Goal: Information Seeking & Learning: Learn about a topic

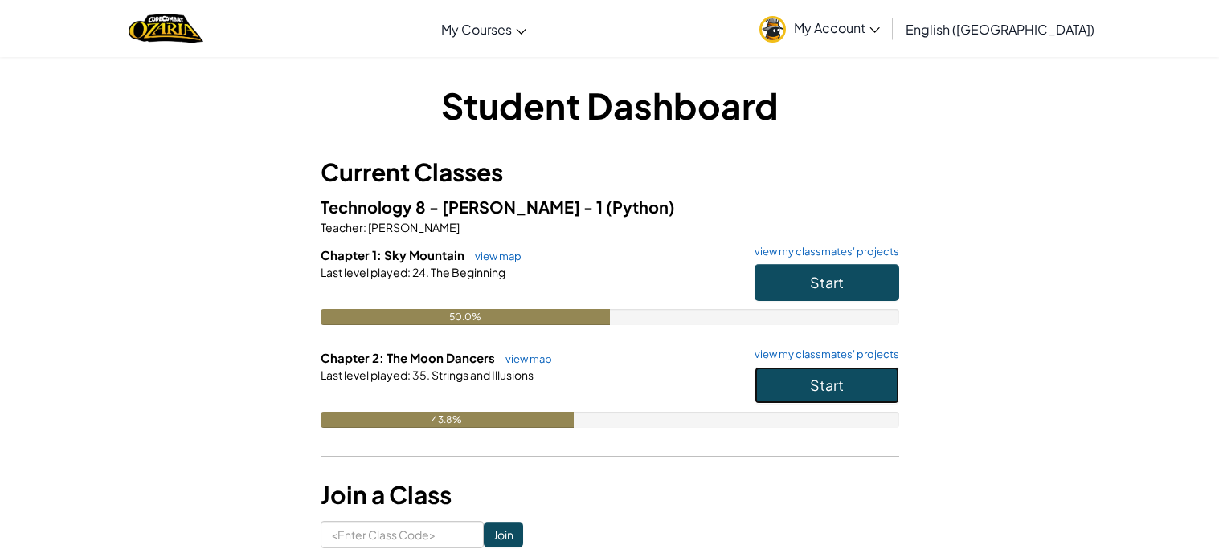
click at [835, 378] on span "Start" at bounding box center [827, 385] width 34 height 18
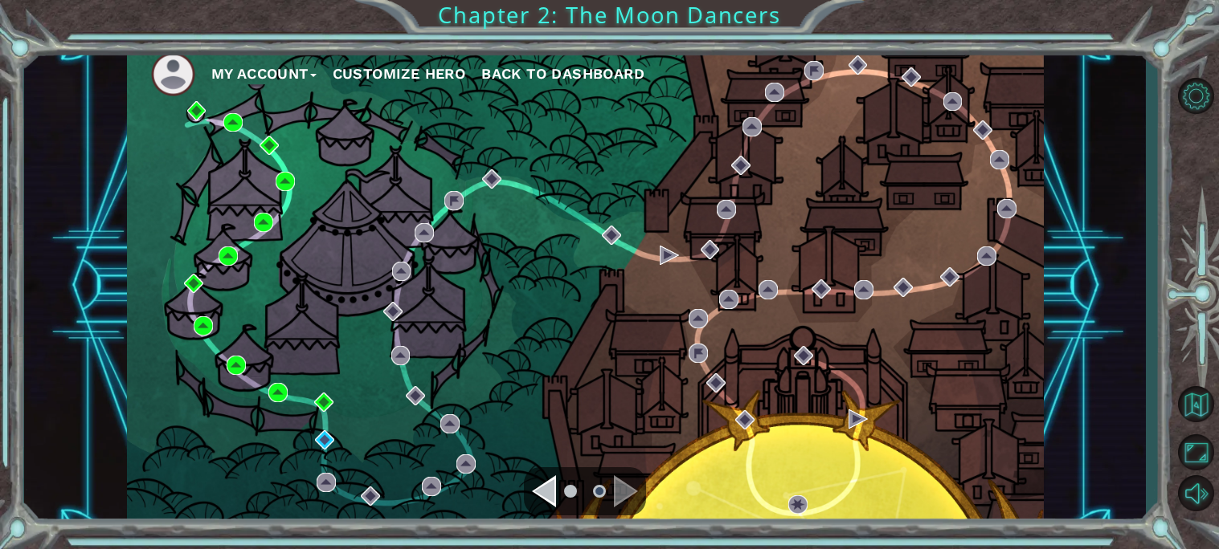
click at [835, 378] on div "My Account Customize Hero Back to Dashboard" at bounding box center [585, 286] width 917 height 484
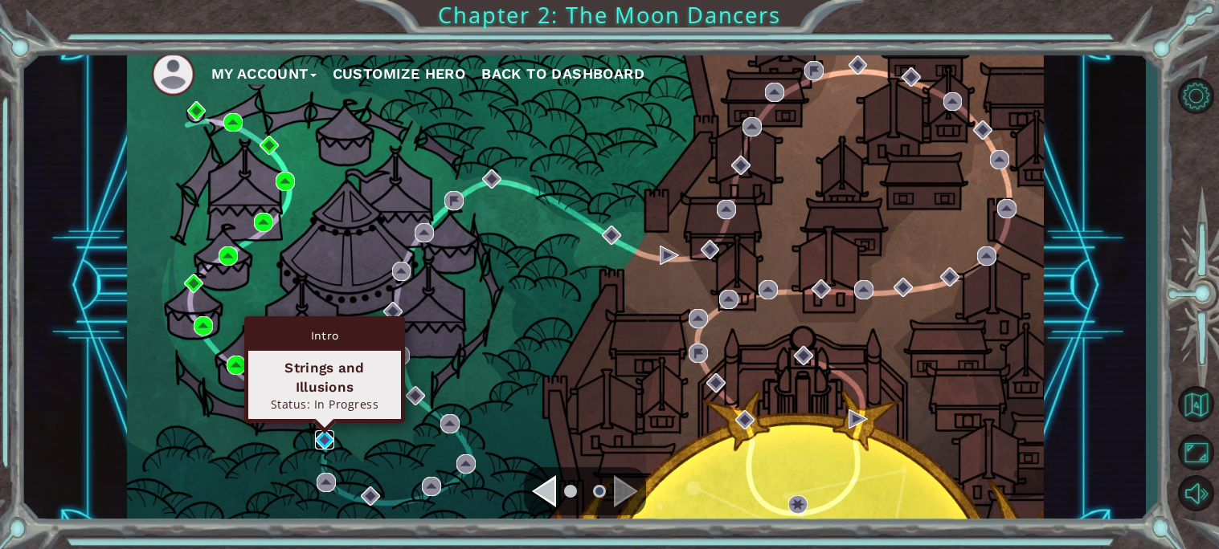
click at [332, 439] on img at bounding box center [324, 440] width 19 height 19
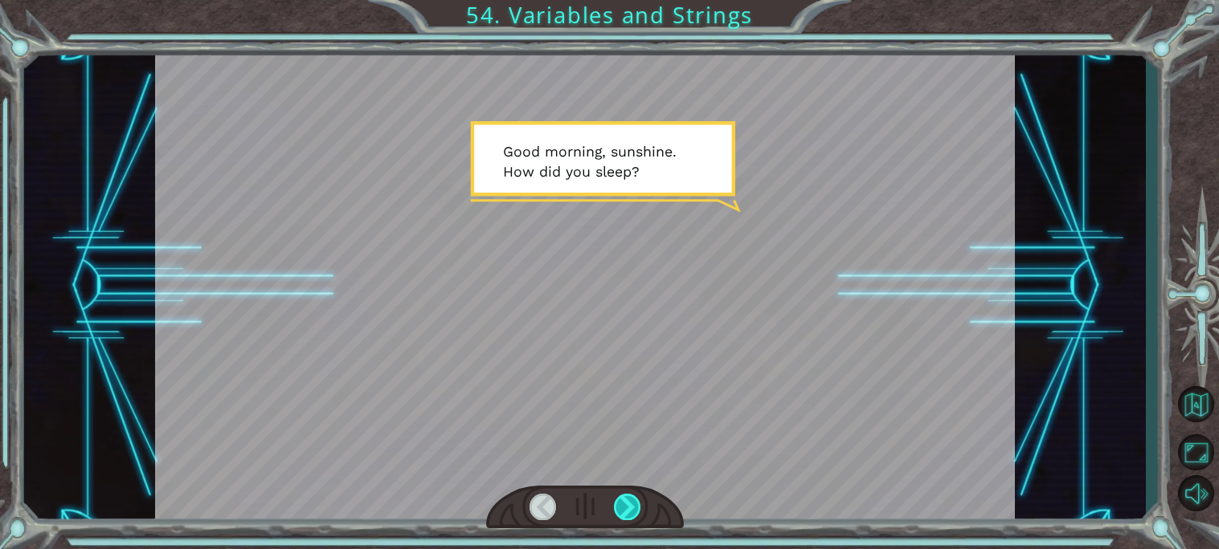
click at [621, 503] on div at bounding box center [627, 507] width 27 height 27
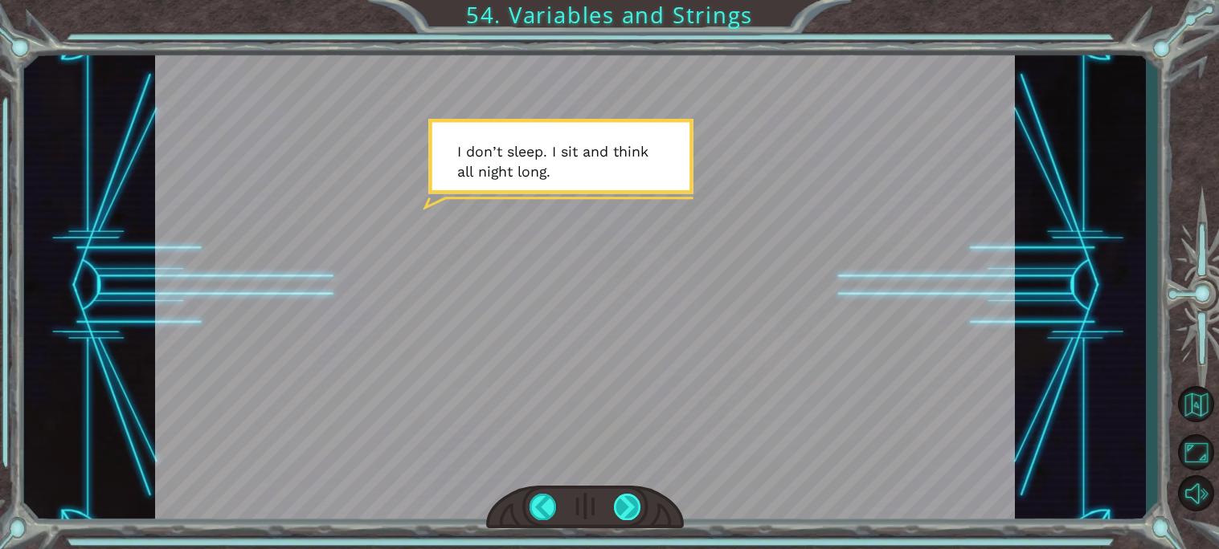
click at [621, 504] on div at bounding box center [627, 507] width 27 height 27
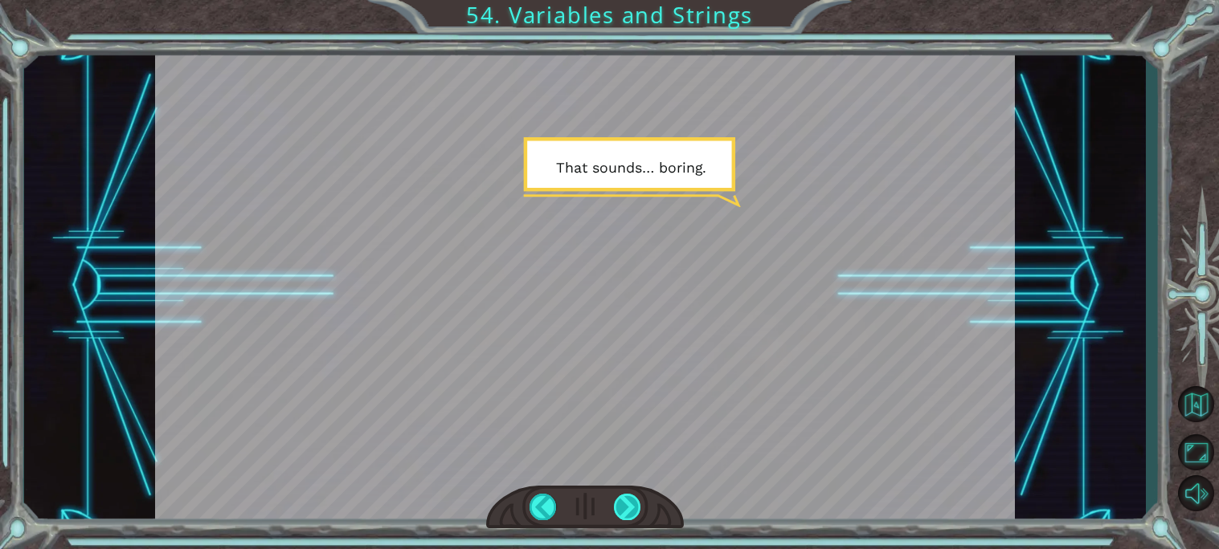
click at [621, 504] on div at bounding box center [627, 507] width 27 height 27
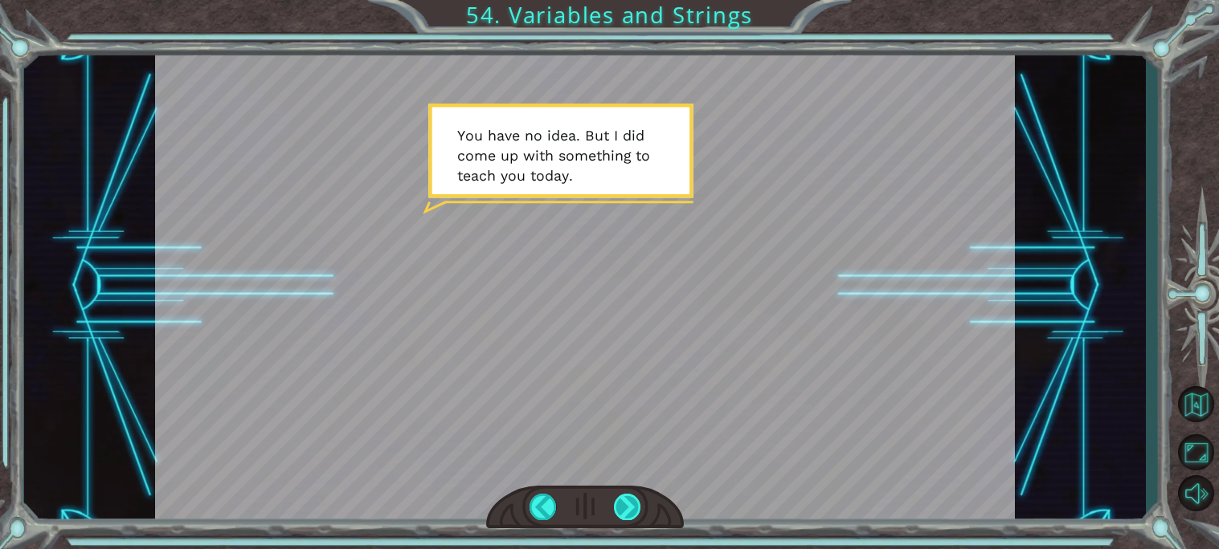
click at [621, 505] on div at bounding box center [627, 507] width 27 height 27
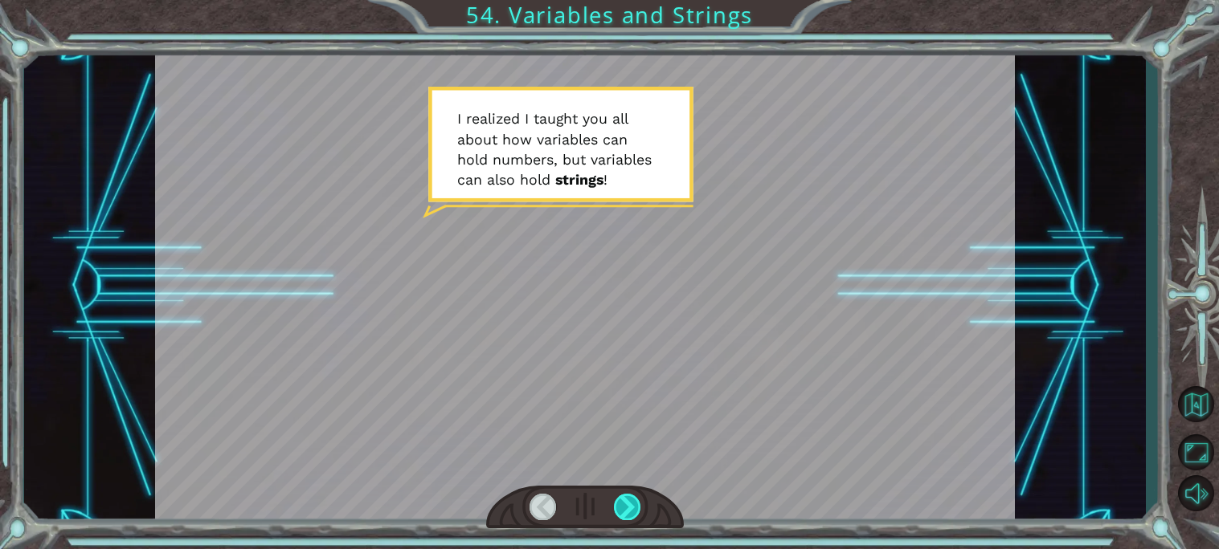
click at [621, 505] on div at bounding box center [627, 507] width 27 height 27
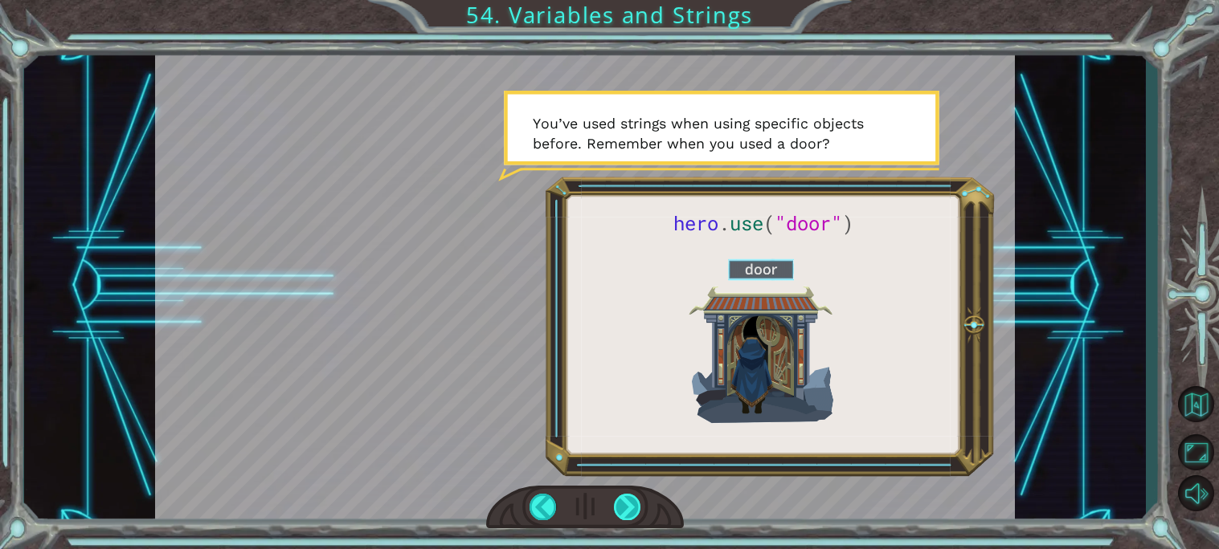
click at [621, 505] on div at bounding box center [627, 507] width 27 height 27
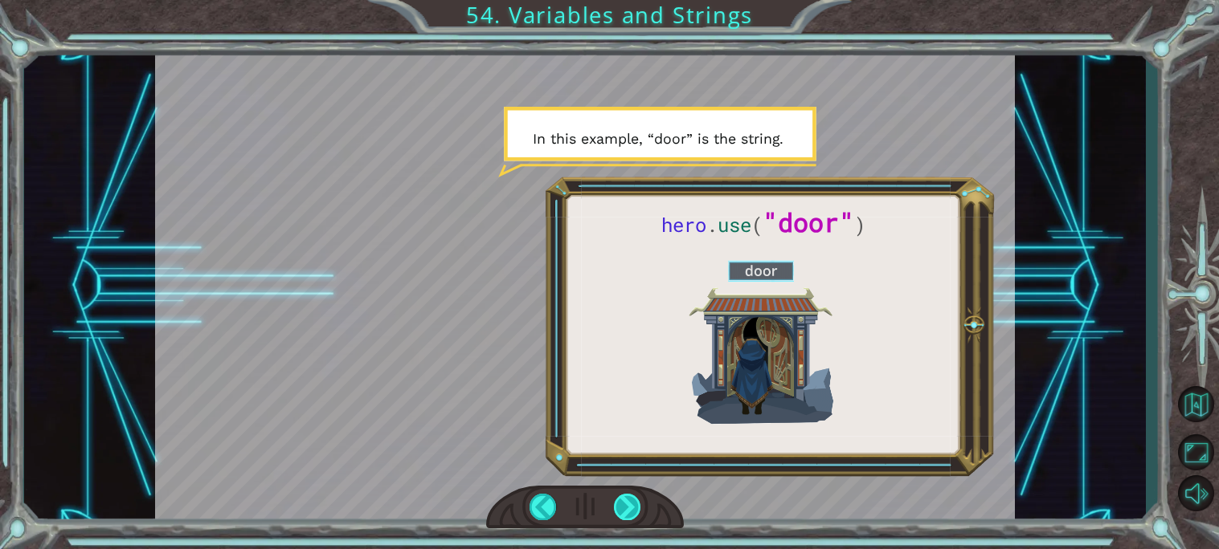
click at [621, 505] on div at bounding box center [627, 507] width 27 height 27
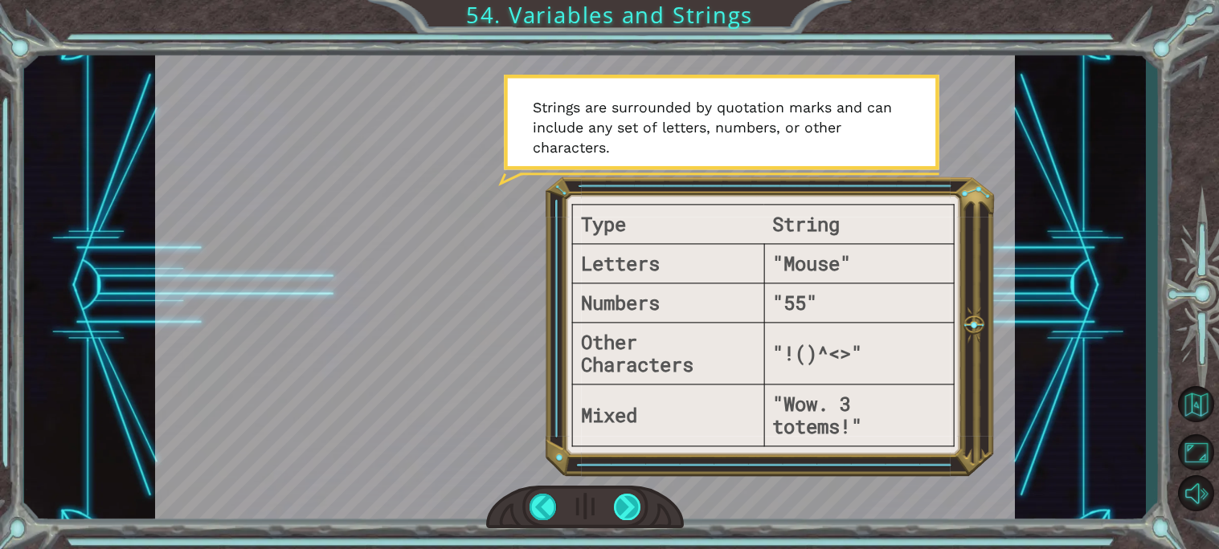
click at [621, 505] on div at bounding box center [627, 507] width 27 height 27
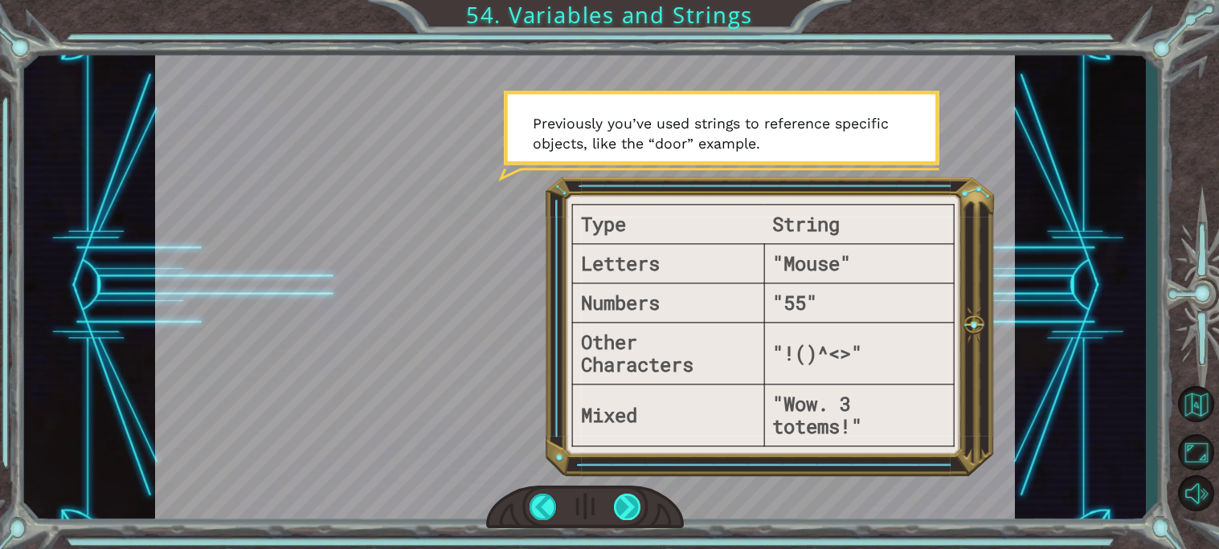
click at [621, 505] on div at bounding box center [627, 507] width 27 height 27
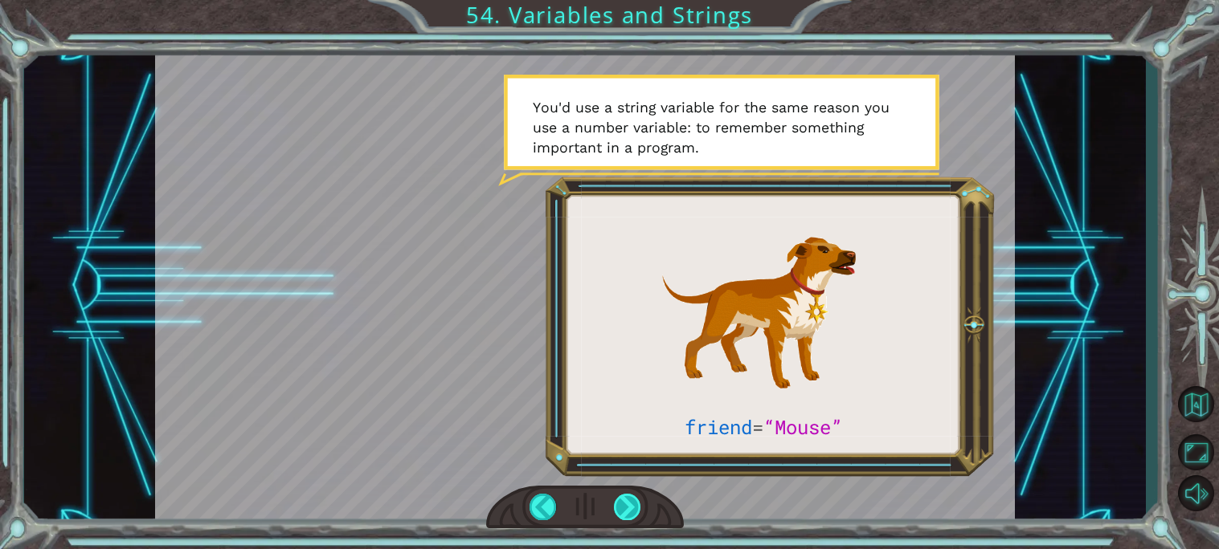
click at [621, 505] on div at bounding box center [627, 507] width 27 height 27
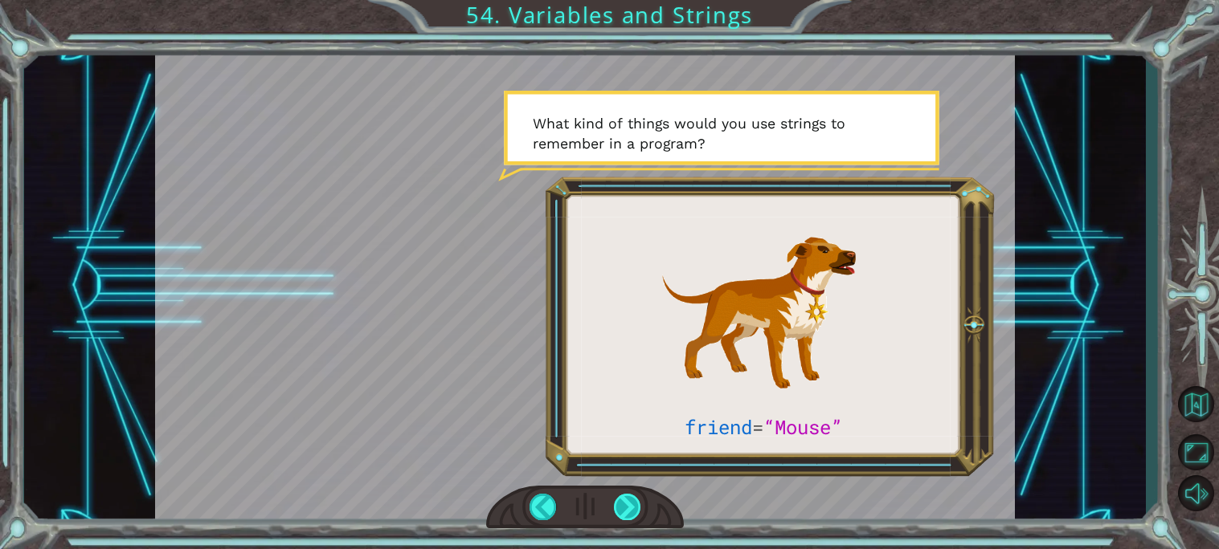
click at [621, 505] on div at bounding box center [627, 507] width 27 height 27
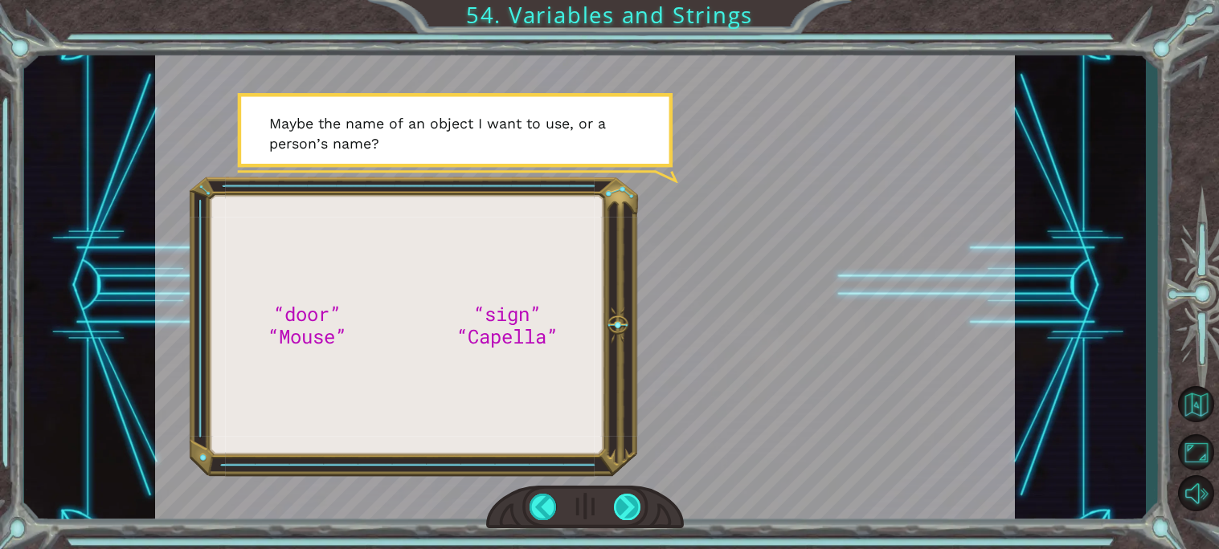
click at [621, 505] on div at bounding box center [627, 507] width 27 height 27
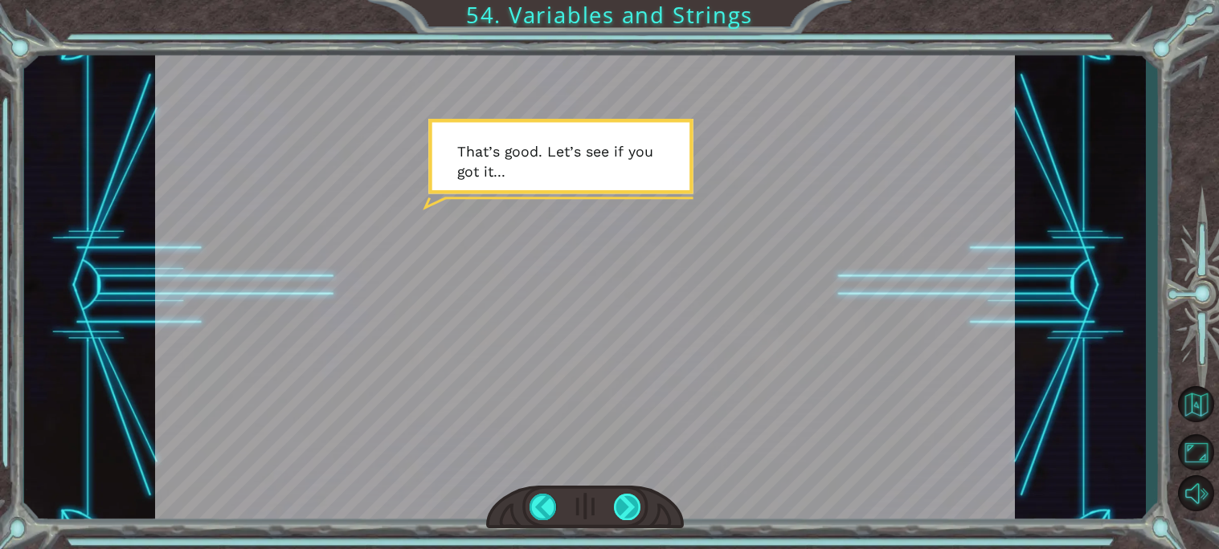
click at [621, 505] on div at bounding box center [627, 507] width 27 height 27
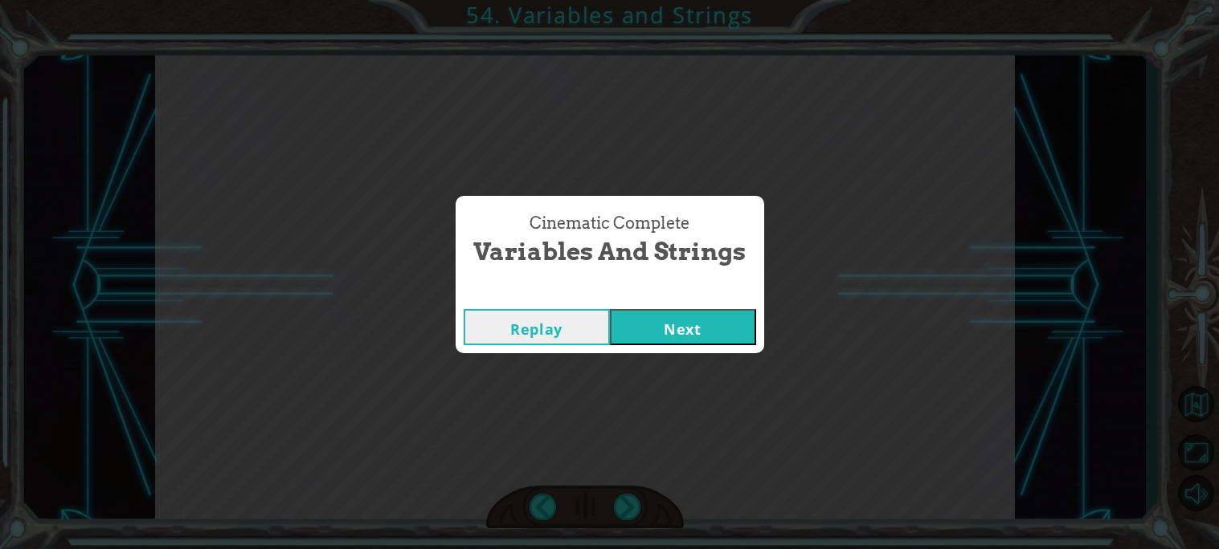
click at [742, 309] on button "Next" at bounding box center [683, 327] width 146 height 36
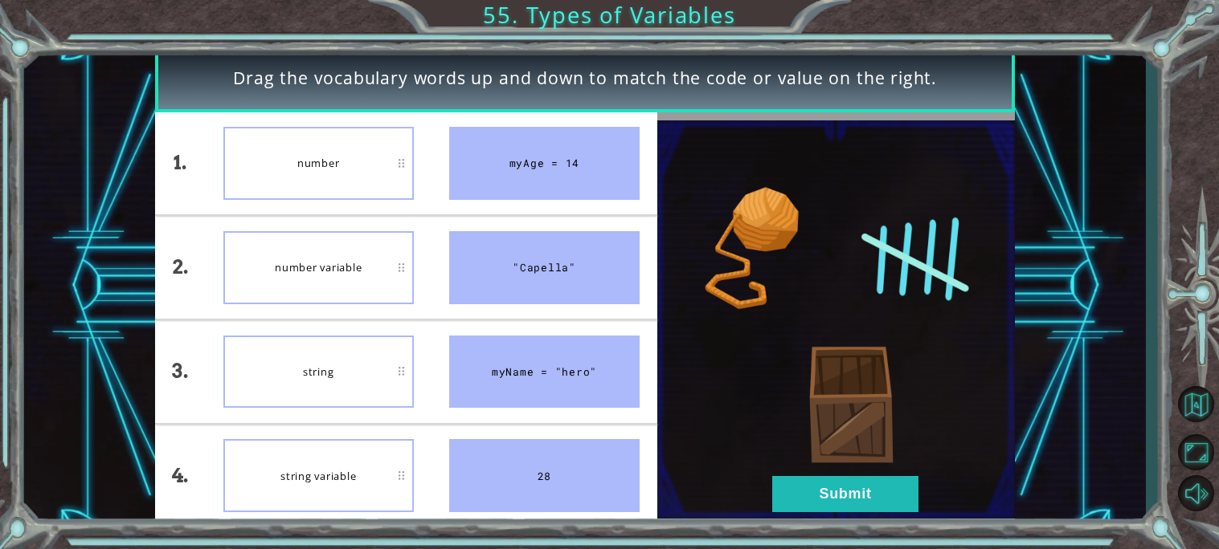
click at [305, 451] on div "string variable" at bounding box center [318, 475] width 190 height 73
click at [840, 519] on div at bounding box center [835, 319] width 357 height 415
click at [839, 517] on img at bounding box center [835, 319] width 357 height 399
click at [832, 509] on button "Submit" at bounding box center [845, 494] width 146 height 36
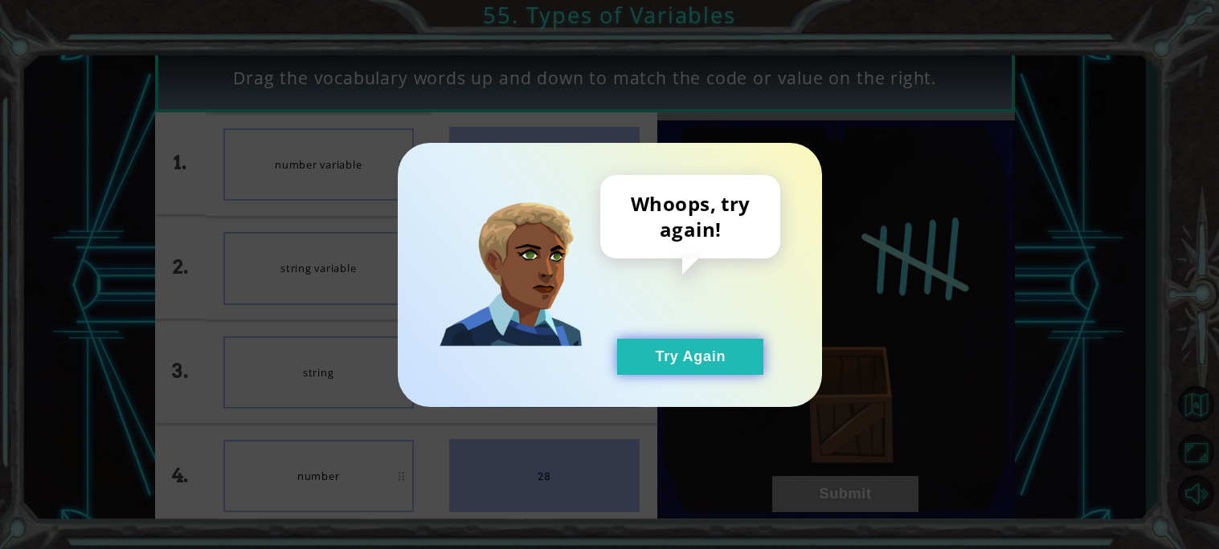
click at [639, 357] on button "Try Again" at bounding box center [690, 357] width 146 height 36
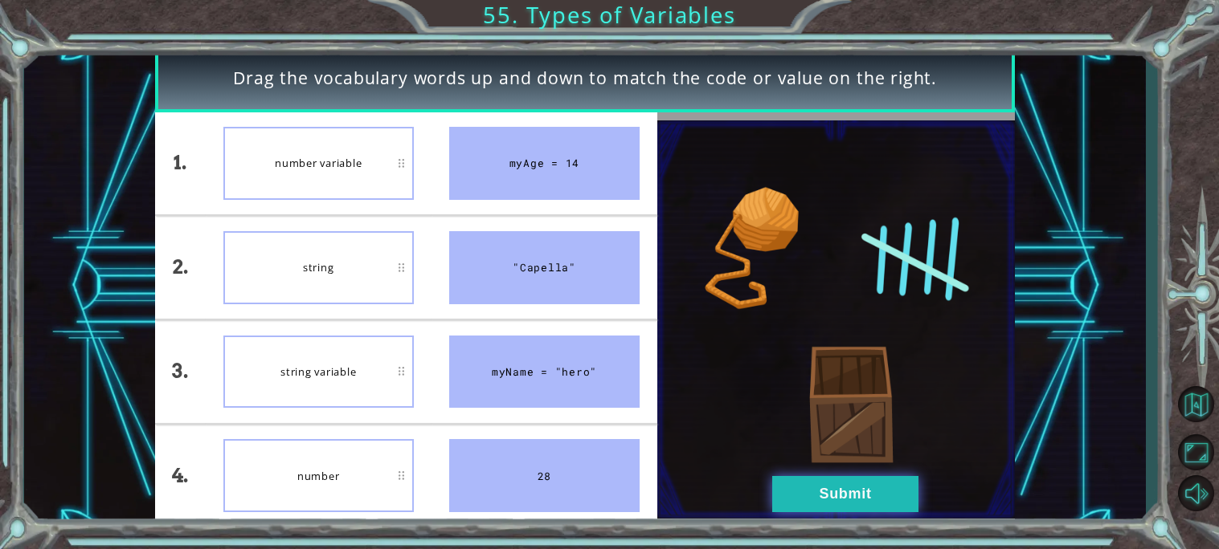
click at [864, 501] on button "Submit" at bounding box center [845, 494] width 146 height 36
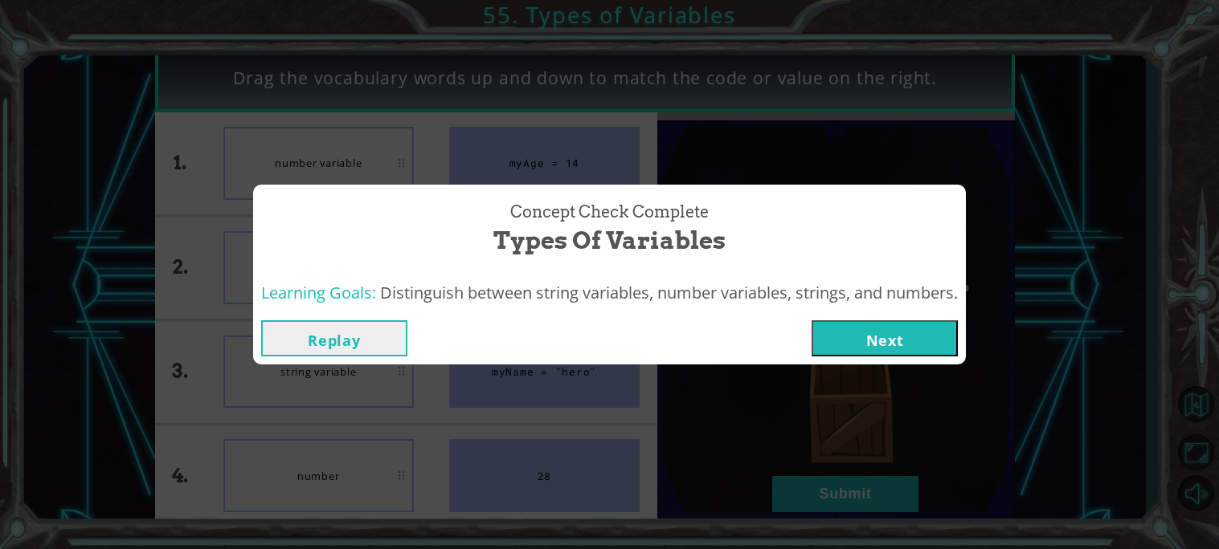
click at [838, 337] on button "Next" at bounding box center [884, 339] width 146 height 36
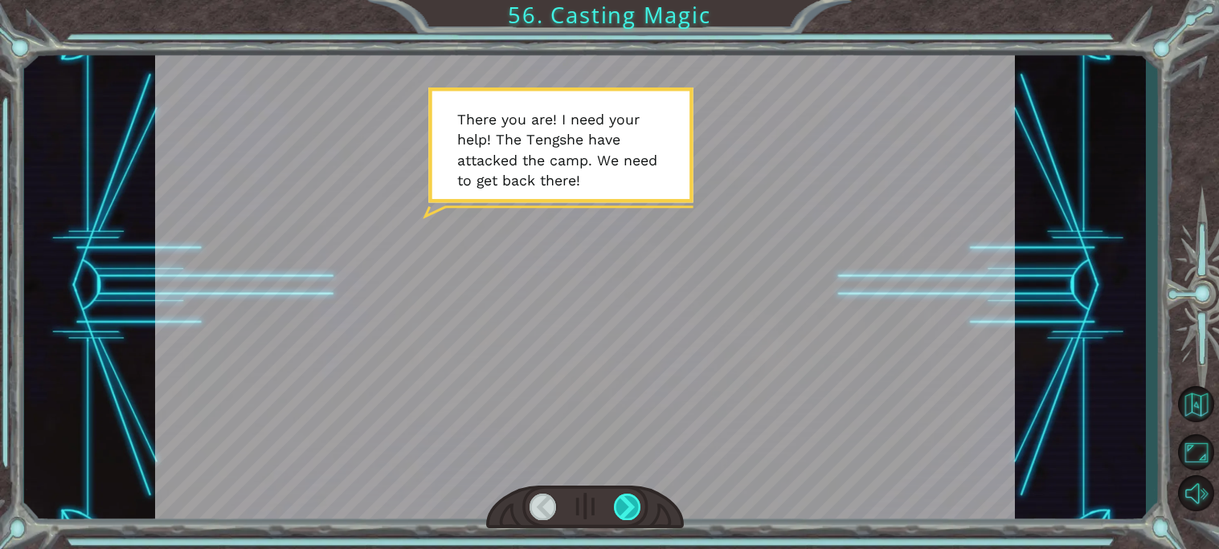
click at [631, 516] on div at bounding box center [627, 507] width 27 height 27
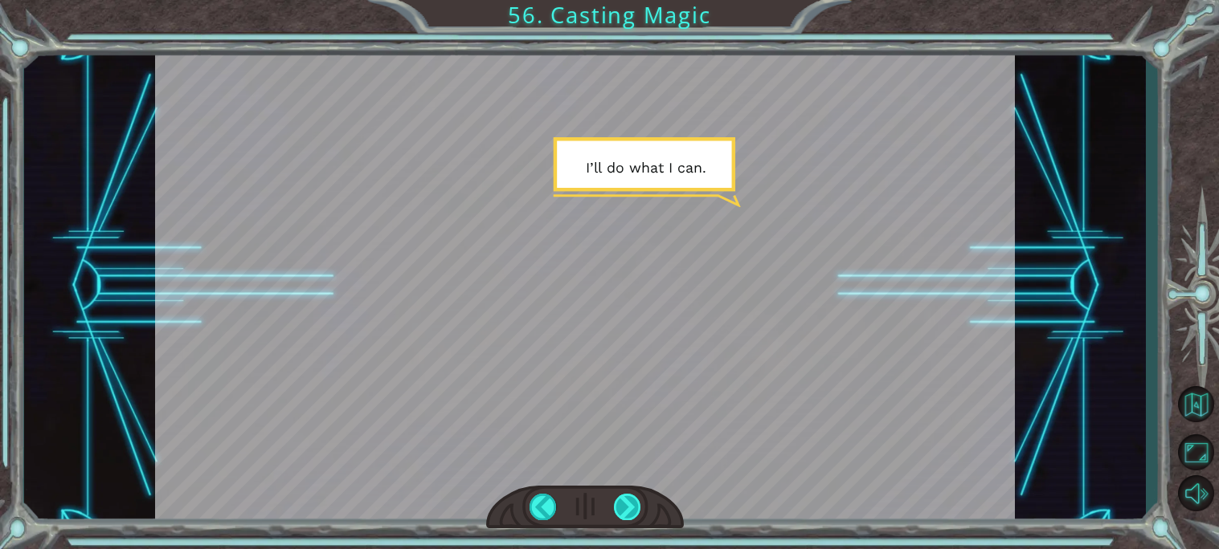
click at [631, 516] on div at bounding box center [627, 507] width 27 height 27
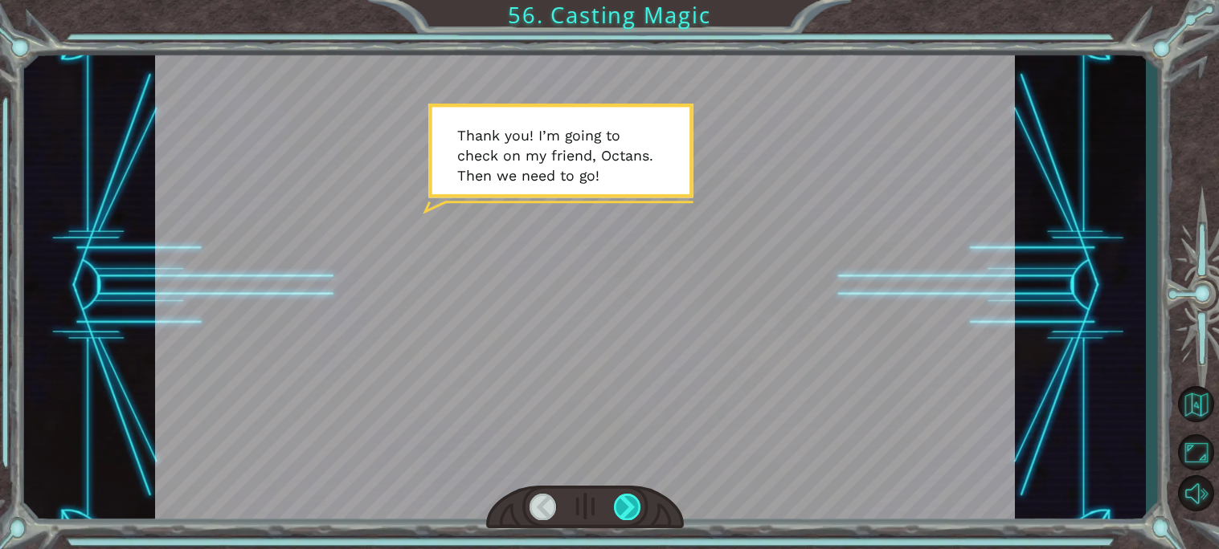
click at [631, 516] on div at bounding box center [627, 507] width 27 height 27
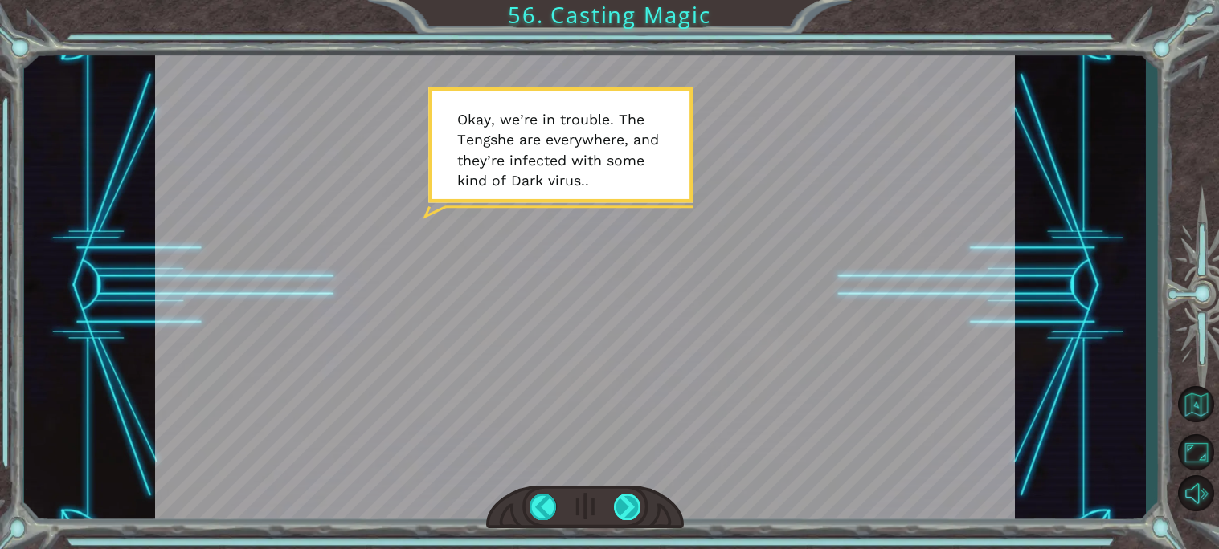
click at [627, 508] on div at bounding box center [627, 507] width 27 height 27
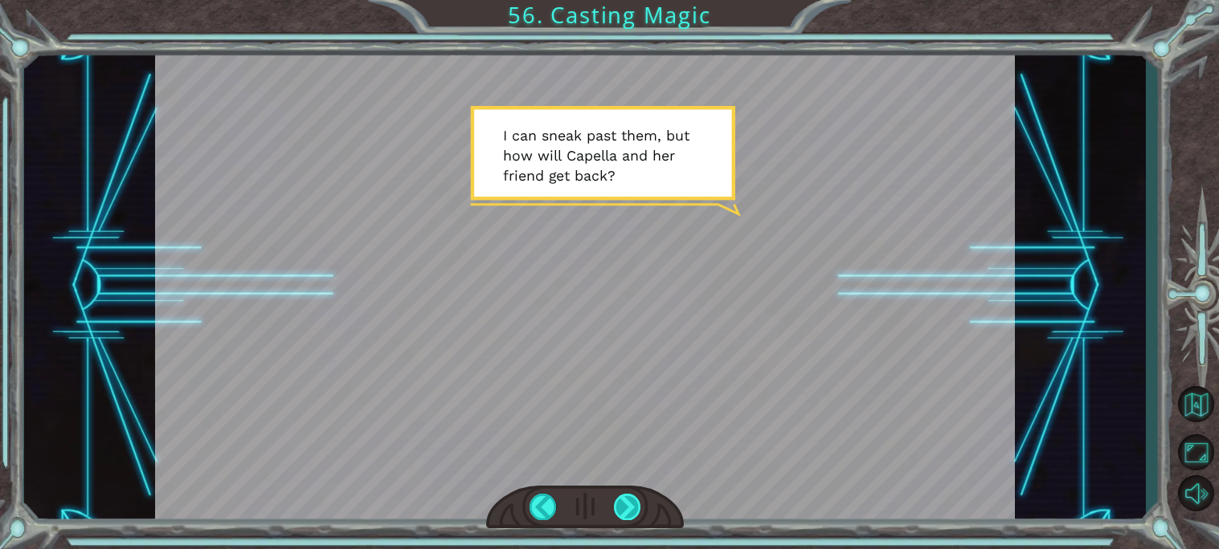
click at [627, 508] on div at bounding box center [627, 507] width 27 height 27
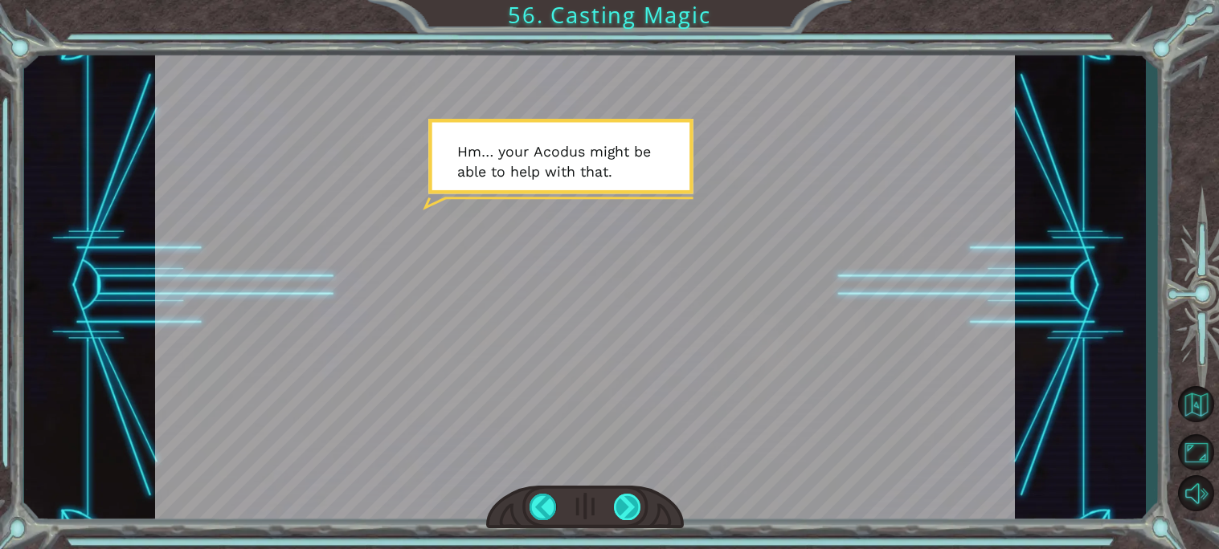
click at [627, 508] on div at bounding box center [627, 507] width 27 height 27
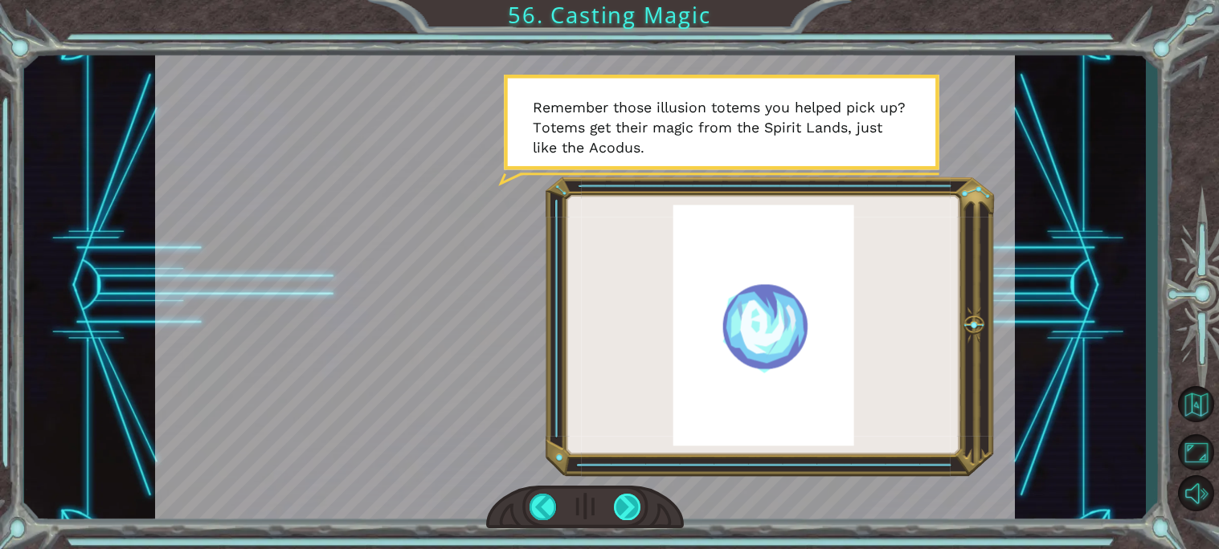
click at [627, 508] on div at bounding box center [627, 507] width 27 height 27
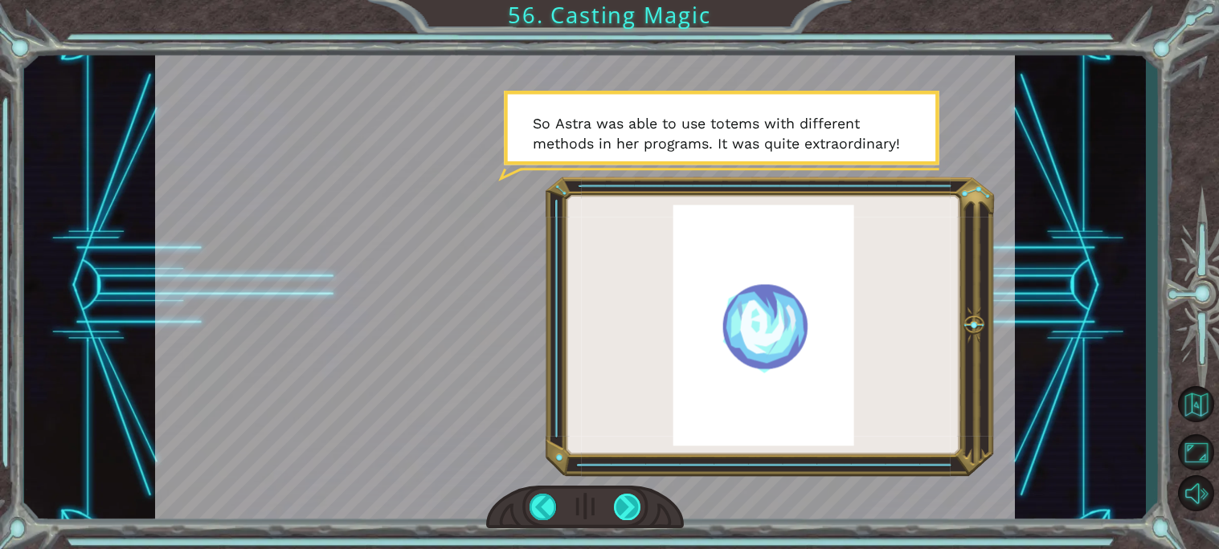
click at [627, 508] on div at bounding box center [627, 507] width 27 height 27
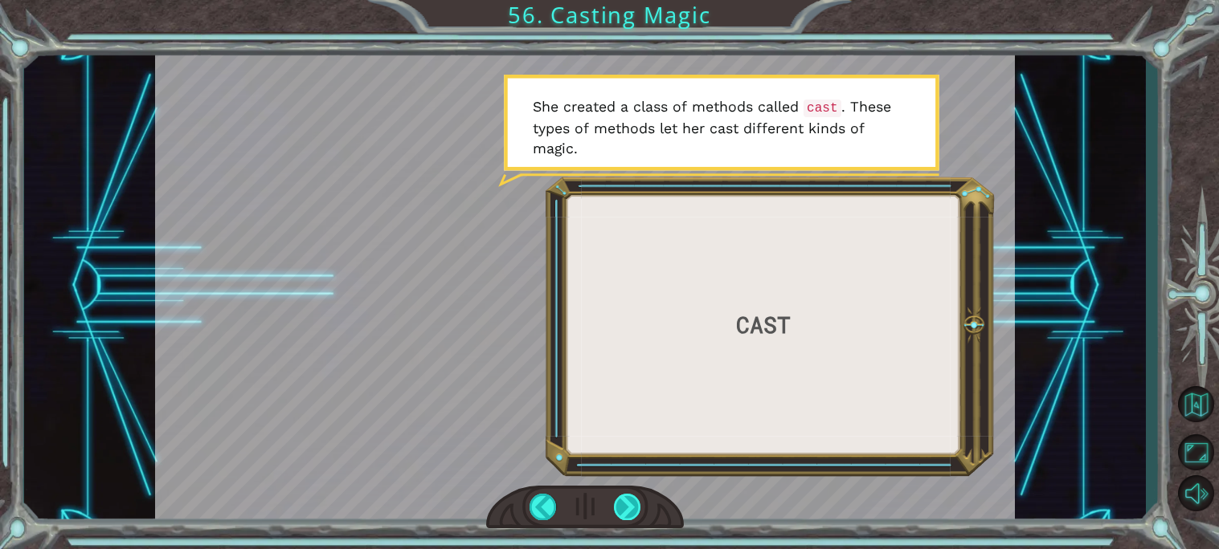
click at [627, 508] on div at bounding box center [627, 507] width 27 height 27
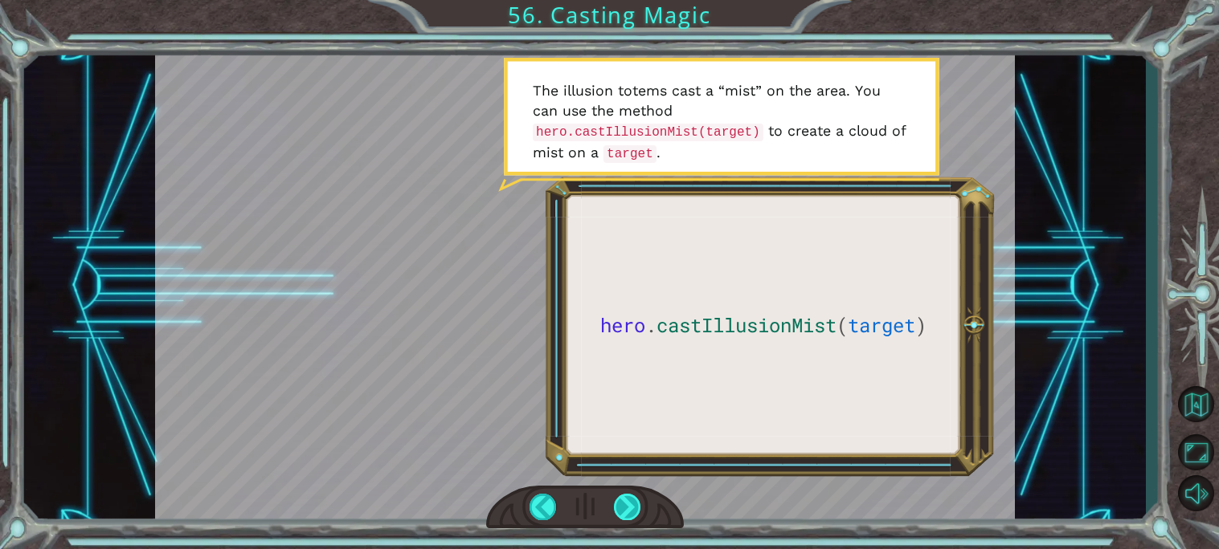
click at [627, 508] on div at bounding box center [627, 507] width 27 height 27
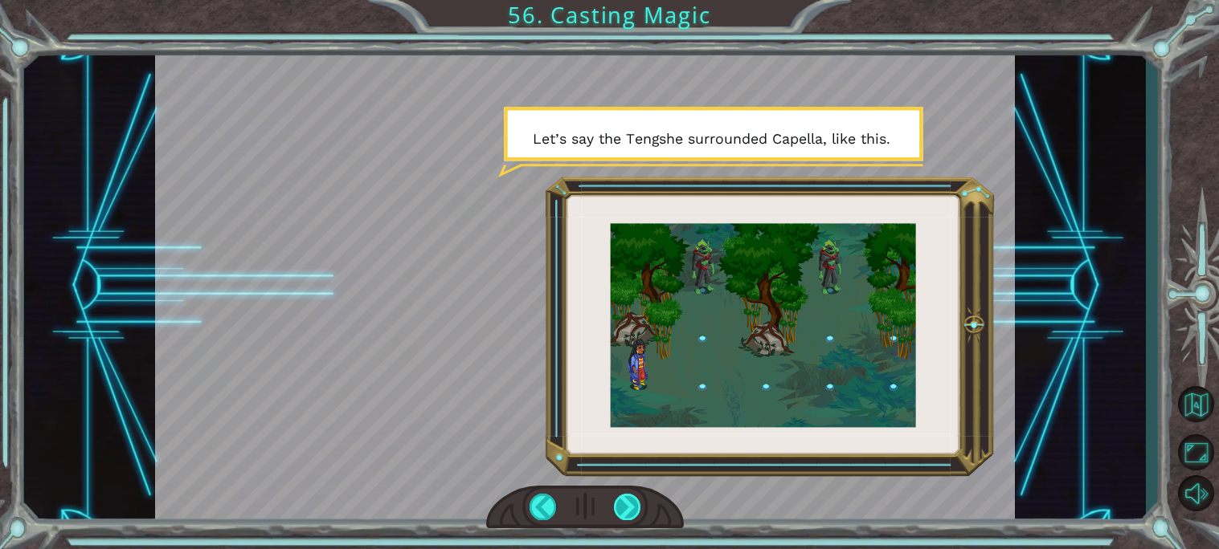
click at [627, 508] on div at bounding box center [627, 507] width 27 height 27
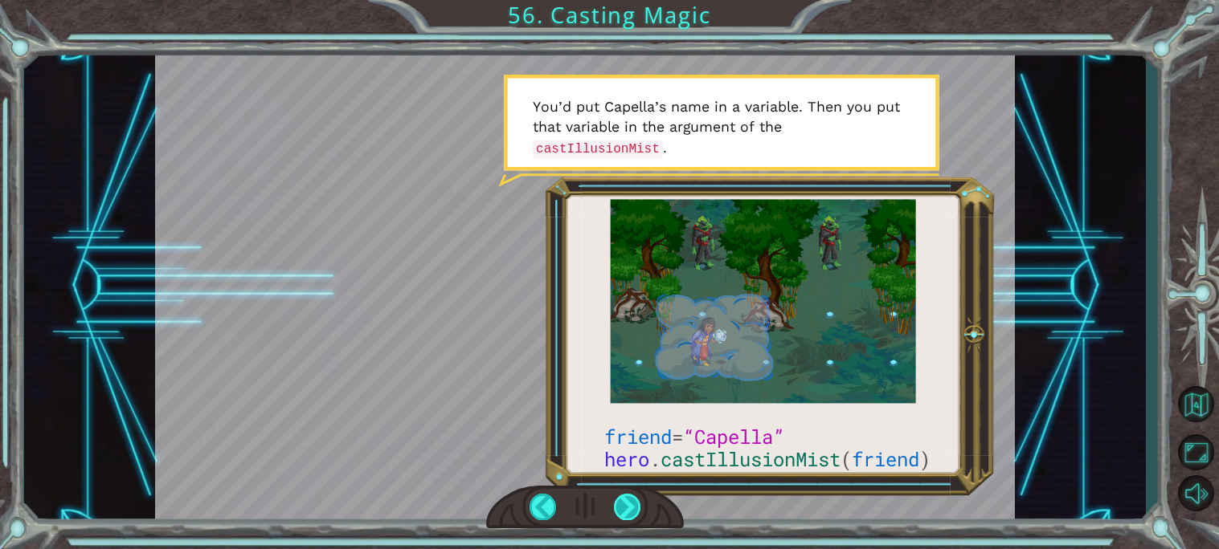
click at [627, 508] on div at bounding box center [627, 507] width 27 height 27
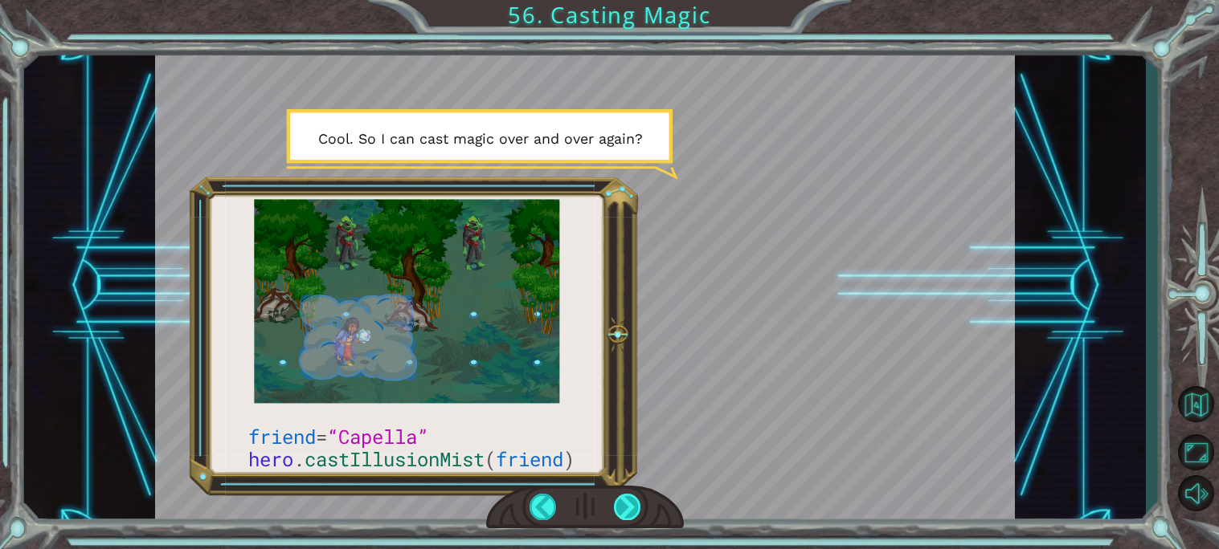
click at [627, 508] on div at bounding box center [627, 507] width 27 height 27
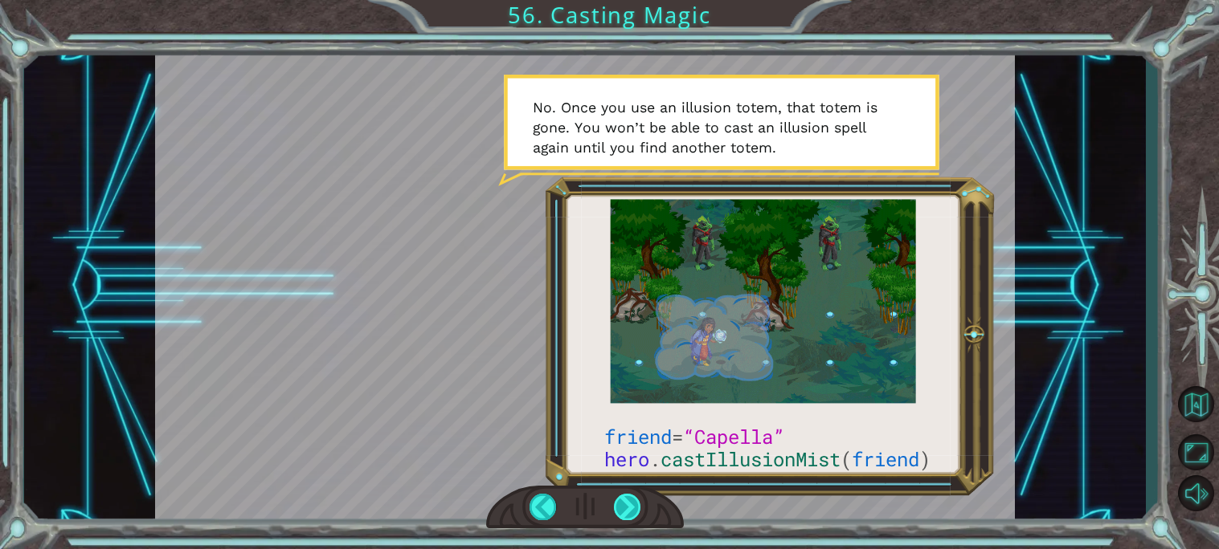
click at [627, 508] on div at bounding box center [627, 507] width 27 height 27
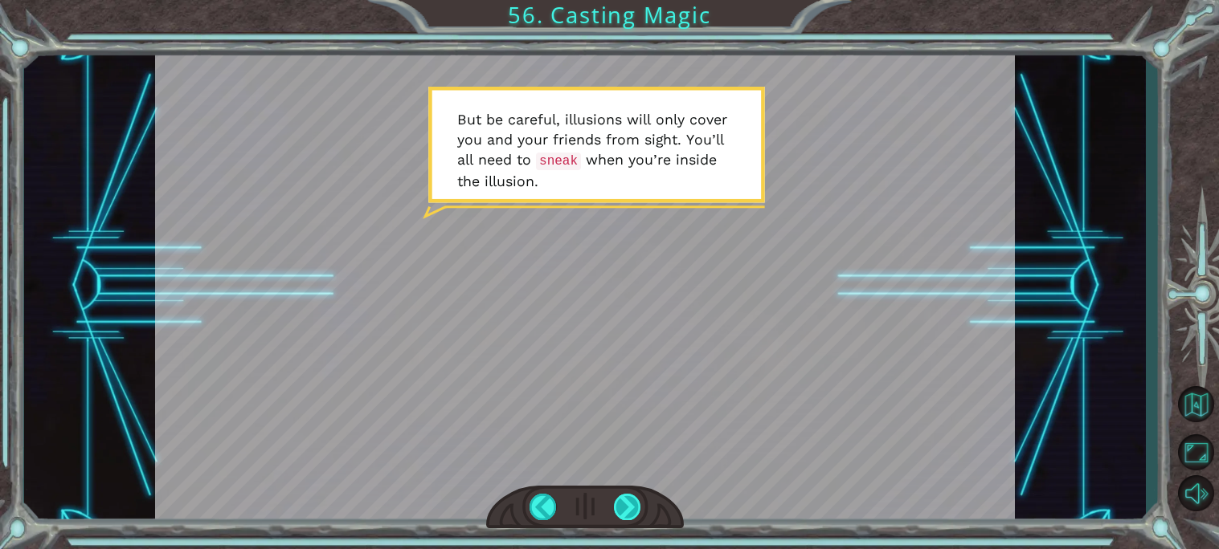
click at [627, 508] on div at bounding box center [627, 507] width 27 height 27
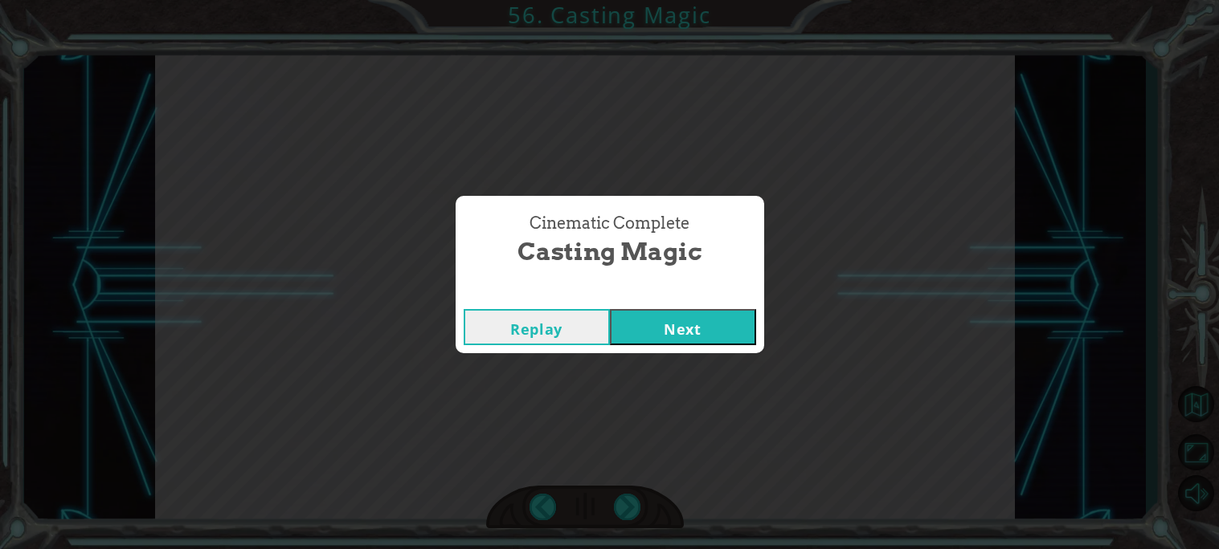
click at [674, 338] on button "Next" at bounding box center [683, 327] width 146 height 36
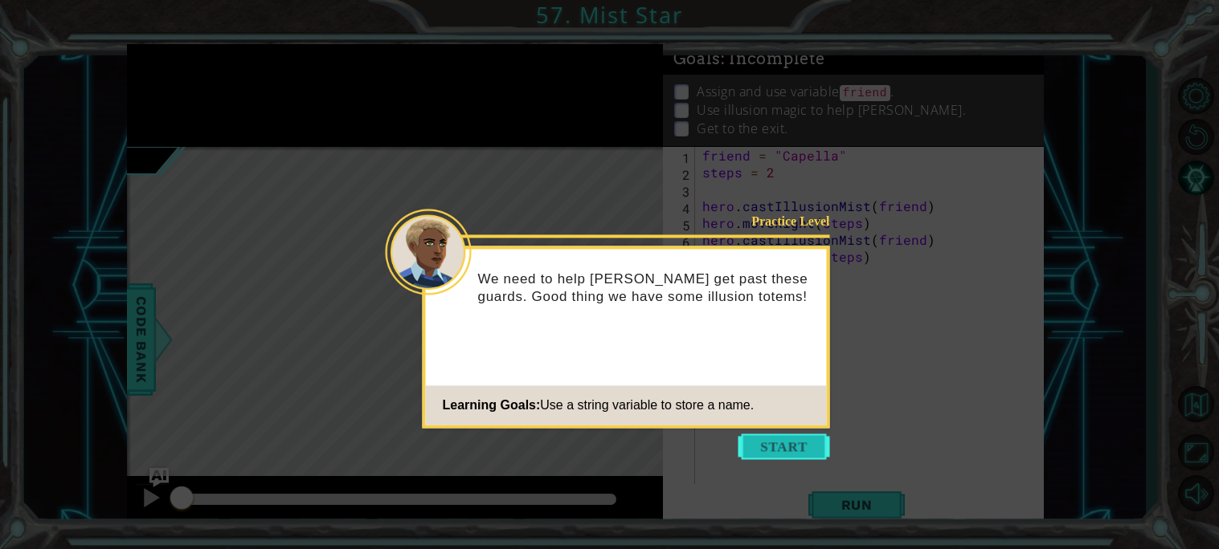
click at [780, 455] on button "Start" at bounding box center [784, 447] width 92 height 26
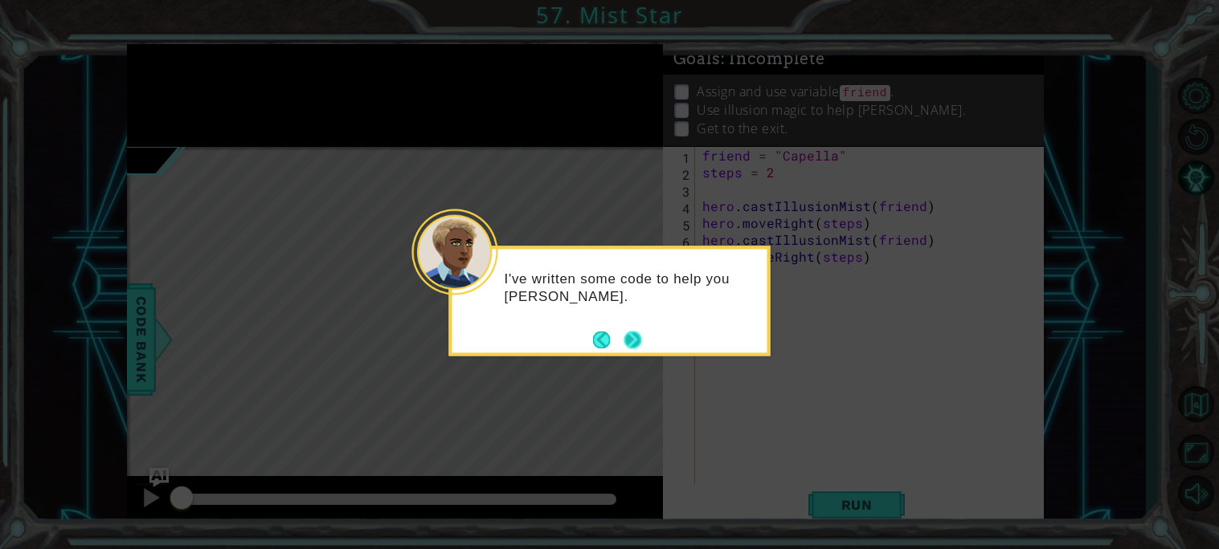
click at [631, 338] on button "Next" at bounding box center [632, 340] width 18 height 18
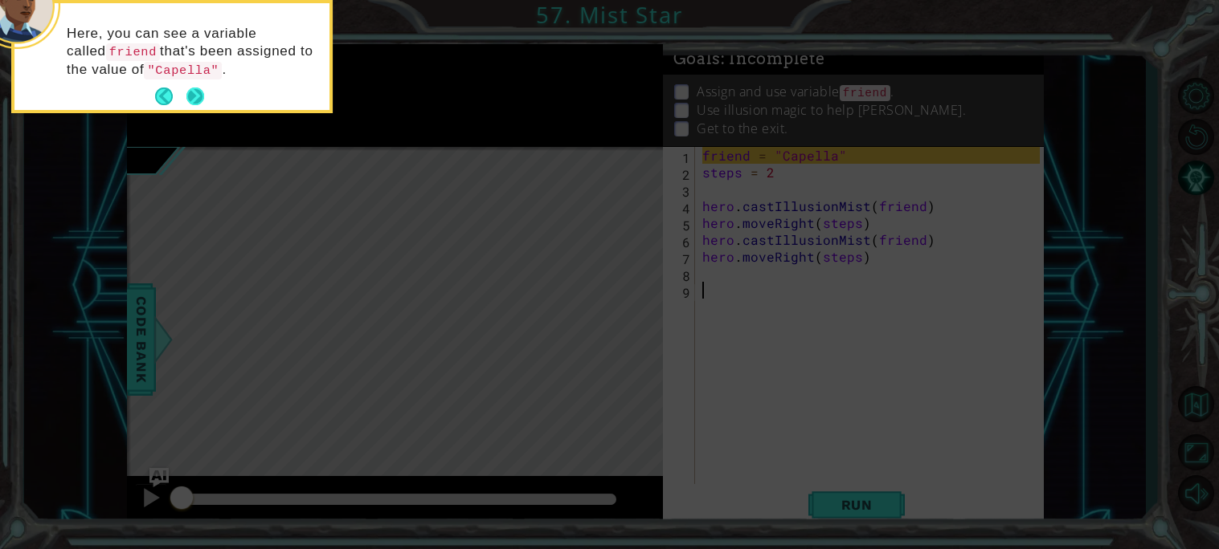
click at [193, 96] on button "Next" at bounding box center [195, 97] width 18 height 18
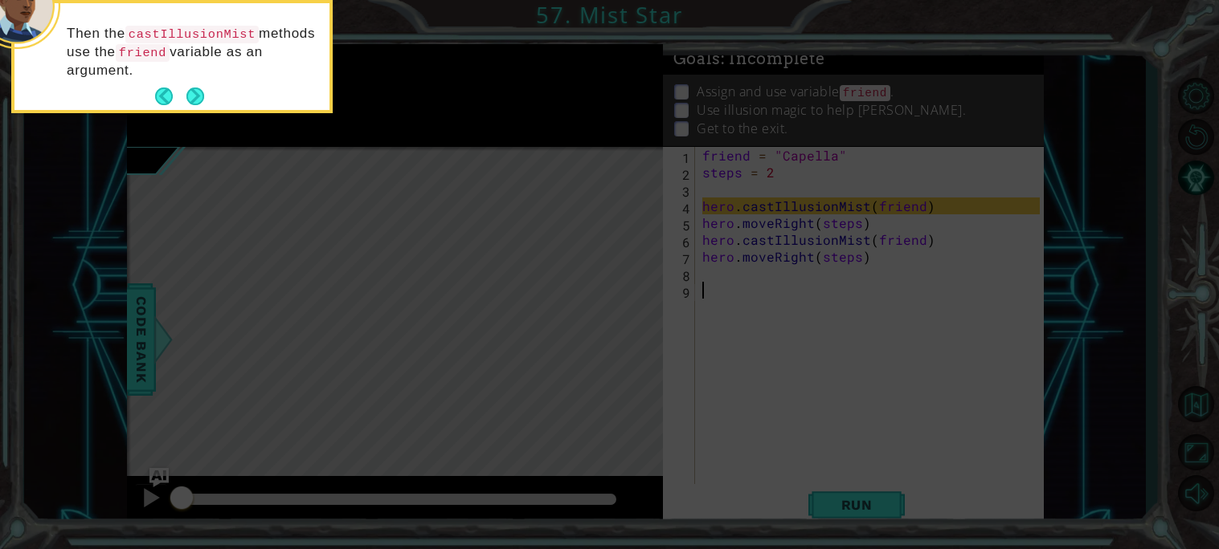
click at [193, 96] on button "Next" at bounding box center [195, 97] width 18 height 18
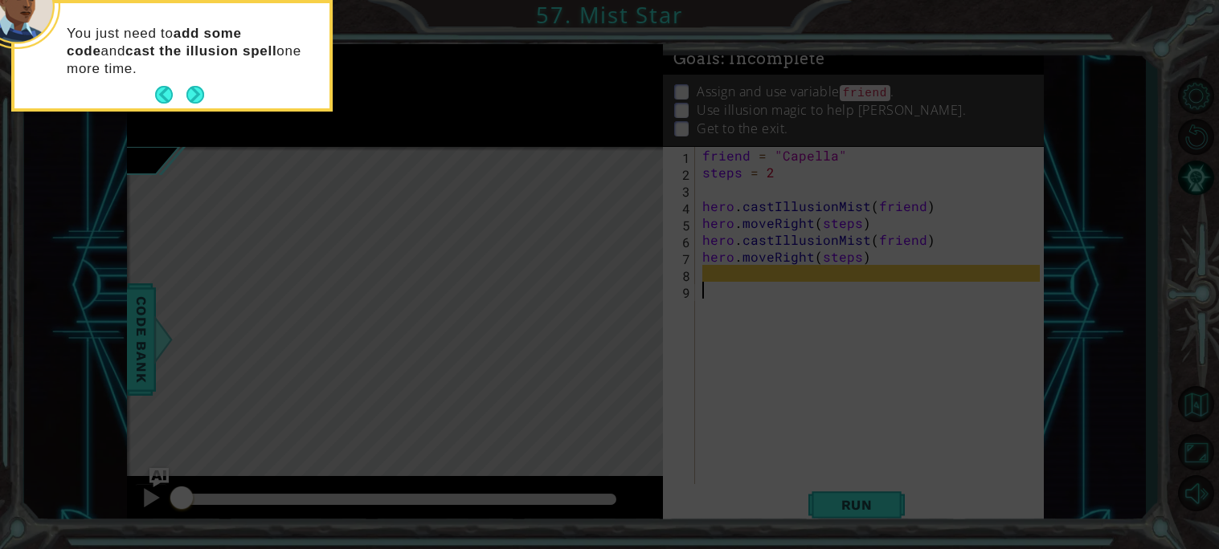
click at [193, 96] on button "Next" at bounding box center [195, 95] width 18 height 18
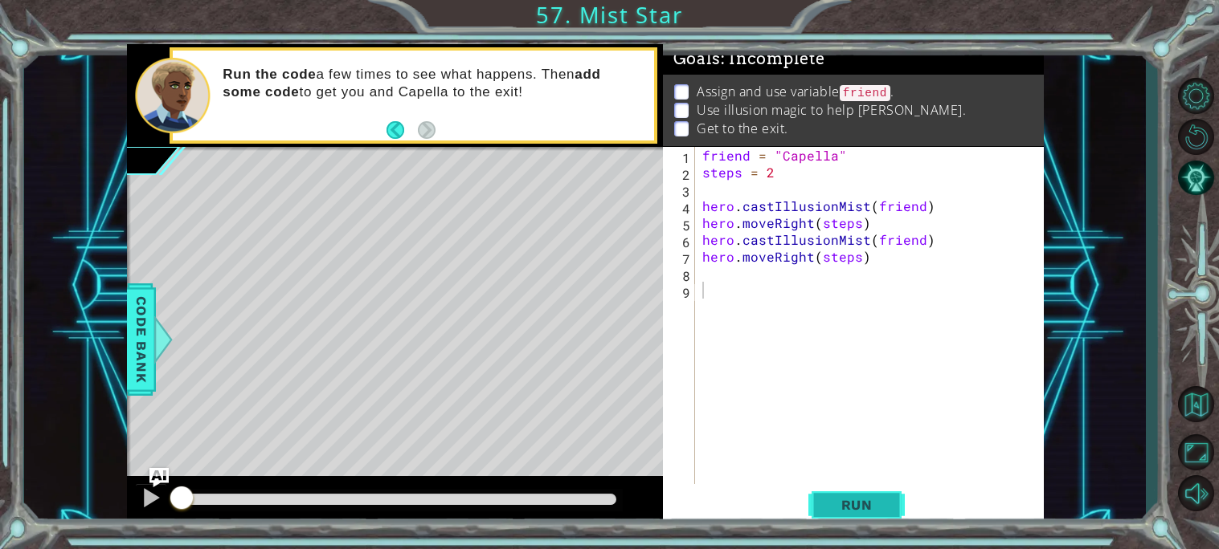
click at [860, 502] on span "Run" at bounding box center [856, 505] width 63 height 16
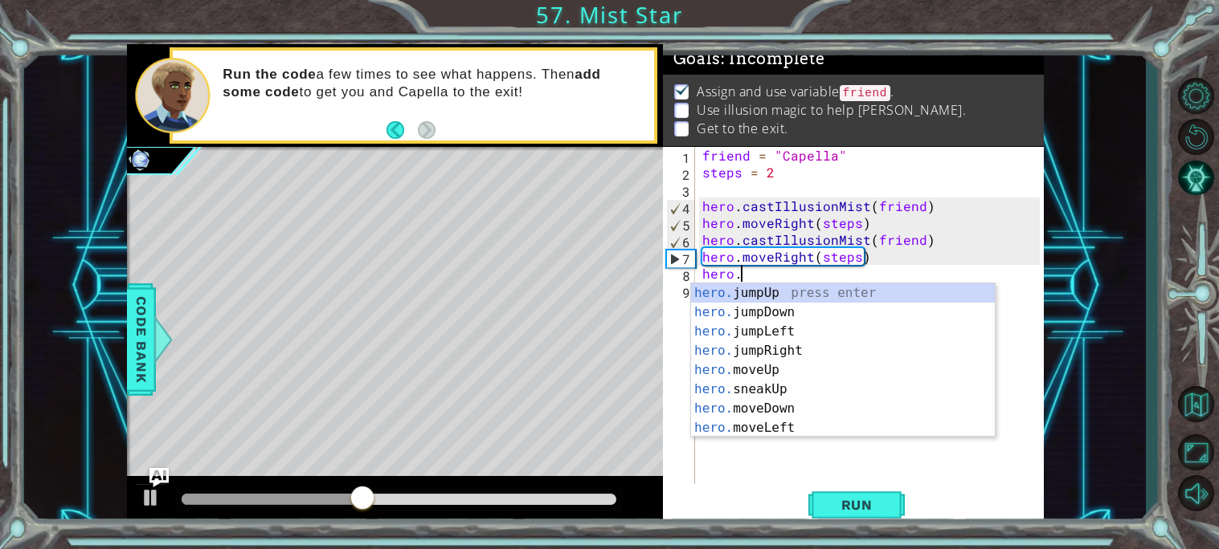
scroll to position [0, 2]
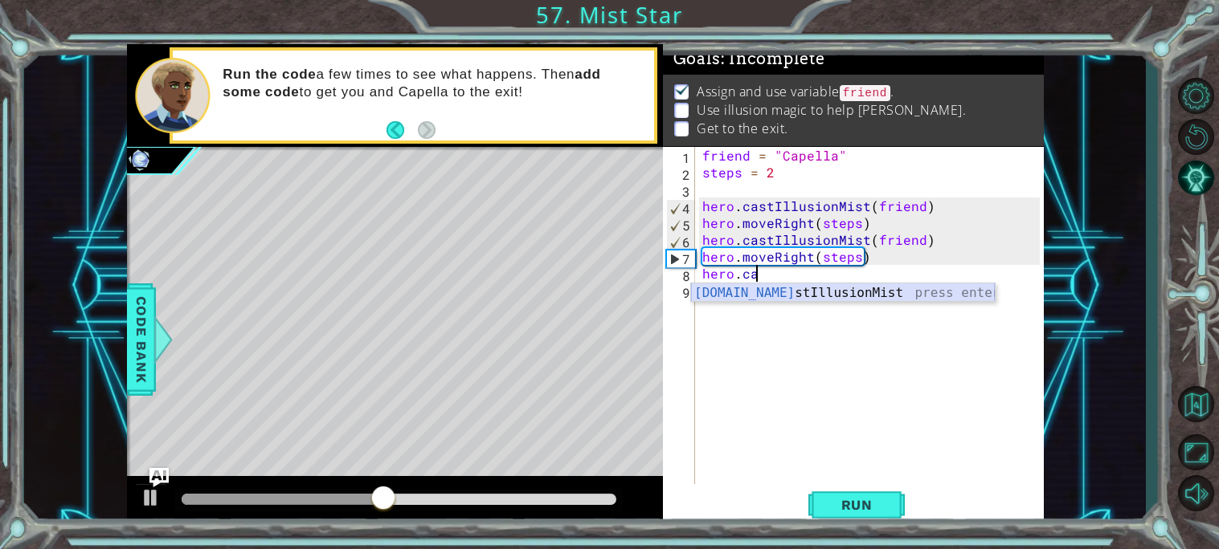
click at [917, 298] on div "[DOMAIN_NAME] stIllusionMist press enter" at bounding box center [843, 313] width 304 height 58
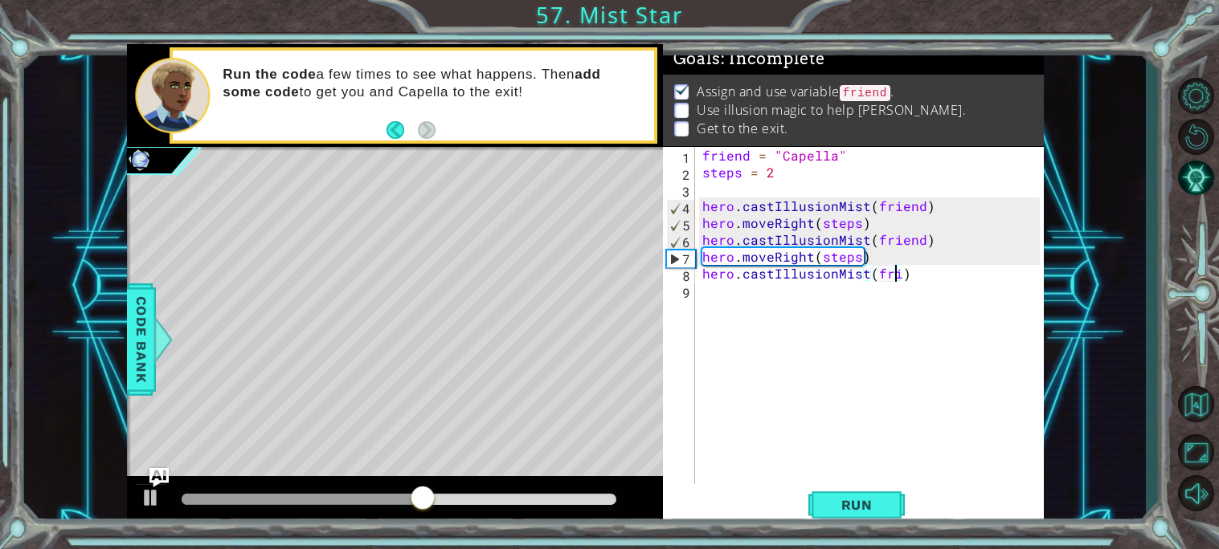
type textarea "hero.castIllusionMist(friend)"
click at [848, 304] on div "friend = "Capella" steps = 2 hero . castIllusionMist ( friend ) hero . moveRigh…" at bounding box center [873, 332] width 348 height 371
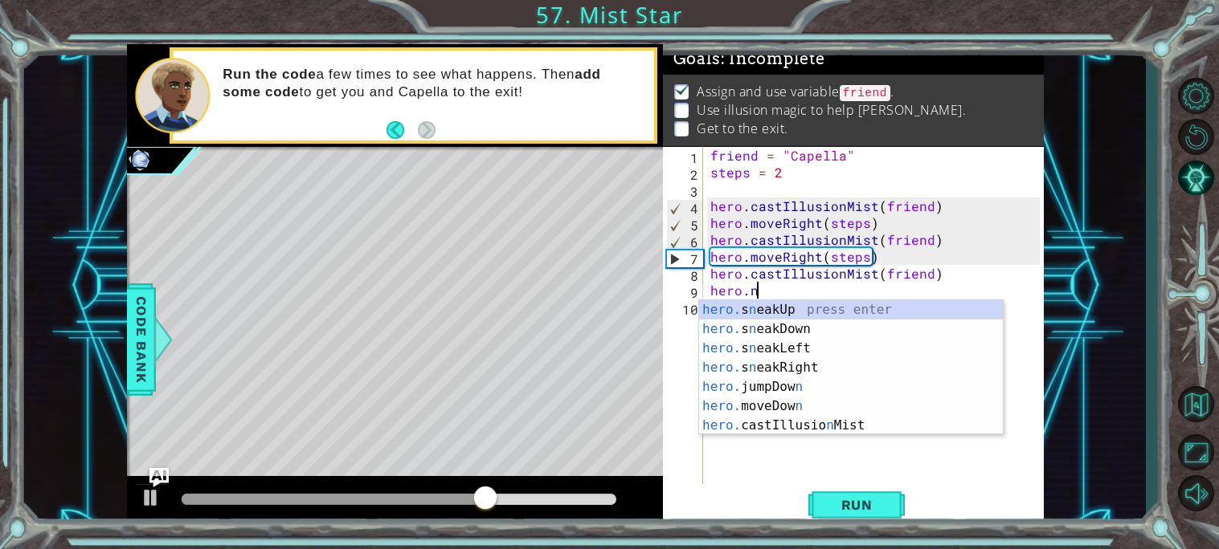
scroll to position [0, 2]
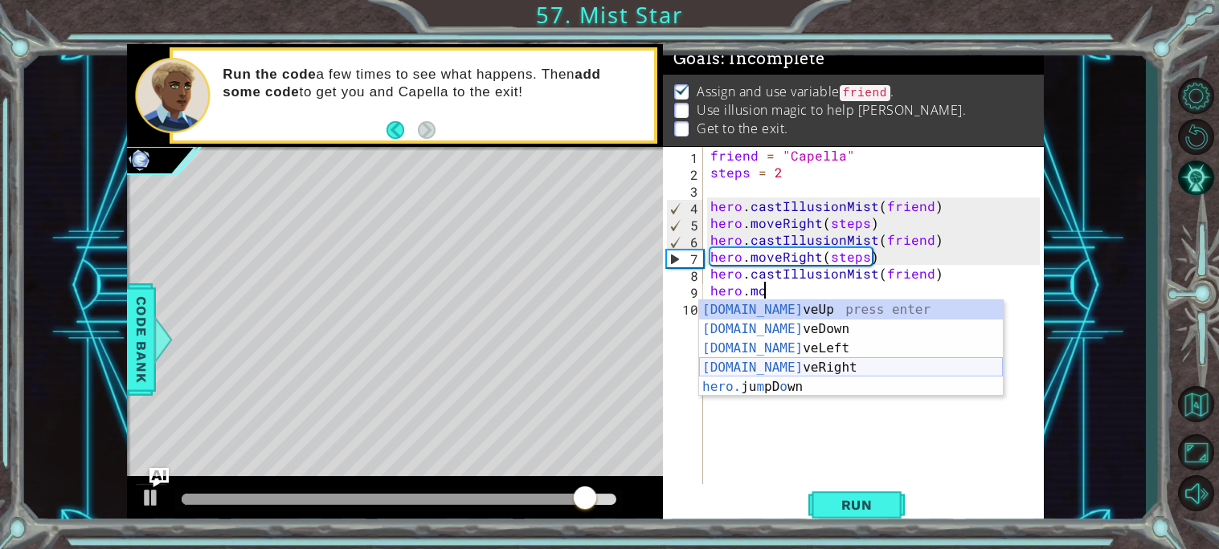
click at [761, 367] on div "[DOMAIN_NAME] veUp press enter [DOMAIN_NAME] veDown press enter [DOMAIN_NAME] v…" at bounding box center [851, 367] width 304 height 135
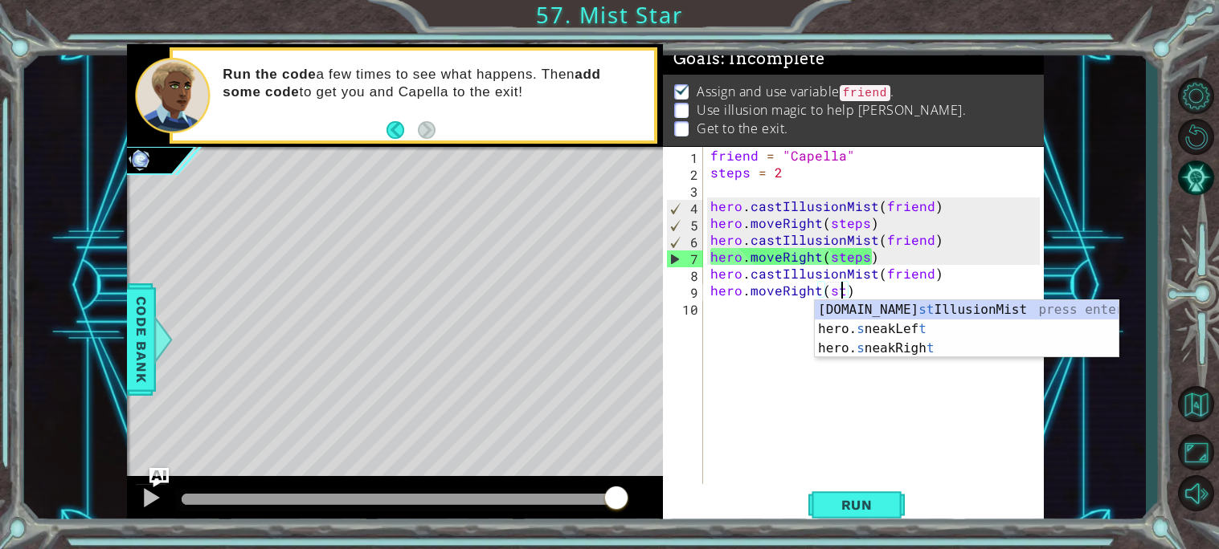
scroll to position [0, 9]
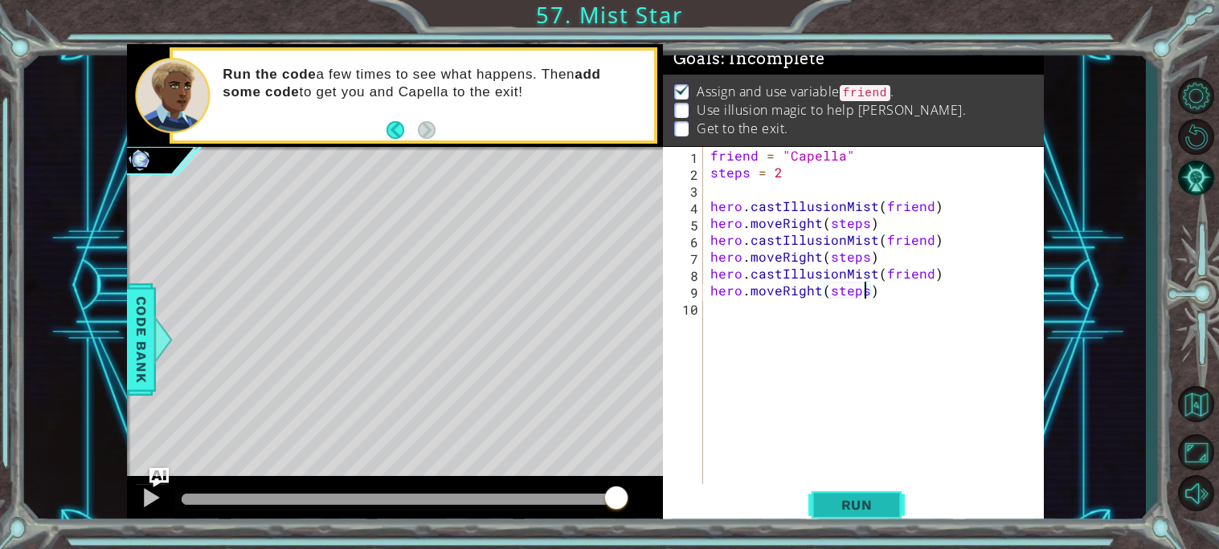
type textarea "hero.moveRight(steps)"
click at [859, 498] on span "Run" at bounding box center [856, 505] width 63 height 16
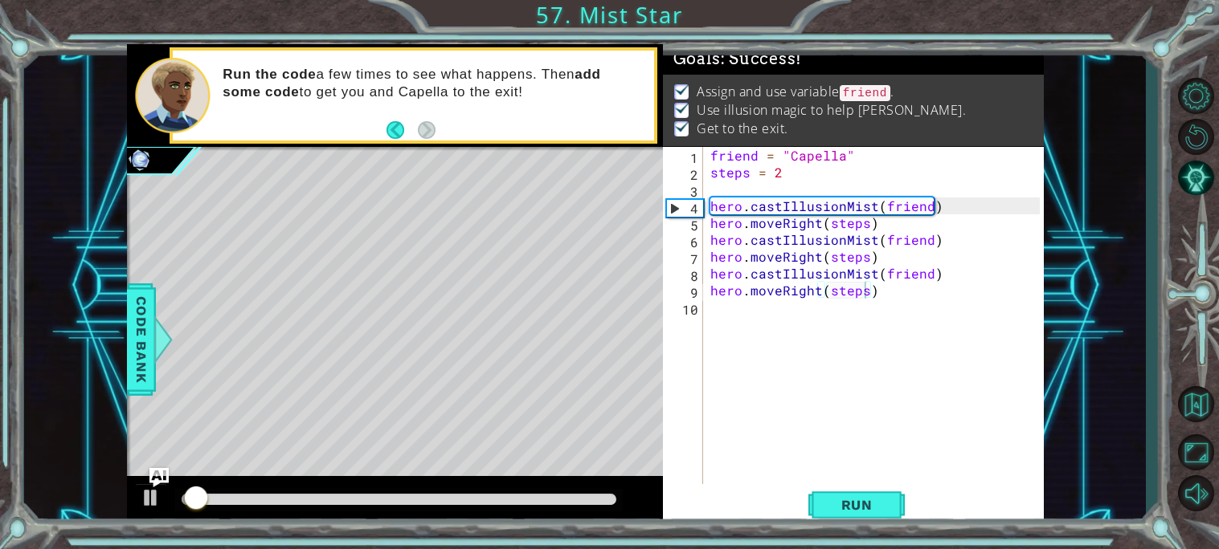
click at [472, 490] on div at bounding box center [395, 501] width 536 height 51
drag, startPoint x: 471, startPoint y: 491, endPoint x: 503, endPoint y: 496, distance: 32.6
click at [503, 496] on div at bounding box center [398, 500] width 447 height 22
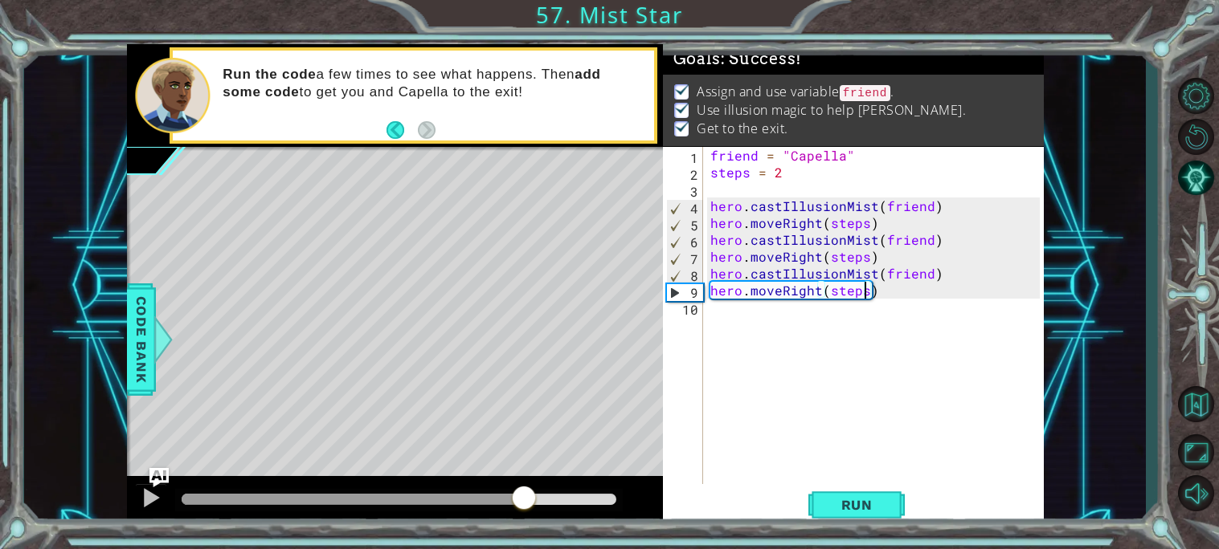
drag, startPoint x: 503, startPoint y: 496, endPoint x: 525, endPoint y: 488, distance: 23.1
click at [525, 494] on div at bounding box center [399, 499] width 435 height 11
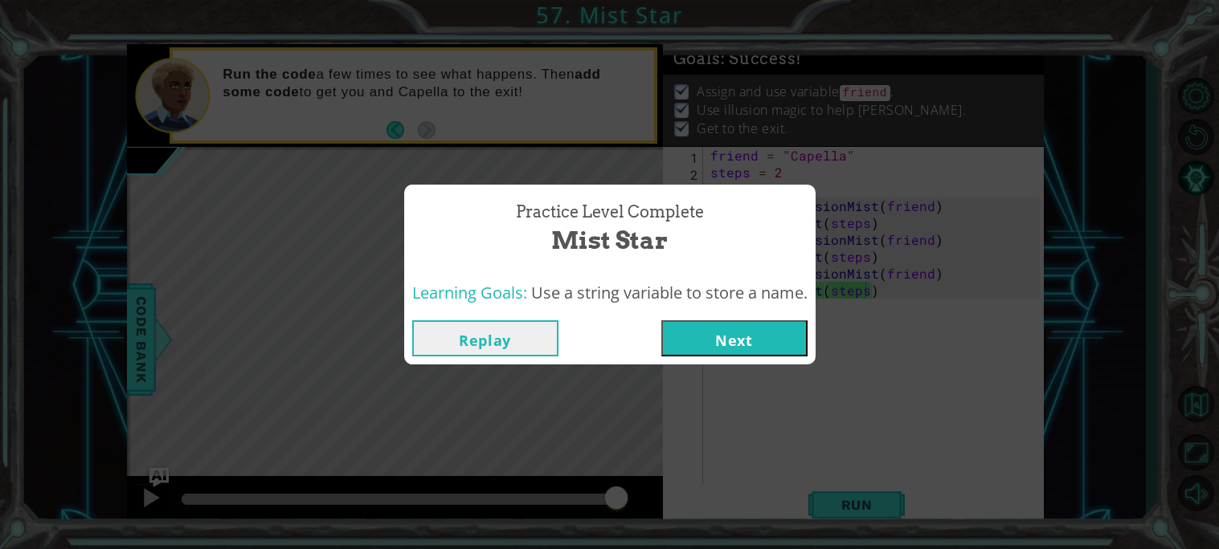
click at [717, 325] on button "Next" at bounding box center [734, 339] width 146 height 36
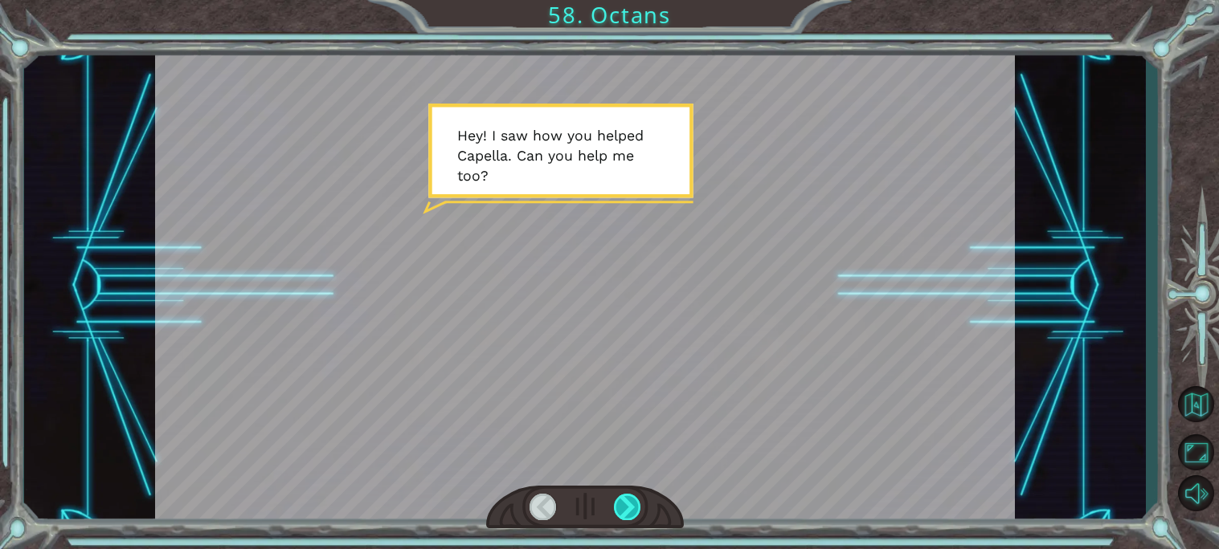
click at [638, 517] on div at bounding box center [627, 507] width 27 height 27
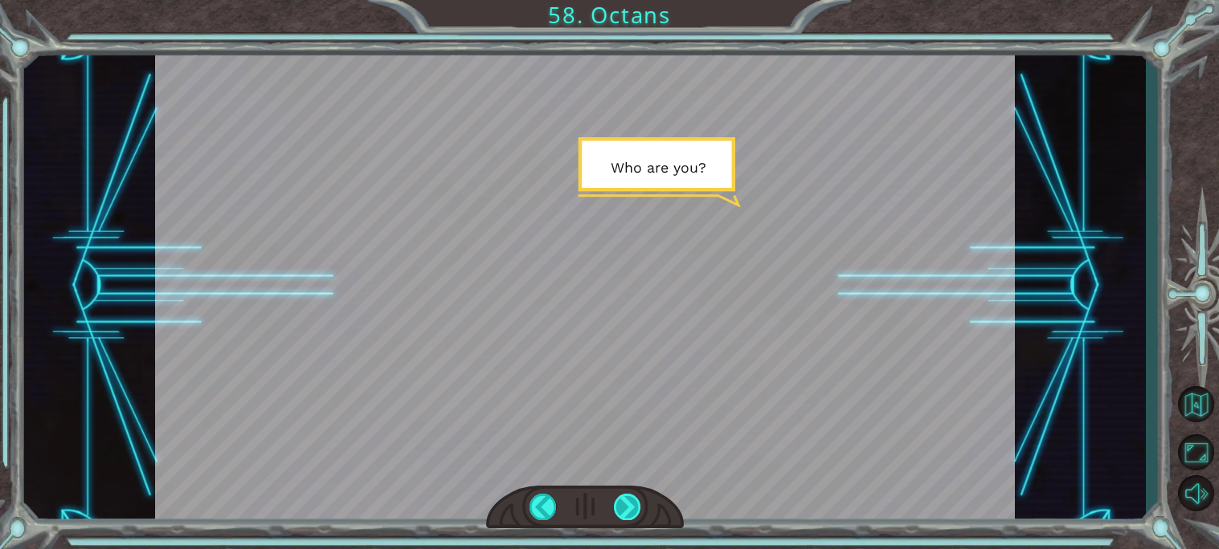
click at [638, 517] on div at bounding box center [627, 507] width 27 height 27
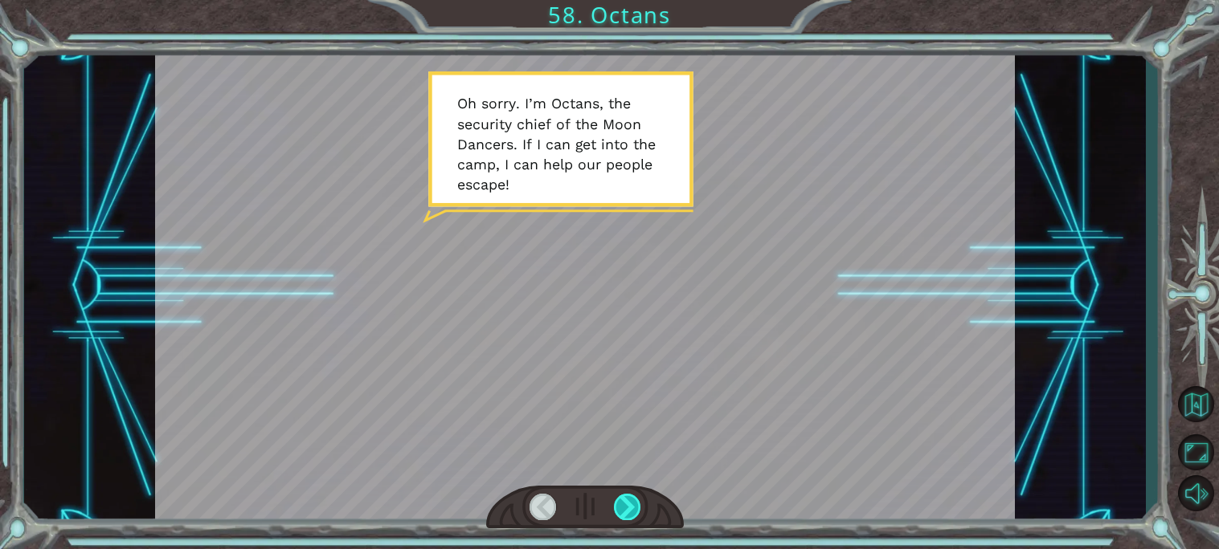
click at [638, 517] on div at bounding box center [627, 507] width 27 height 27
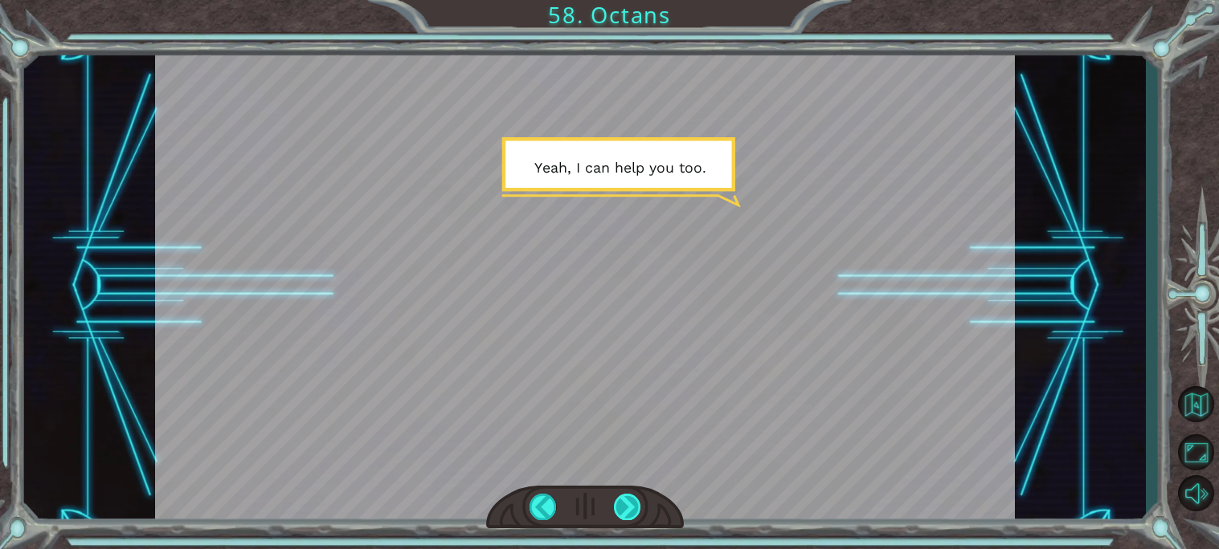
click at [638, 517] on div at bounding box center [627, 507] width 27 height 27
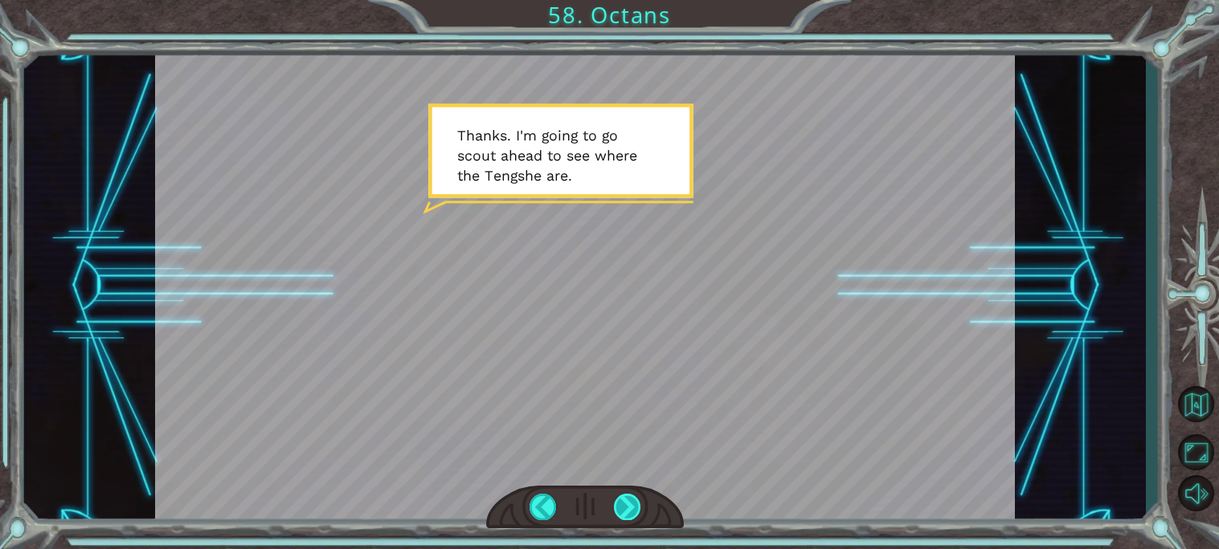
click at [638, 517] on div at bounding box center [627, 507] width 27 height 27
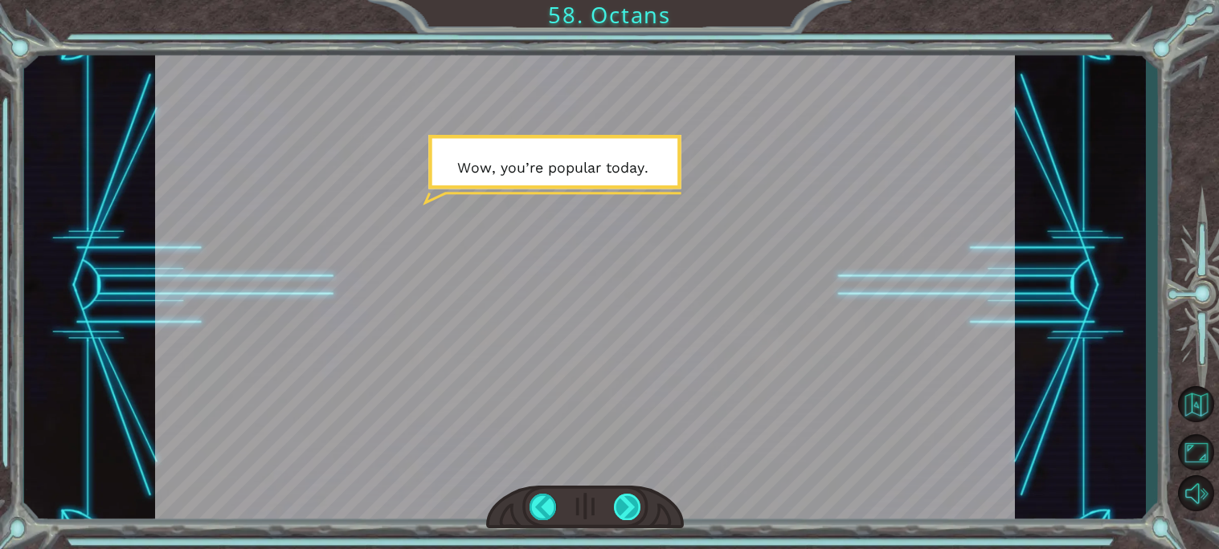
click at [640, 513] on div at bounding box center [627, 507] width 27 height 27
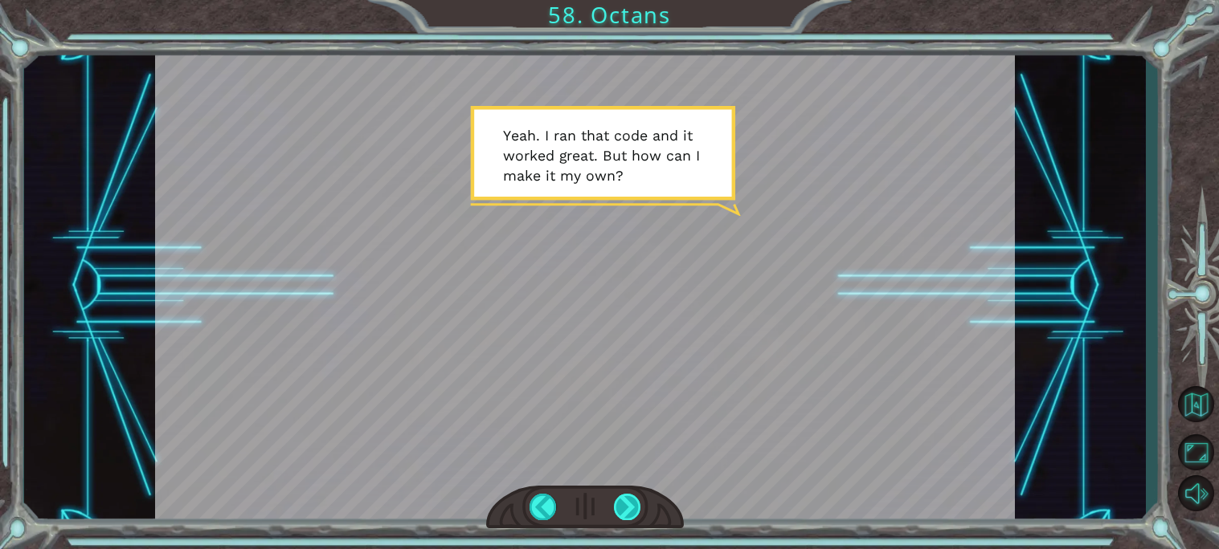
click at [640, 513] on div at bounding box center [627, 507] width 27 height 27
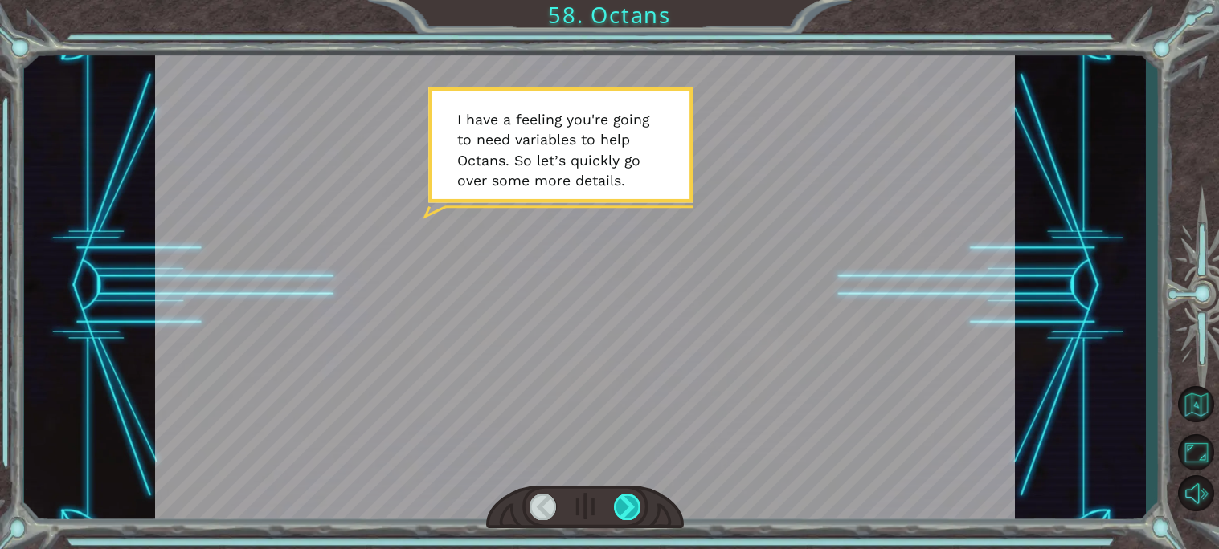
click at [640, 513] on div at bounding box center [627, 507] width 27 height 27
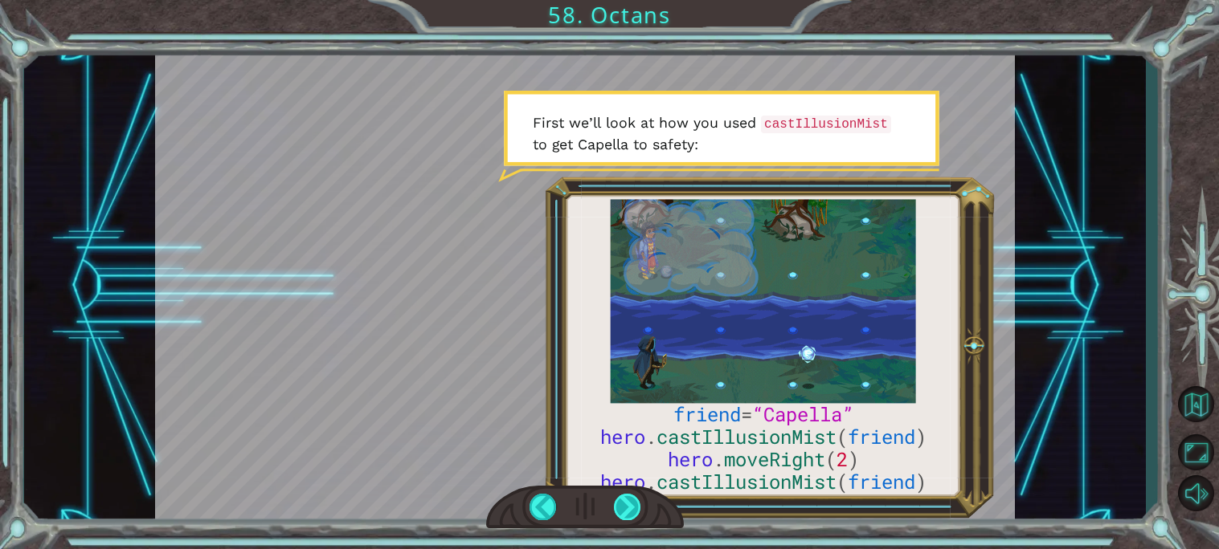
click at [640, 513] on div at bounding box center [627, 507] width 27 height 27
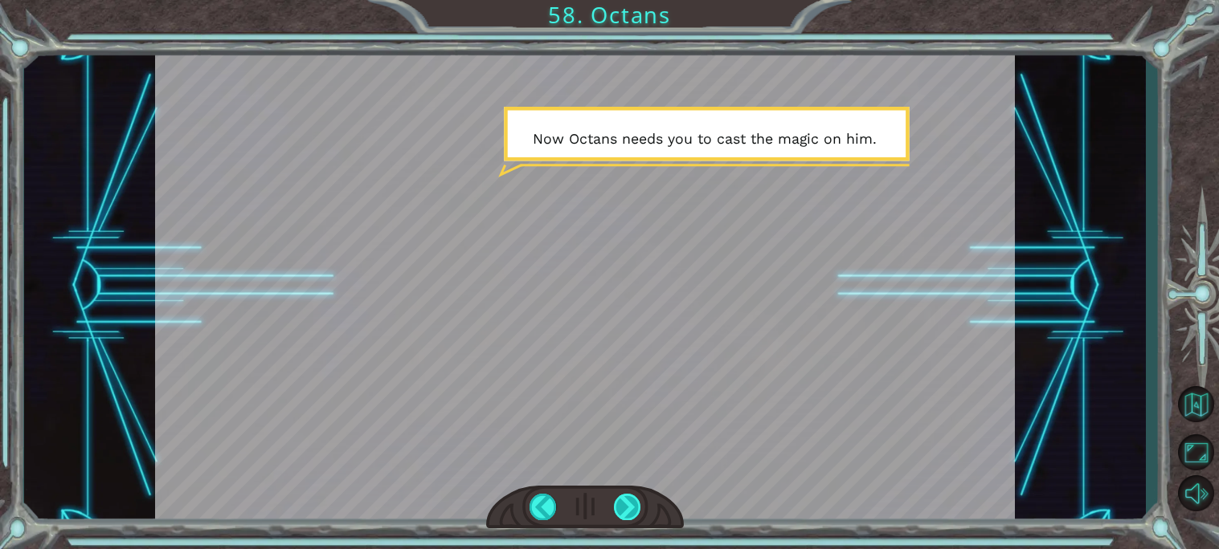
click at [625, 514] on div at bounding box center [627, 507] width 27 height 27
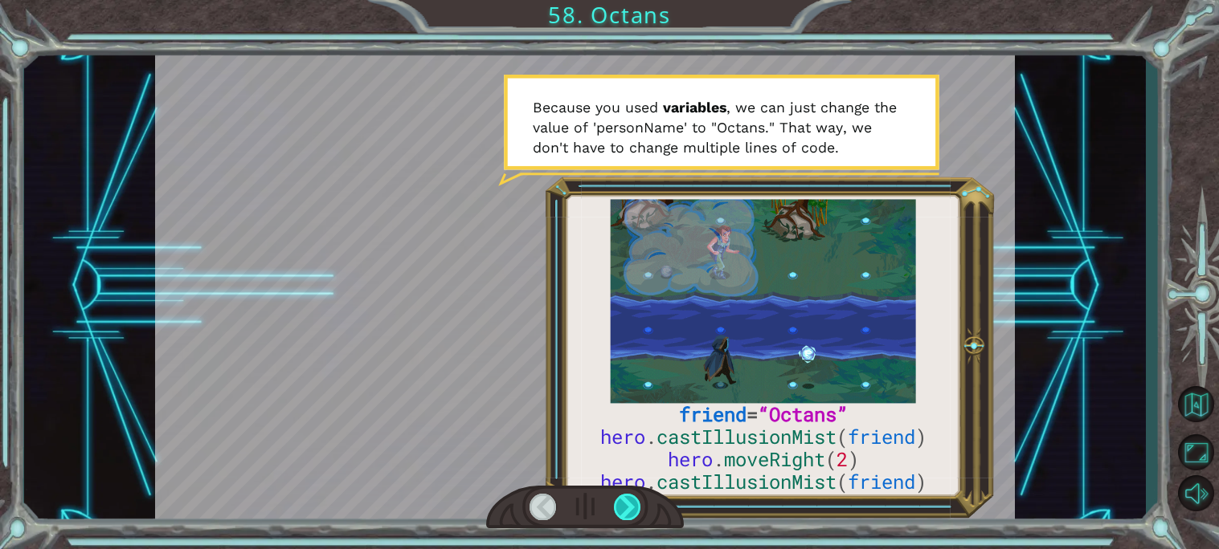
click at [625, 514] on div at bounding box center [627, 507] width 27 height 27
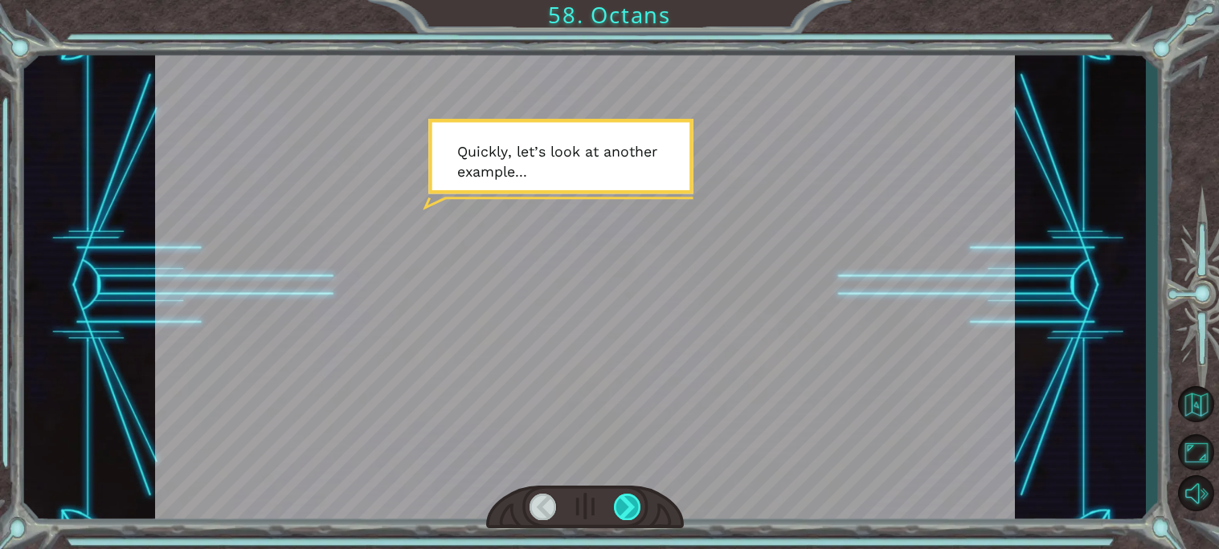
click at [625, 514] on div at bounding box center [627, 507] width 27 height 27
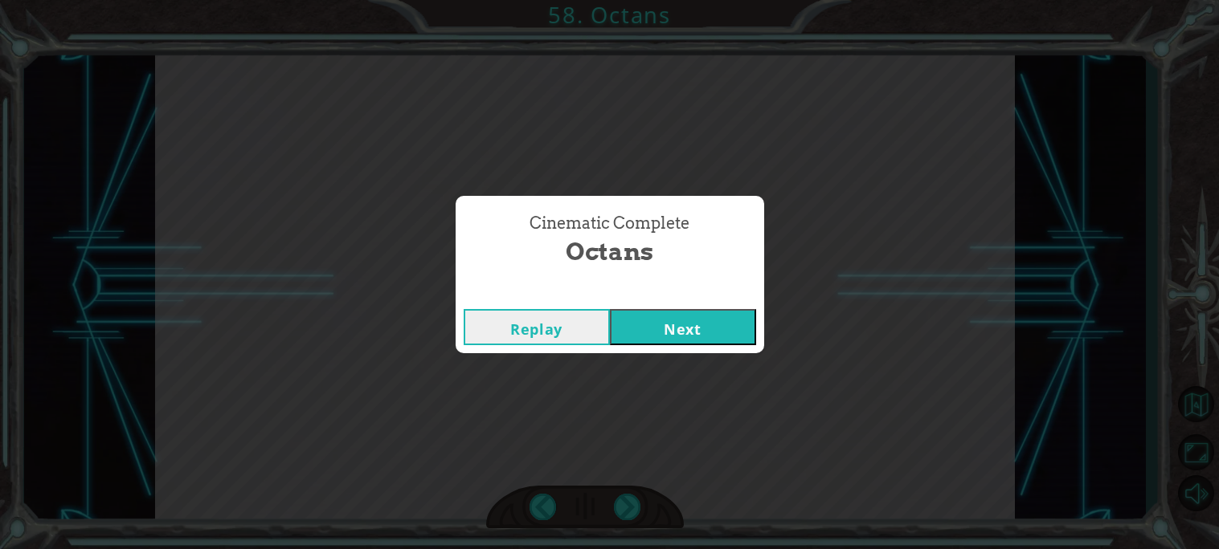
click at [709, 324] on button "Next" at bounding box center [683, 327] width 146 height 36
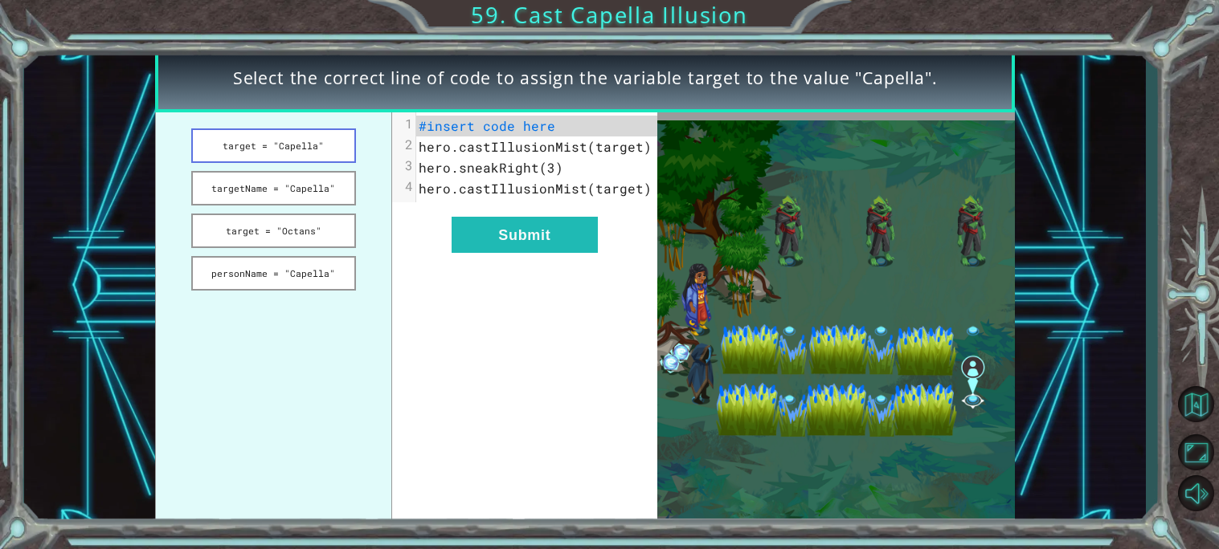
click at [310, 148] on button "target = "Capella"" at bounding box center [273, 146] width 165 height 35
click at [290, 232] on button "target = "Octans"" at bounding box center [273, 231] width 165 height 35
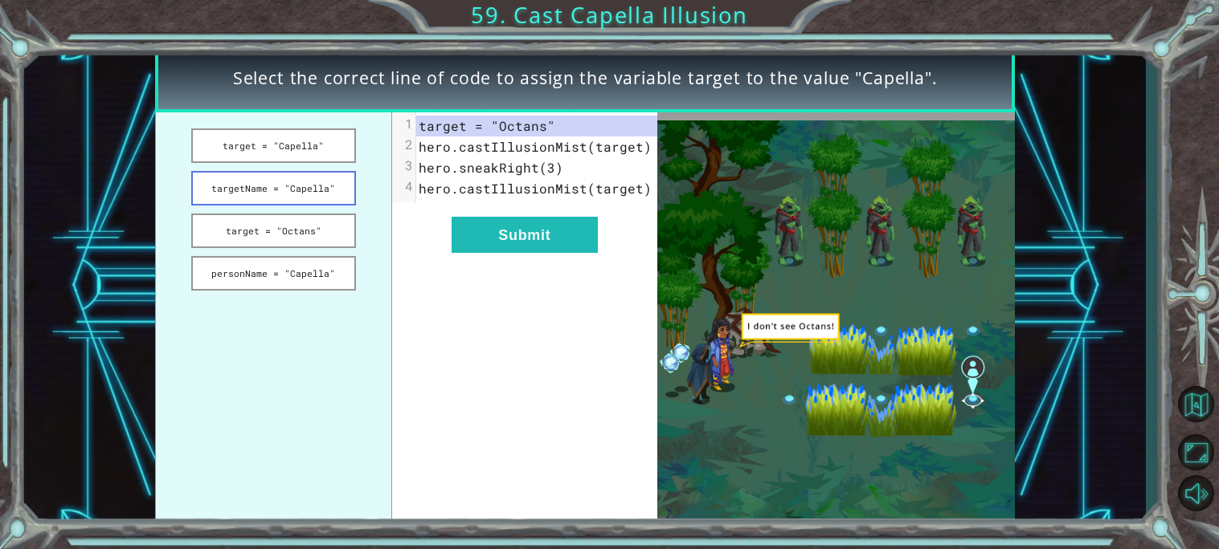
click at [290, 190] on button "targetName = "Capella"" at bounding box center [273, 188] width 165 height 35
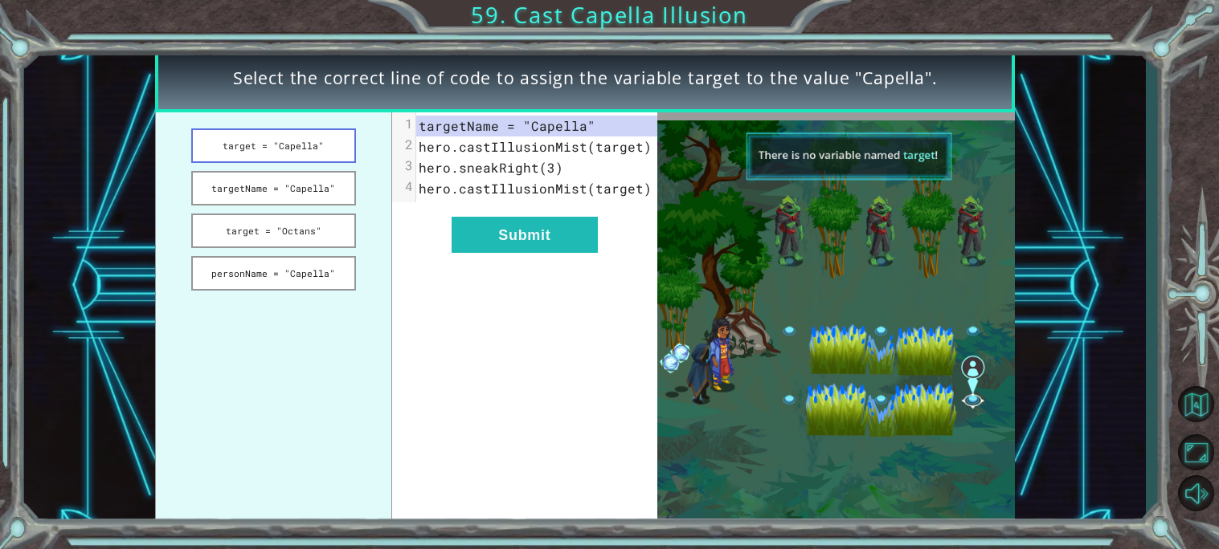
click at [308, 133] on button "target = "Capella"" at bounding box center [273, 146] width 165 height 35
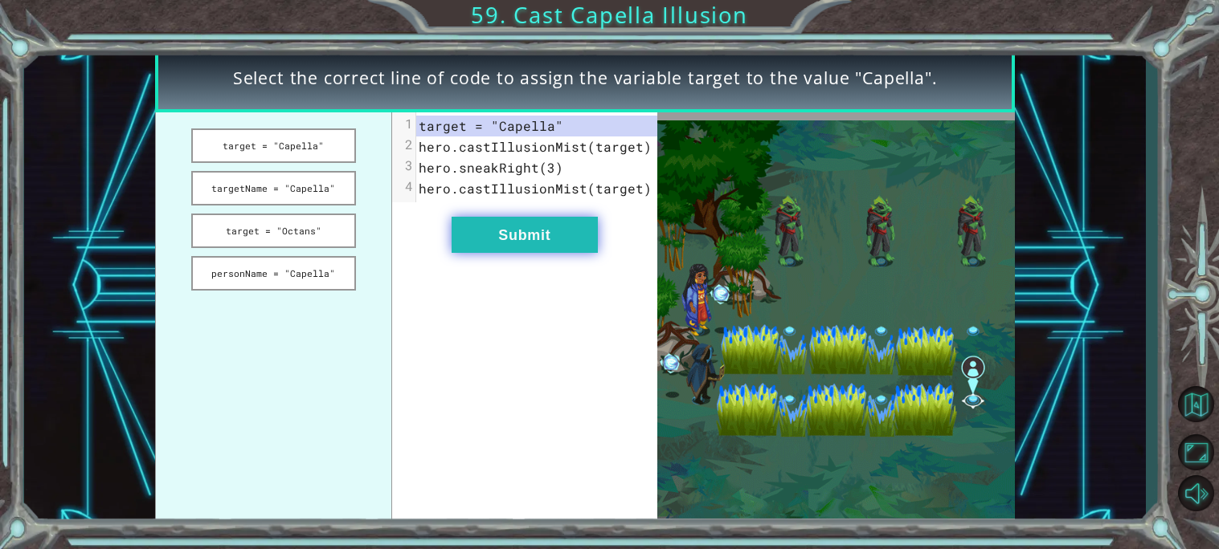
click at [483, 238] on button "Submit" at bounding box center [524, 235] width 146 height 36
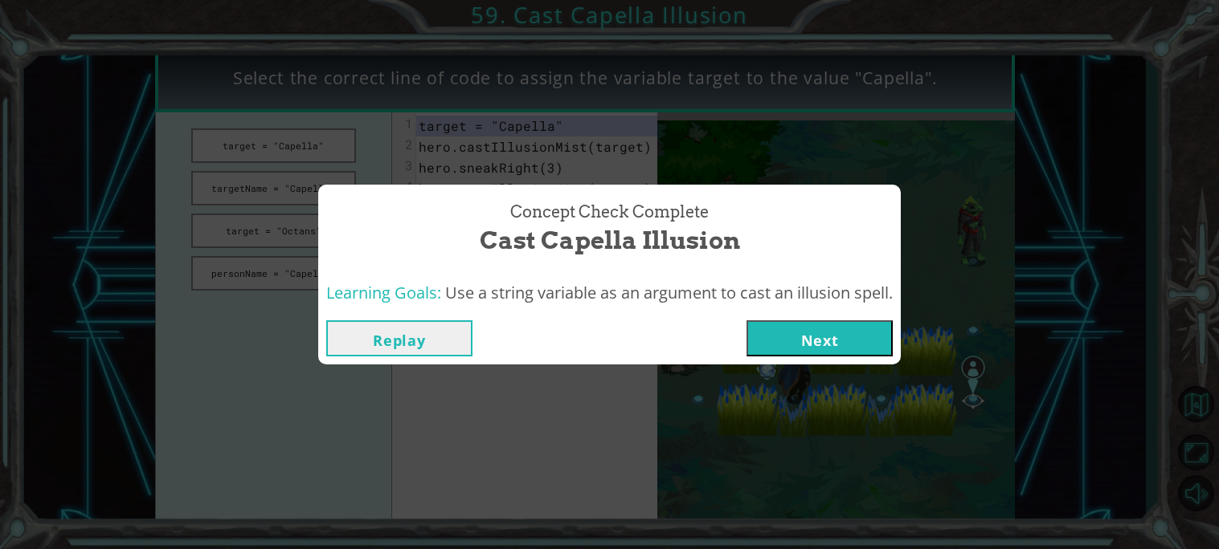
click at [856, 329] on button "Next" at bounding box center [819, 339] width 146 height 36
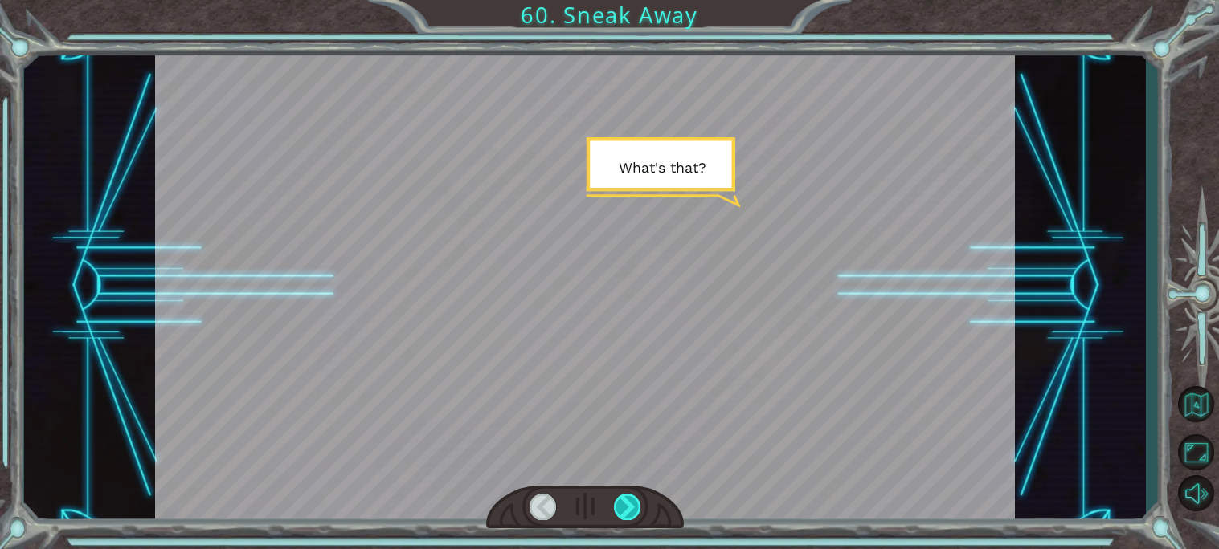
click at [624, 519] on div at bounding box center [627, 507] width 27 height 27
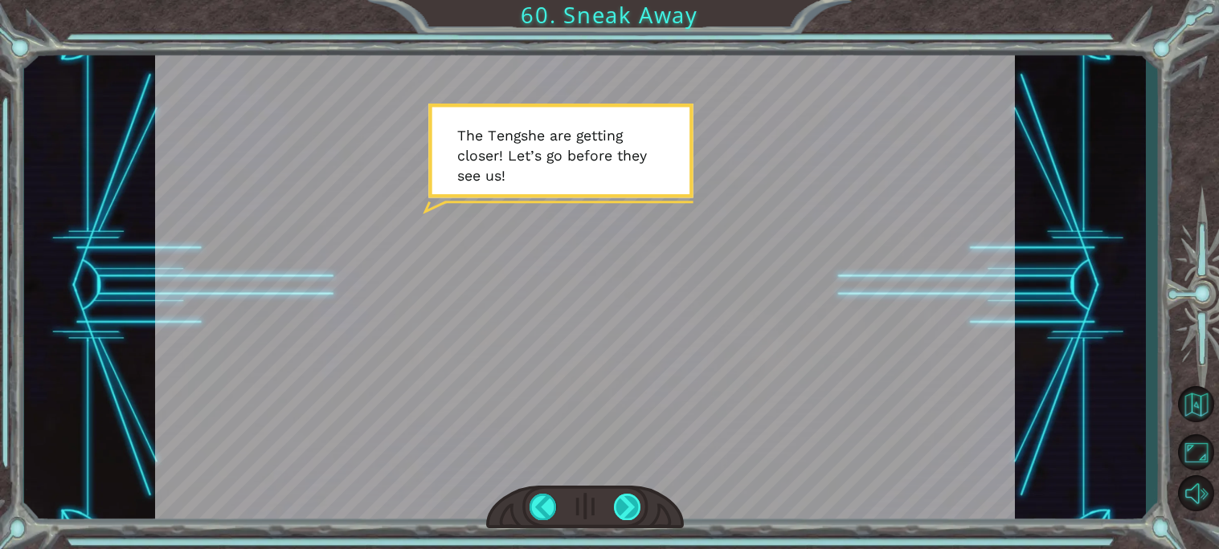
click at [624, 518] on div at bounding box center [627, 507] width 27 height 27
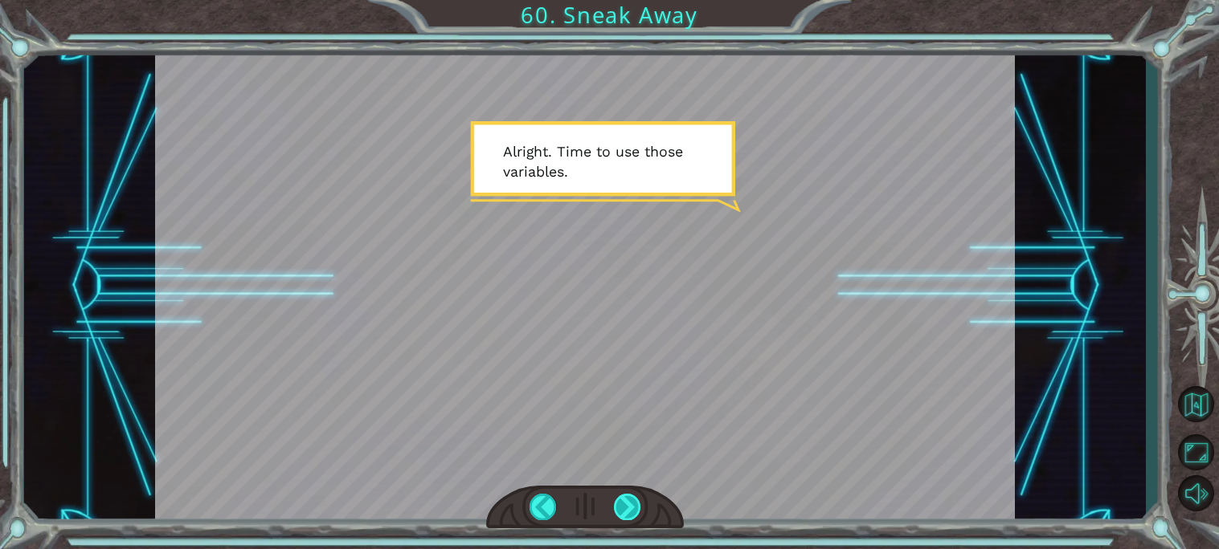
click at [624, 518] on div at bounding box center [627, 507] width 27 height 27
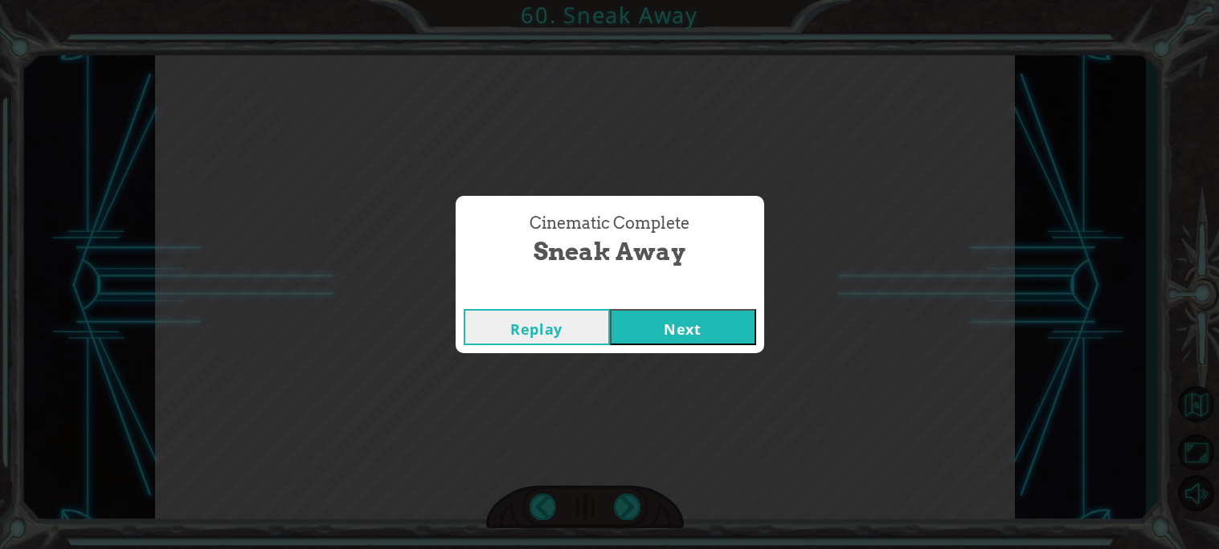
click at [698, 335] on button "Next" at bounding box center [683, 327] width 146 height 36
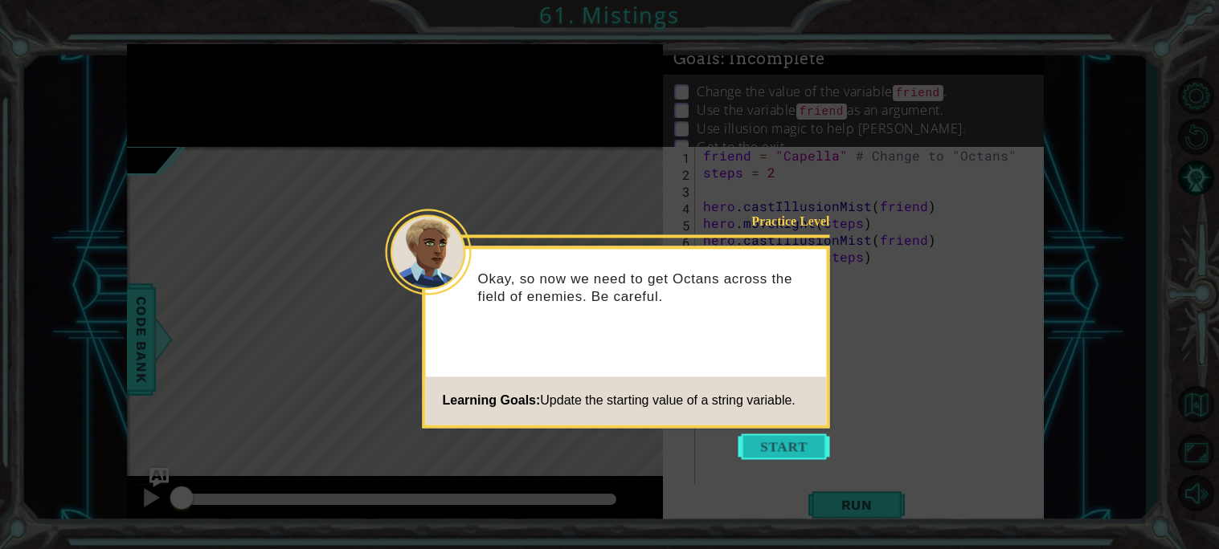
click at [795, 440] on button "Start" at bounding box center [784, 447] width 92 height 26
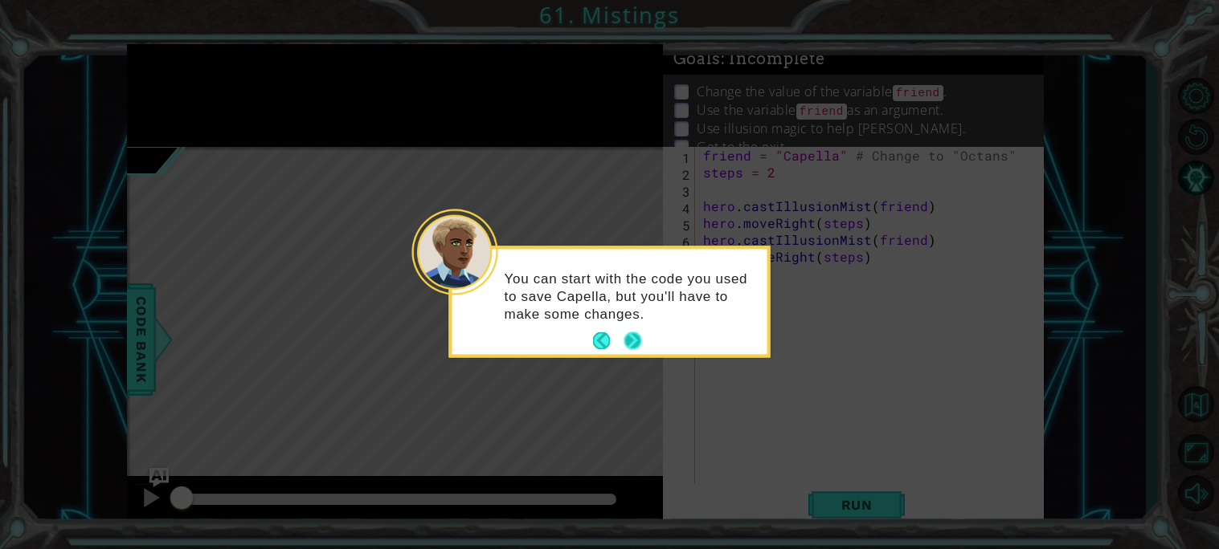
click at [639, 338] on button "Next" at bounding box center [633, 342] width 18 height 18
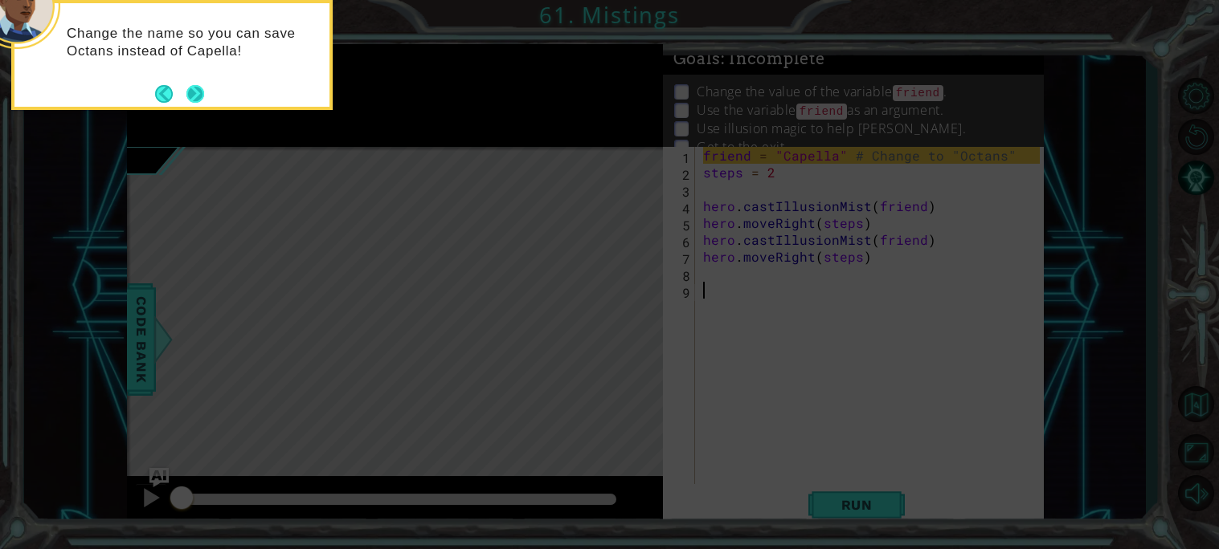
click at [197, 91] on button "Next" at bounding box center [195, 94] width 18 height 18
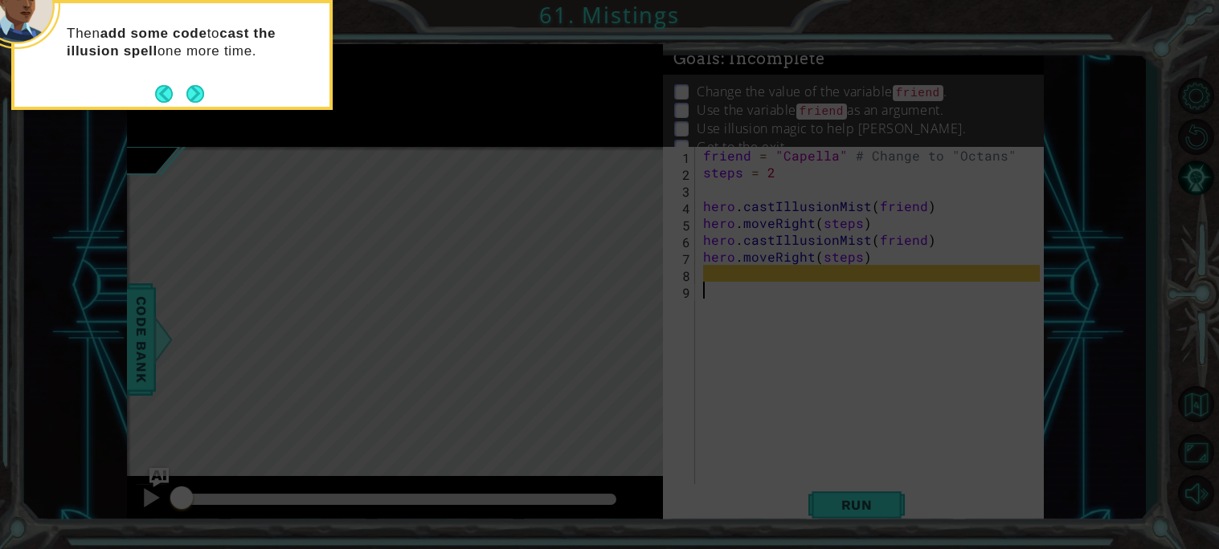
click at [197, 91] on button "Next" at bounding box center [195, 94] width 29 height 29
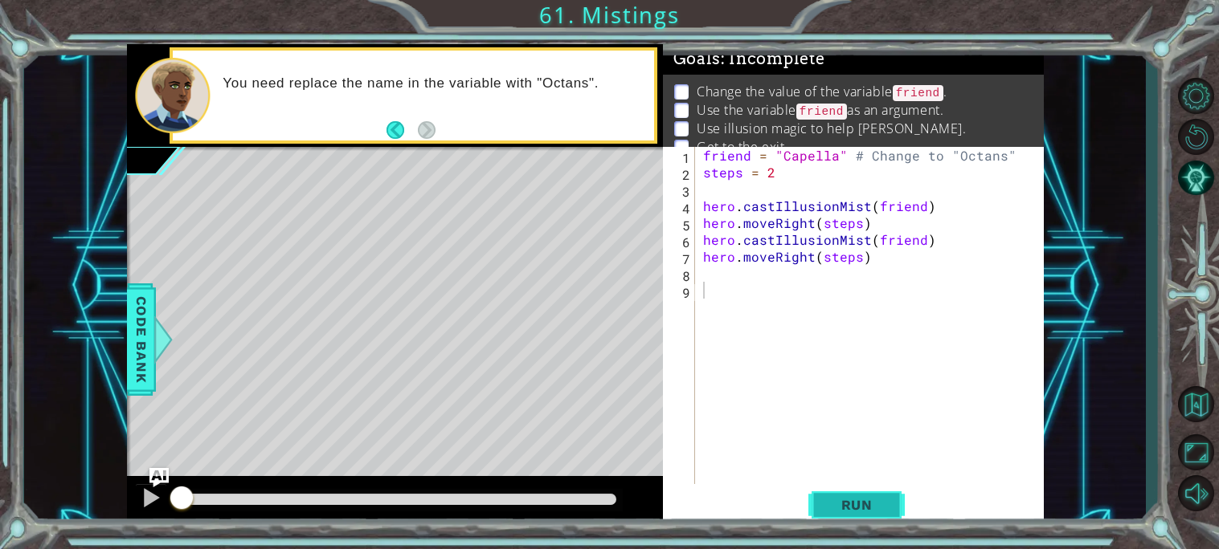
click at [889, 521] on button "Run" at bounding box center [856, 505] width 96 height 38
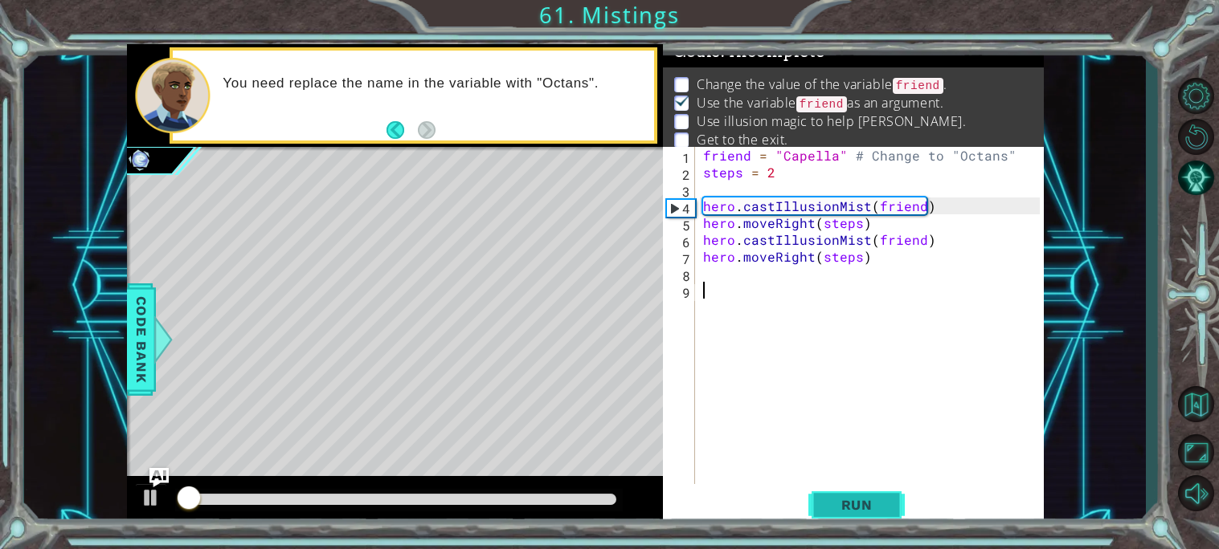
scroll to position [7, 0]
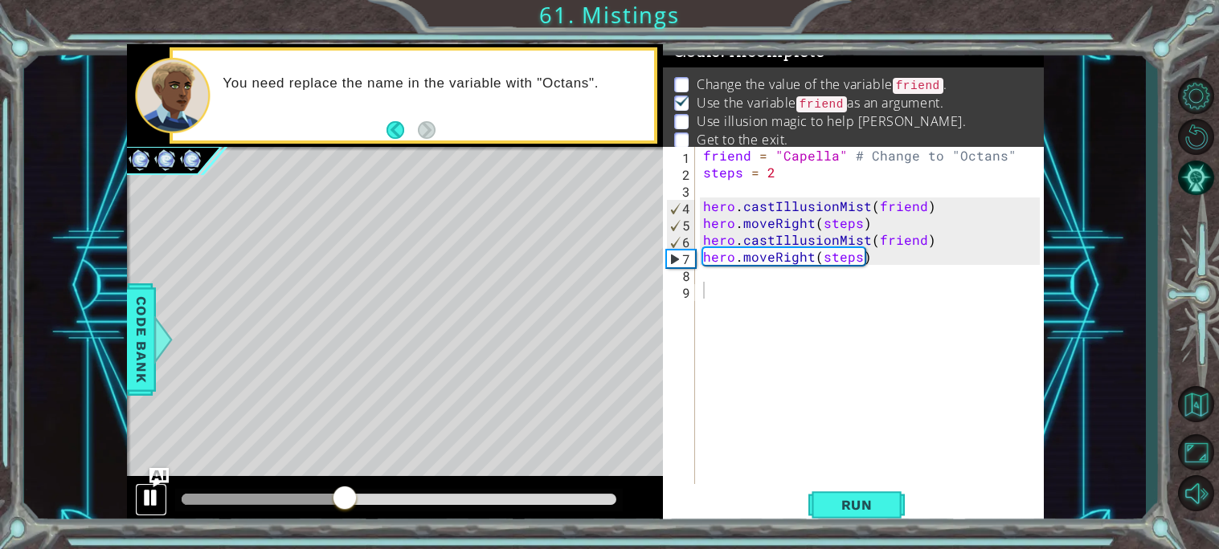
click at [145, 504] on div at bounding box center [151, 498] width 21 height 21
click at [798, 152] on div "friend = "Capella" # Change to "Octans" steps = 2 hero . castIllusionMist ( fri…" at bounding box center [874, 332] width 348 height 371
click at [833, 157] on div "friend = "Capella" # Change to "Octans" steps = 2 hero . castIllusionMist ( fri…" at bounding box center [874, 332] width 348 height 371
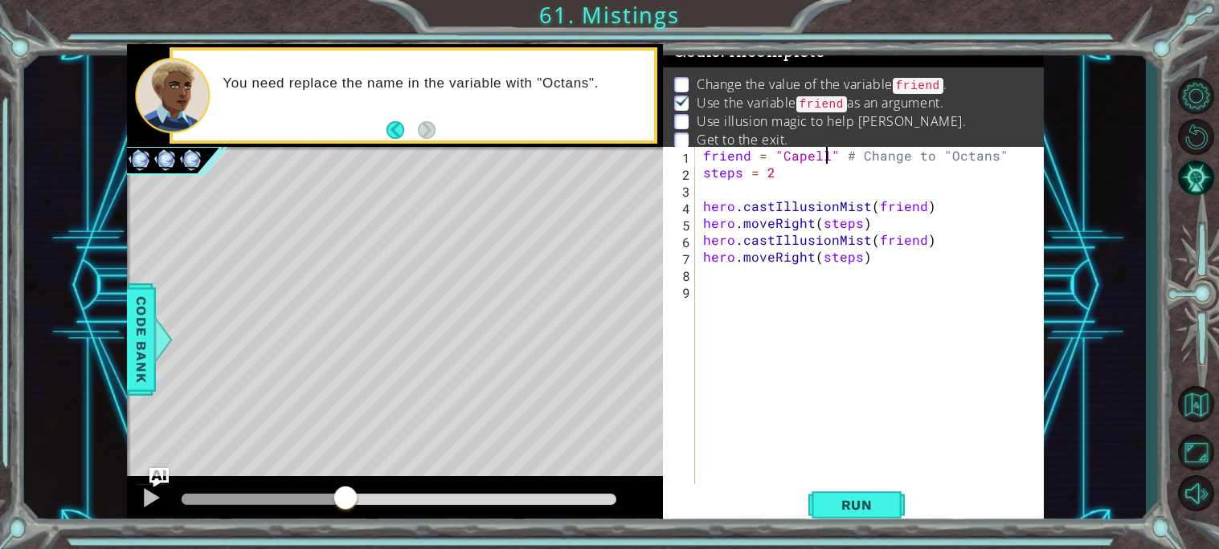
scroll to position [0, 9]
click at [870, 264] on div "friend = "Capella" # Change to "Octans" steps = 2 hero . castIllusionMist ( fri…" at bounding box center [874, 332] width 348 height 371
type textarea "hero.moveRight(steps)"
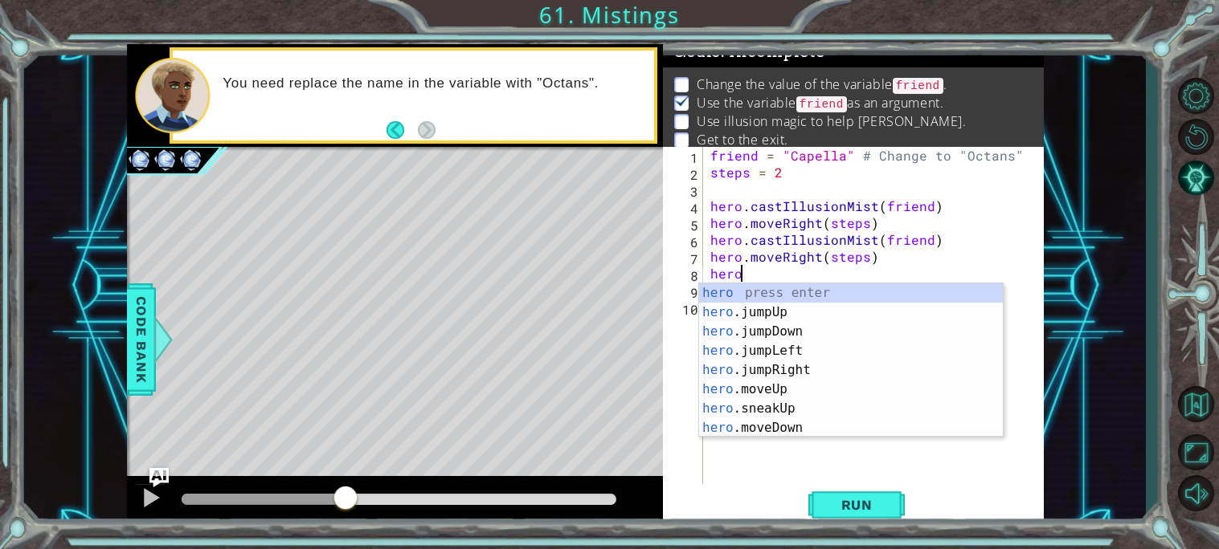
scroll to position [0, 1]
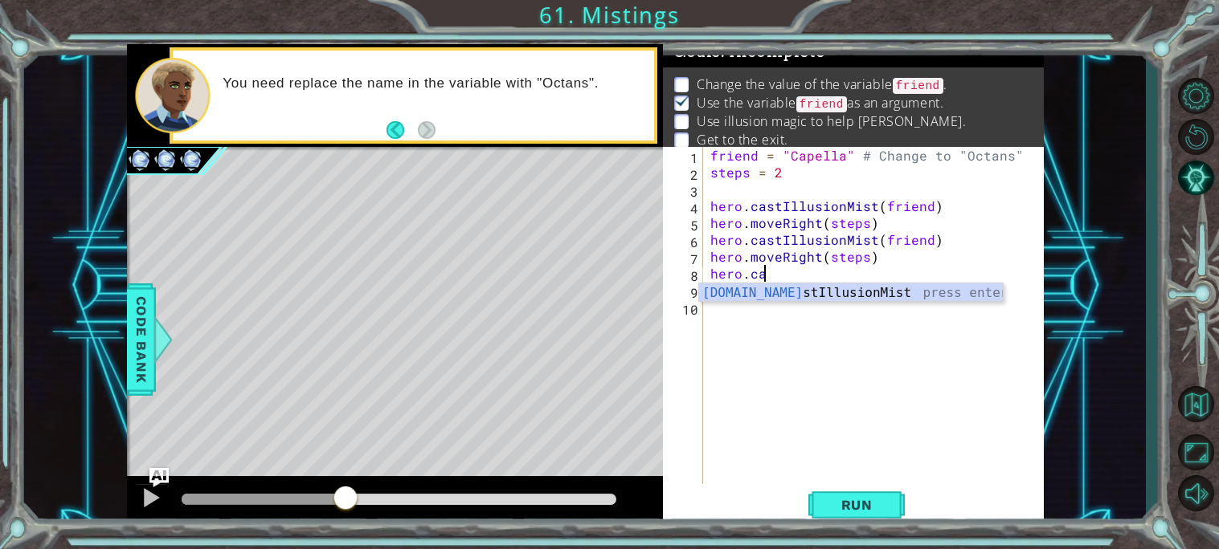
type textarea "hero.cas"
click at [921, 307] on div "friend = "Capella" # Change to "Octans" steps = 2 hero . castIllusionMist ( fri…" at bounding box center [877, 332] width 341 height 371
click at [901, 293] on div "friend = "Capella" # Change to "Octans" steps = 2 hero . castIllusionMist ( fri…" at bounding box center [877, 332] width 341 height 371
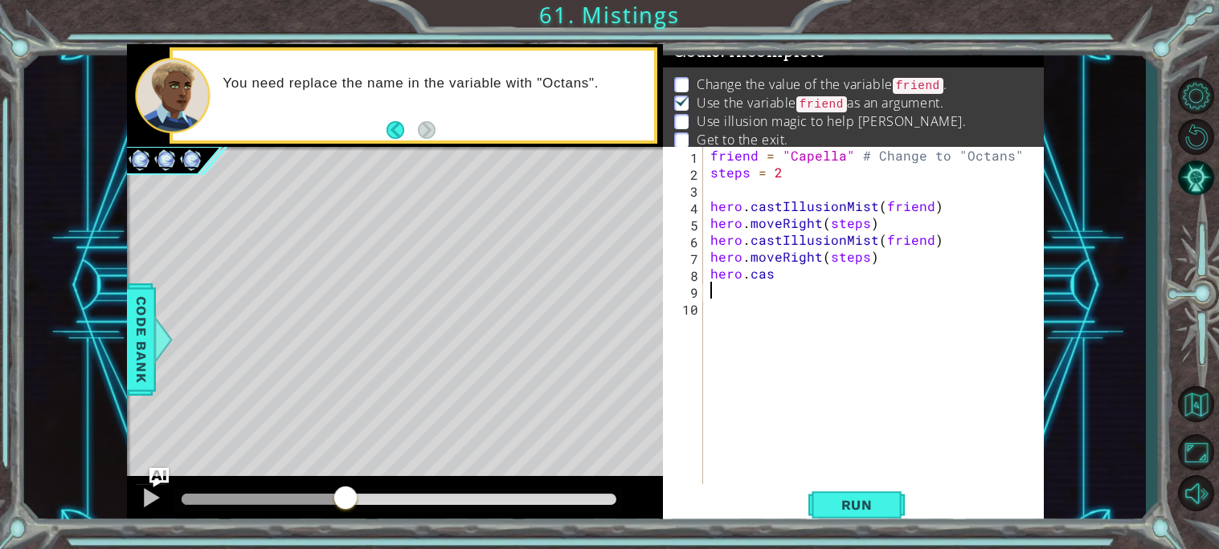
click at [903, 281] on div "friend = "Capella" # Change to "Octans" steps = 2 hero . castIllusionMist ( fri…" at bounding box center [877, 332] width 341 height 371
click at [901, 286] on div "hero.cast IllusionMist press enter" at bounding box center [851, 313] width 304 height 58
type textarea "hero.castIllusionMist(friend)"
click at [906, 312] on div "friend = "Capella" # Change to "Octans" steps = 2 hero . castIllusionMist ( fri…" at bounding box center [877, 332] width 341 height 371
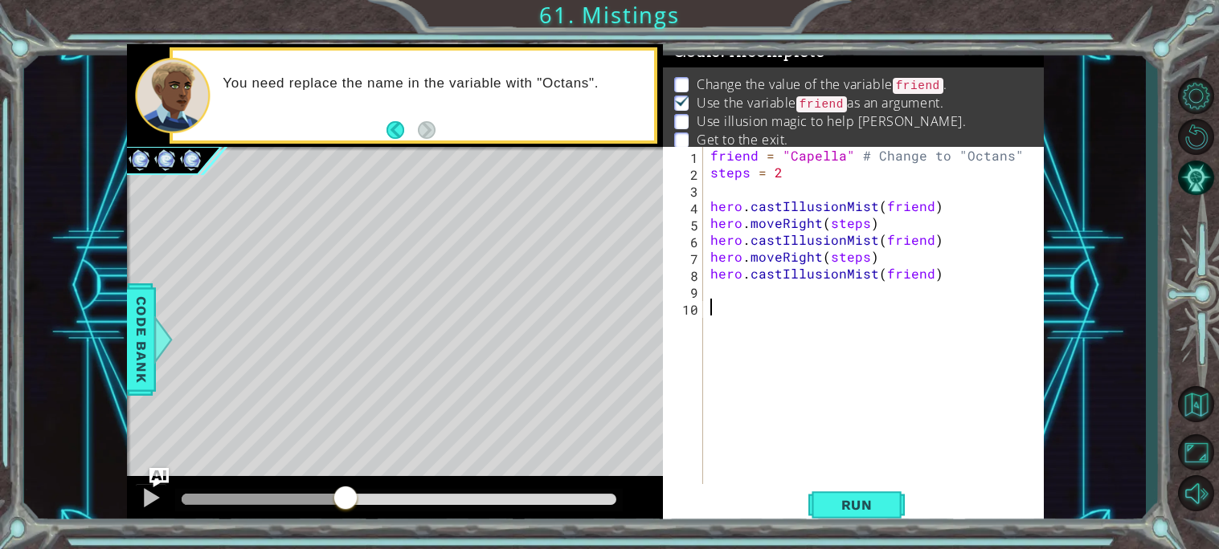
scroll to position [0, 0]
click at [778, 304] on div "friend = "Capella" # Change to "Octans" steps = 2 hero . castIllusionMist ( fri…" at bounding box center [877, 332] width 341 height 371
click at [748, 291] on div "friend = "Capella" # Change to "Octans" steps = 2 hero . castIllusionMist ( fri…" at bounding box center [877, 332] width 341 height 371
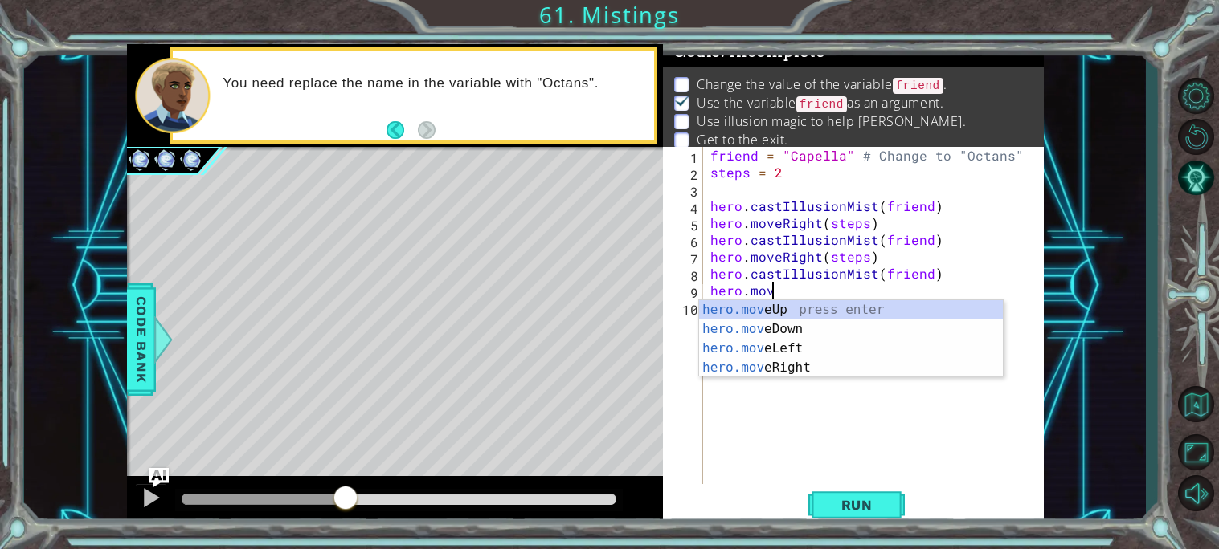
scroll to position [0, 2]
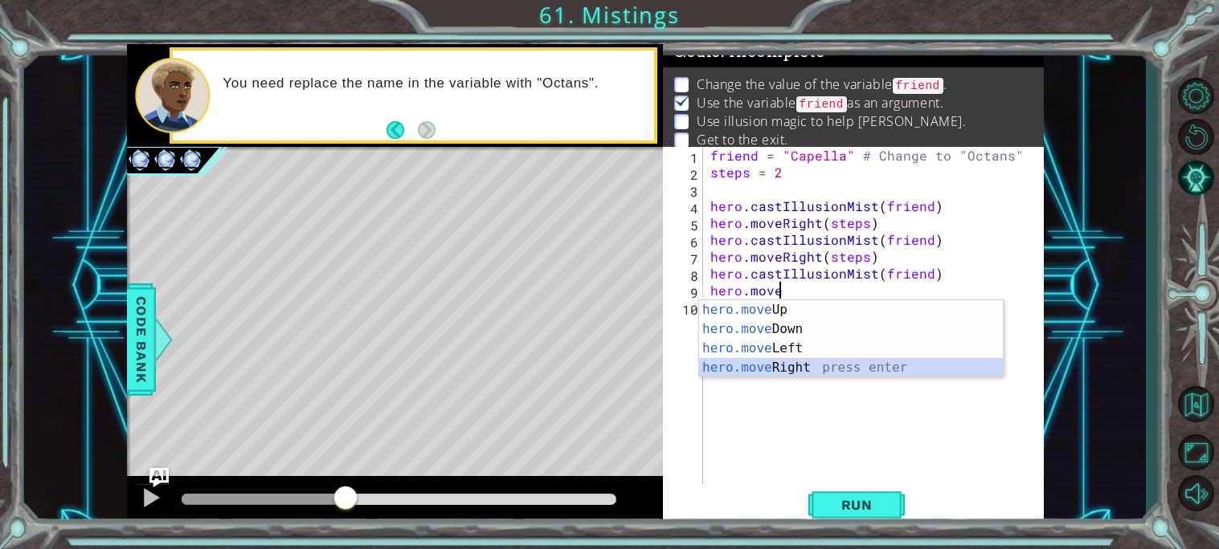
click at [799, 373] on div "hero.move Up press enter hero.move Down press enter hero.move Left press enter …" at bounding box center [851, 358] width 304 height 116
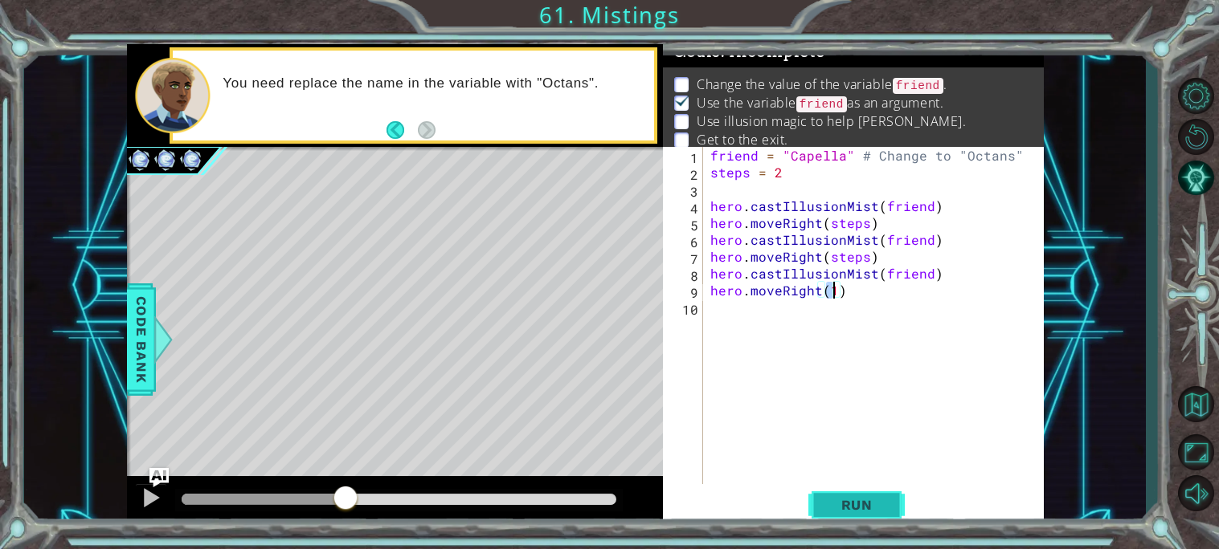
click at [824, 495] on button "Run" at bounding box center [856, 505] width 96 height 38
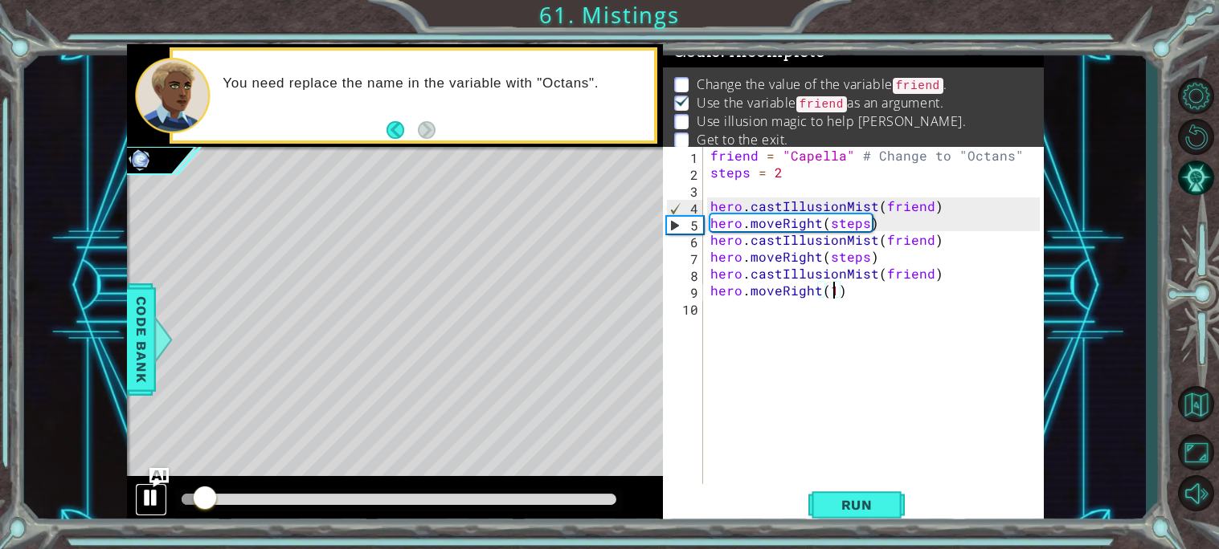
click at [141, 505] on div at bounding box center [151, 498] width 21 height 21
click at [821, 169] on div "friend = "Capella" # Change to "Octans" steps = 2 hero . castIllusionMist ( fri…" at bounding box center [877, 332] width 341 height 371
click at [822, 165] on div "friend = "Capella" # Change to "Octans" steps = 2 hero . castIllusionMist ( fri…" at bounding box center [873, 315] width 333 height 337
click at [822, 165] on div "friend = "Capella" # Change to "Octans" steps = 2 hero . castIllusionMist ( fri…" at bounding box center [877, 332] width 341 height 371
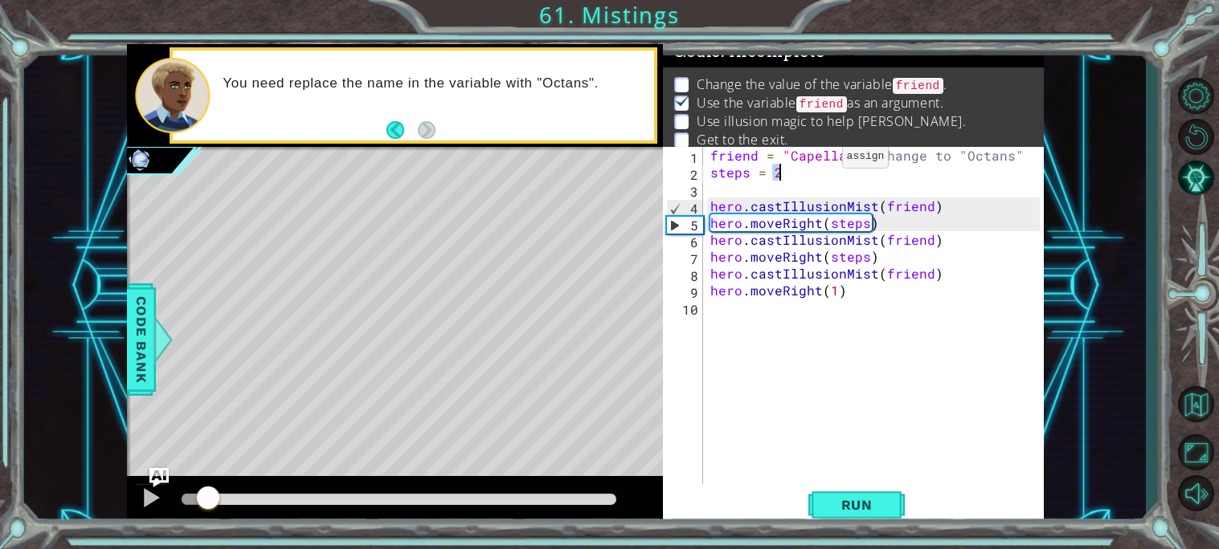
click at [821, 160] on div "friend = "Capella" # Change to "Octans" steps = 2 hero . castIllusionMist ( fri…" at bounding box center [877, 332] width 341 height 371
click at [840, 165] on div "friend = "Capella" # Change to "Octans" steps = 2 hero . castIllusionMist ( fri…" at bounding box center [877, 332] width 341 height 371
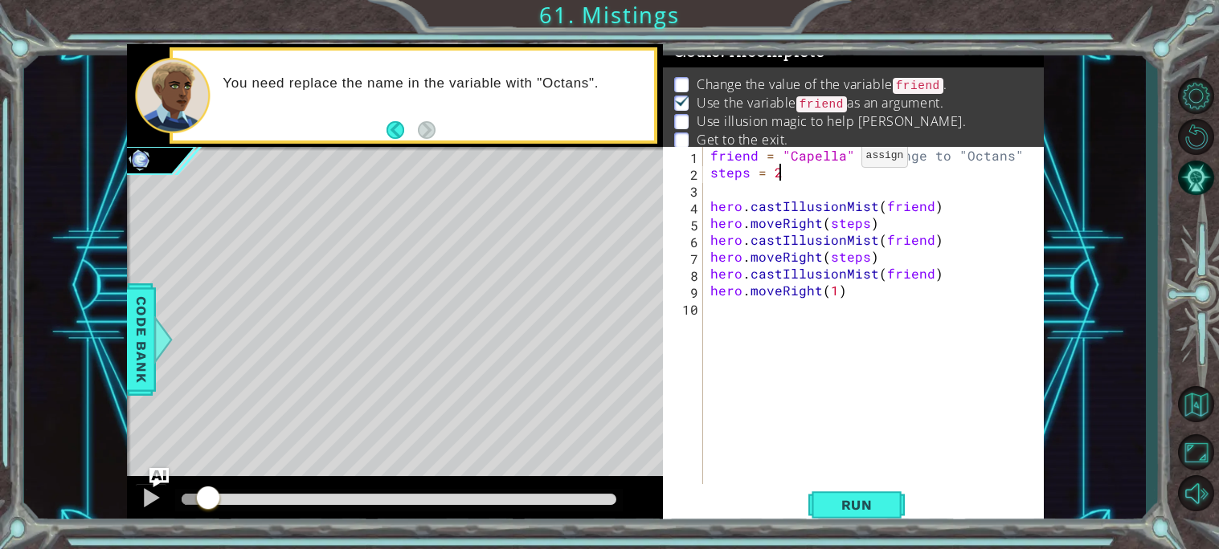
click at [840, 160] on div "friend = "Capella" # Change to "Octans" steps = 2 hero . castIllusionMist ( fri…" at bounding box center [877, 332] width 341 height 371
type textarea "friend = "Octans" # Change to "Octans""
click at [845, 518] on button "Run" at bounding box center [856, 505] width 96 height 38
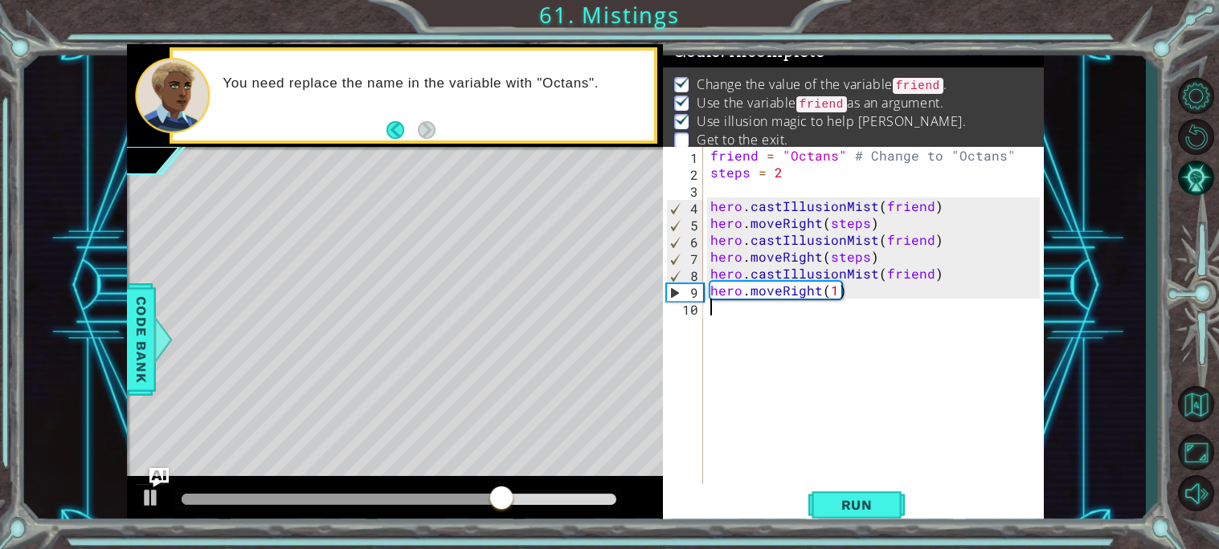
click at [832, 299] on div "friend = "Octans" # Change to "Octans" steps = 2 hero . castIllusionMist ( frie…" at bounding box center [877, 332] width 341 height 371
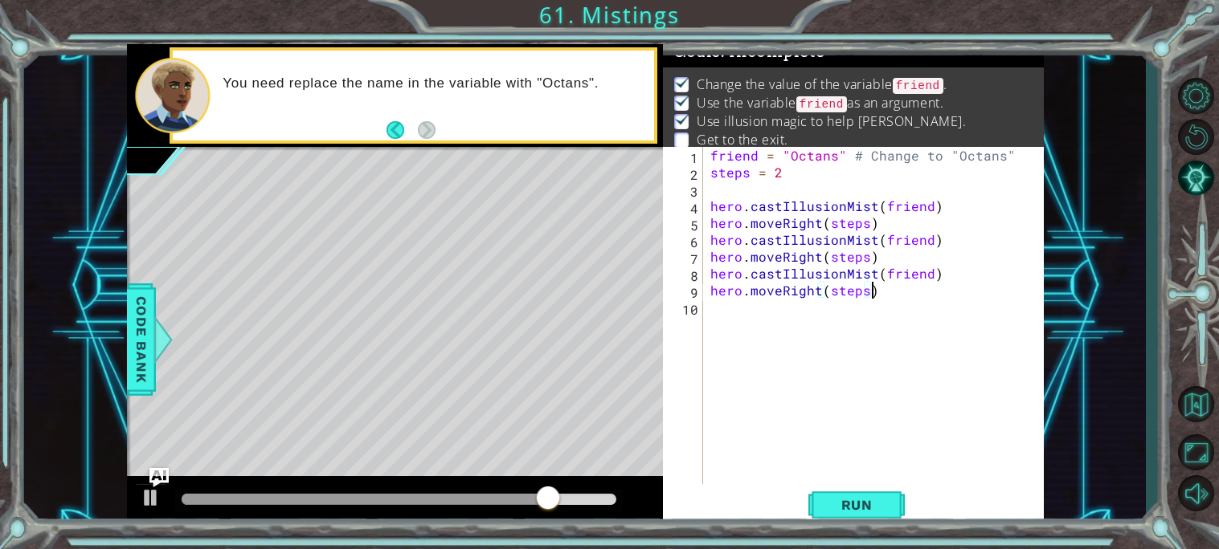
scroll to position [0, 9]
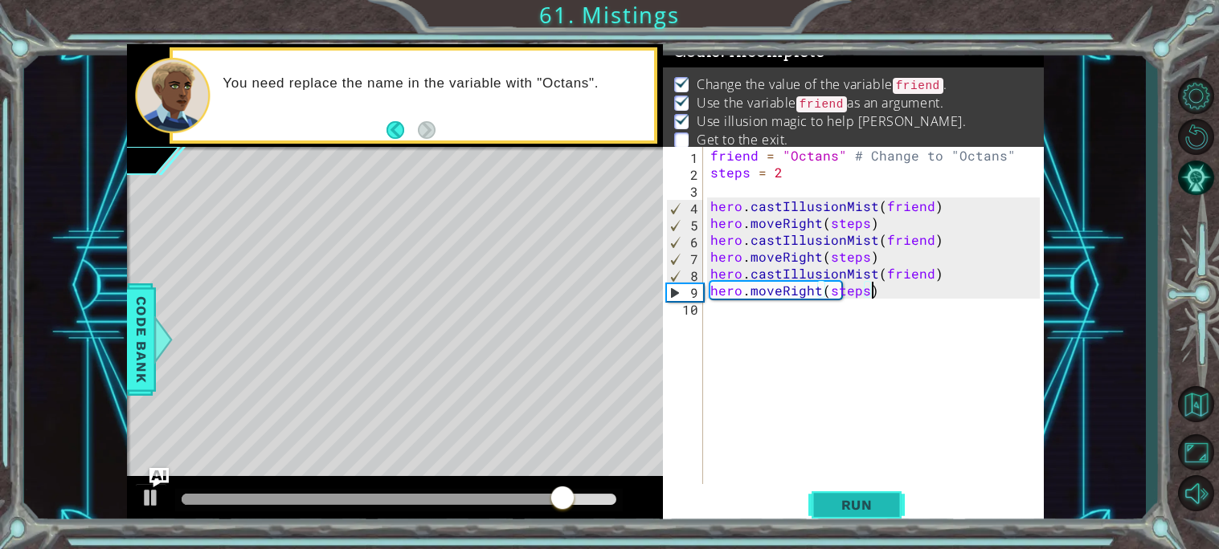
type textarea "hero.moveRight(steps)"
click at [821, 507] on button "Run" at bounding box center [856, 505] width 96 height 38
drag, startPoint x: 477, startPoint y: 501, endPoint x: 617, endPoint y: 498, distance: 139.8
click at [616, 498] on div at bounding box center [399, 499] width 435 height 11
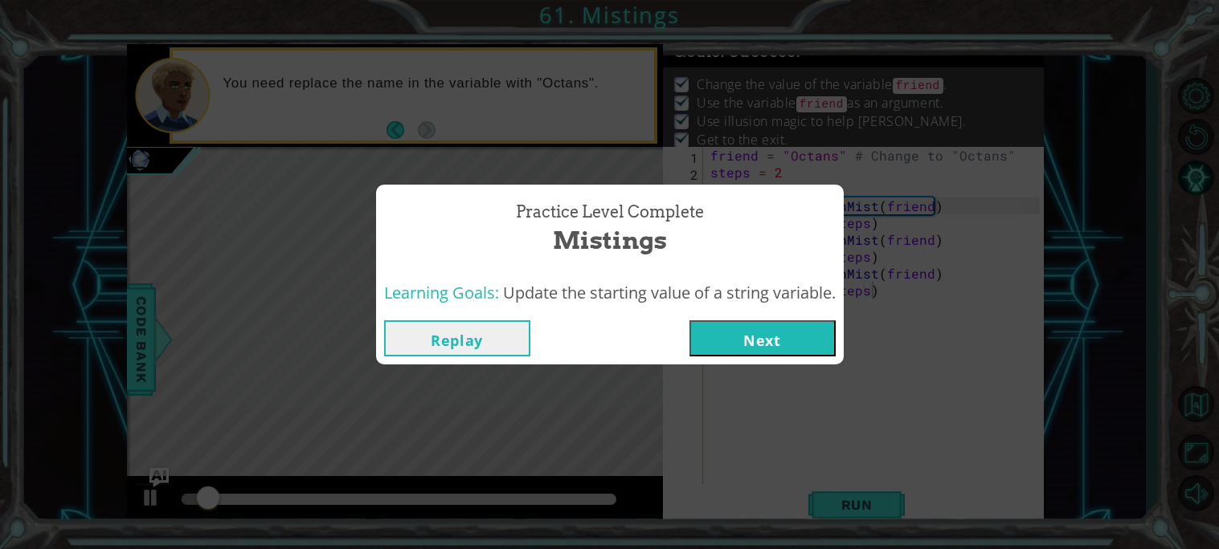
click at [759, 354] on button "Next" at bounding box center [762, 339] width 146 height 36
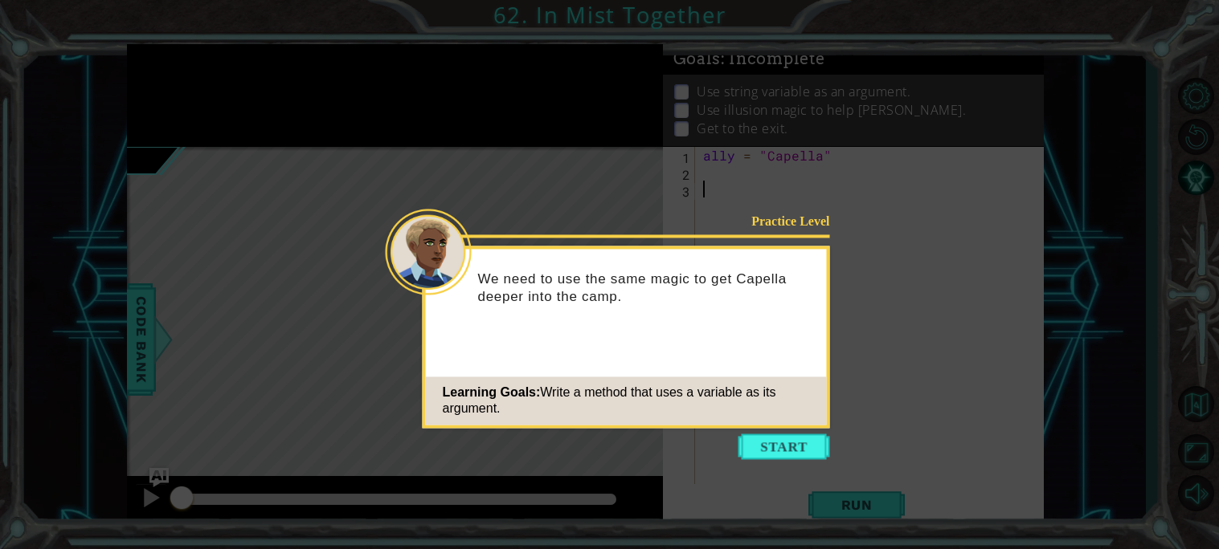
click at [759, 354] on div "Practice Level We need to use the same magic to get Capella deeper into the cam…" at bounding box center [626, 337] width 407 height 182
click at [778, 439] on button "Start" at bounding box center [784, 447] width 92 height 26
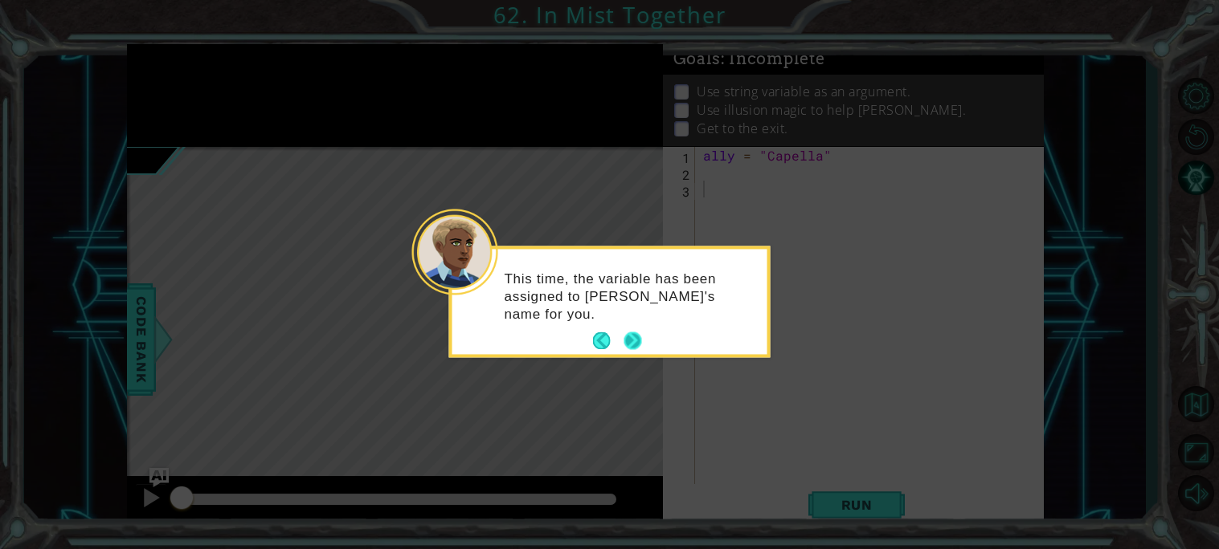
click at [632, 342] on button "Next" at bounding box center [633, 342] width 18 height 18
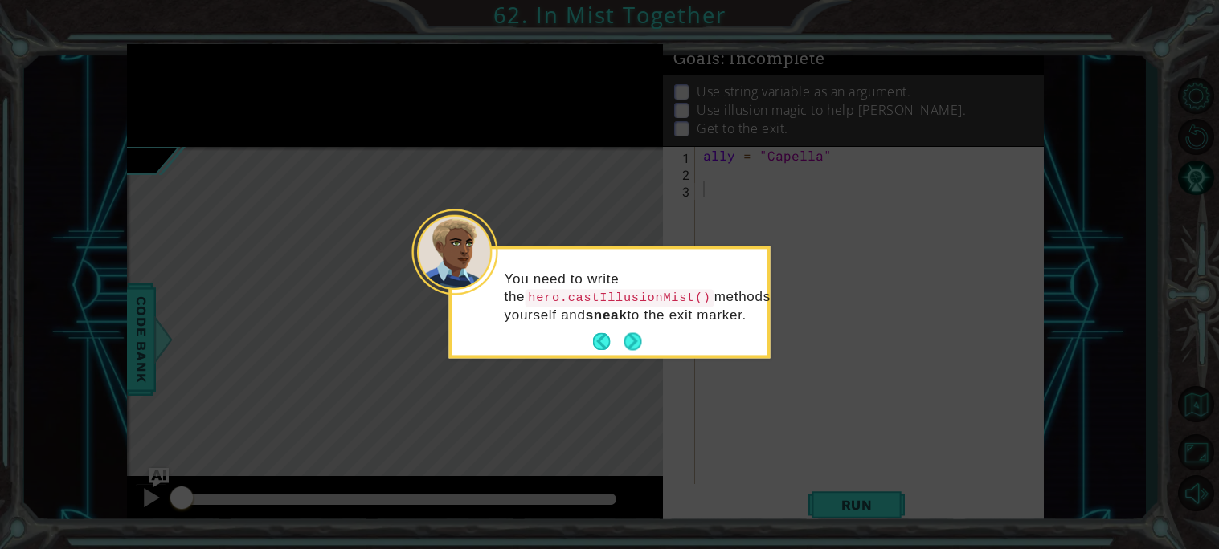
click at [632, 342] on button "Next" at bounding box center [633, 342] width 18 height 18
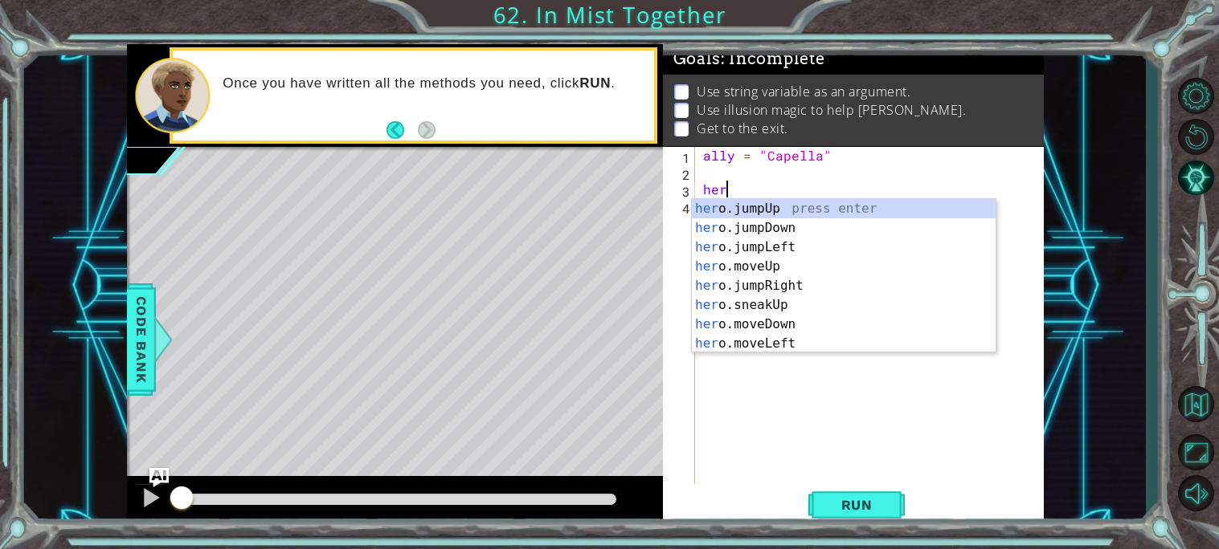
scroll to position [0, 1]
click at [971, 491] on div "Run" at bounding box center [856, 505] width 381 height 38
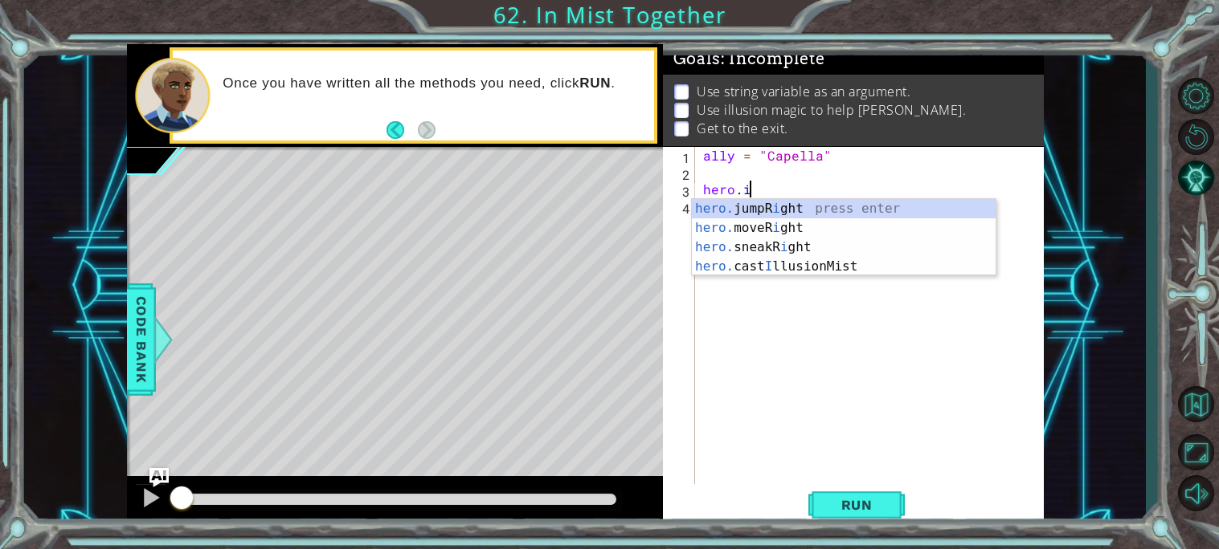
scroll to position [0, 2]
click at [811, 263] on div "hero. jumpR i ght press enter hero. moveR i ght press enter hero. sneakR i ght …" at bounding box center [844, 257] width 304 height 116
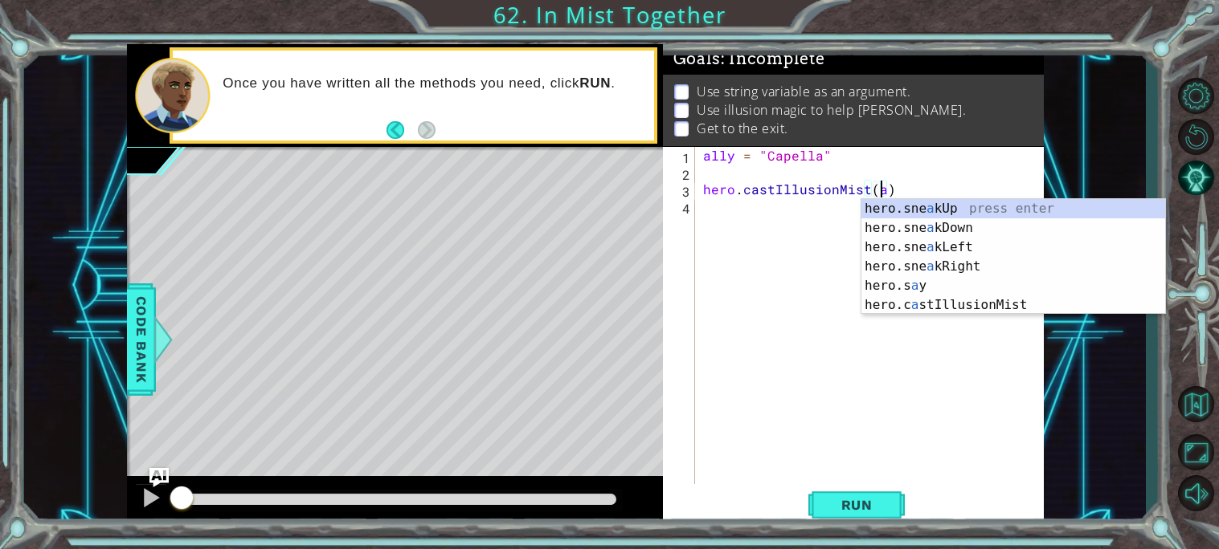
scroll to position [0, 10]
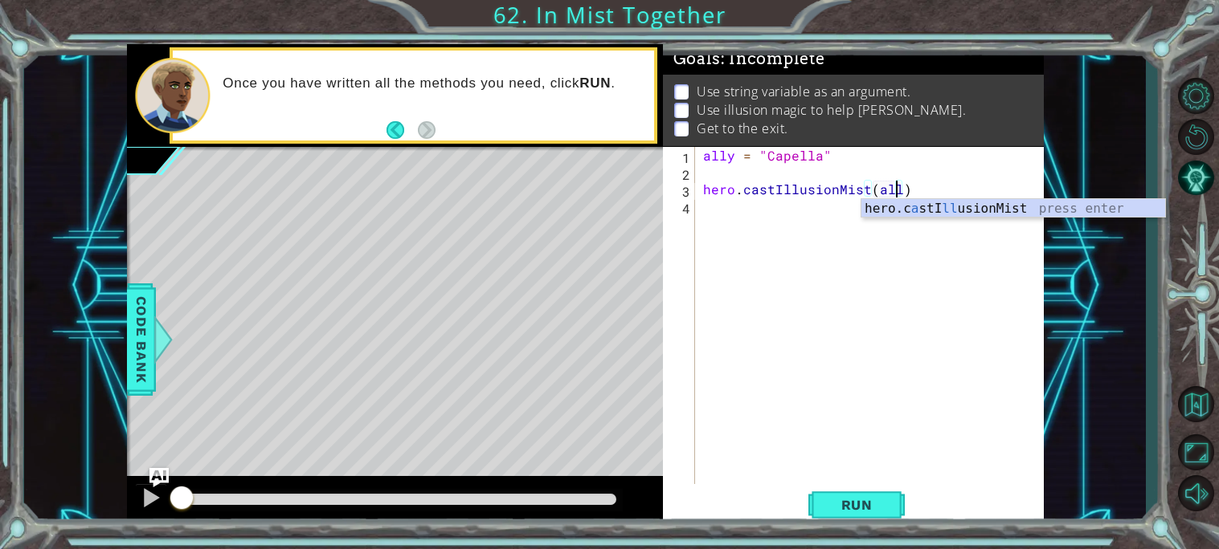
type textarea "hero.castIllusionMist(ally)"
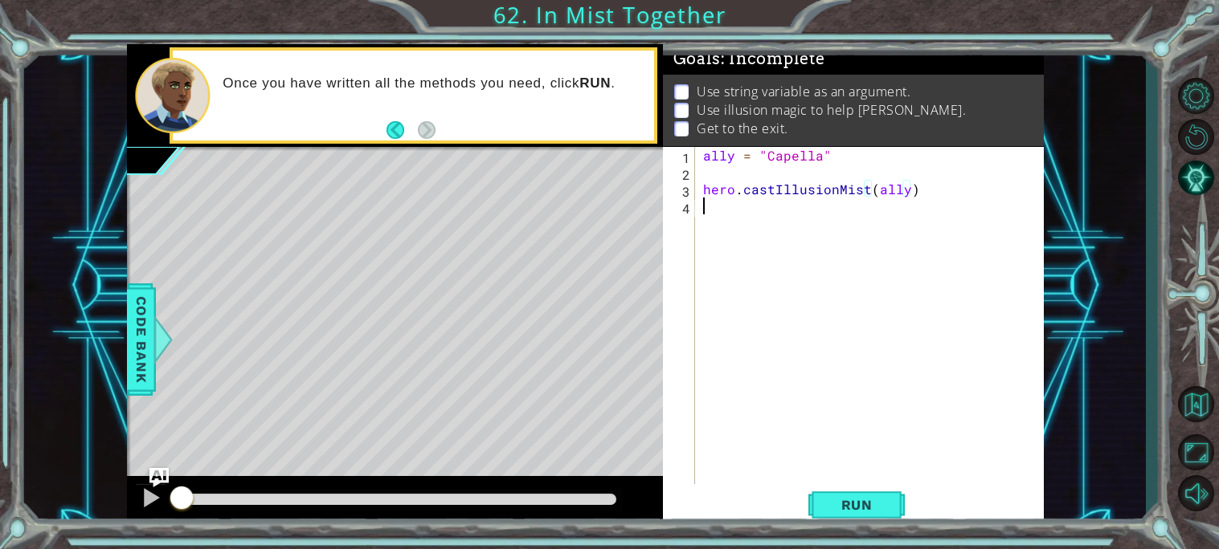
click at [716, 223] on div "ally = "Capella" hero . castIllusionMist ( ally )" at bounding box center [874, 332] width 348 height 371
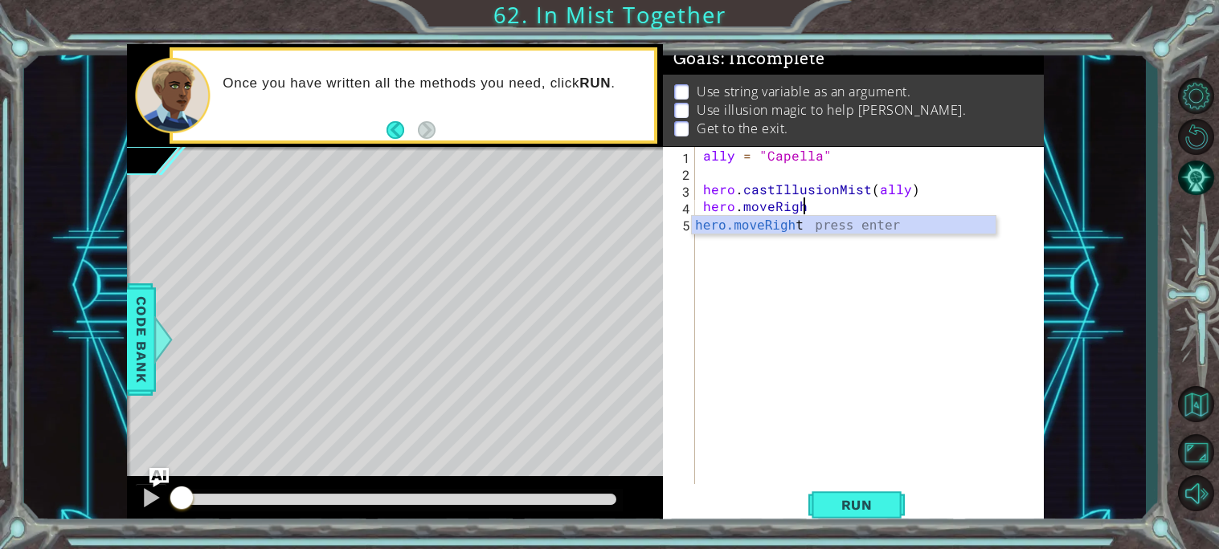
scroll to position [0, 5]
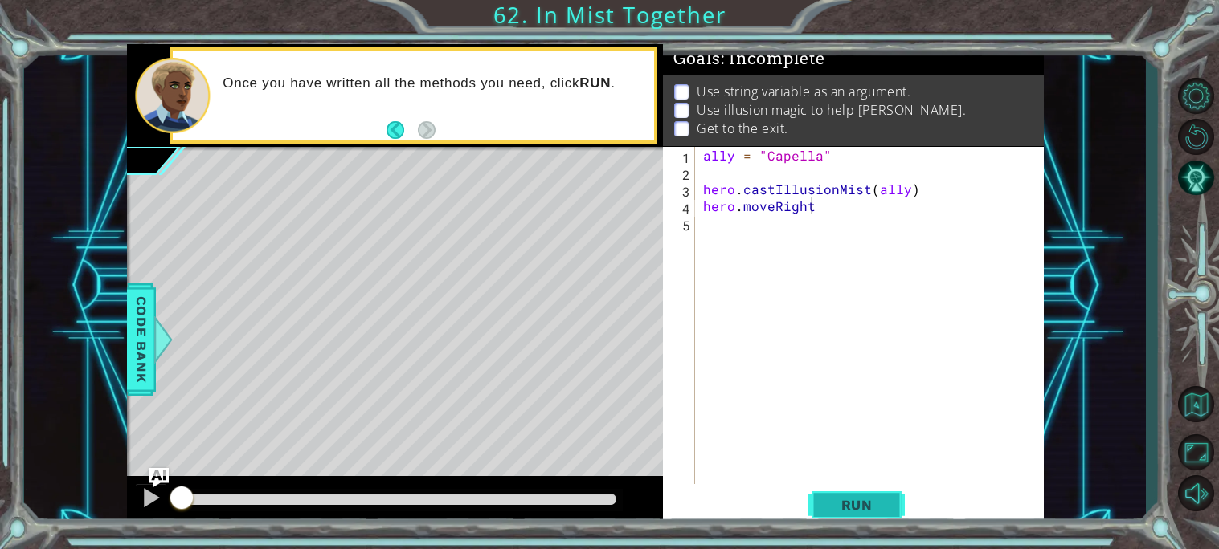
click at [855, 513] on button "Run" at bounding box center [856, 505] width 96 height 38
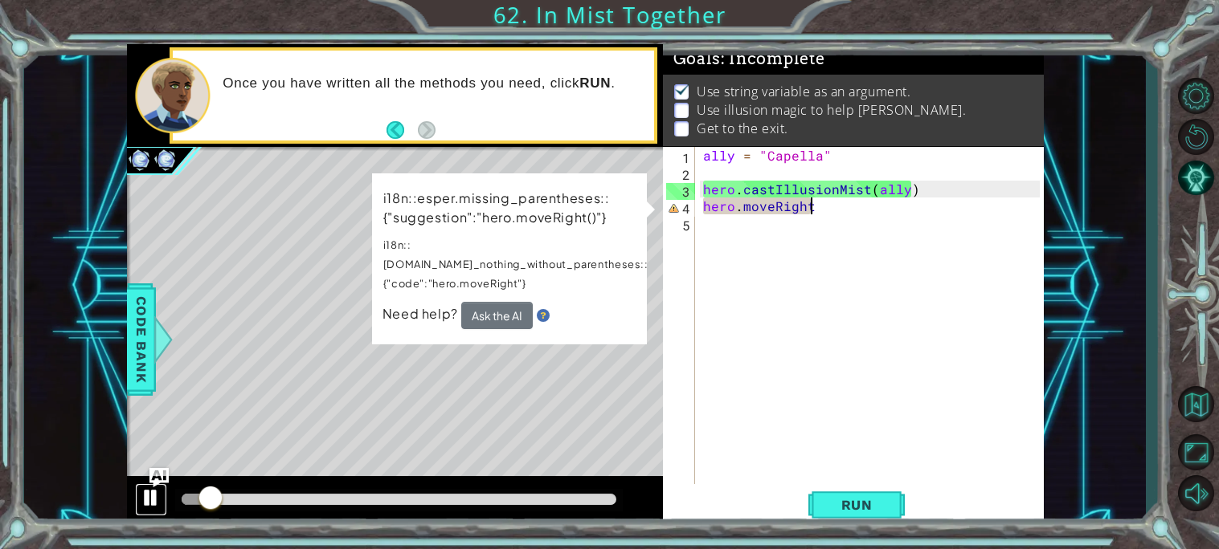
click at [149, 494] on div at bounding box center [151, 498] width 21 height 21
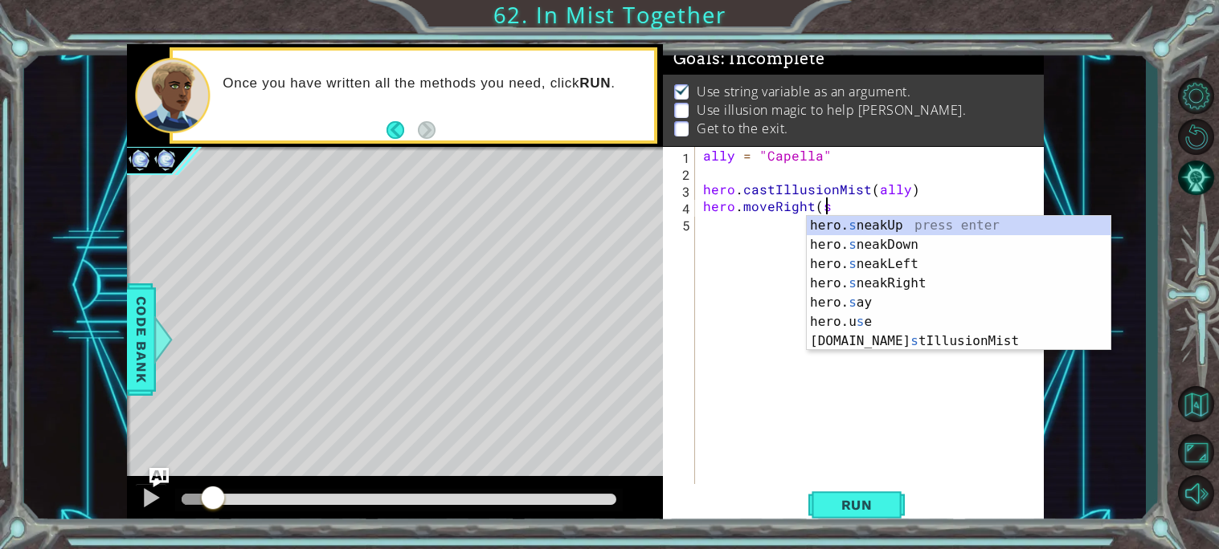
type textarea "hero.moveRight("
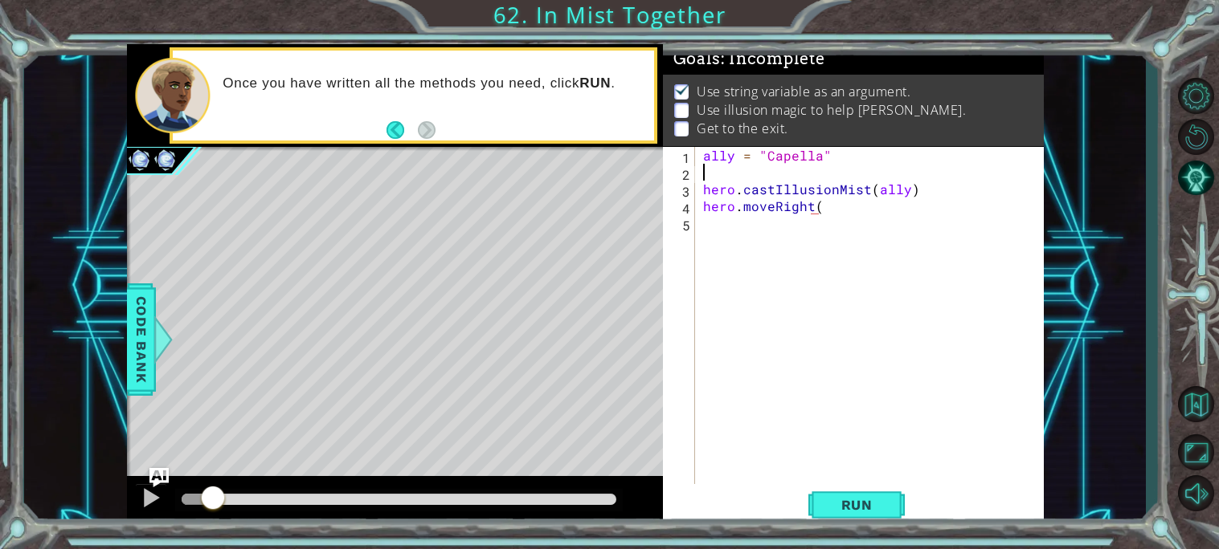
click at [701, 173] on div "ally = "Capella" hero . castIllusionMist ( ally ) hero . moveRight (" at bounding box center [874, 332] width 348 height 371
click at [700, 170] on div "ally = "Capella" hero . castIllusionMist ( ally ) hero . moveRight (" at bounding box center [874, 332] width 348 height 371
click at [828, 223] on div "ally = "Capella" steps = 2 hero . castIllusionMist ( ally ) hero . moveRight (" at bounding box center [874, 332] width 348 height 371
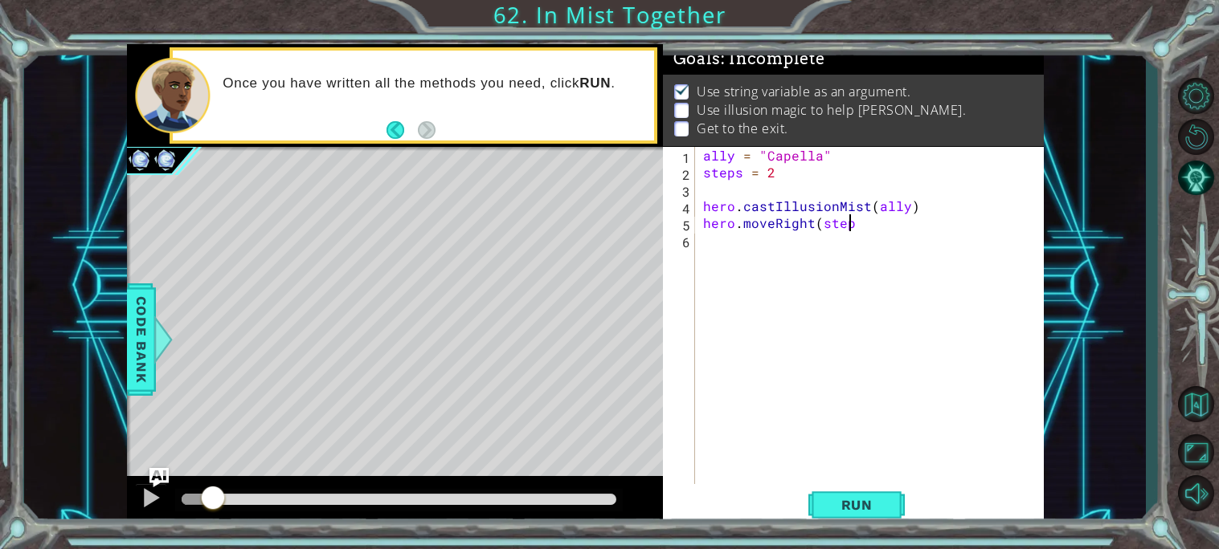
scroll to position [0, 9]
click at [880, 502] on span "Run" at bounding box center [856, 505] width 63 height 16
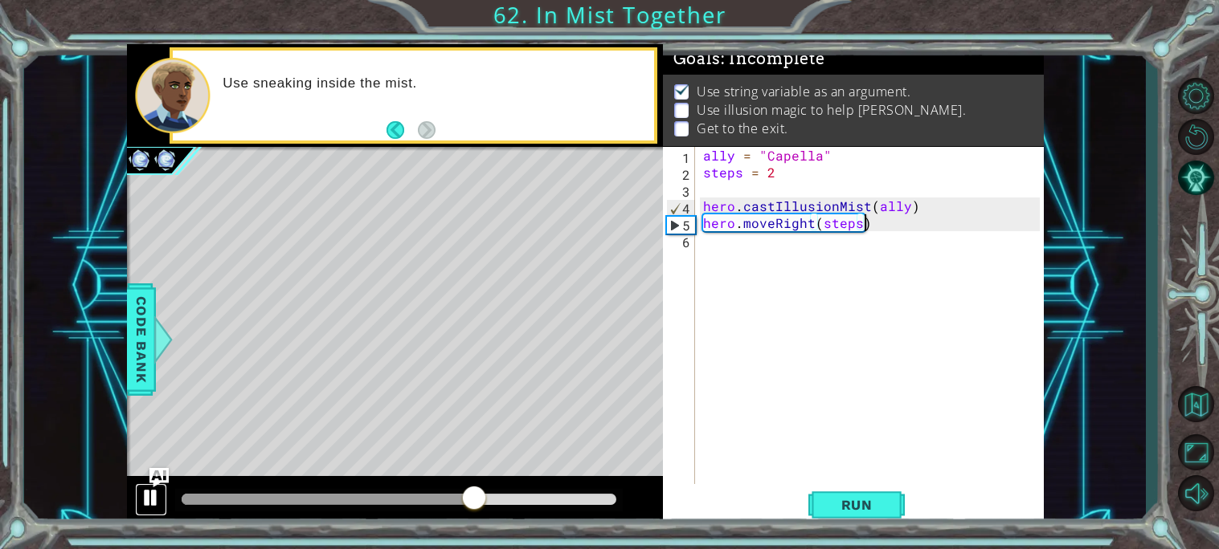
click at [142, 495] on div at bounding box center [151, 498] width 21 height 21
click at [141, 495] on div at bounding box center [151, 498] width 21 height 21
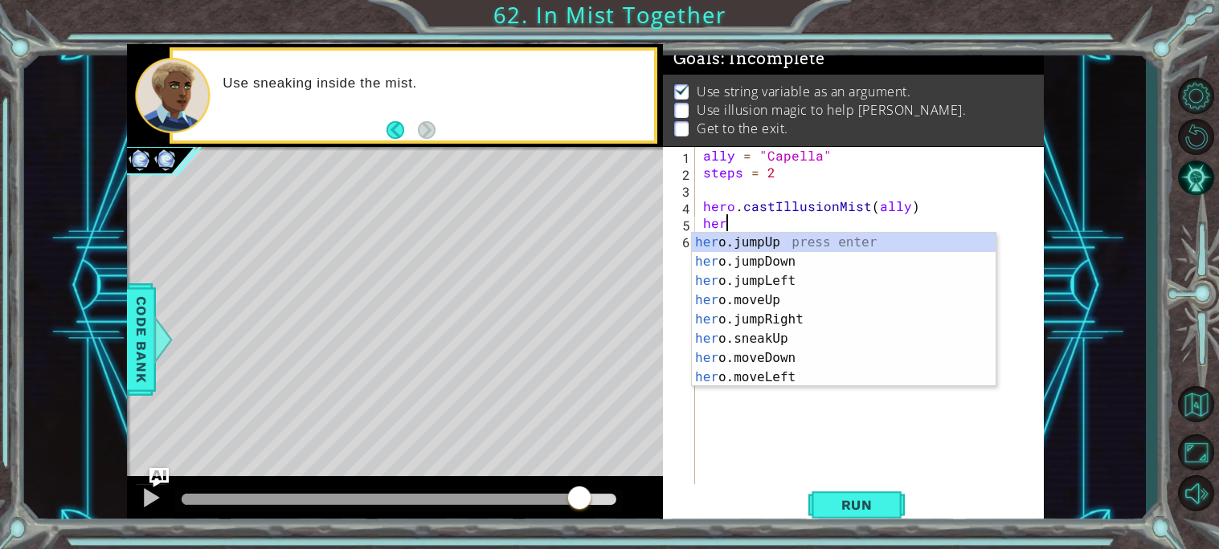
scroll to position [0, 1]
type textarea "h"
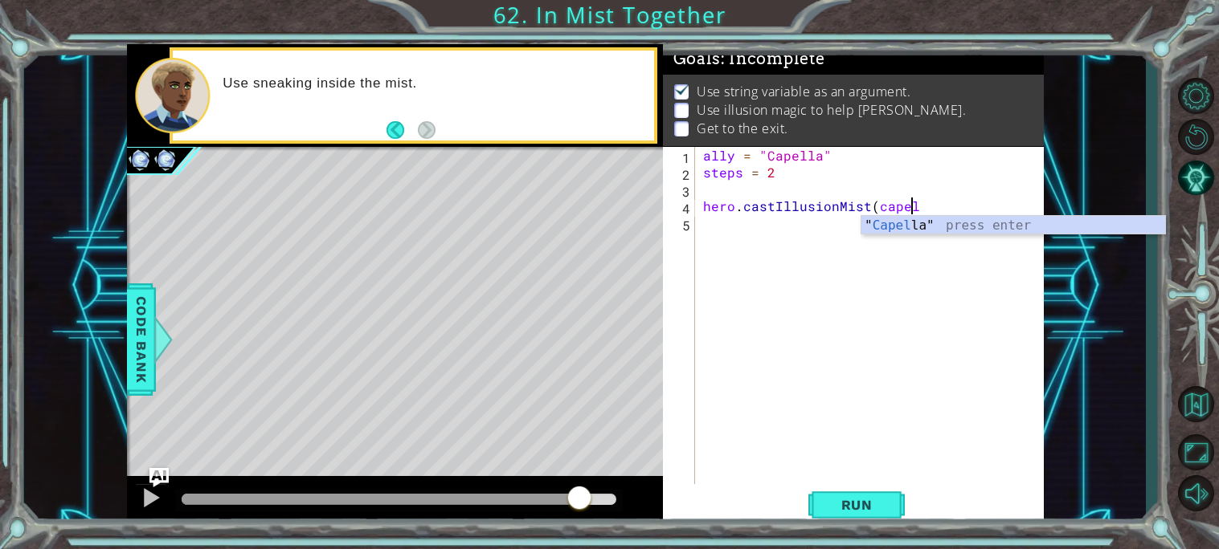
scroll to position [0, 12]
type textarea "hero.castIllusionMist(capella)"
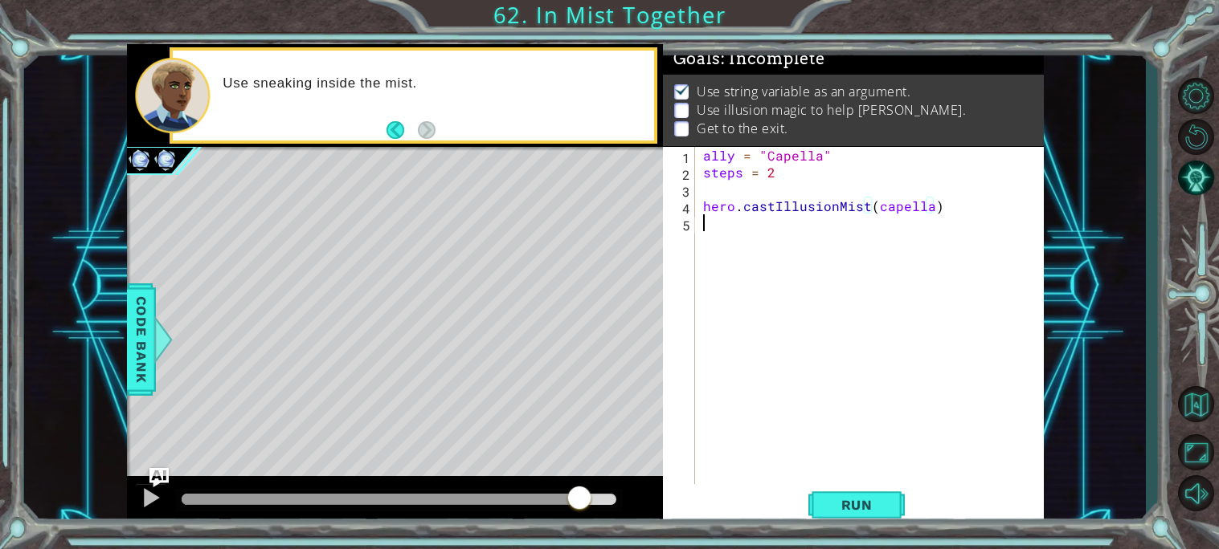
click at [773, 235] on div "ally = "Capella" steps = 2 hero . castIllusionMist ( capella )" at bounding box center [874, 332] width 348 height 371
click at [970, 246] on div "hero.c astIllusionMist press enter" at bounding box center [844, 262] width 304 height 58
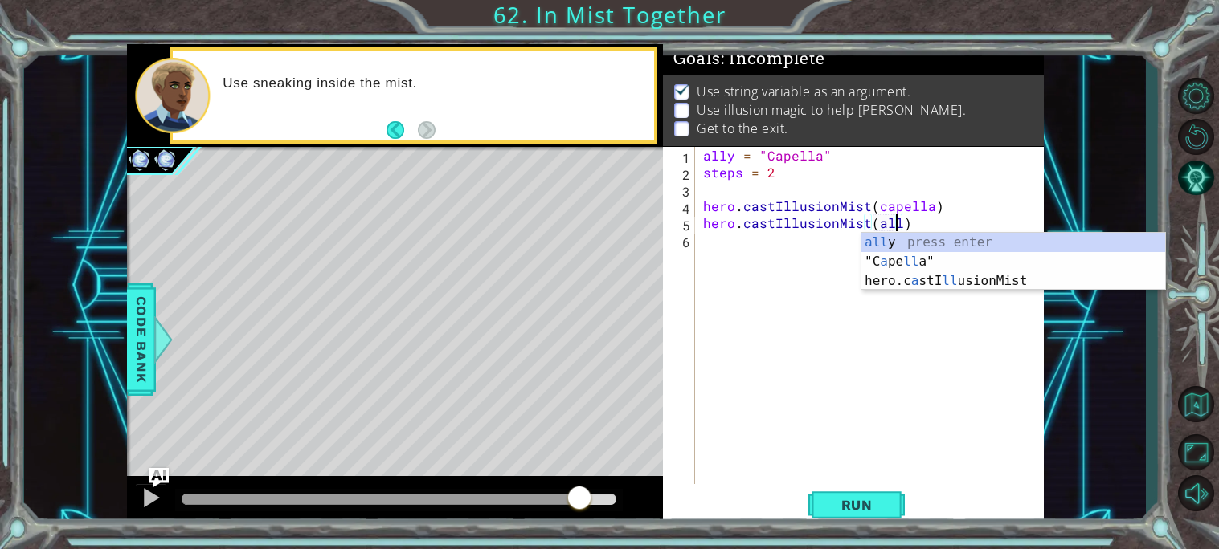
scroll to position [0, 11]
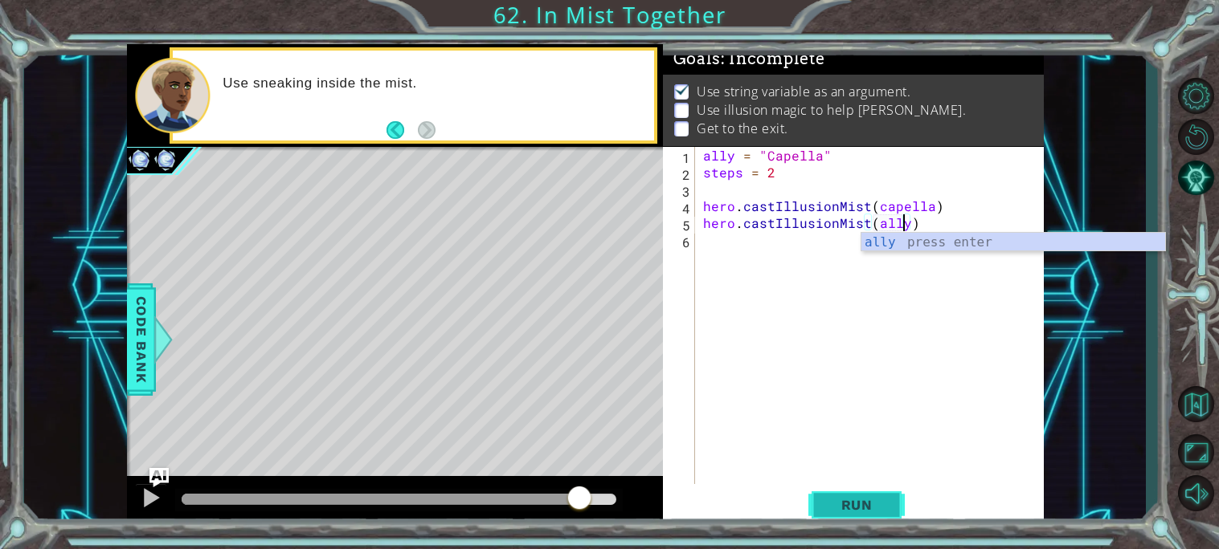
click at [849, 511] on span "Run" at bounding box center [856, 505] width 63 height 16
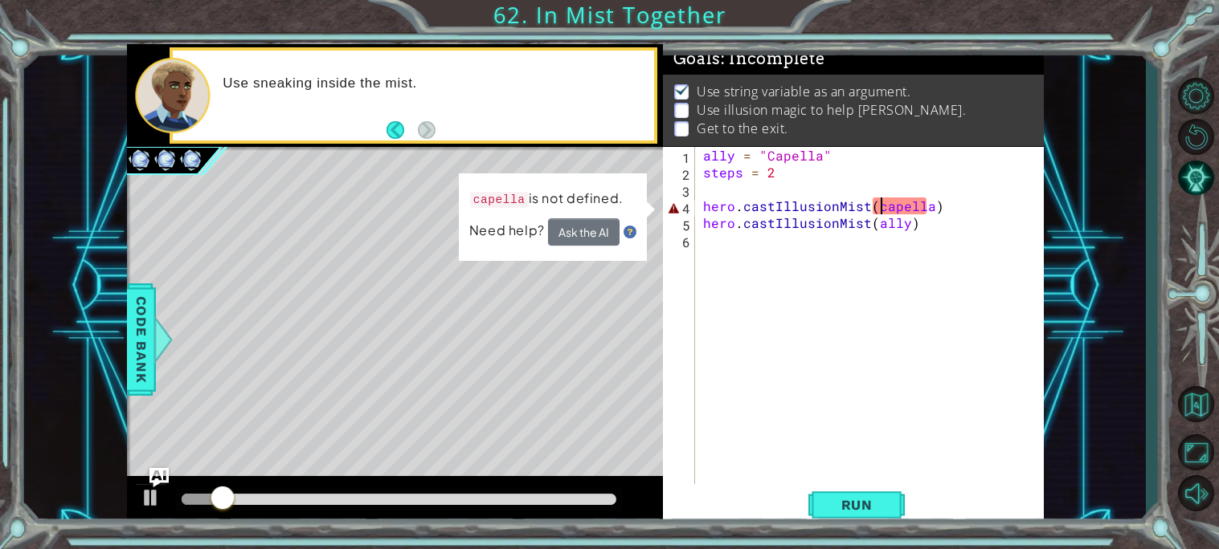
click at [883, 208] on div "ally = "Capella" steps = 2 hero . castIllusionMist ( capella ) hero . castIllus…" at bounding box center [874, 332] width 348 height 371
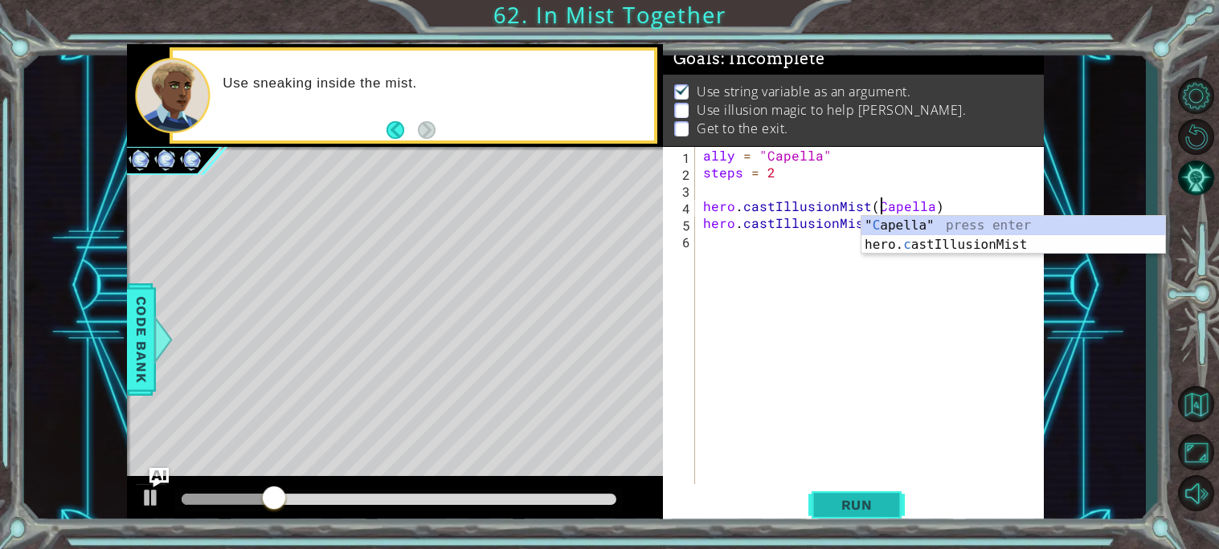
click at [858, 514] on button "Run" at bounding box center [856, 505] width 96 height 38
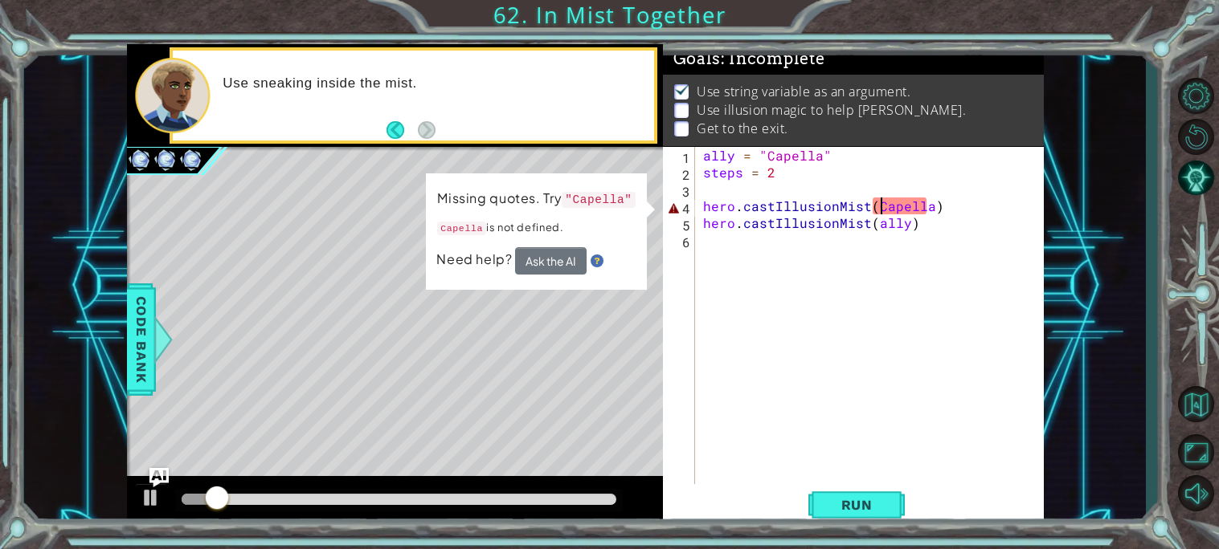
click at [868, 211] on div "ally = "Capella" steps = 2 hero . castIllusionMist ( Capella ) hero . castIllus…" at bounding box center [874, 332] width 348 height 371
click at [874, 218] on div "ally = "Capella" steps = 2 hero . castIllusionMist ( Capella ) hero . castIllus…" at bounding box center [874, 332] width 348 height 371
click at [546, 279] on div "Missing quotes. Try "Capella" Capella is not defined. Need help? Ask the AI" at bounding box center [536, 232] width 220 height 116
click at [558, 263] on button "Ask the AI" at bounding box center [550, 260] width 71 height 27
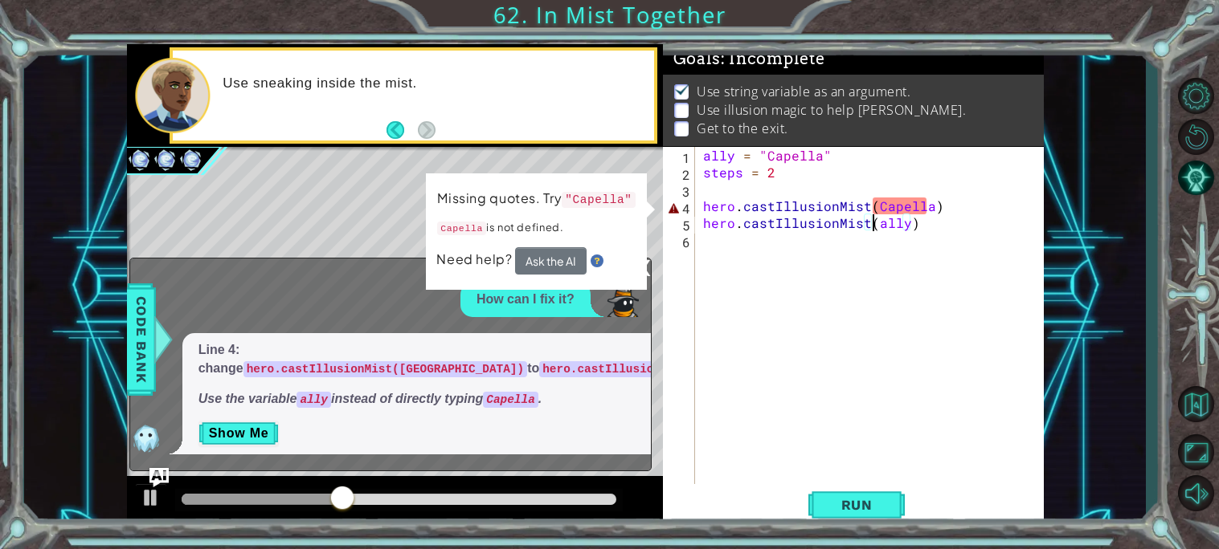
click at [893, 203] on div "ally = "Capella" steps = 2 hero . castIllusionMist ( Capella ) hero . castIllus…" at bounding box center [874, 332] width 348 height 371
type textarea "hero.castIllusionMist([GEOGRAPHIC_DATA])"
click at [893, 203] on div "ally = "Capella" steps = 2 hero . castIllusionMist ( Capella ) hero . castIllus…" at bounding box center [874, 332] width 348 height 371
click at [962, 207] on div "ally = "Capella" steps = 2 hero . castIllusionMist ( Capella ) hero . castIllus…" at bounding box center [874, 332] width 348 height 371
drag, startPoint x: 962, startPoint y: 207, endPoint x: 624, endPoint y: 209, distance: 338.2
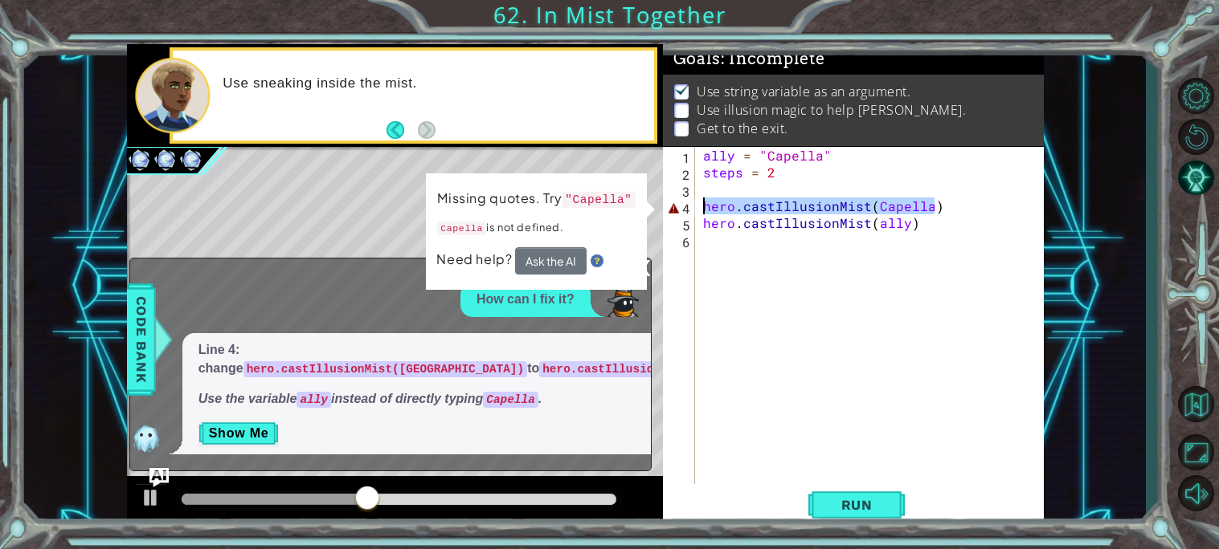
click at [624, 209] on div "1 2 3 4 5 6 ally = "Capella" steps = 2 hero . castIllusionMist ( ally ) hero . …" at bounding box center [585, 286] width 917 height 484
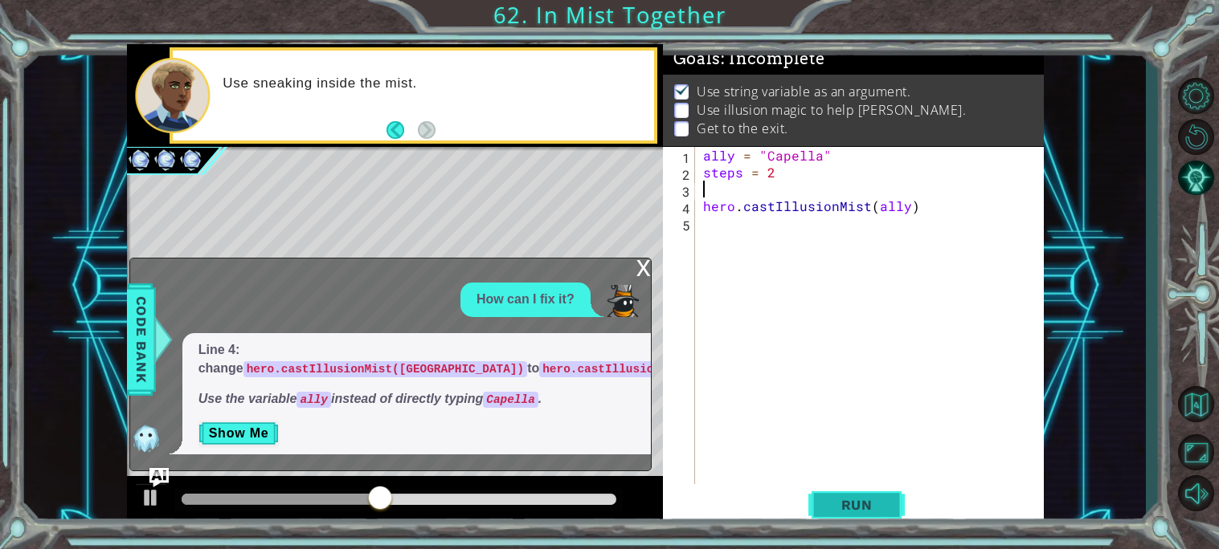
click at [835, 503] on span "Run" at bounding box center [856, 505] width 63 height 16
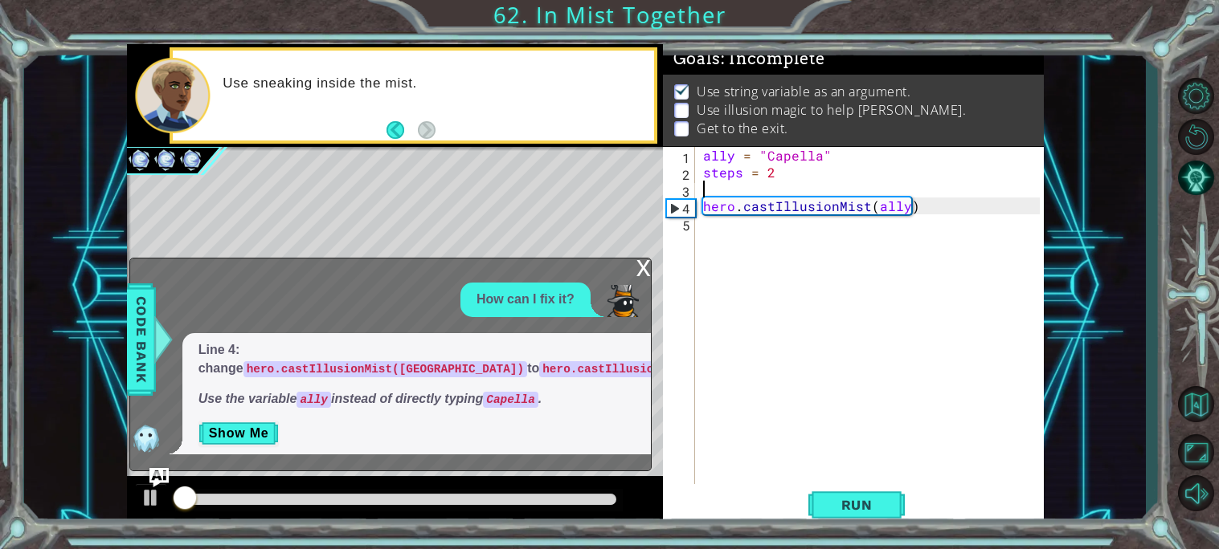
click at [634, 276] on div "x How can I fix it? Line 4: change hero.castIllusionMist(Capella) to hero.castI…" at bounding box center [390, 364] width 522 height 213
click at [639, 269] on div "x" at bounding box center [643, 267] width 14 height 16
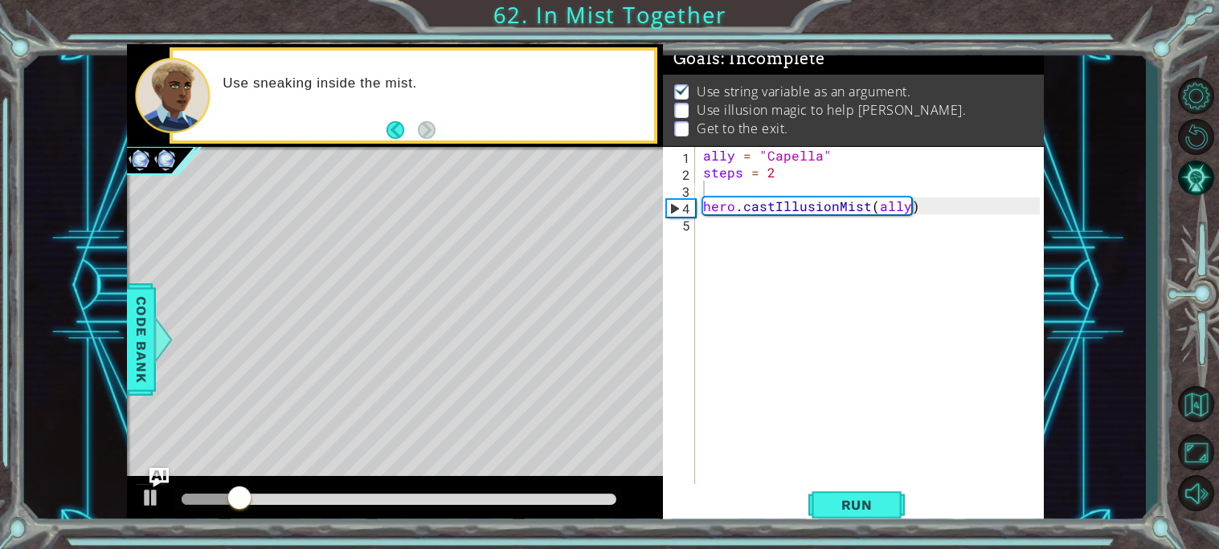
click at [129, 485] on div at bounding box center [395, 501] width 536 height 51
click at [750, 238] on div "ally = "Capella" steps = 2 hero . castIllusionMist ( ally )" at bounding box center [874, 332] width 348 height 371
click at [735, 231] on div "ally = "Capella" steps = 2 hero . castIllusionMist ( ally )" at bounding box center [874, 332] width 348 height 371
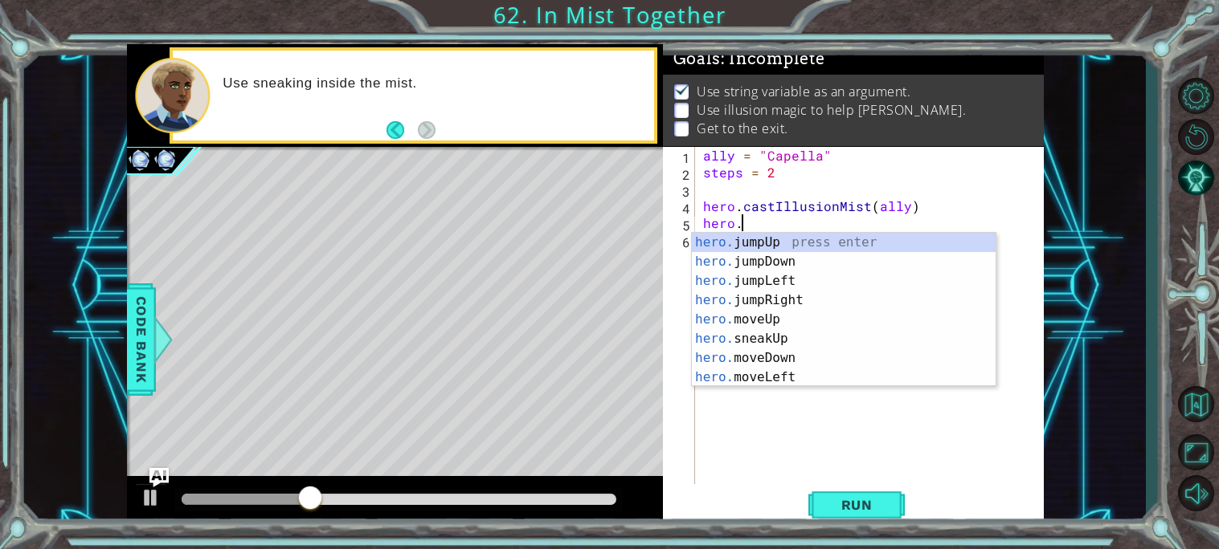
scroll to position [0, 2]
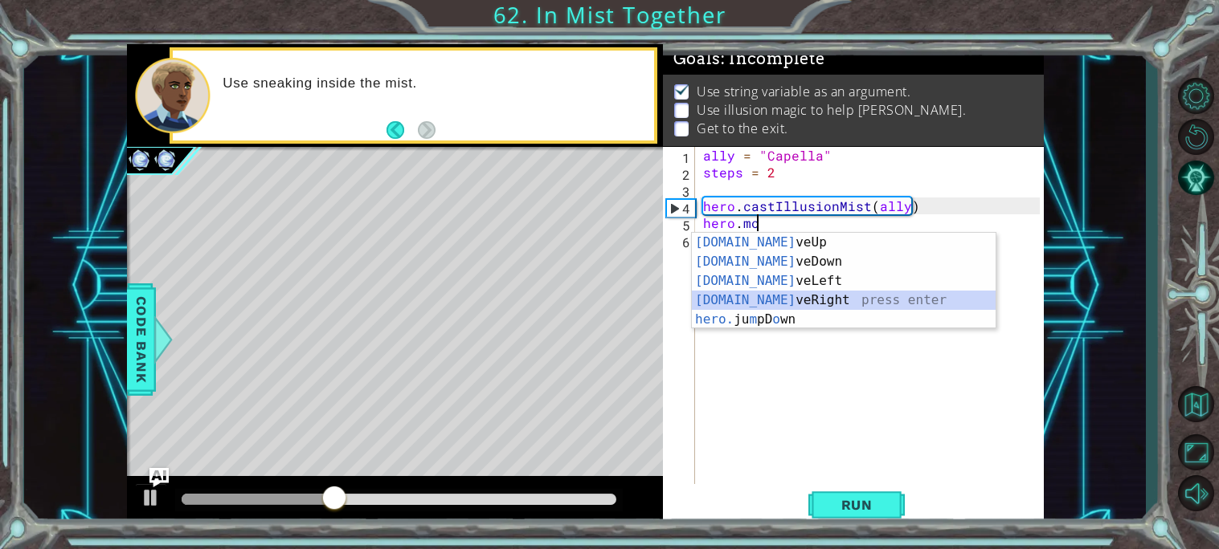
click at [718, 303] on div "[DOMAIN_NAME] veUp press enter [DOMAIN_NAME] veDown press enter [DOMAIN_NAME] v…" at bounding box center [844, 300] width 304 height 135
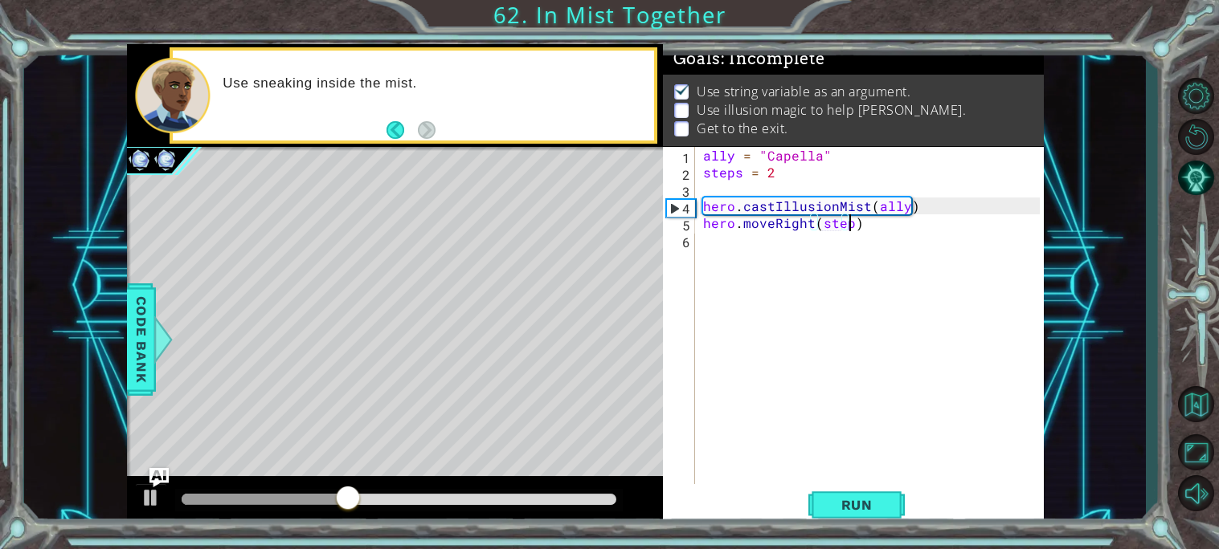
scroll to position [0, 9]
type textarea "hero.moveRight(steps)"
click at [845, 508] on span "Run" at bounding box center [856, 505] width 63 height 16
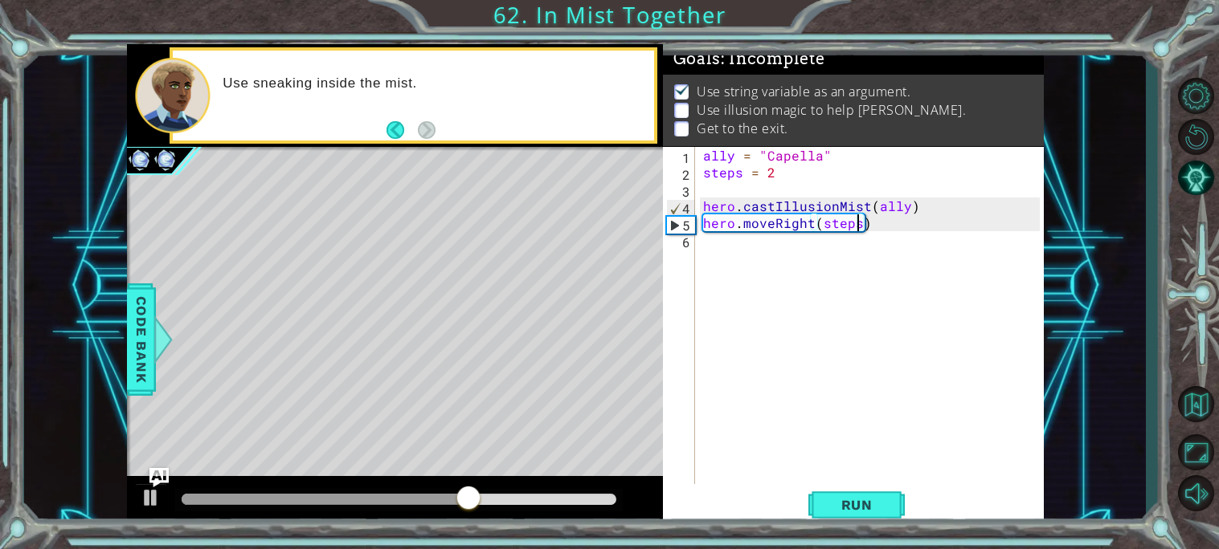
click at [145, 481] on div at bounding box center [395, 501] width 536 height 51
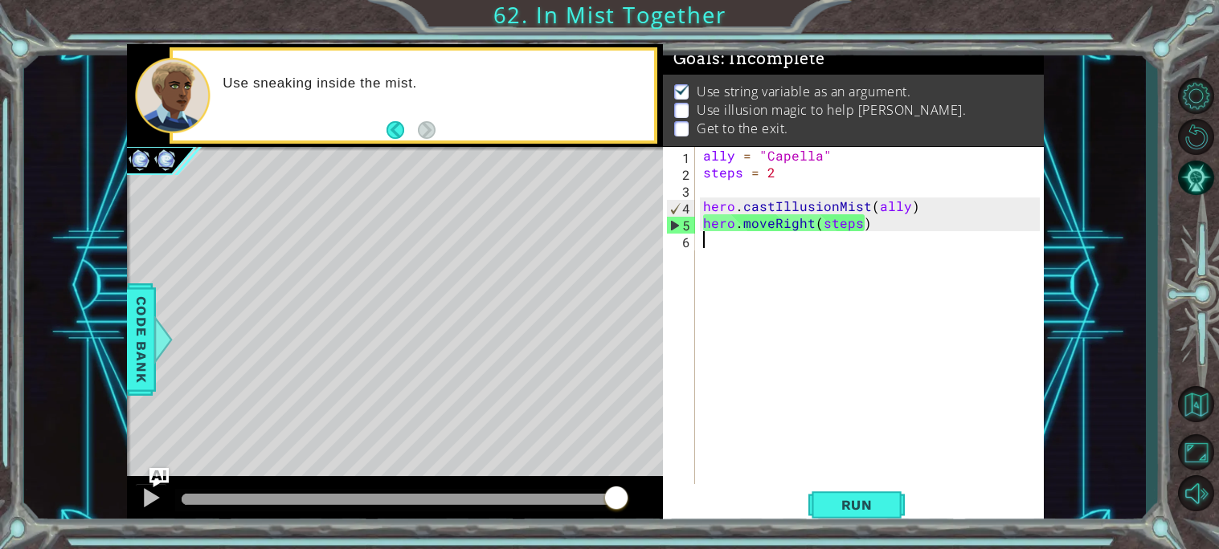
drag, startPoint x: 900, startPoint y: 231, endPoint x: 664, endPoint y: 247, distance: 236.7
click at [664, 247] on div "hero.moveRight(steps) 1 2 3 4 5 6 ally = "Capella" steps = 2 hero . castIllusio…" at bounding box center [851, 315] width 377 height 337
click at [899, 225] on div "ally = "Capella" steps = 2 hero . castIllusionMist ( ally ) hero . moveRight ( …" at bounding box center [874, 332] width 348 height 371
drag, startPoint x: 899, startPoint y: 225, endPoint x: 698, endPoint y: 224, distance: 200.8
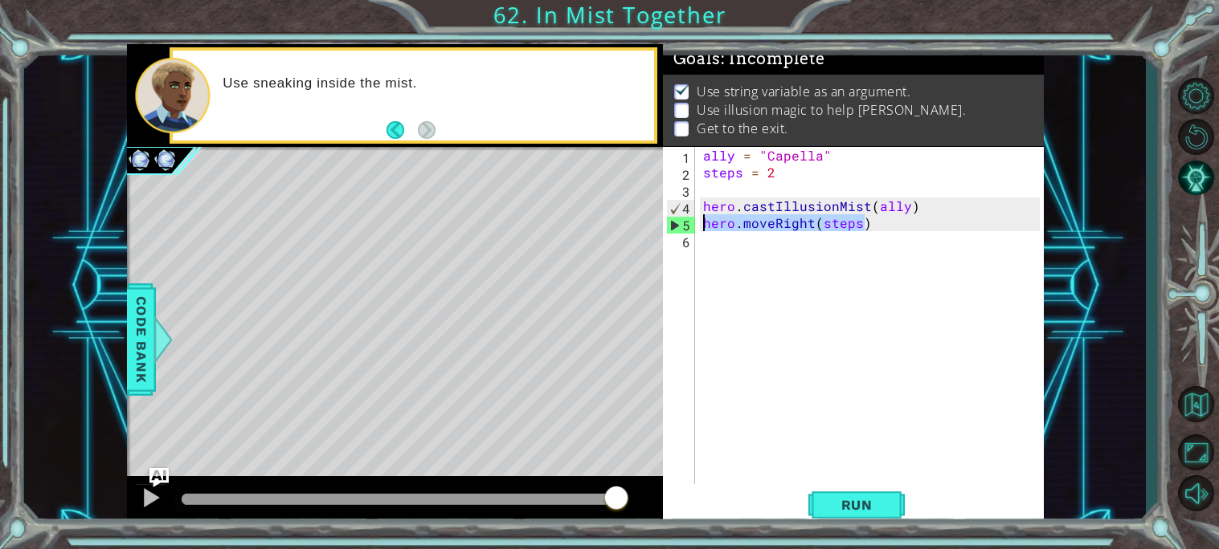
click at [698, 224] on div "hero.moveRight(steps) 1 2 3 4 5 6 ally = "Capella" steps = 2 hero . castIllusio…" at bounding box center [851, 315] width 377 height 337
type textarea "\"
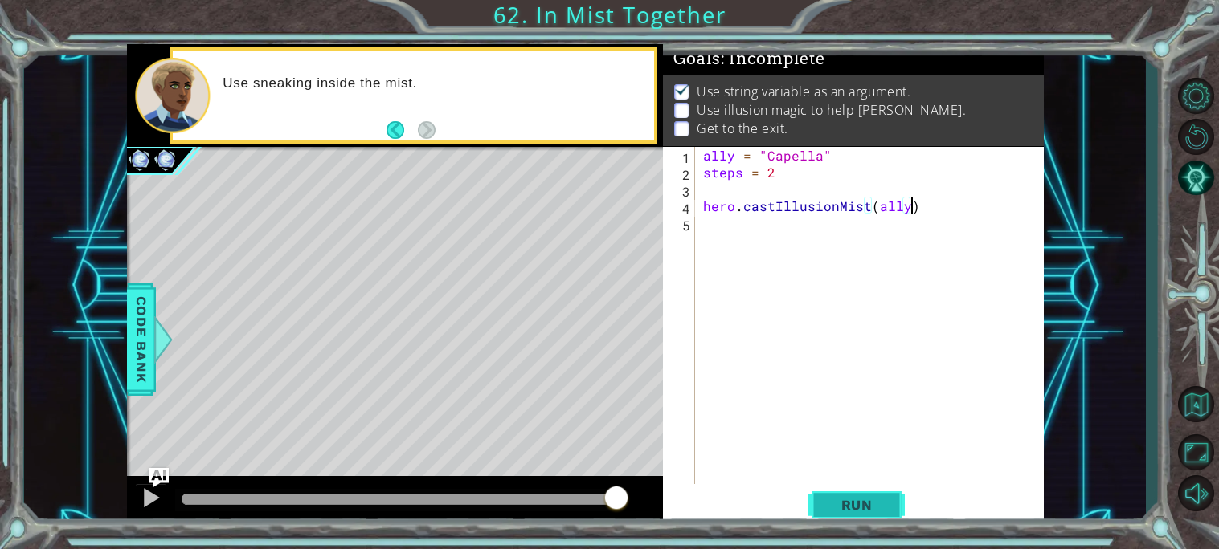
type textarea "hero.castIllusionMist(ally)"
click at [843, 498] on span "Run" at bounding box center [856, 505] width 63 height 16
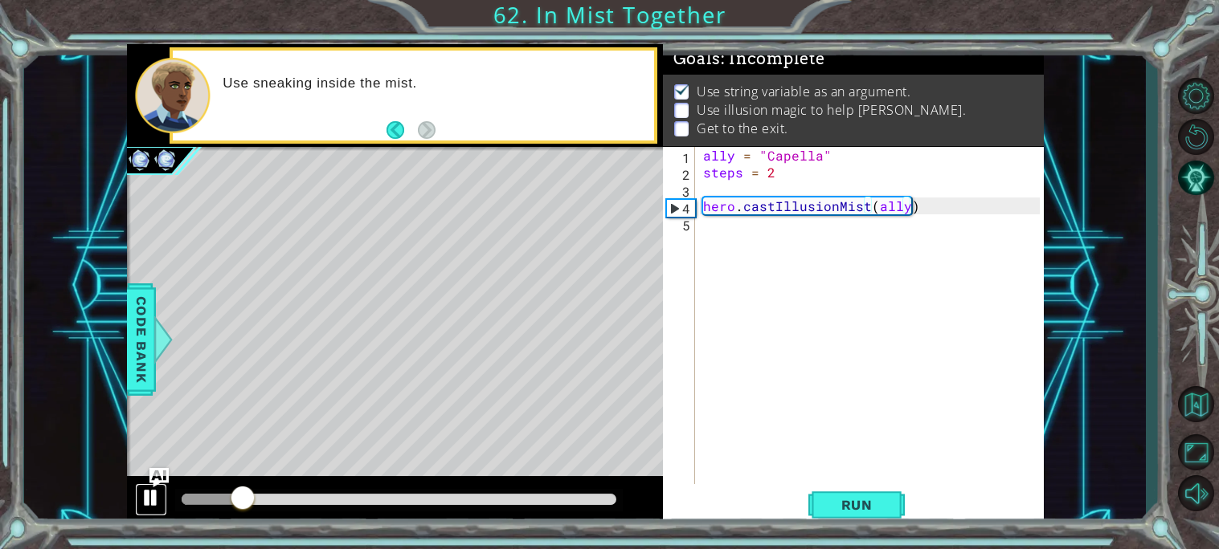
click at [145, 503] on div at bounding box center [151, 498] width 21 height 21
click at [736, 242] on div "ally = "Capella" steps = 2 hero . castIllusionMist ( ally )" at bounding box center [874, 332] width 348 height 371
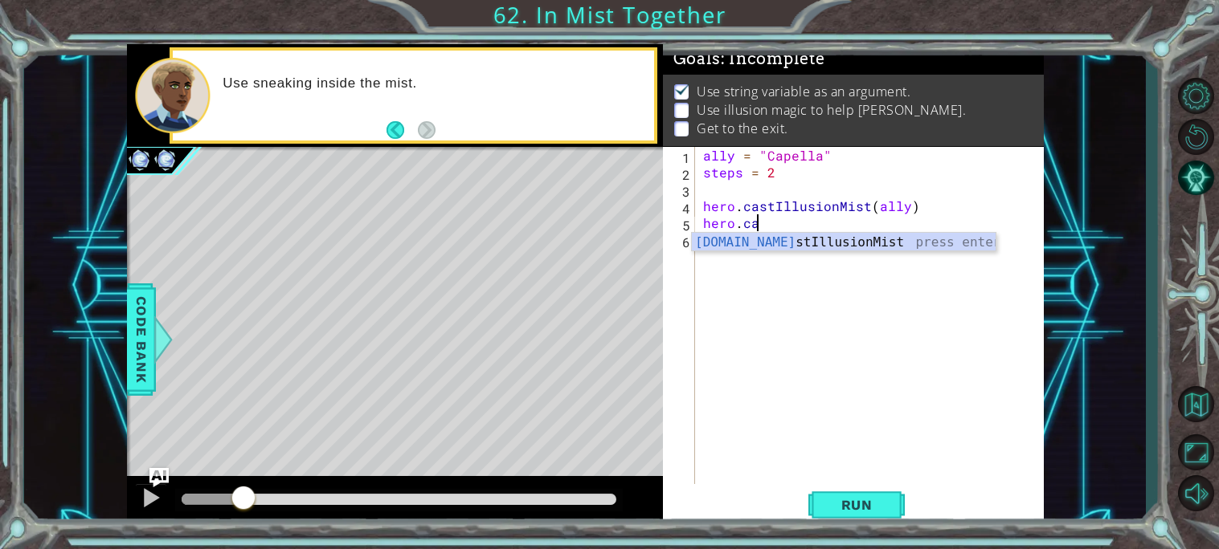
scroll to position [0, 2]
click at [818, 234] on div "hero.cast IllusionMist press enter" at bounding box center [844, 262] width 304 height 58
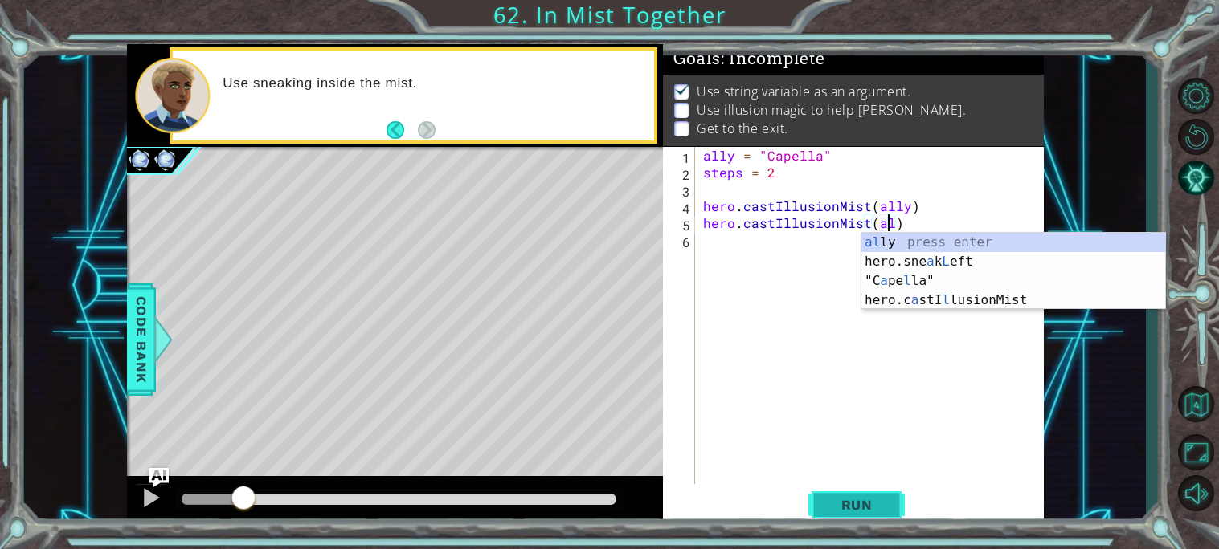
scroll to position [0, 11]
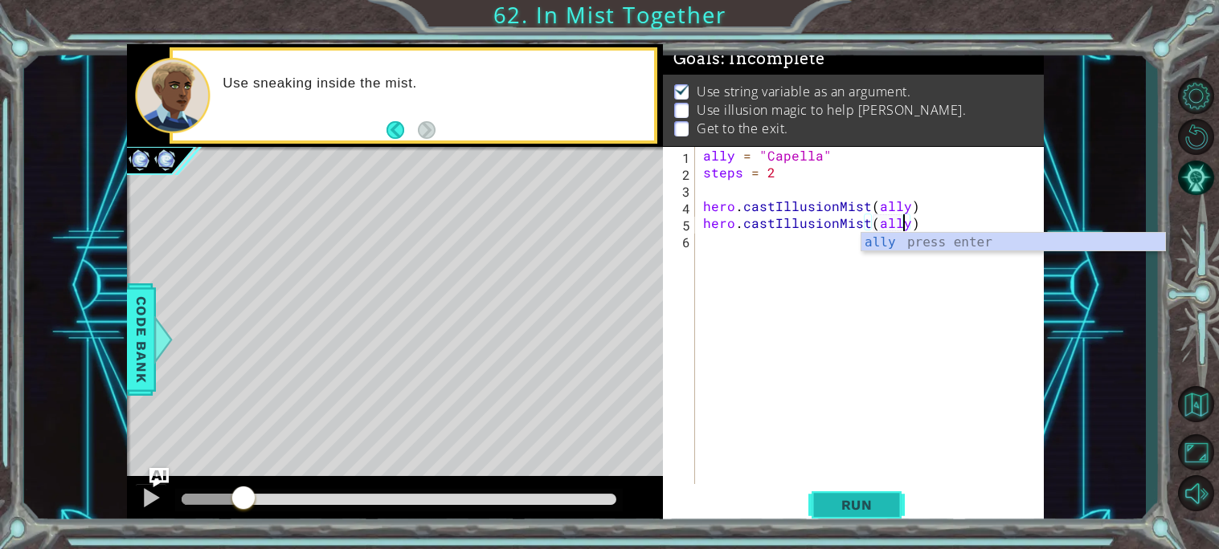
type textarea "hero.castIllusionMist(ally)"
click at [835, 503] on span "Run" at bounding box center [856, 505] width 63 height 16
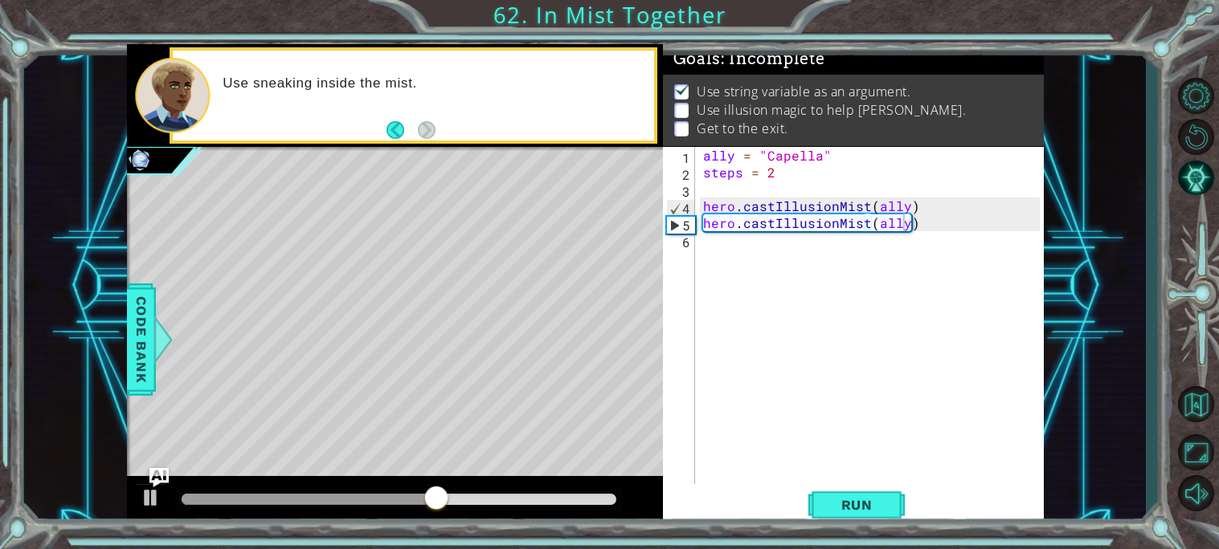
click at [128, 502] on div at bounding box center [395, 501] width 536 height 51
click at [141, 490] on div at bounding box center [151, 498] width 21 height 21
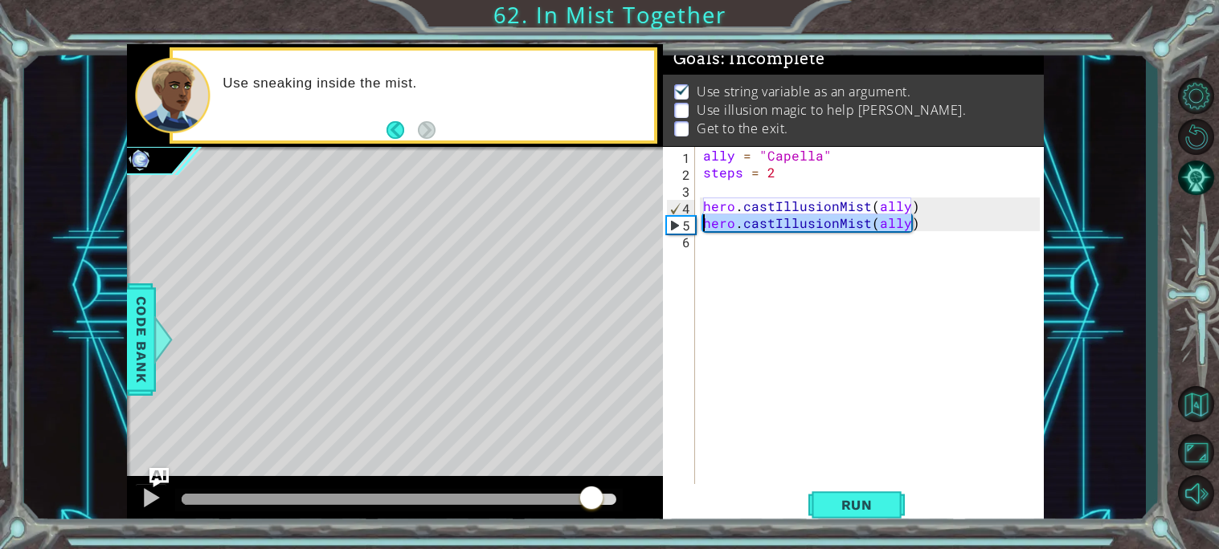
click at [660, 227] on div "1 2 3 4 5 6 ally = "Capella" steps = 2 hero . castIllusionMist ( ally ) hero . …" at bounding box center [585, 286] width 917 height 484
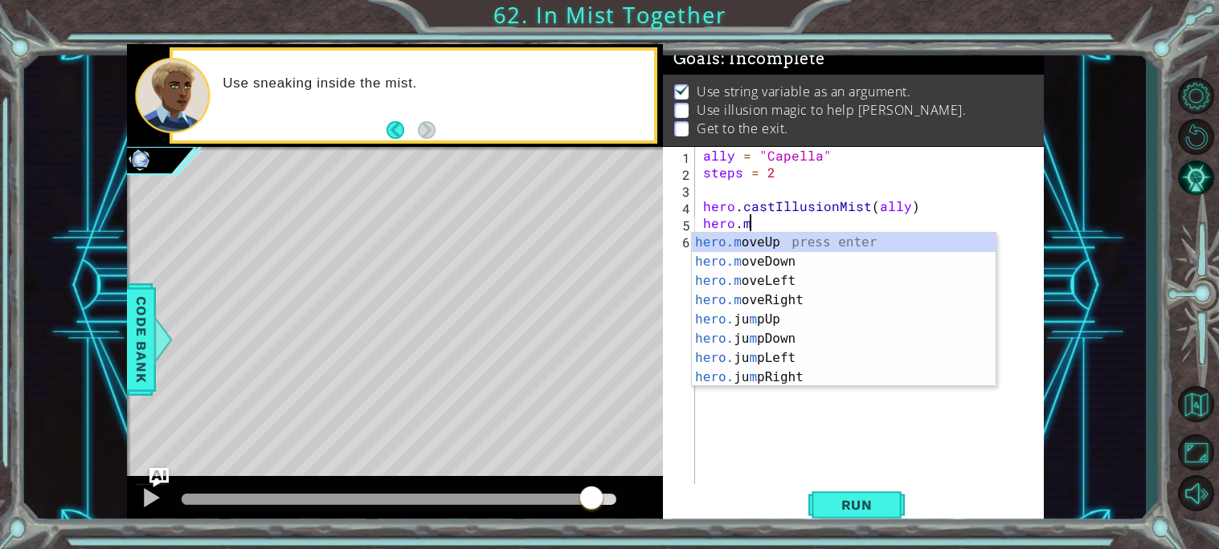
scroll to position [0, 2]
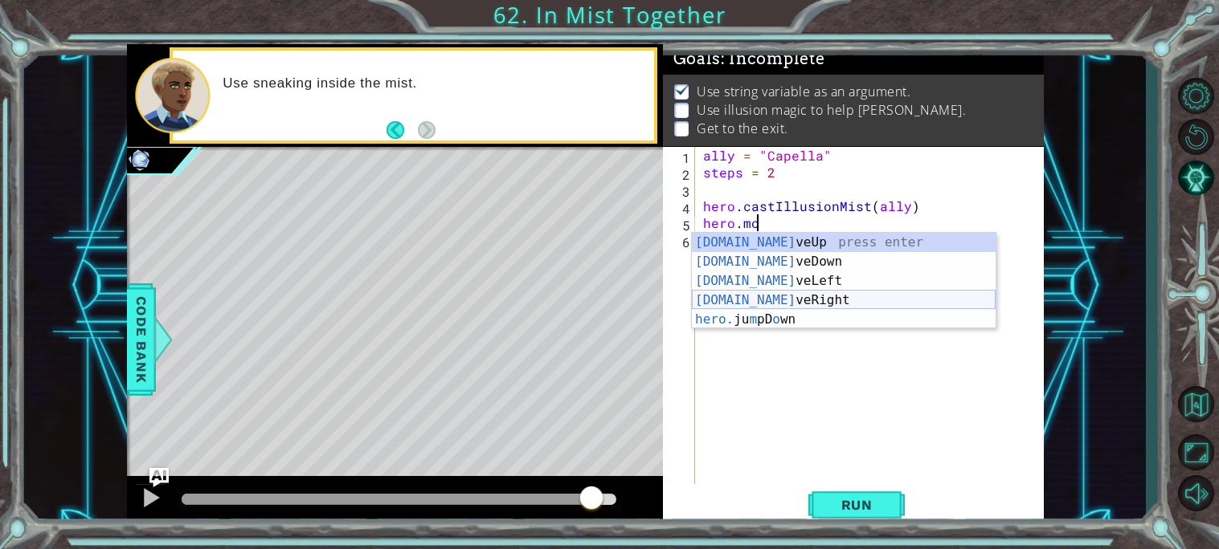
click at [782, 293] on div "[DOMAIN_NAME] veUp press enter [DOMAIN_NAME] veDown press enter [DOMAIN_NAME] v…" at bounding box center [844, 300] width 304 height 135
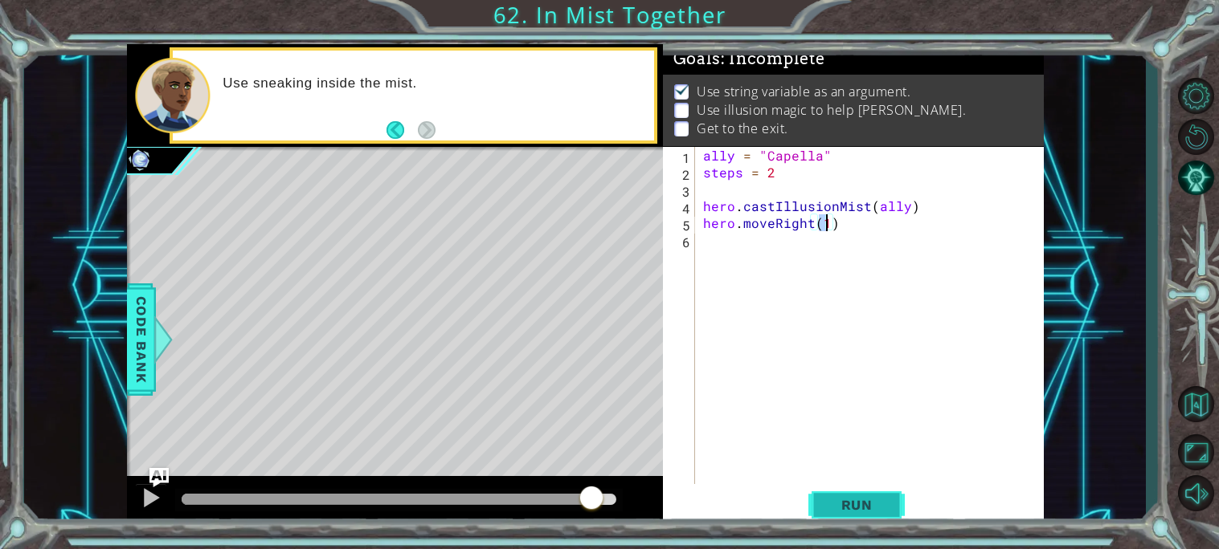
click at [880, 508] on span "Run" at bounding box center [856, 505] width 63 height 16
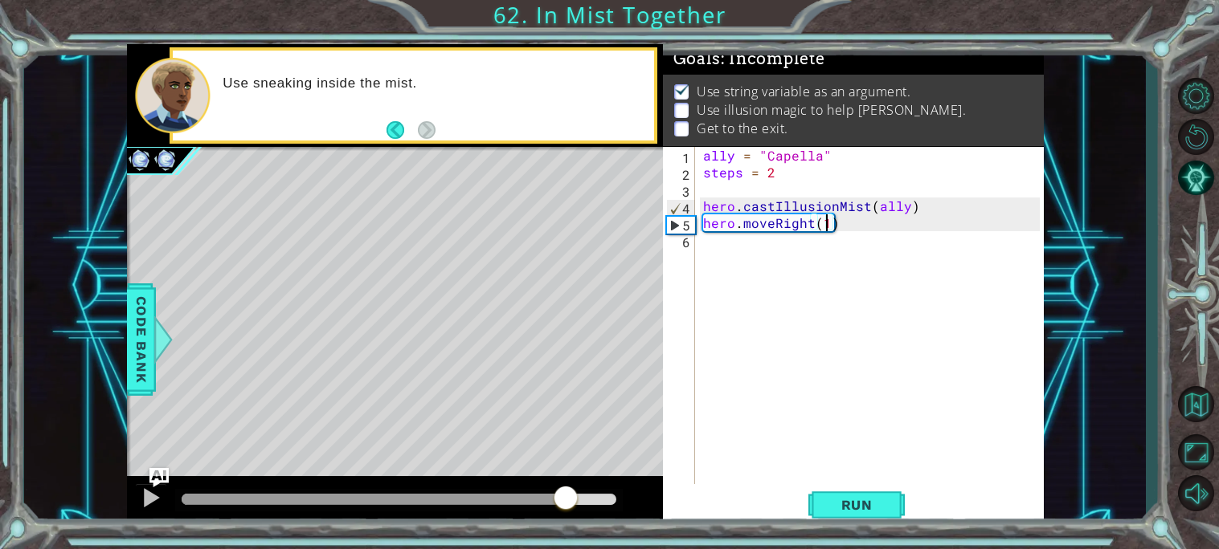
drag, startPoint x: 531, startPoint y: 494, endPoint x: 573, endPoint y: 502, distance: 42.5
click at [573, 502] on div at bounding box center [399, 499] width 435 height 11
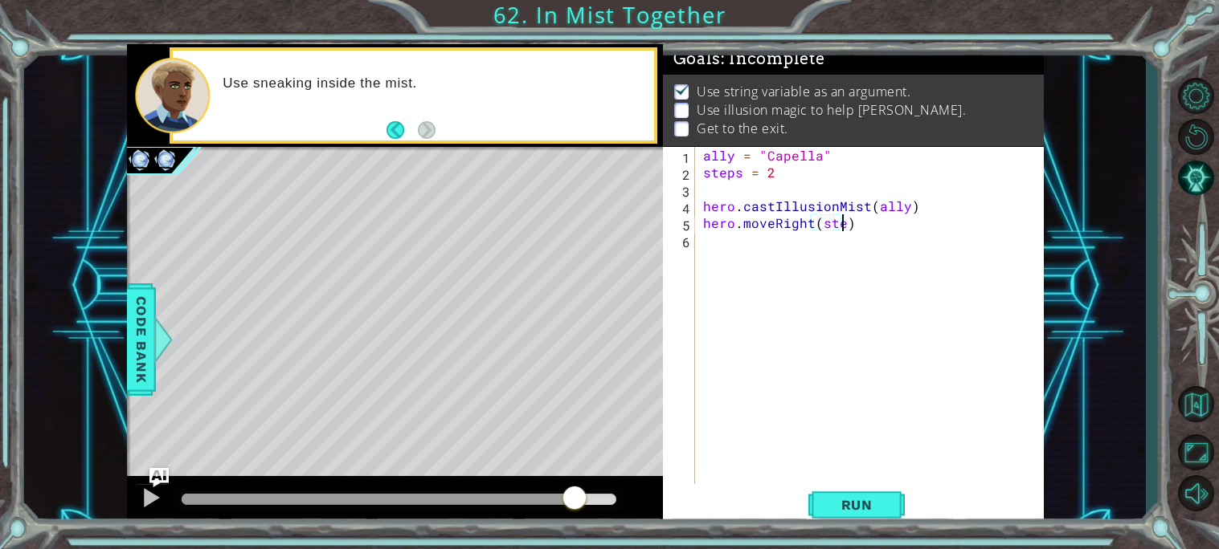
scroll to position [0, 9]
type textarea "hero.moveRight(steps)"
click at [862, 497] on span "Run" at bounding box center [856, 505] width 63 height 16
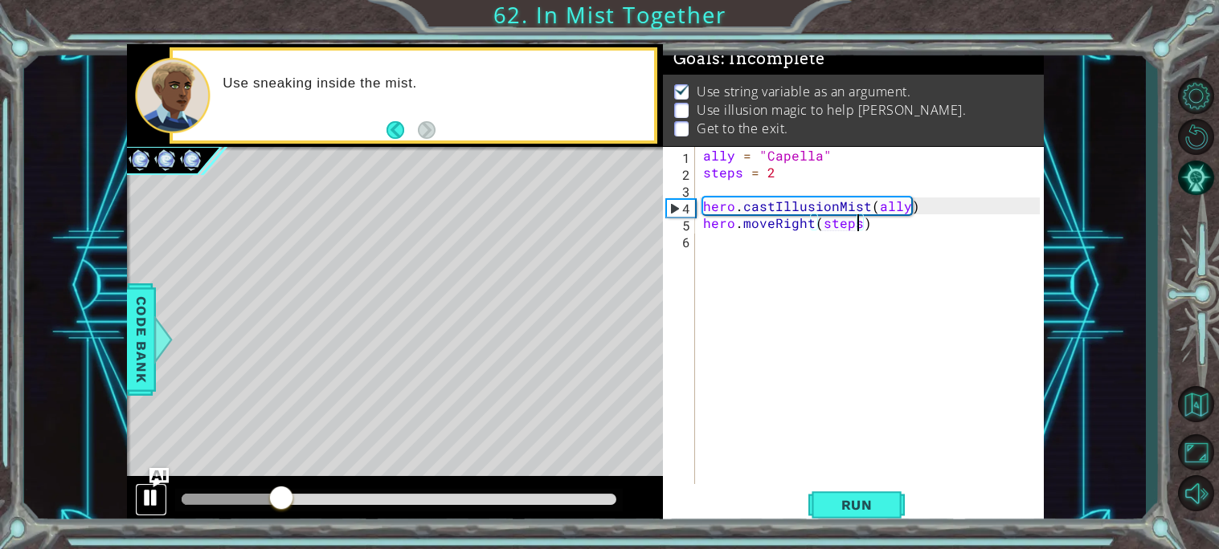
click at [146, 494] on div at bounding box center [151, 498] width 21 height 21
click at [884, 243] on div "ally = "Capella" steps = 2 hero . castIllusionMist ( ally ) hero . moveRight ( …" at bounding box center [874, 332] width 348 height 371
click at [880, 235] on div "ally = "Capella" steps = 2 hero . castIllusionMist ( ally ) hero . moveRight ( …" at bounding box center [874, 332] width 348 height 371
click at [881, 226] on div "ally = "Capella" steps = 2 hero . castIllusionMist ( ally ) hero . moveRight ( …" at bounding box center [874, 332] width 348 height 371
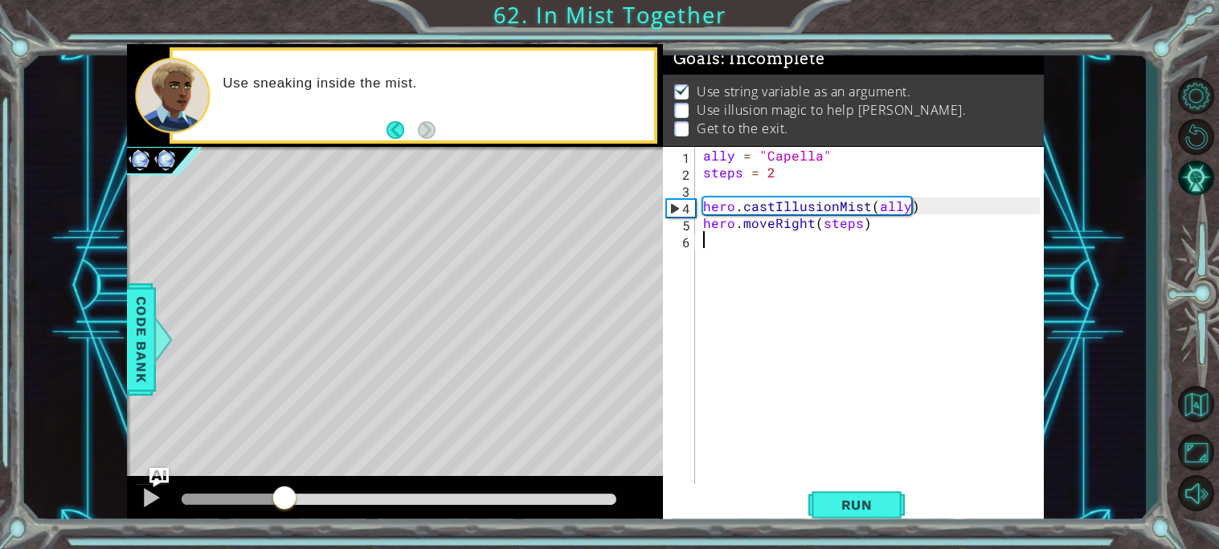
type textarea "hero.moveRight(steps)"
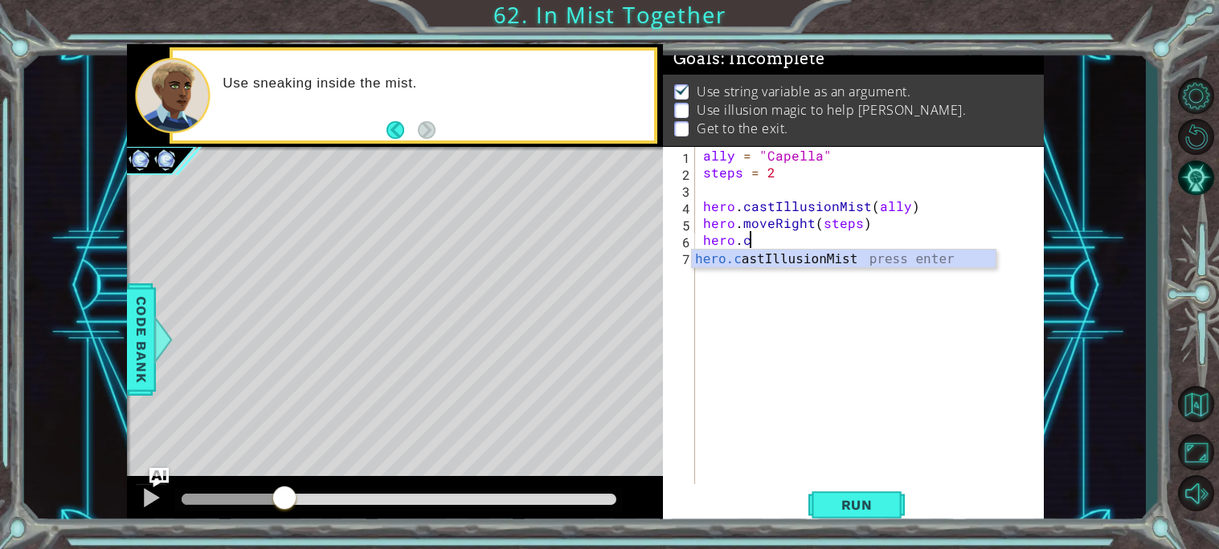
scroll to position [0, 2]
click at [915, 263] on div "[DOMAIN_NAME] stIllusionMist press enter" at bounding box center [844, 279] width 304 height 58
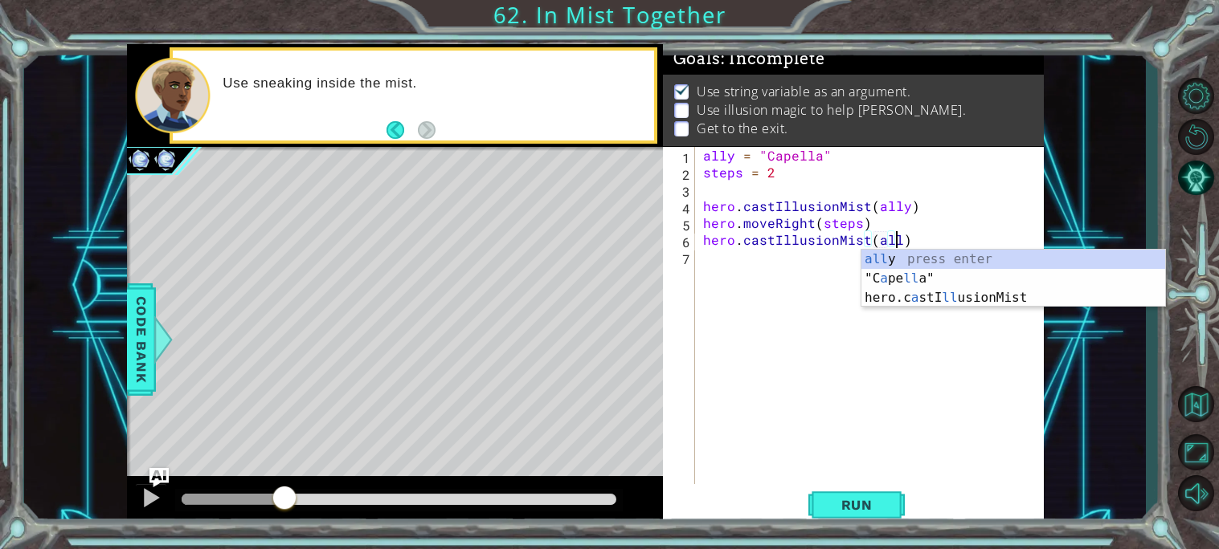
scroll to position [0, 11]
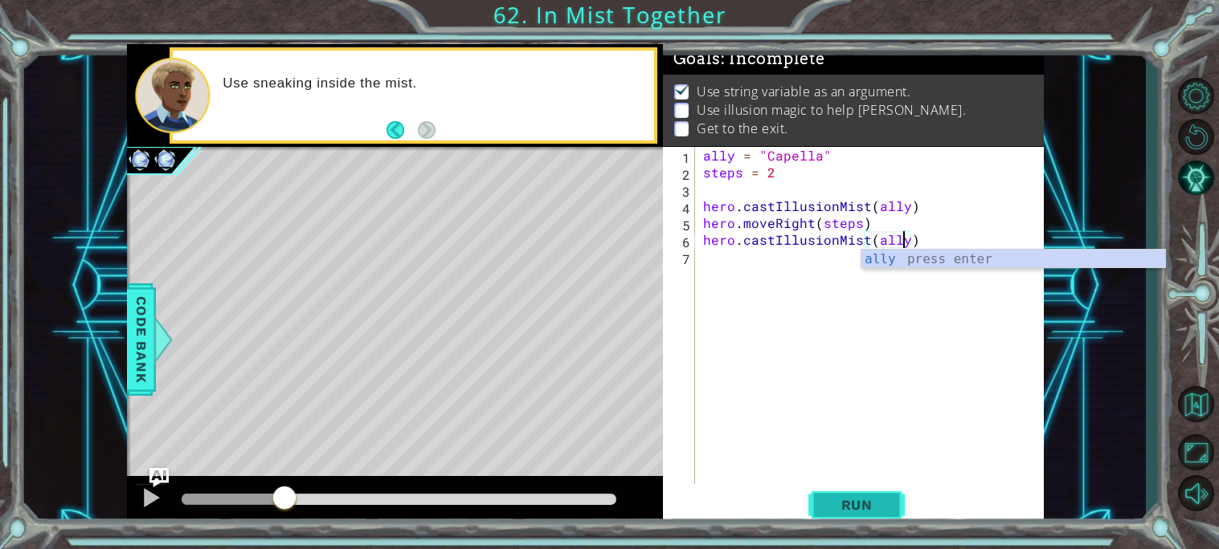
type textarea "hero.castIllusionMist(ally)"
click at [856, 511] on span "Run" at bounding box center [856, 505] width 63 height 16
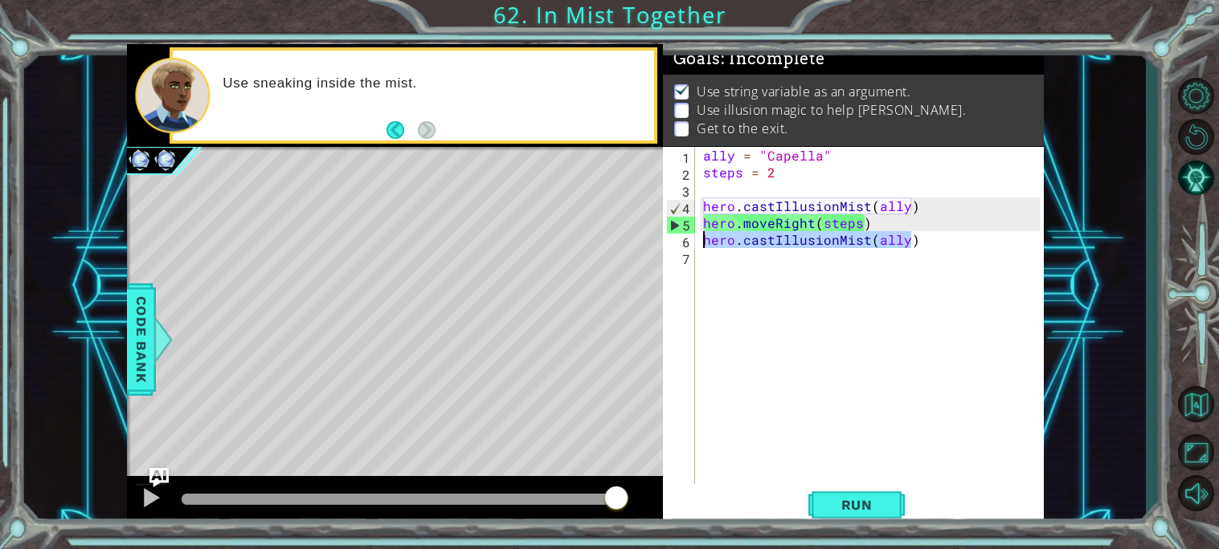
drag, startPoint x: 940, startPoint y: 241, endPoint x: 696, endPoint y: 245, distance: 243.4
click at [696, 245] on div "hero.castIllusionMist(ally) 1 2 3 4 5 6 7 ally = "[PERSON_NAME]" steps = 2 hero…" at bounding box center [851, 315] width 377 height 337
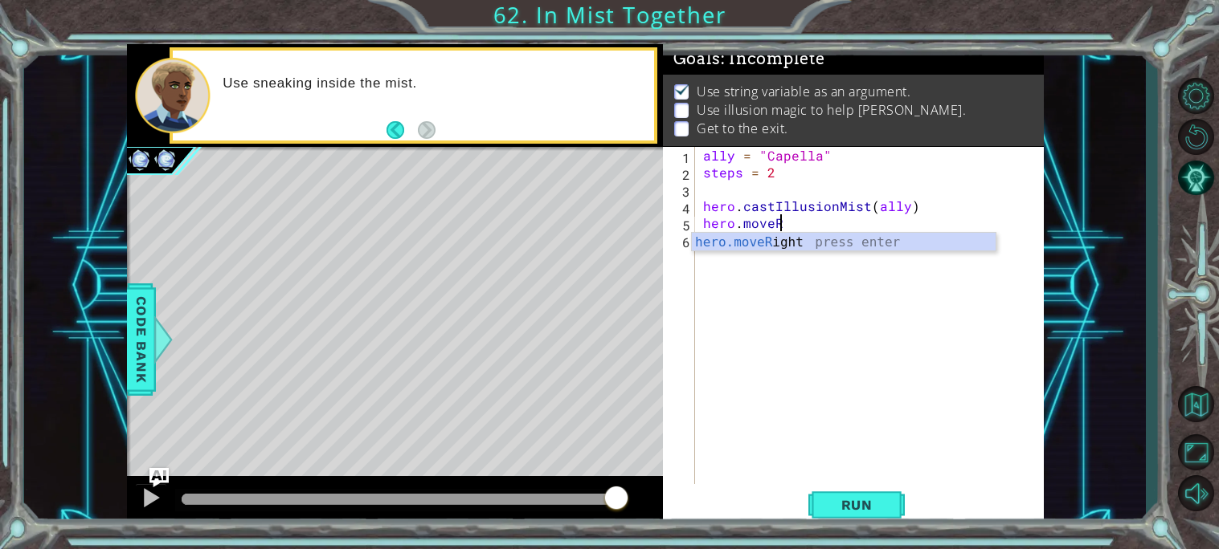
type textarea "h"
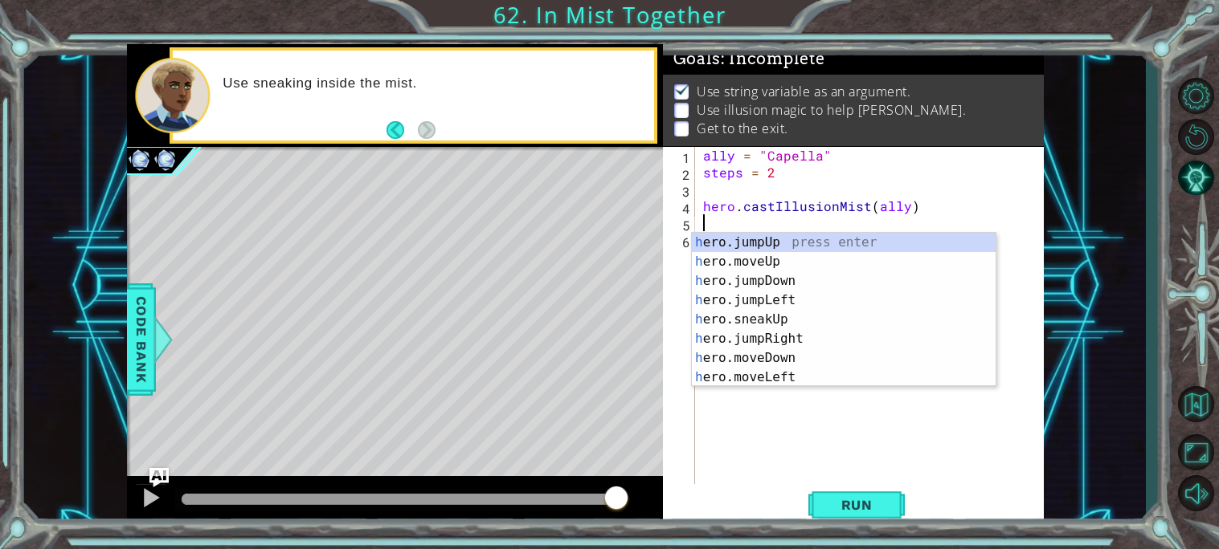
type textarea "hero.castIllusionMist(ally)"
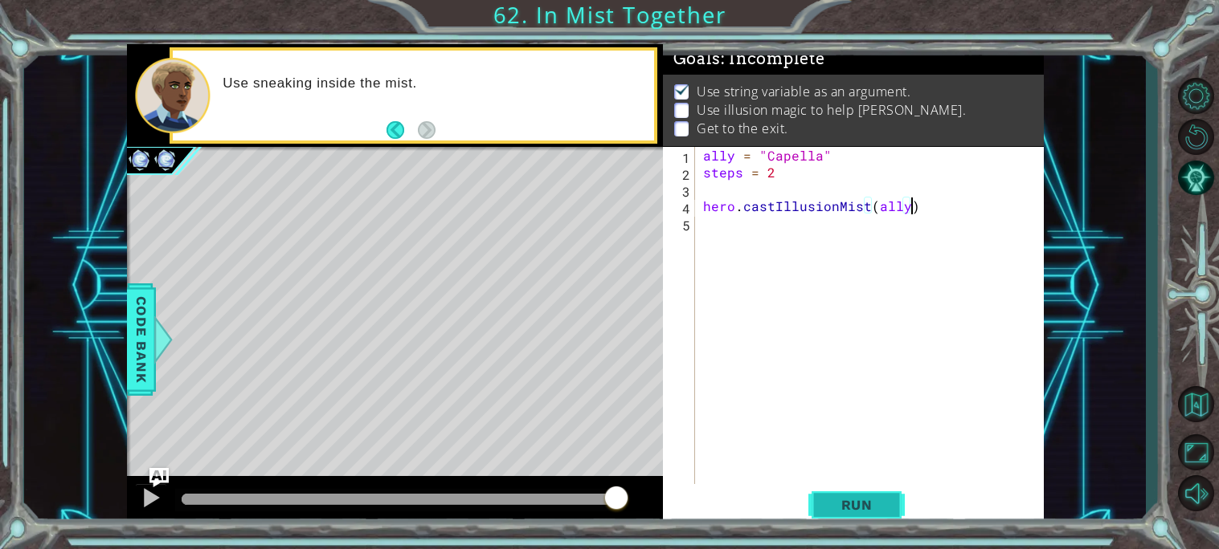
click at [858, 502] on span "Run" at bounding box center [856, 505] width 63 height 16
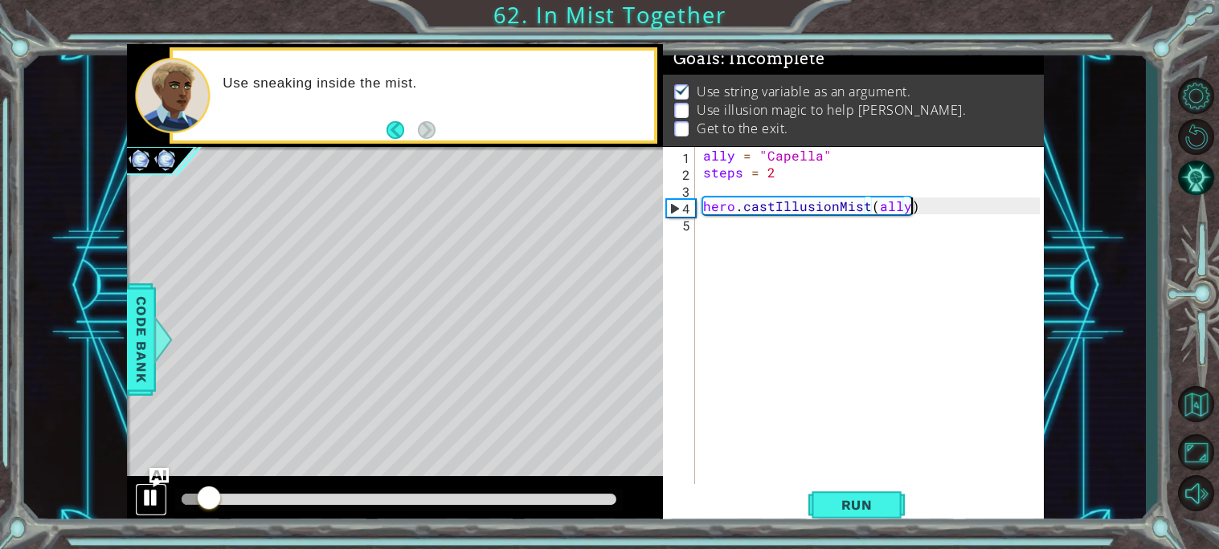
click at [145, 501] on div at bounding box center [151, 498] width 21 height 21
click at [718, 233] on div "ally = "Capella" steps = 2 hero . castIllusionMist ( ally )" at bounding box center [874, 332] width 348 height 371
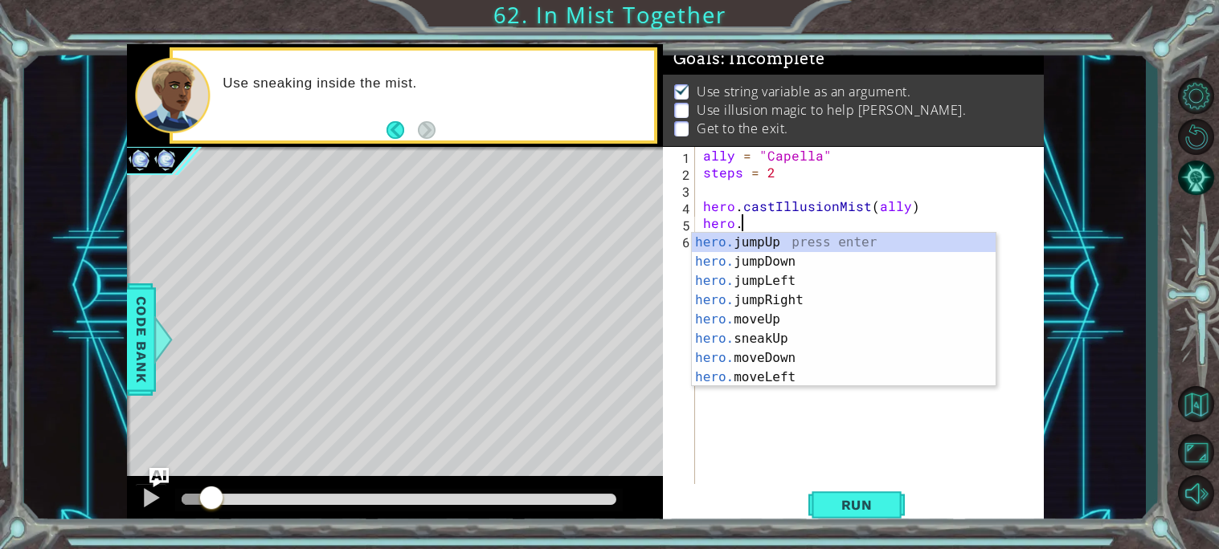
scroll to position [0, 2]
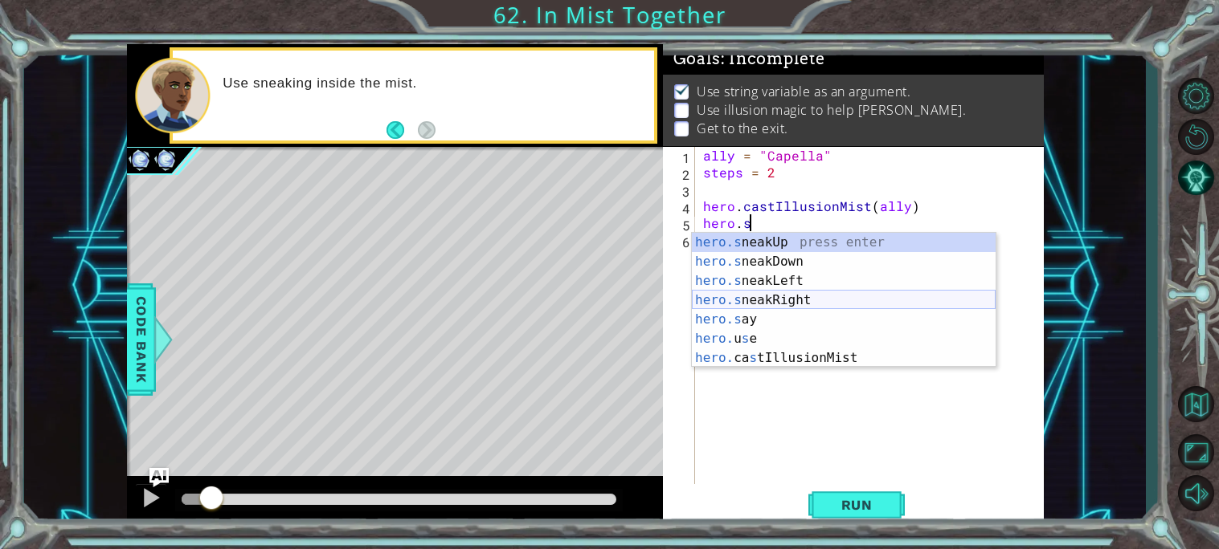
click at [781, 295] on div "hero.s neakUp press enter hero.s neakDown press enter hero.s neakLeft press ent…" at bounding box center [844, 320] width 304 height 174
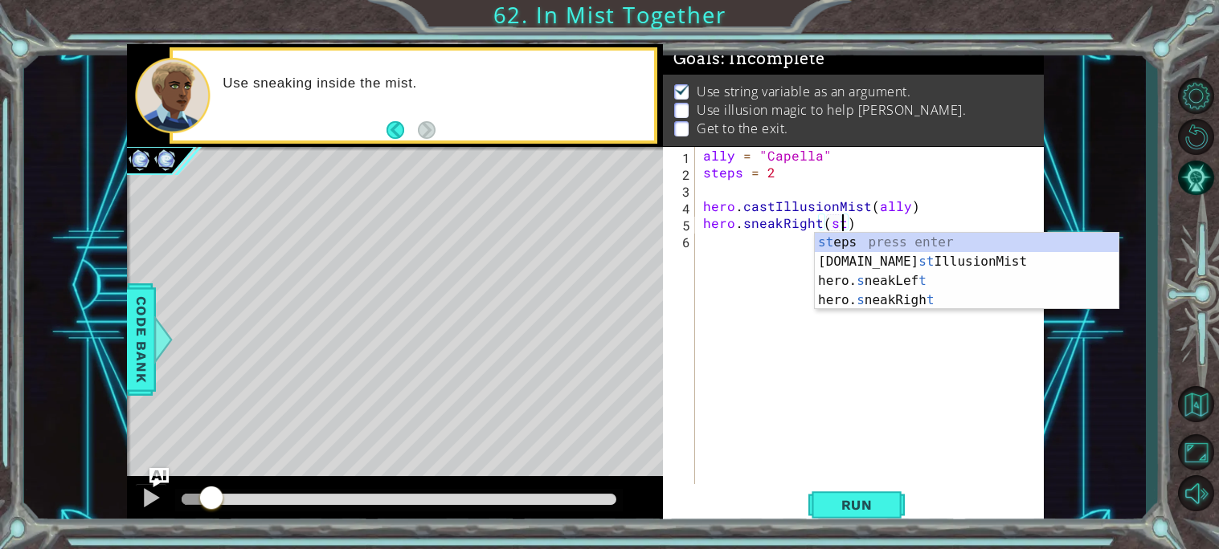
scroll to position [0, 9]
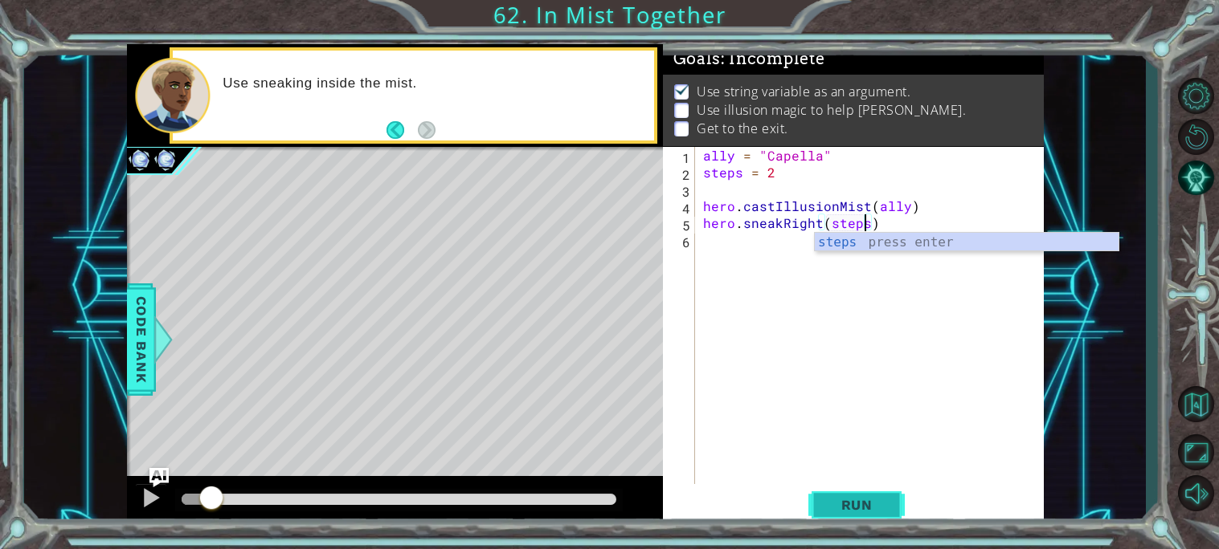
type textarea "hero.sneakRight(steps)"
click at [829, 508] on span "Run" at bounding box center [856, 505] width 63 height 16
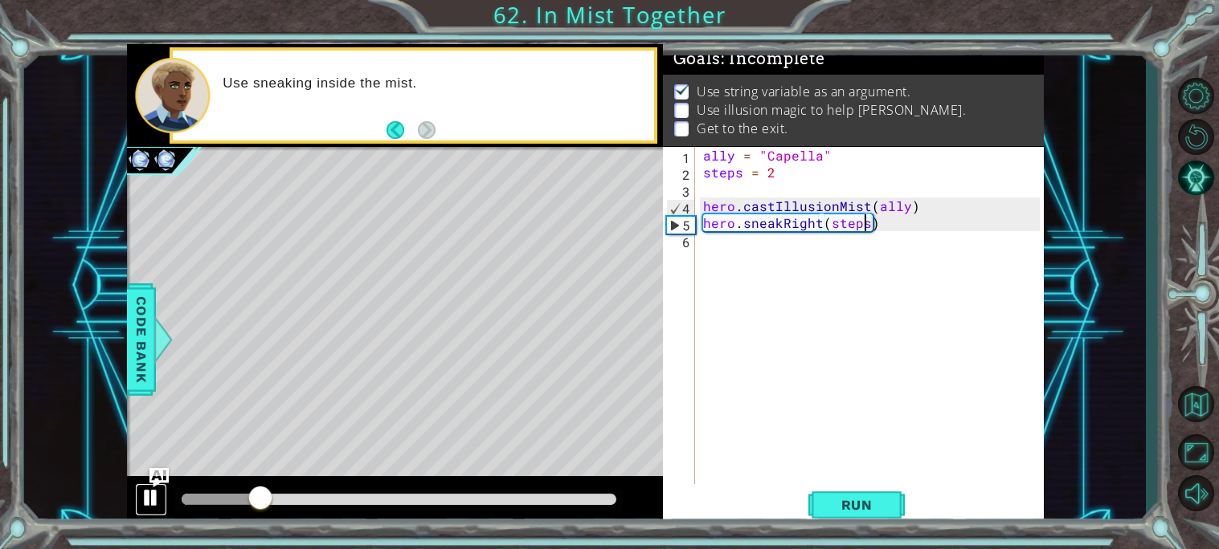
click at [146, 492] on div at bounding box center [151, 498] width 21 height 21
click at [737, 258] on div "ally = "Capella" steps = 2 hero . castIllusionMist ( ally ) hero . sneakRight (…" at bounding box center [874, 332] width 348 height 371
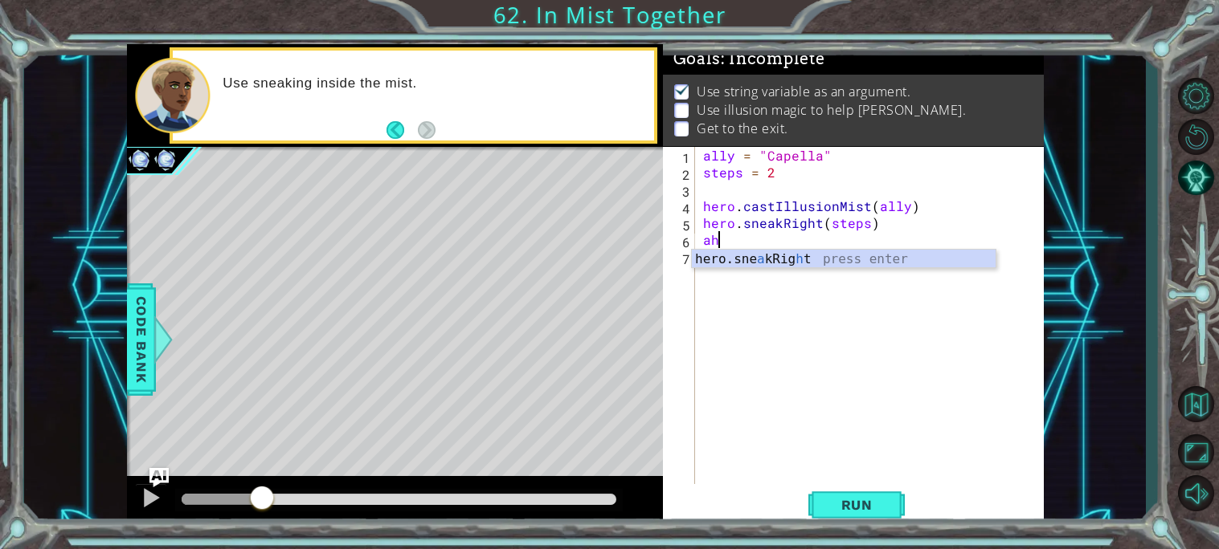
type textarea "a"
type textarea "[DOMAIN_NAME]"
click at [789, 272] on div "ally = "Capella" steps = 2 hero . castIllusionMist ( ally ) hero . sneakRight (…" at bounding box center [874, 332] width 348 height 371
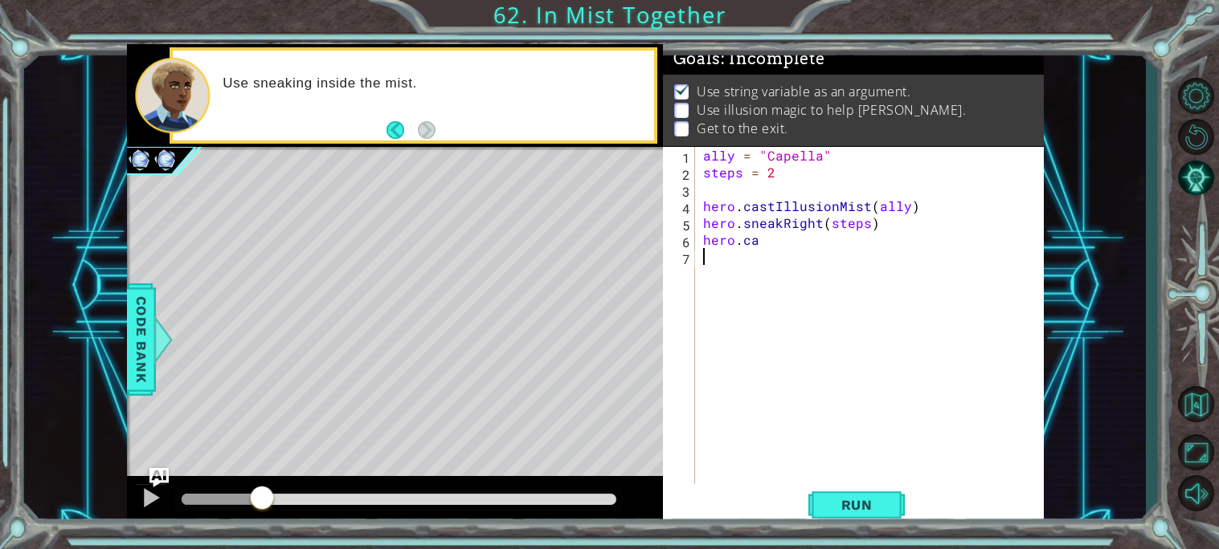
scroll to position [0, 0]
click at [773, 243] on div "ally = "Capella" steps = 2 hero . castIllusionMist ( ally ) hero . sneakRight (…" at bounding box center [874, 332] width 348 height 371
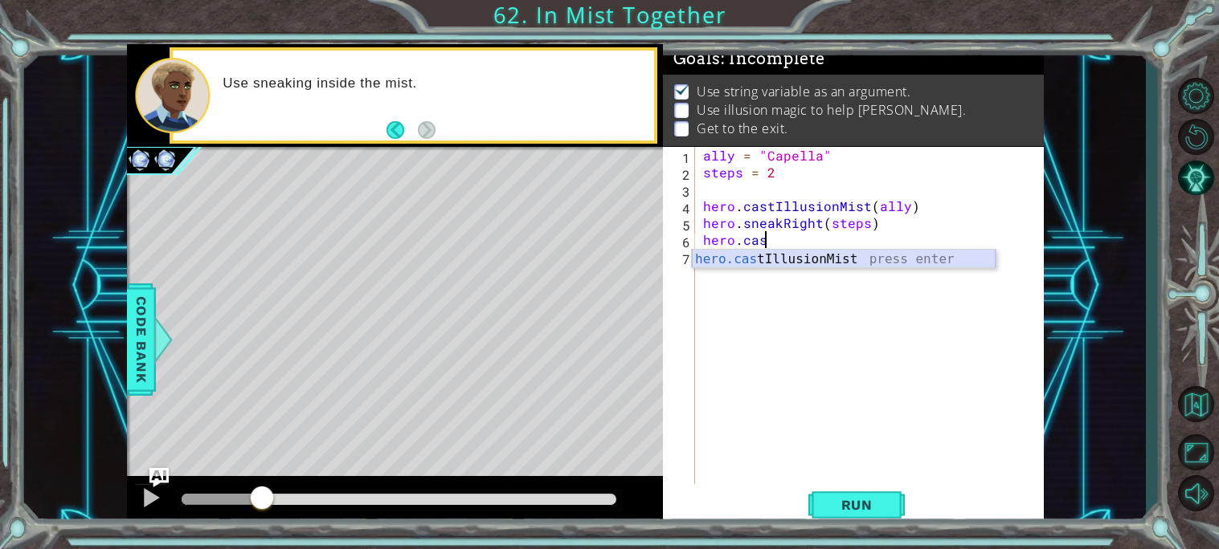
click at [786, 259] on div "hero.cas tIllusionMist press enter" at bounding box center [844, 279] width 304 height 58
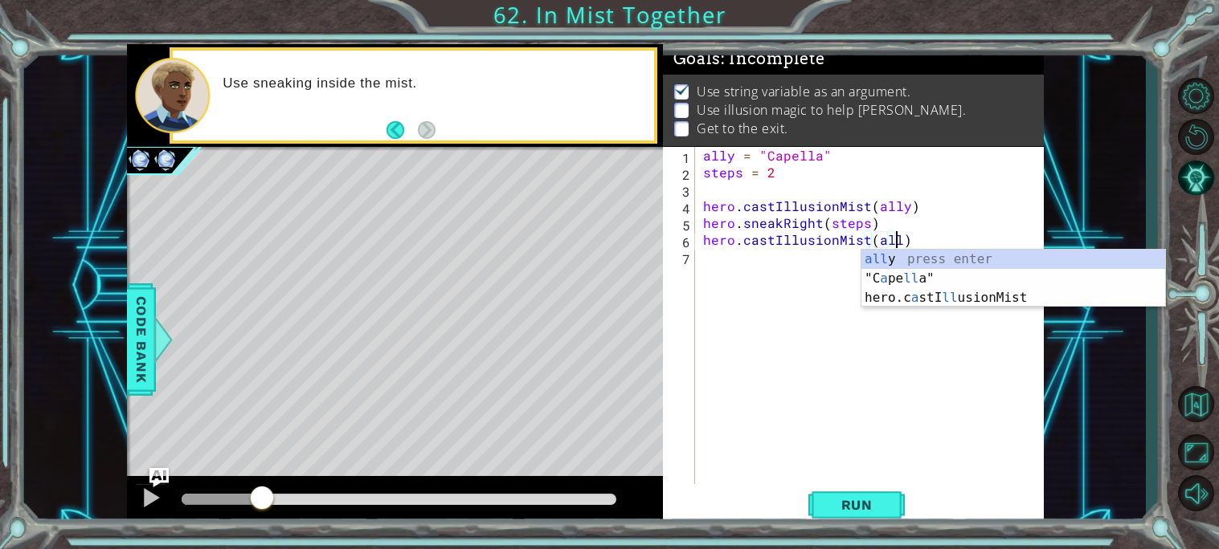
type textarea "hero.castIllusionMist(ally)"
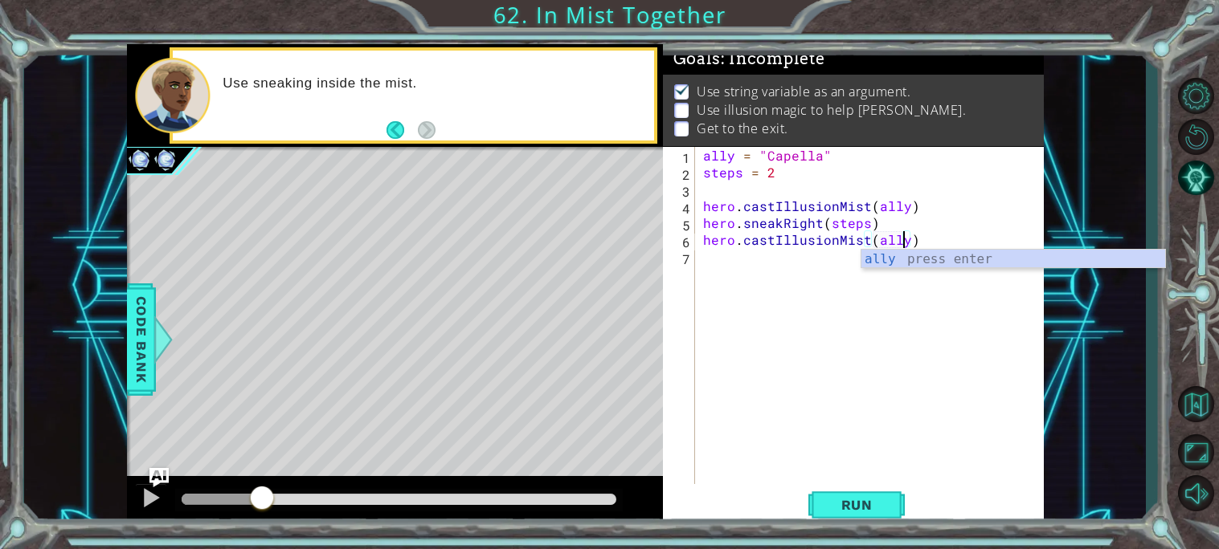
click at [757, 268] on div "ally = "Capella" steps = 2 hero . castIllusionMist ( ally ) hero . sneakRight (…" at bounding box center [874, 332] width 348 height 371
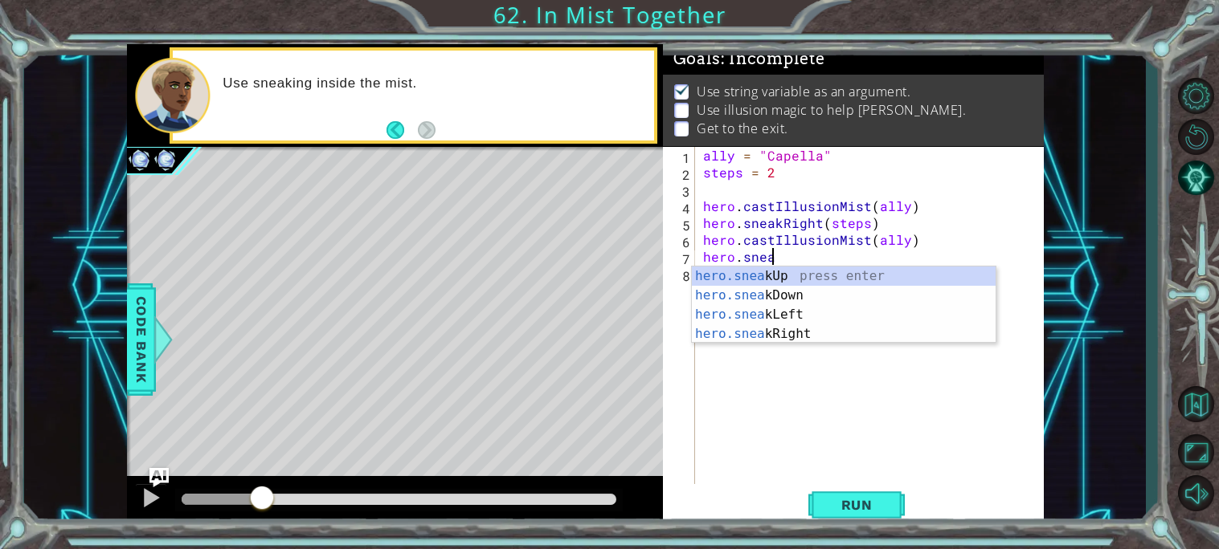
scroll to position [0, 3]
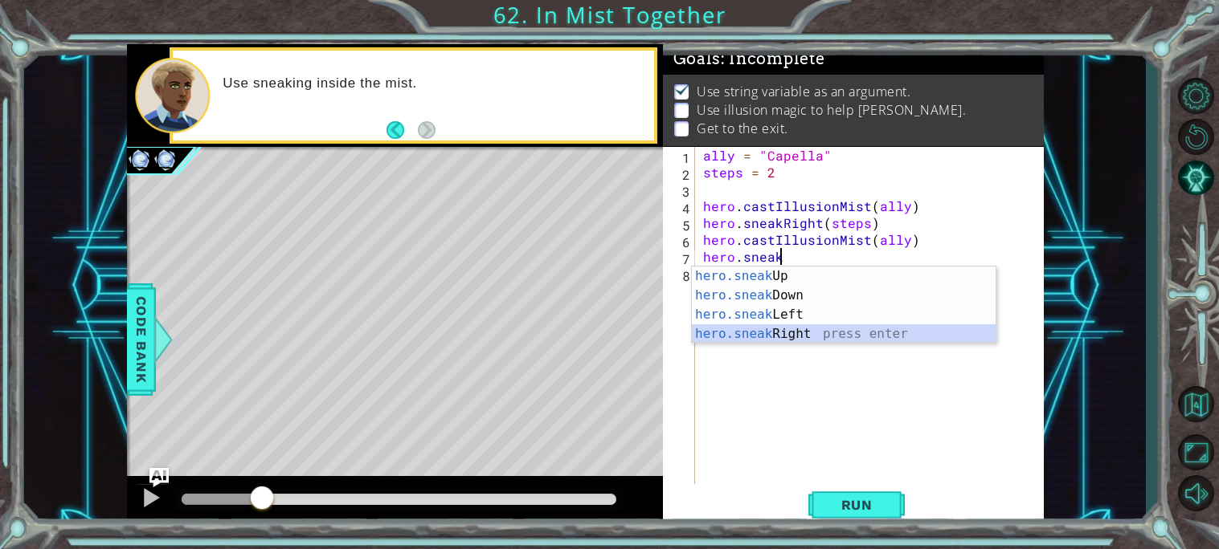
click at [778, 334] on div "hero.sneak Up press enter hero.sneak Down press enter hero.sneak Left press ent…" at bounding box center [844, 325] width 304 height 116
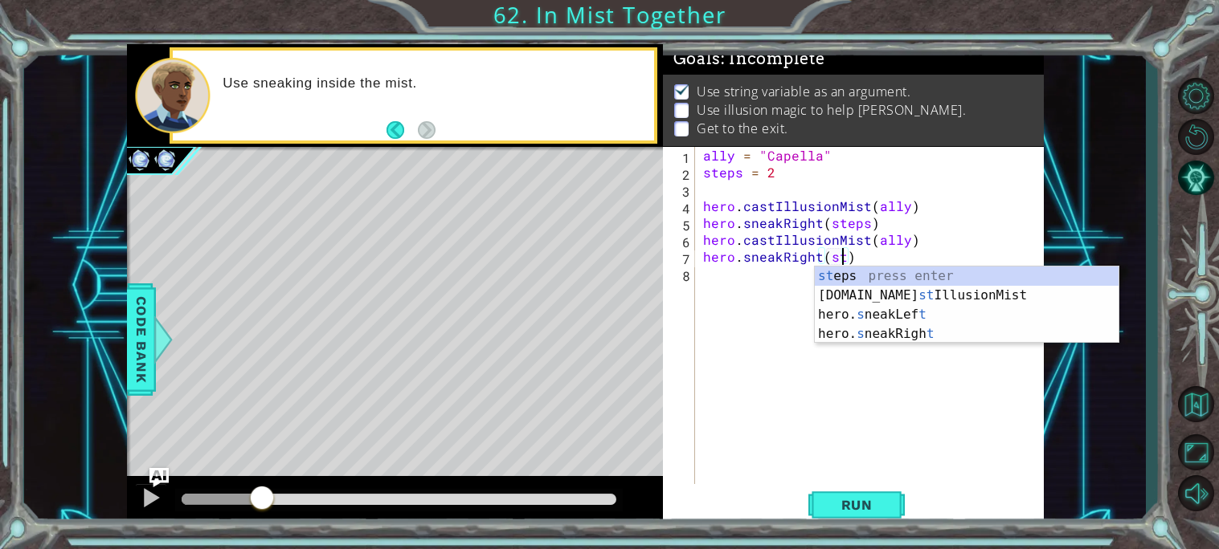
scroll to position [0, 9]
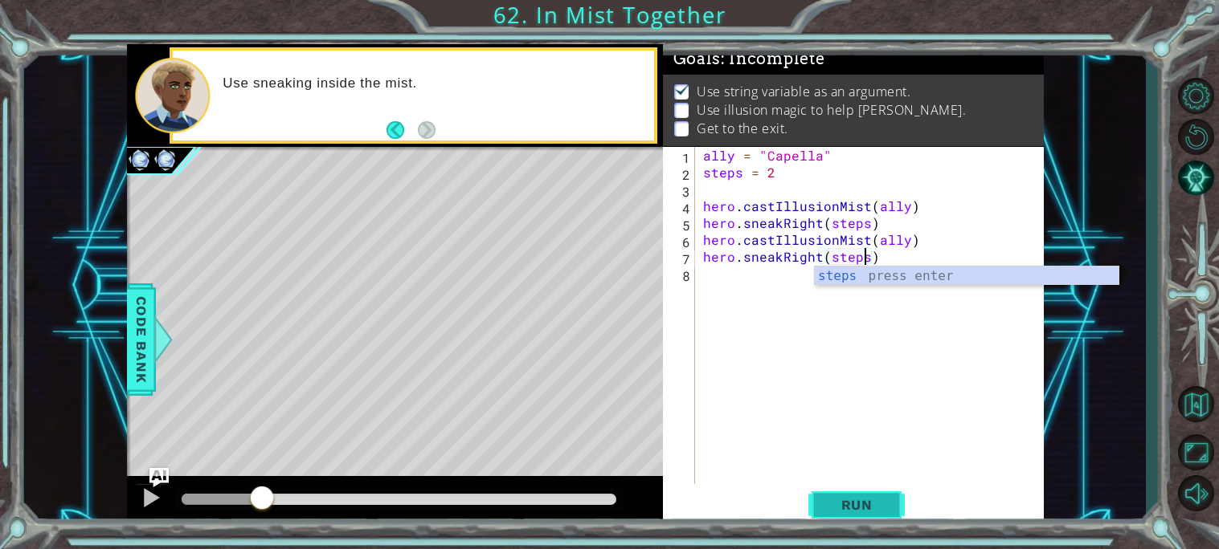
type textarea "hero.sneakRight(steps)"
click at [816, 489] on button "Run" at bounding box center [856, 505] width 96 height 38
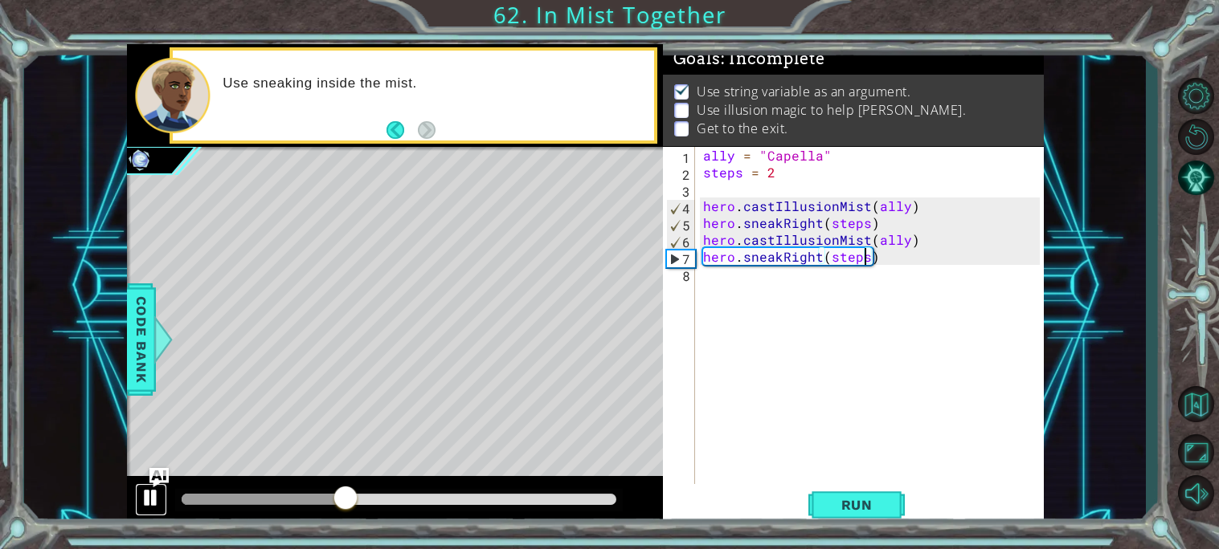
click at [149, 497] on div at bounding box center [151, 498] width 21 height 21
click at [745, 291] on div "ally = "Capella" steps = 2 hero . castIllusionMist ( ally ) hero . sneakRight (…" at bounding box center [874, 332] width 348 height 371
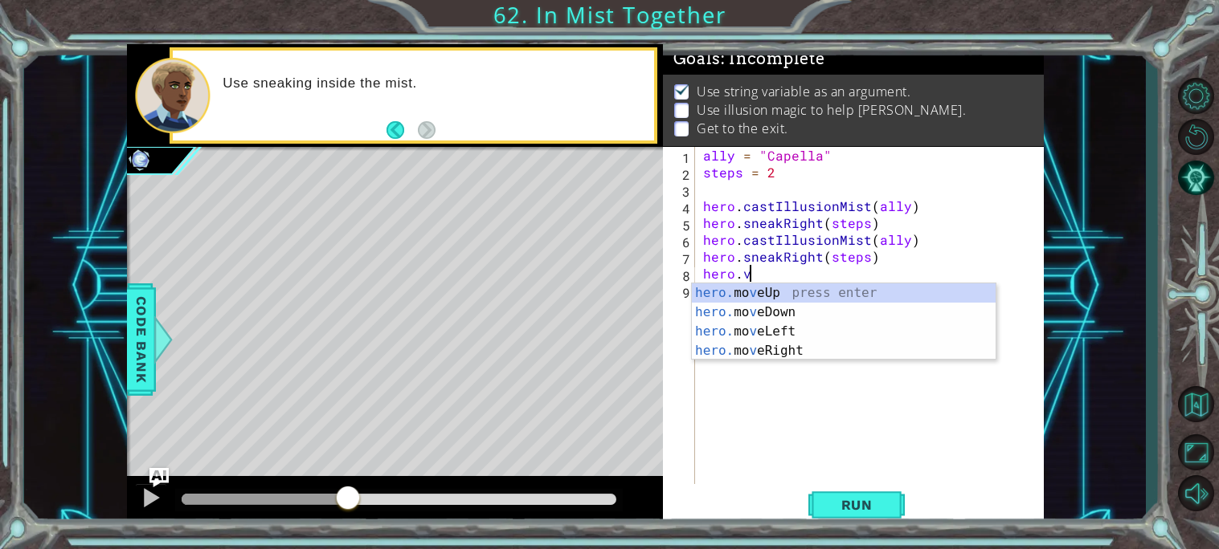
scroll to position [0, 2]
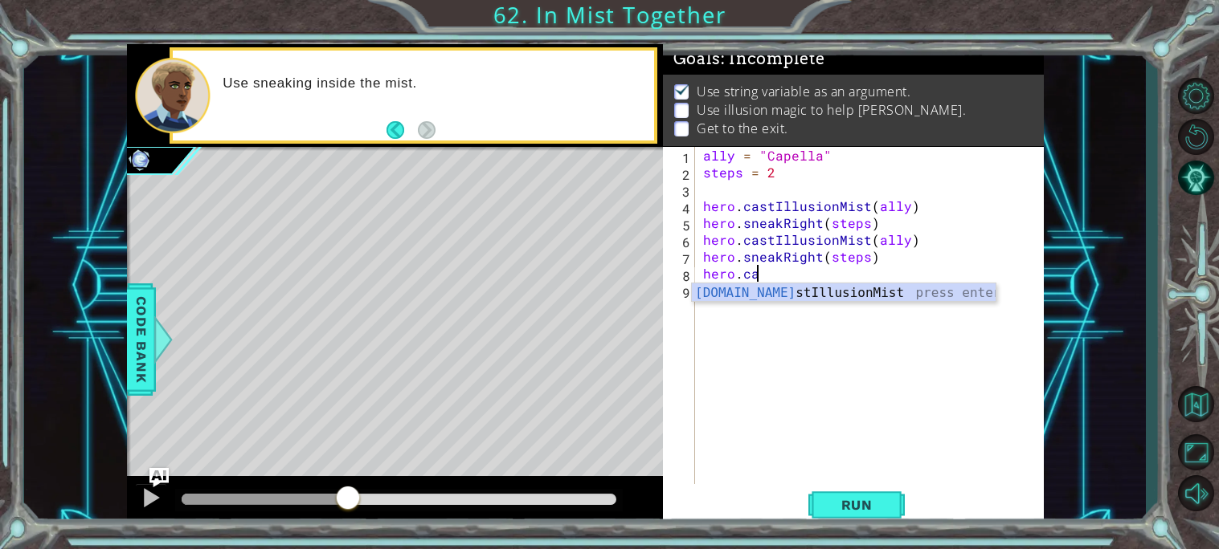
type textarea "hero.cas"
click at [795, 302] on div "ally = "Capella" steps = 2 hero . castIllusionMist ( ally ) hero . sneakRight (…" at bounding box center [874, 332] width 348 height 371
click at [774, 276] on div "ally = "Capella" steps = 2 hero . castIllusionMist ( ally ) hero . sneakRight (…" at bounding box center [874, 332] width 348 height 371
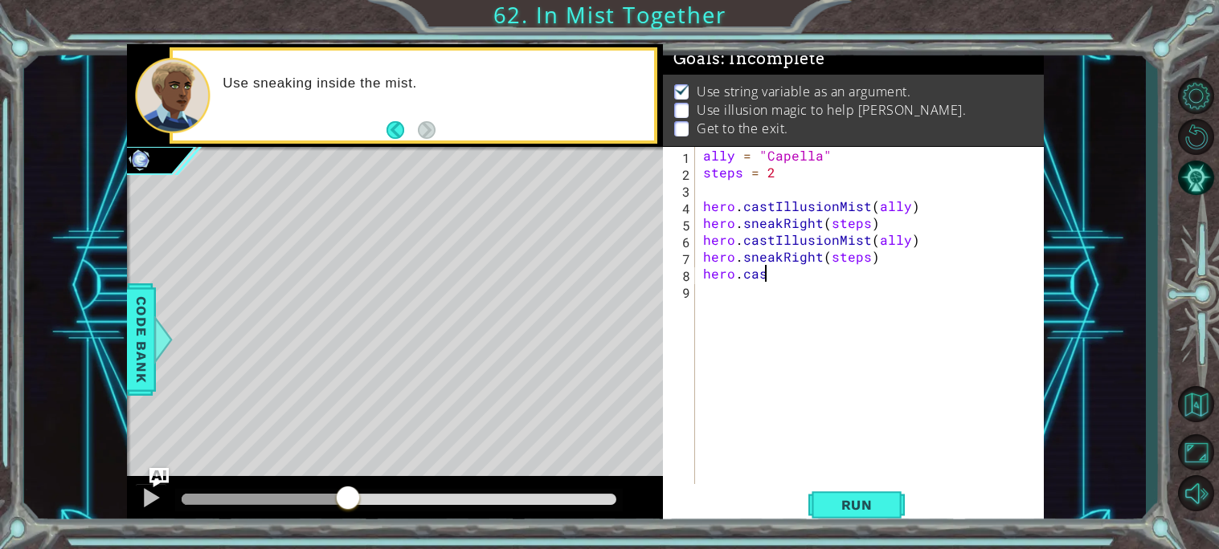
scroll to position [0, 2]
click at [786, 296] on div "hero.cast IllusionMist press enter" at bounding box center [844, 313] width 304 height 58
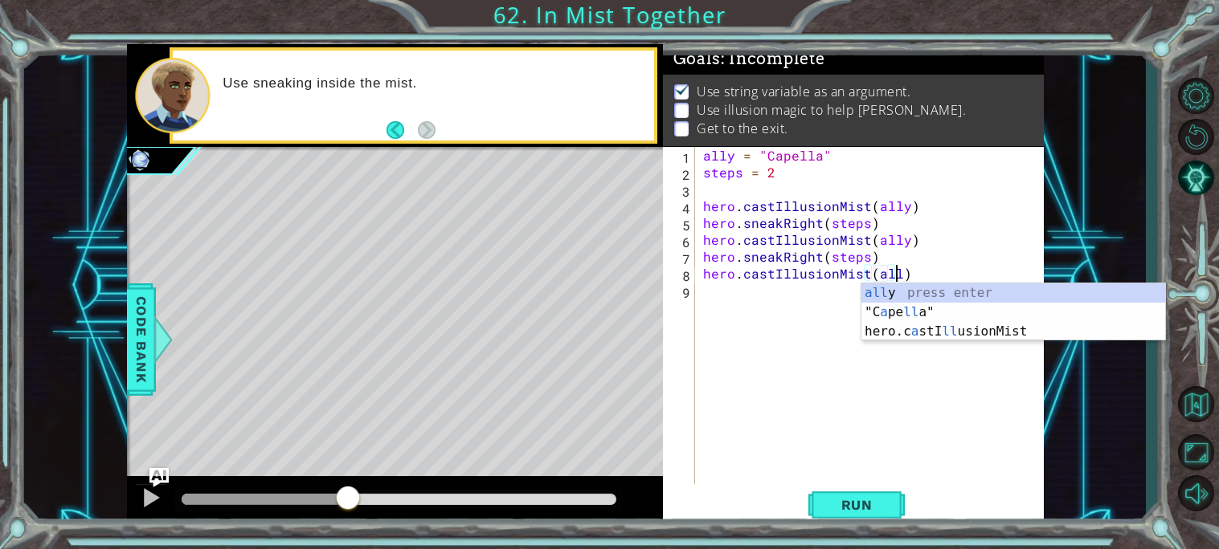
type textarea "hero.castIllusionMist(ally)"
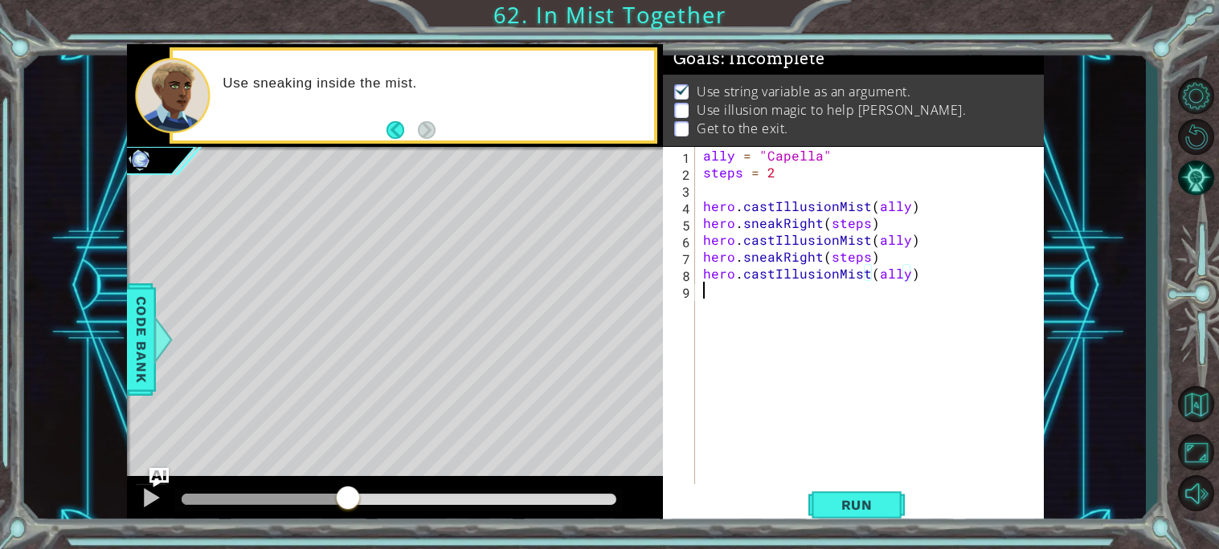
click at [782, 312] on div "ally = "Capella" steps = 2 hero . castIllusionMist ( ally ) hero . sneakRight (…" at bounding box center [874, 332] width 348 height 371
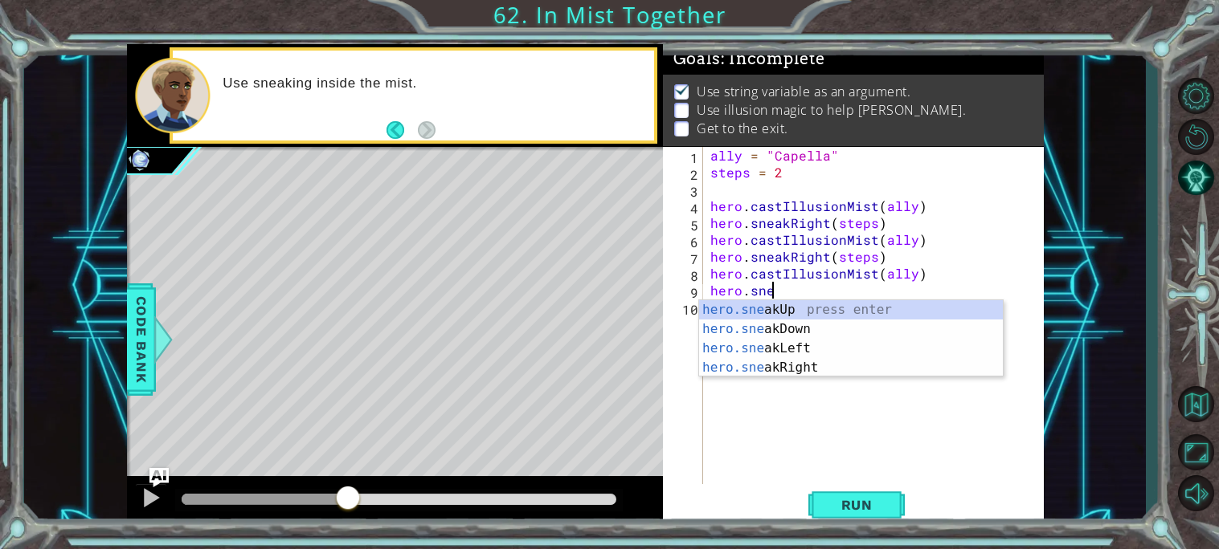
scroll to position [0, 3]
click at [811, 366] on div "hero.sneak Up press enter hero.sneak Down press enter hero.sneak Left press ent…" at bounding box center [851, 358] width 304 height 116
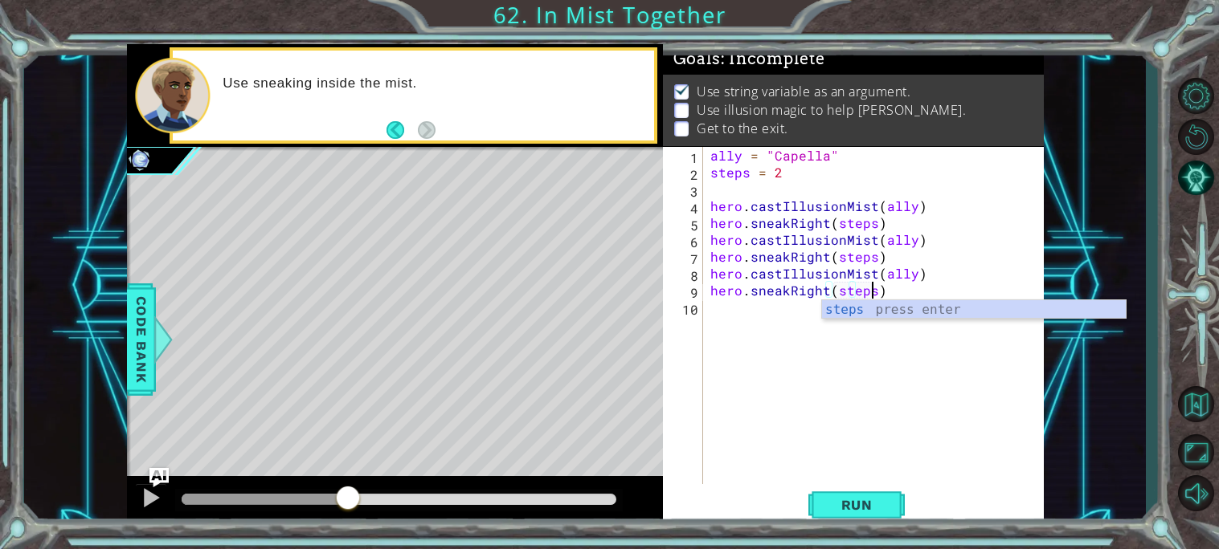
scroll to position [0, 9]
type textarea "hero.sneakRight(steps)"
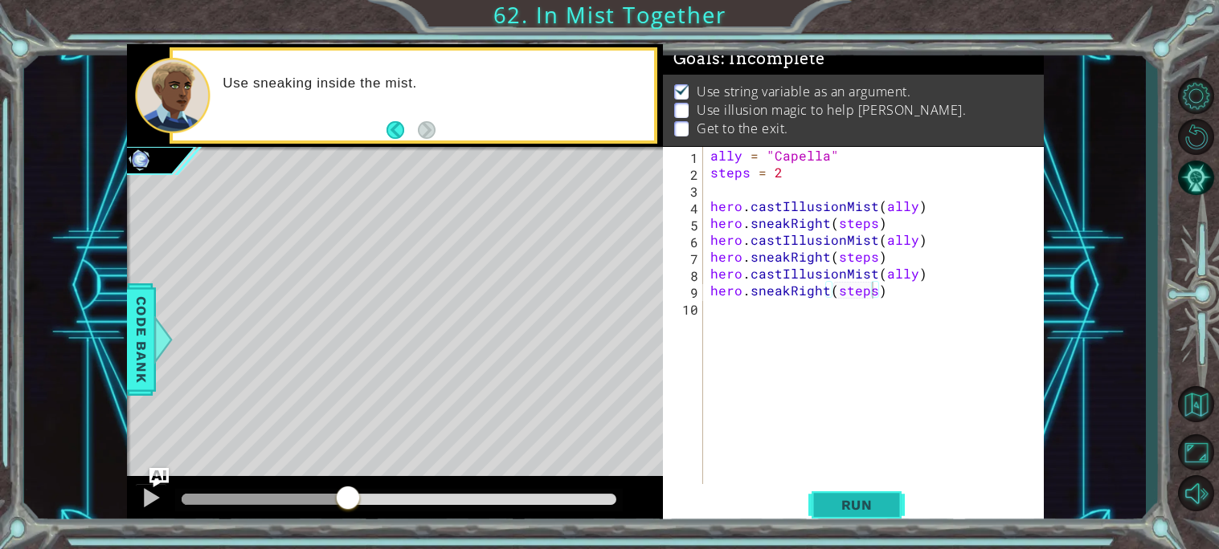
click at [857, 515] on button "Run" at bounding box center [856, 505] width 96 height 38
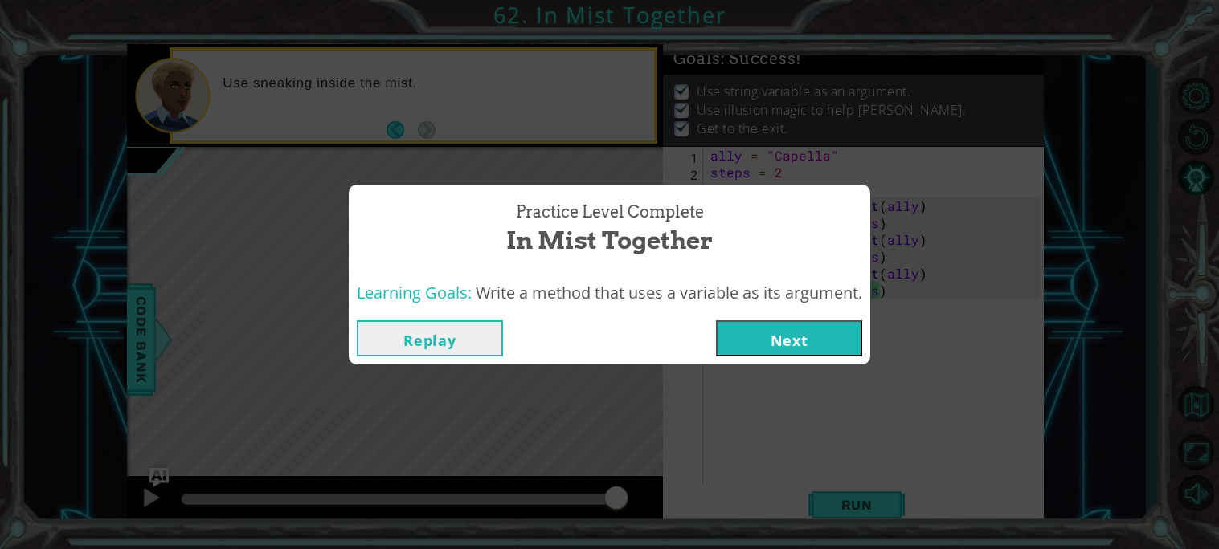
click at [787, 340] on button "Next" at bounding box center [789, 339] width 146 height 36
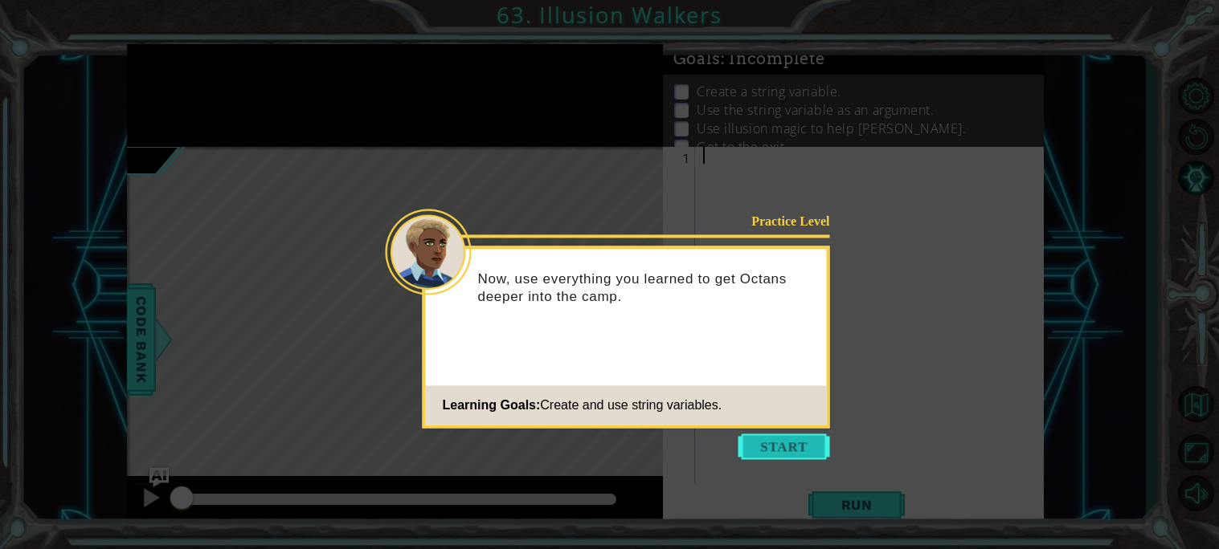
click at [814, 451] on button "Start" at bounding box center [784, 447] width 92 height 26
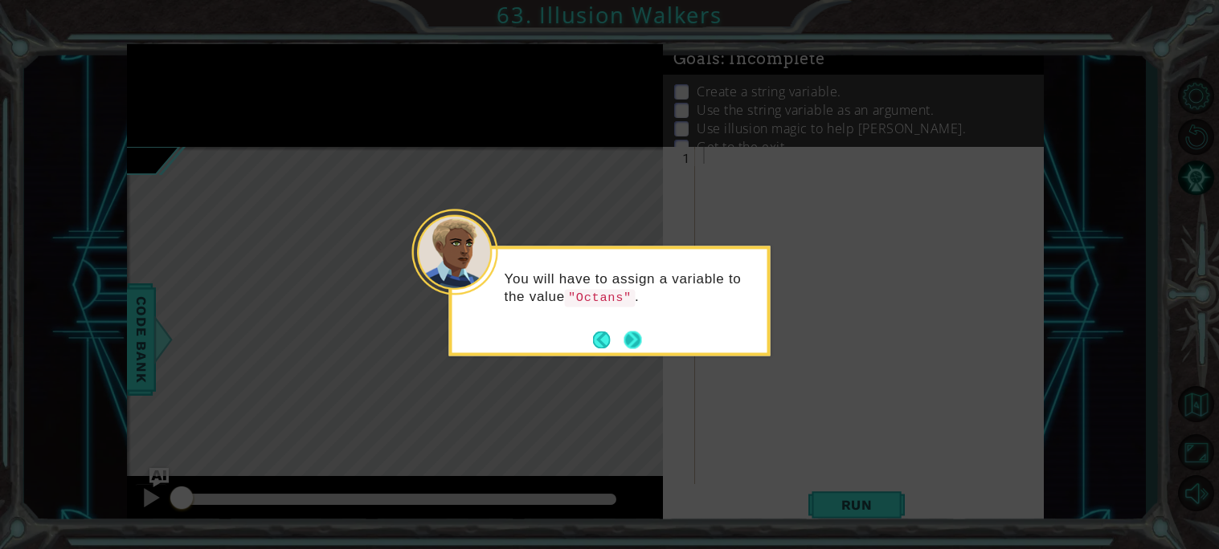
click at [631, 342] on button "Next" at bounding box center [633, 340] width 18 height 18
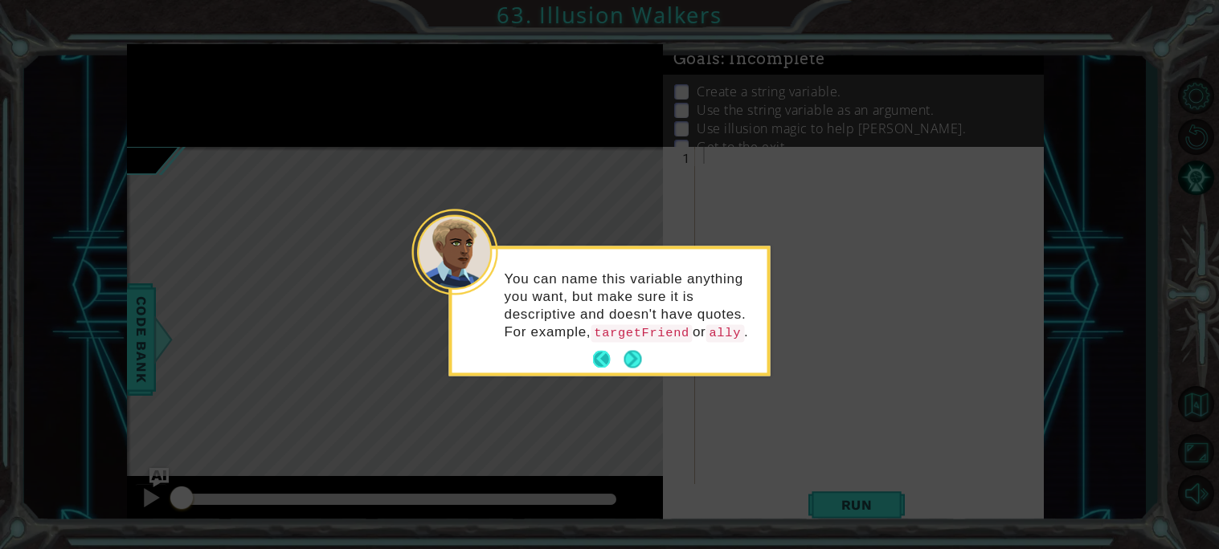
click at [622, 369] on button "Back" at bounding box center [608, 360] width 31 height 18
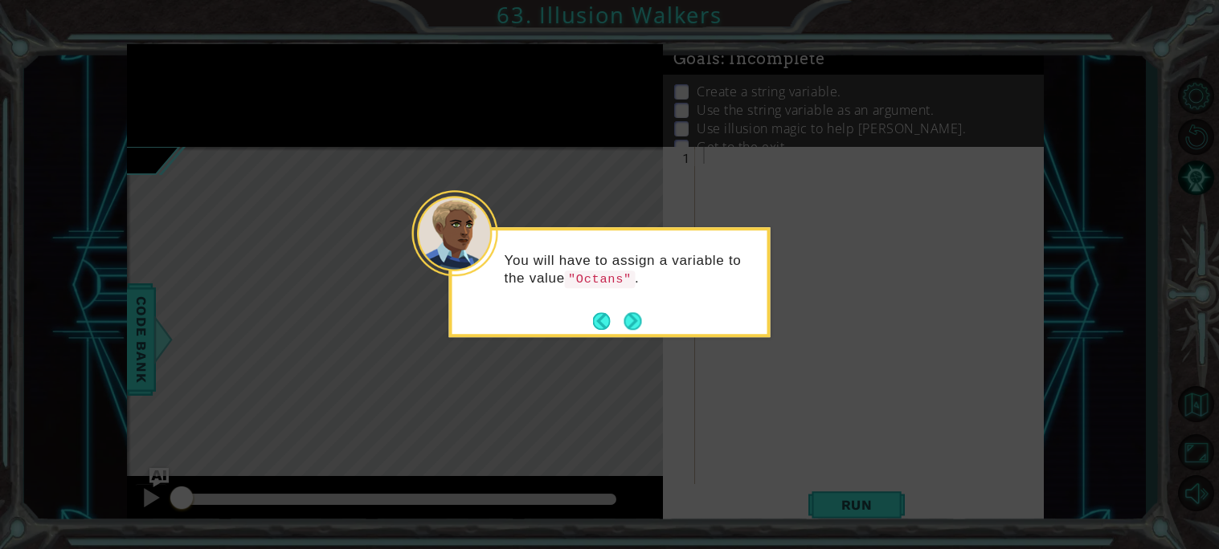
click at [622, 382] on icon at bounding box center [609, 274] width 1219 height 549
click at [631, 322] on button "Next" at bounding box center [633, 321] width 18 height 18
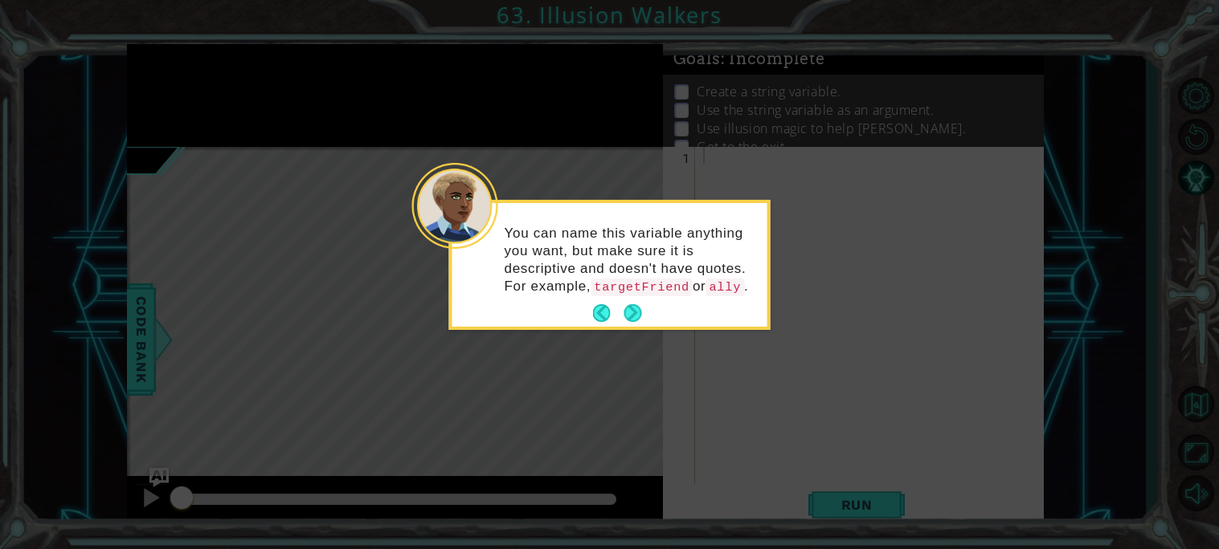
click at [631, 322] on button "Next" at bounding box center [633, 313] width 18 height 18
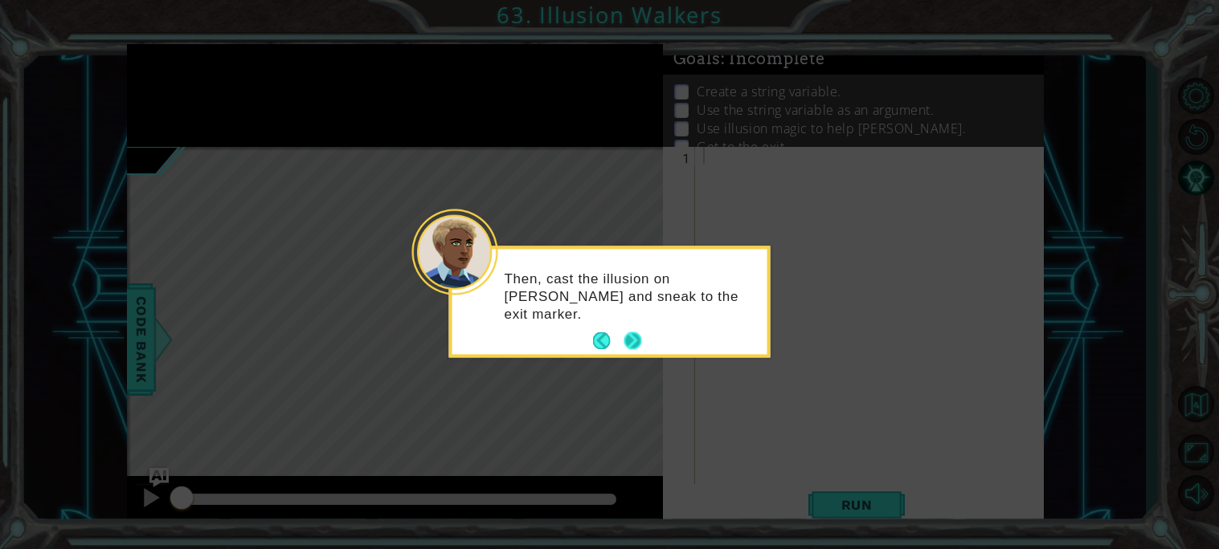
click at [631, 334] on button "Next" at bounding box center [633, 342] width 18 height 18
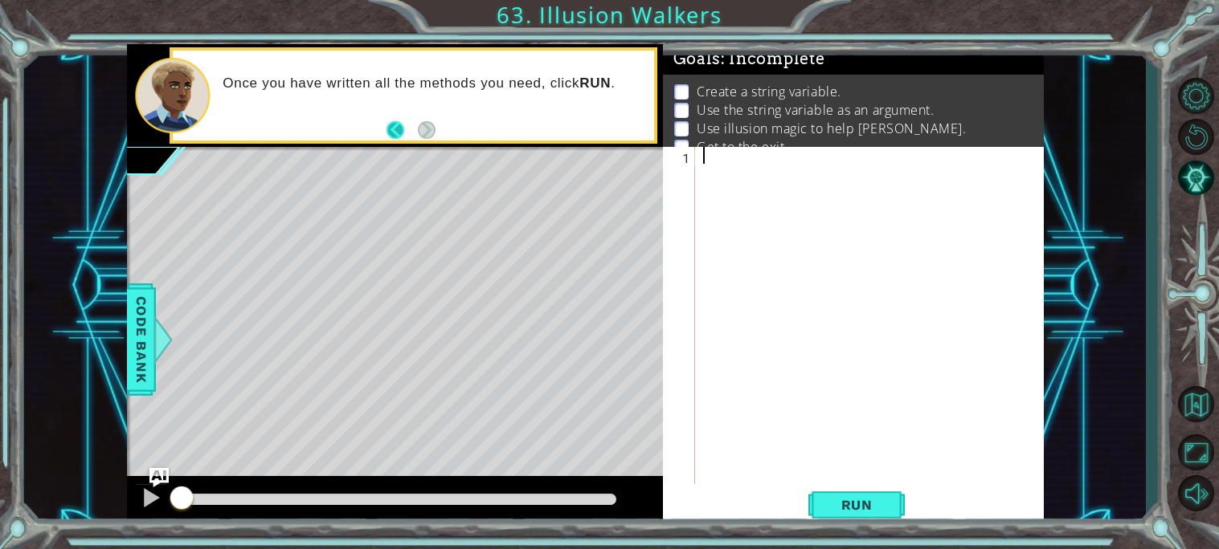
click at [390, 129] on button "Back" at bounding box center [401, 130] width 31 height 18
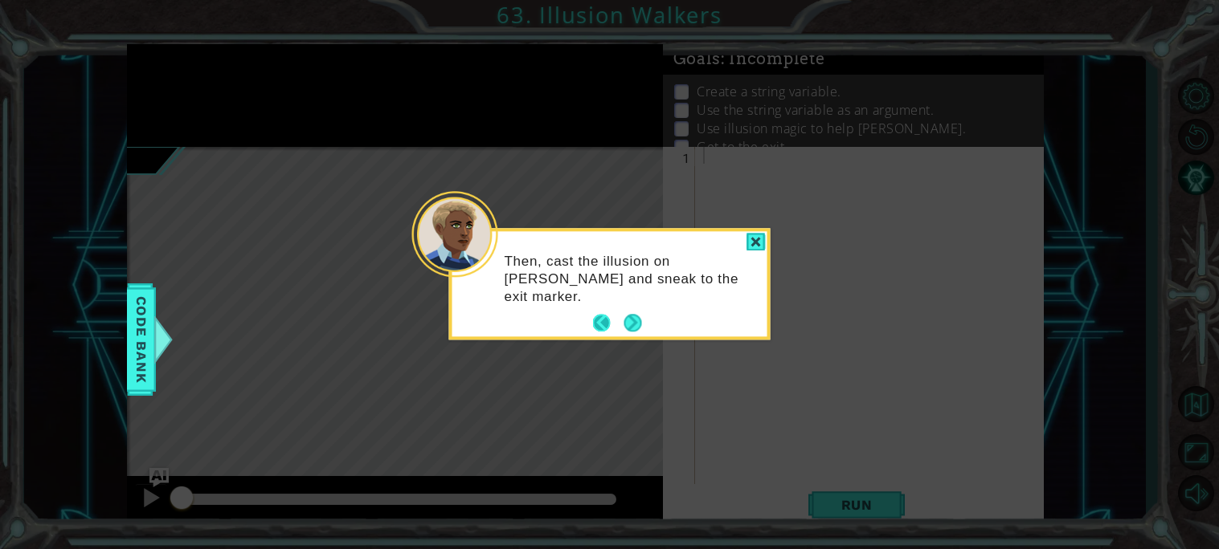
click at [601, 329] on button "Back" at bounding box center [608, 324] width 31 height 18
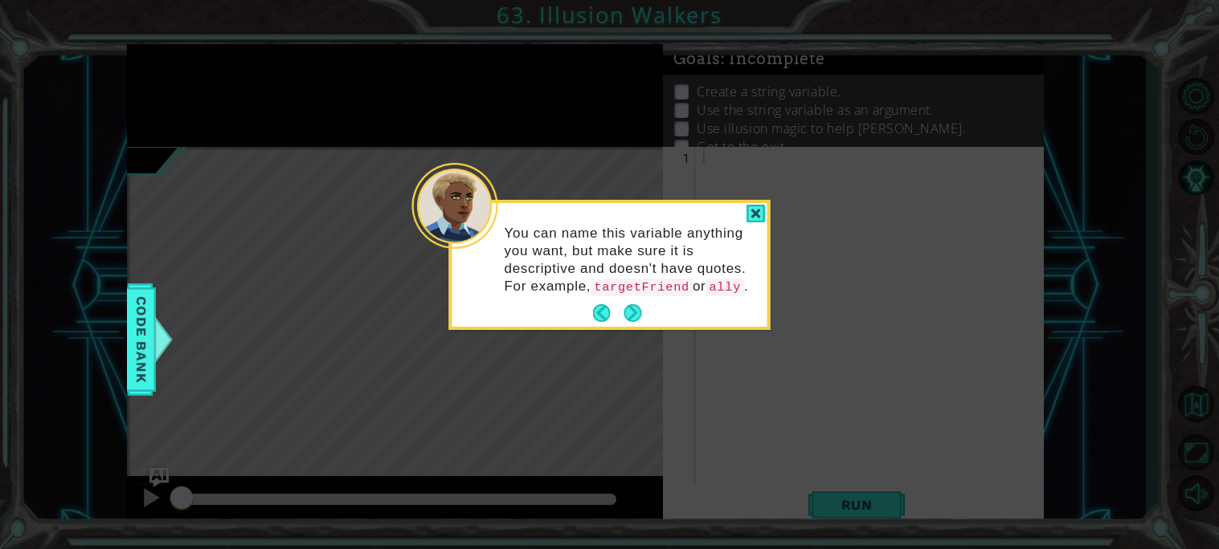
click at [601, 322] on button "Back" at bounding box center [608, 313] width 31 height 18
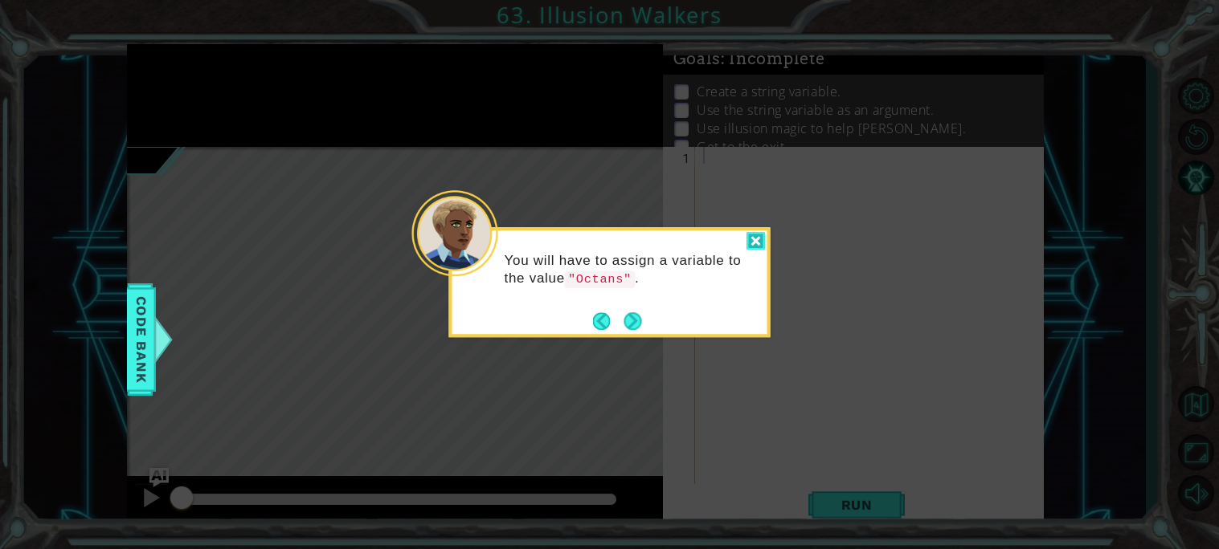
click at [755, 243] on div at bounding box center [755, 241] width 19 height 18
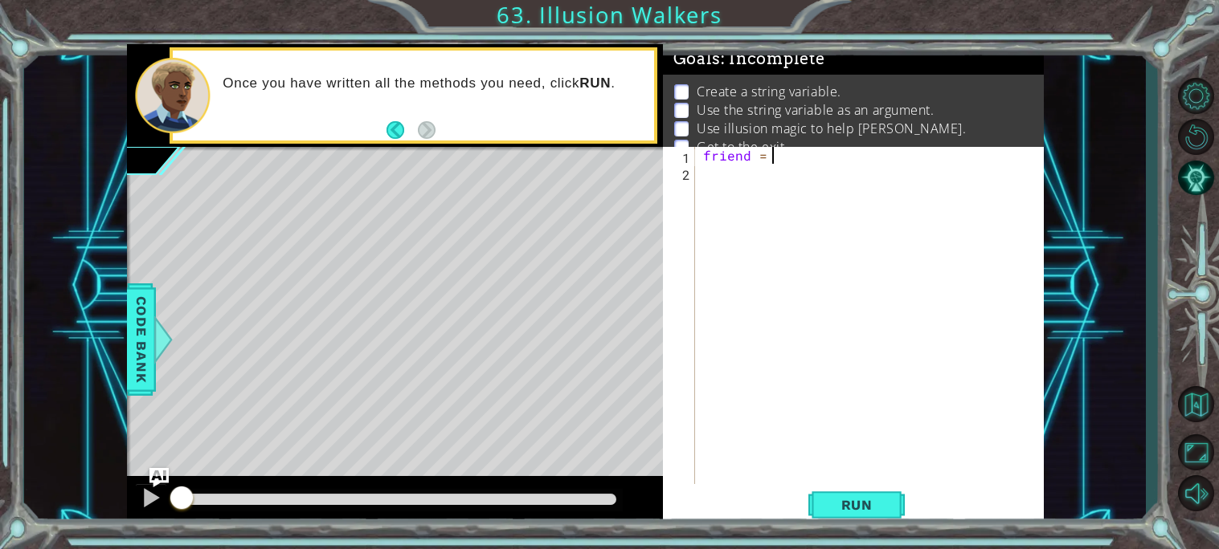
scroll to position [0, 3]
type textarea "friend = [PERSON_NAME]"
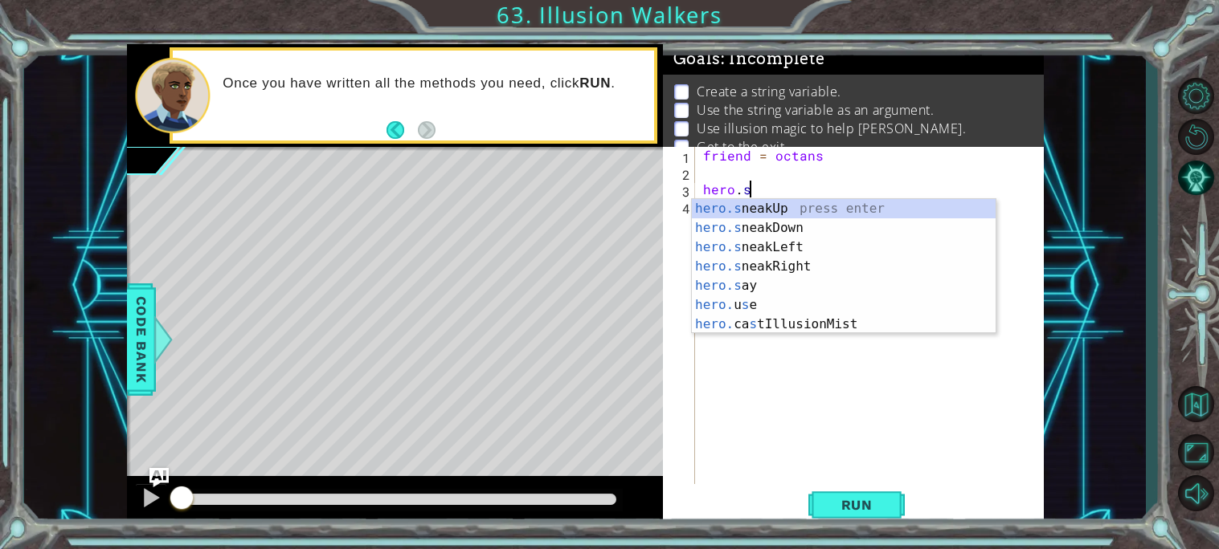
scroll to position [0, 2]
click at [745, 320] on div "hero.s neakUp press enter hero.s neakDown press enter hero.s neakLeft press ent…" at bounding box center [844, 286] width 304 height 174
type textarea "hero.castIllusionMist(friend)"
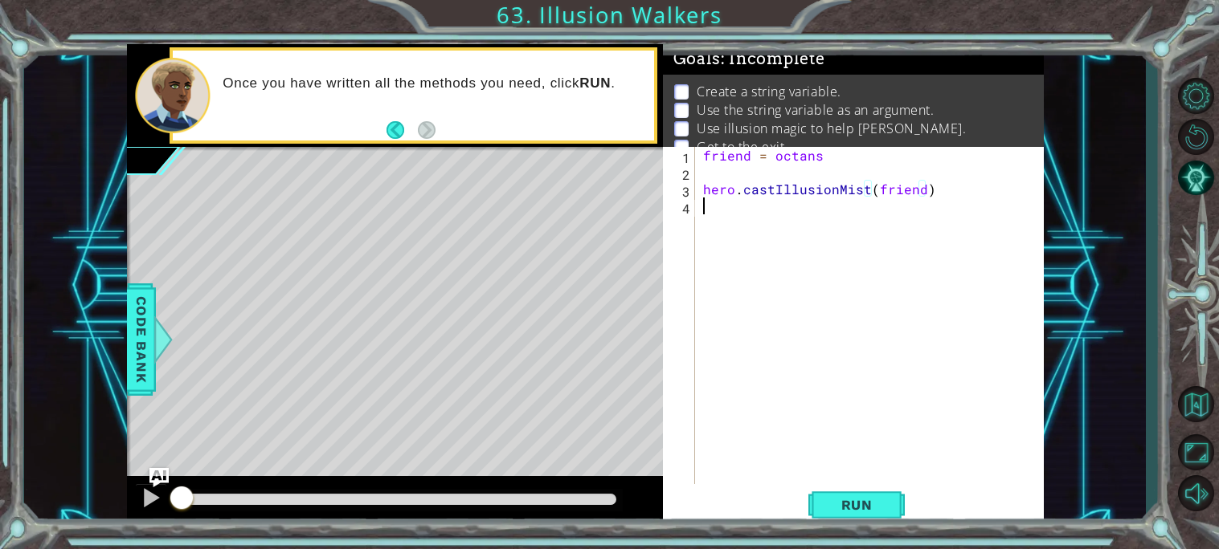
click at [741, 215] on div "friend = octans hero . castIllusionMist ( friend )" at bounding box center [874, 332] width 348 height 371
click at [860, 511] on span "Run" at bounding box center [856, 505] width 63 height 16
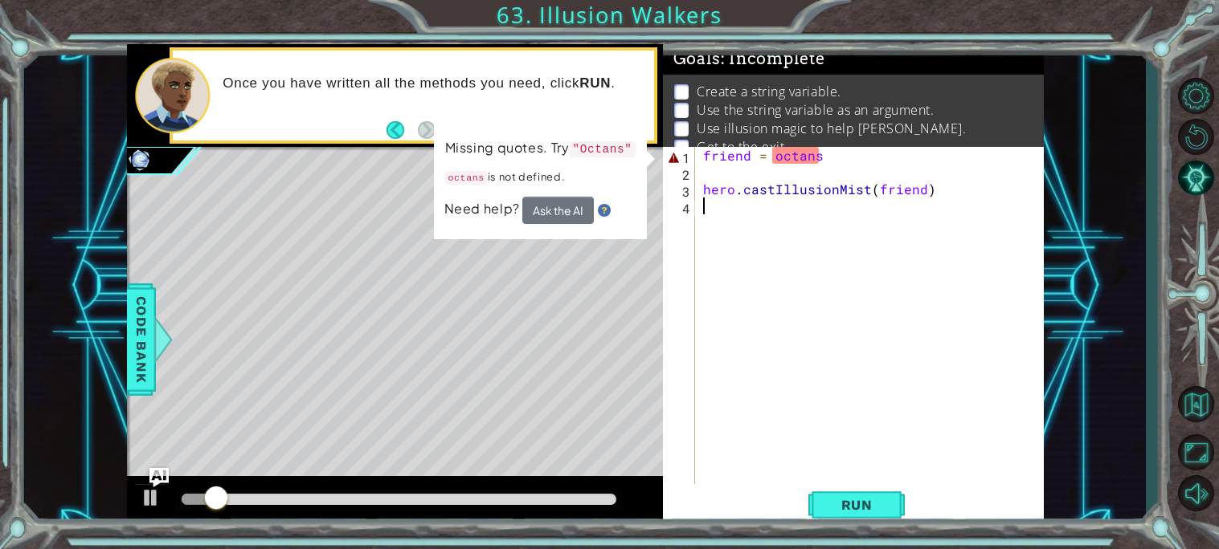
click at [778, 159] on div "friend = octans hero . castIllusionMist ( friend )" at bounding box center [874, 332] width 348 height 371
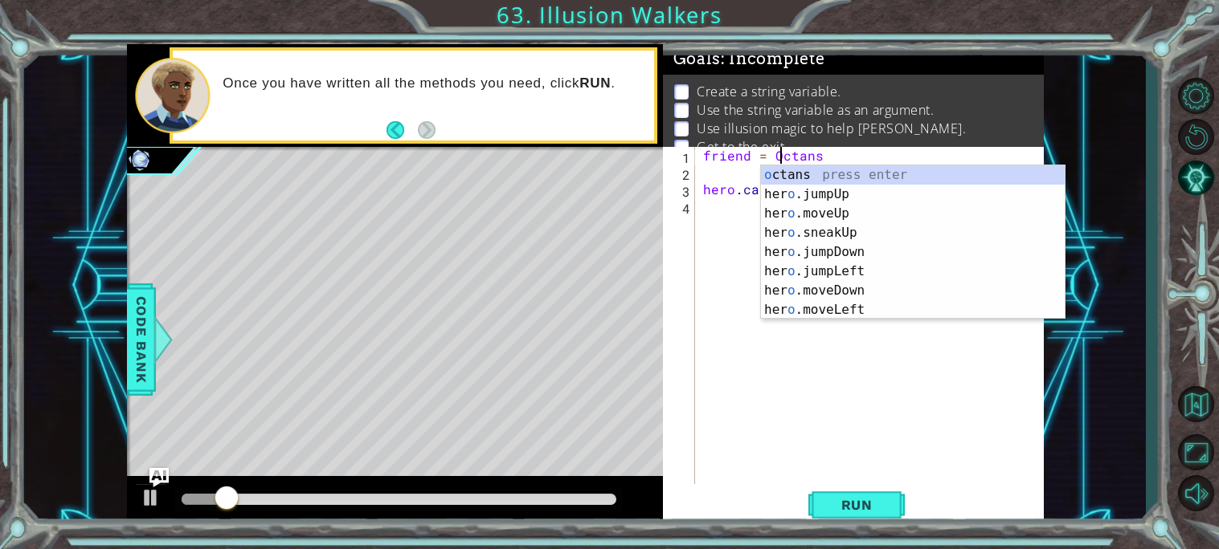
scroll to position [0, 4]
click at [841, 508] on span "Run" at bounding box center [856, 505] width 63 height 16
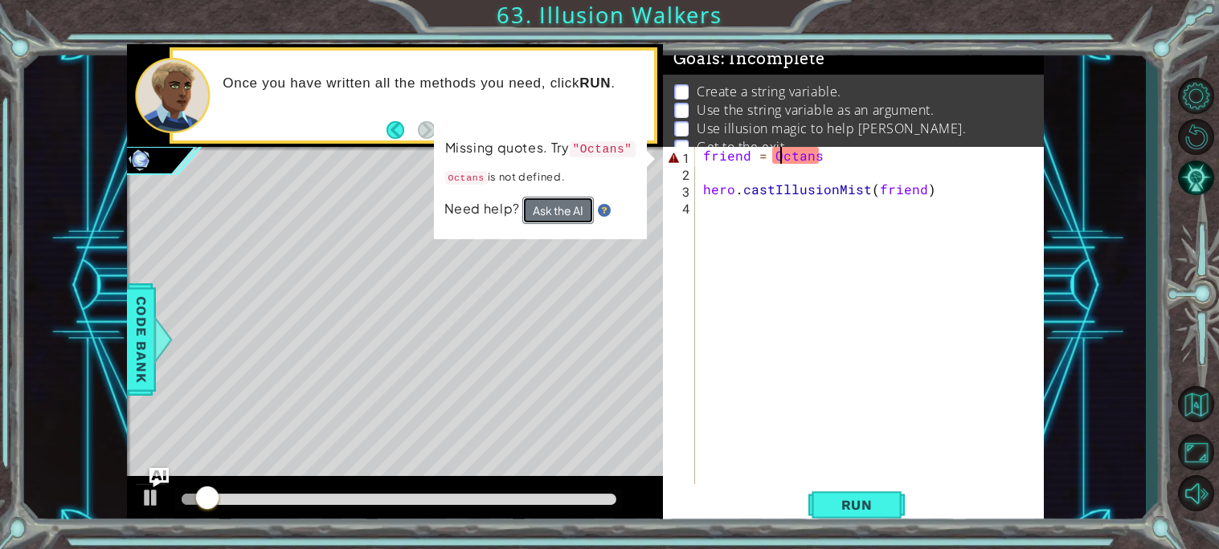
click at [554, 215] on button "Ask the AI" at bounding box center [557, 210] width 71 height 27
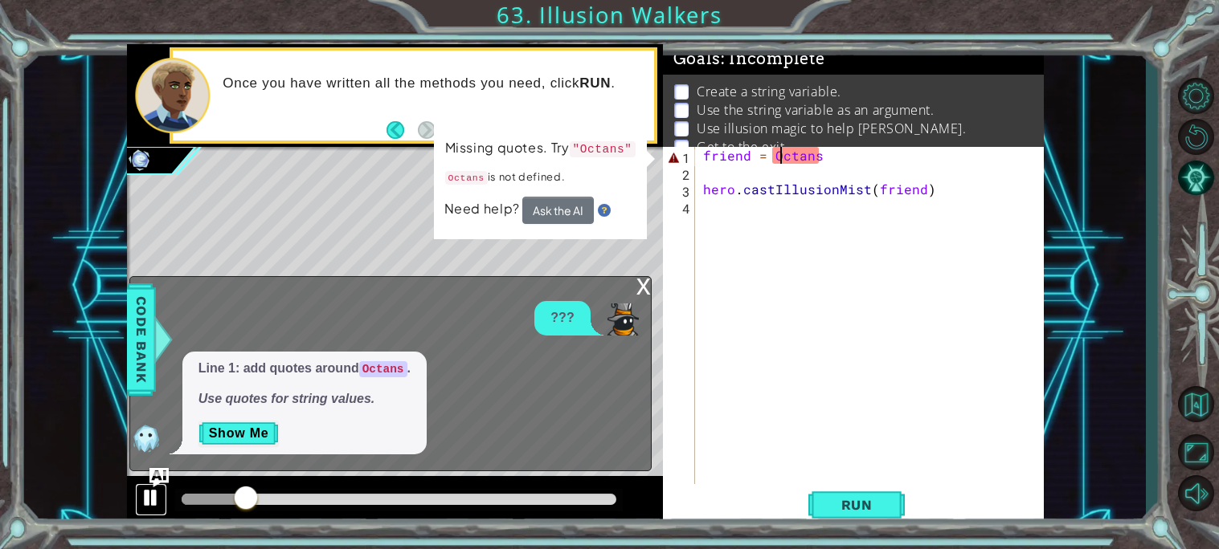
click at [149, 490] on div at bounding box center [151, 498] width 21 height 21
click at [832, 157] on div "friend = Octans hero . castIllusionMist ( friend )" at bounding box center [874, 332] width 348 height 371
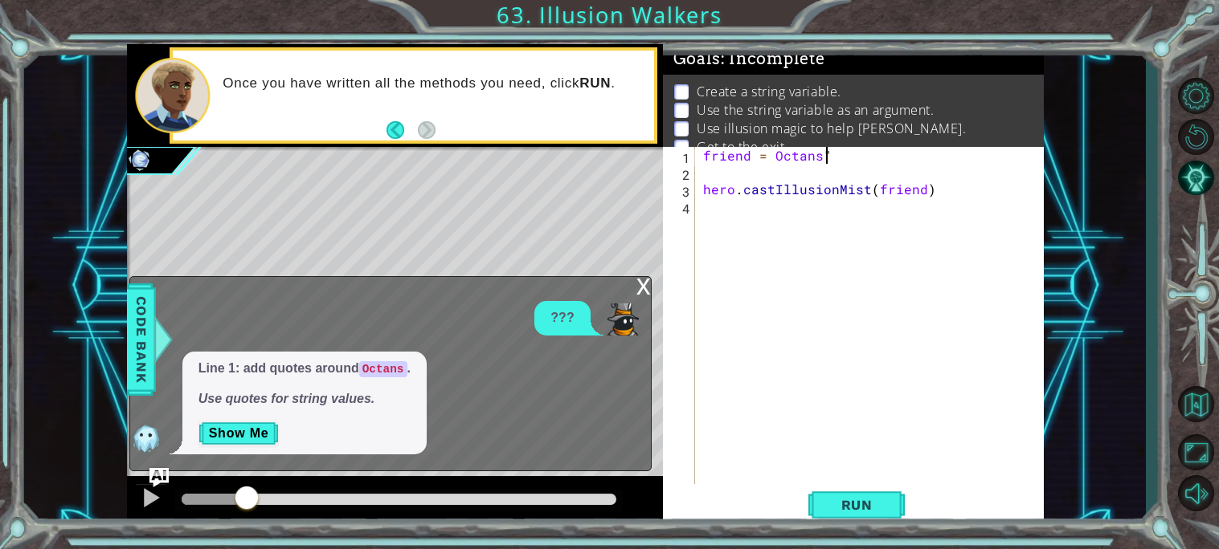
scroll to position [0, 6]
click at [771, 156] on div "friend = [PERSON_NAME] " hero . castIllusionMist ( friend )" at bounding box center [874, 332] width 348 height 371
type textarea "friend = "Octans""
click at [851, 492] on button "Run" at bounding box center [856, 505] width 96 height 38
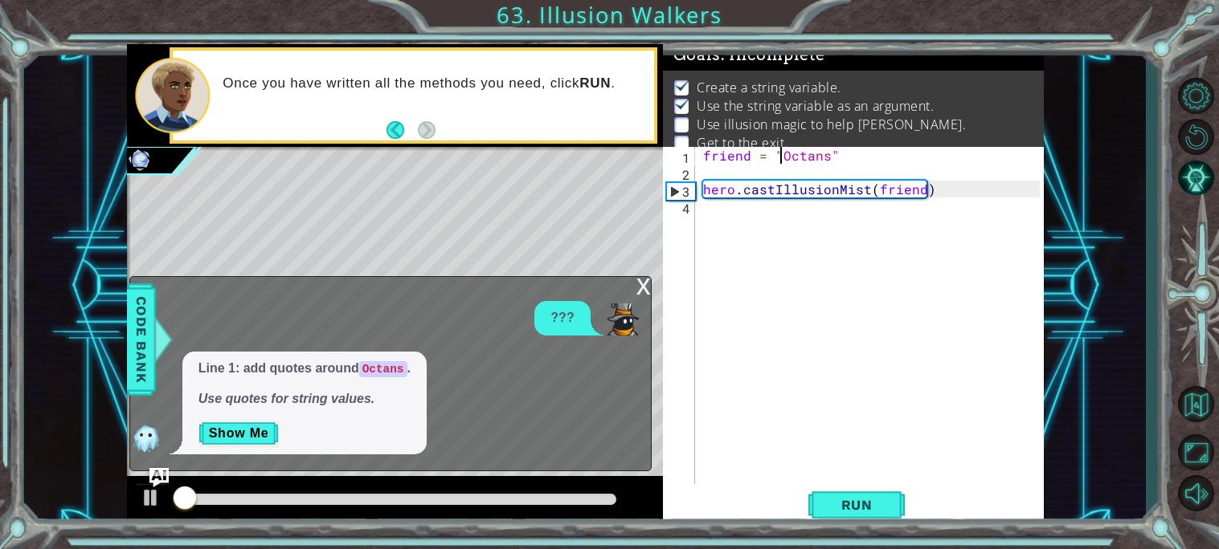
scroll to position [7, 0]
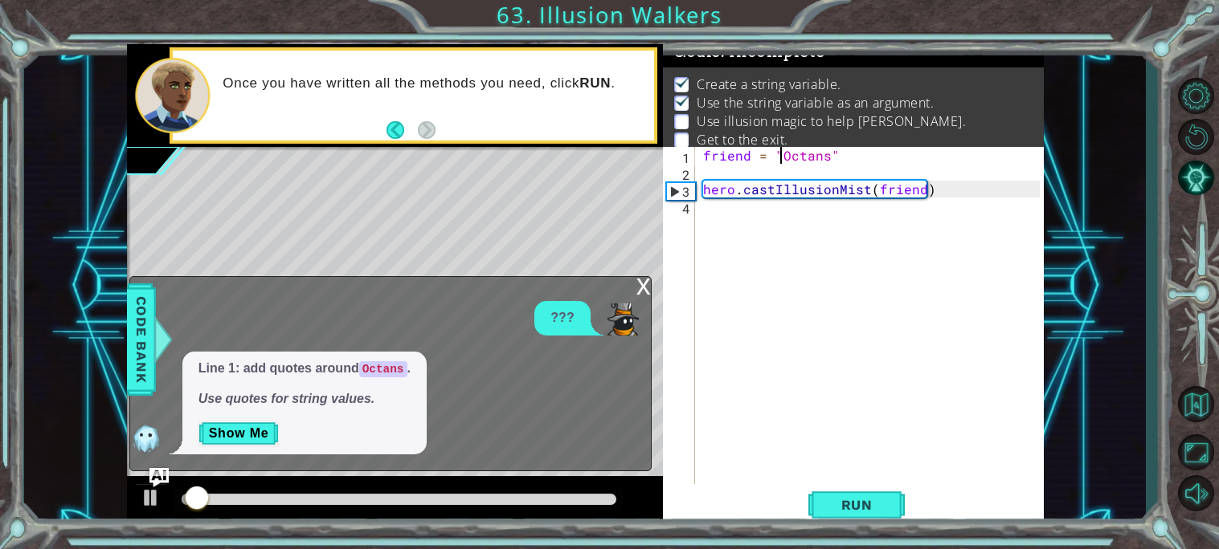
click at [639, 285] on div "x" at bounding box center [643, 285] width 14 height 16
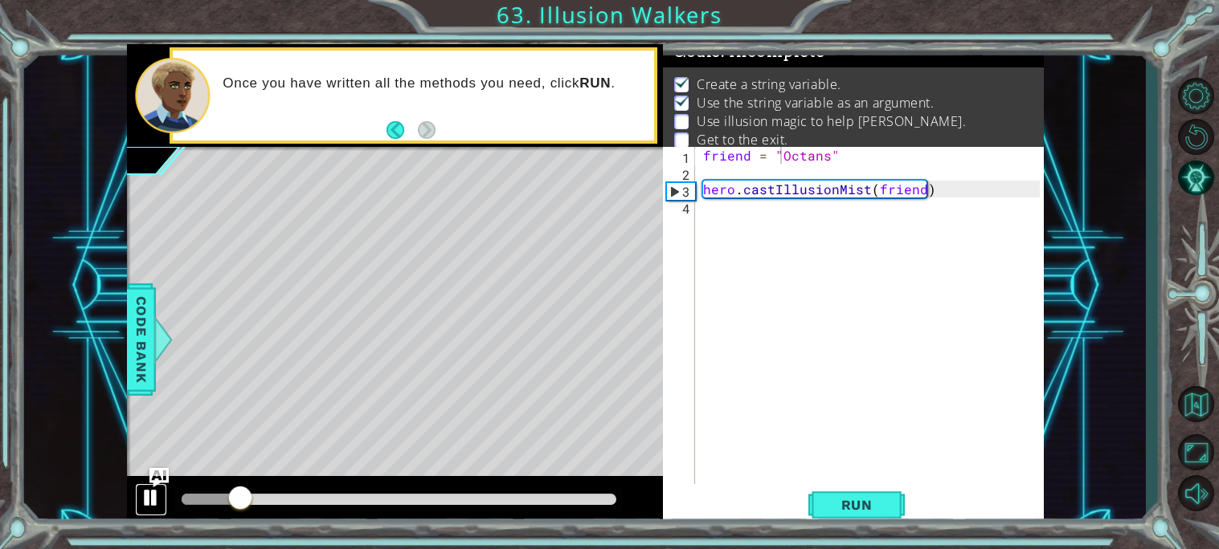
click at [136, 491] on button at bounding box center [151, 500] width 32 height 33
click at [705, 217] on div "friend = "Octans" hero . castIllusionMist ( friend )" at bounding box center [874, 332] width 348 height 371
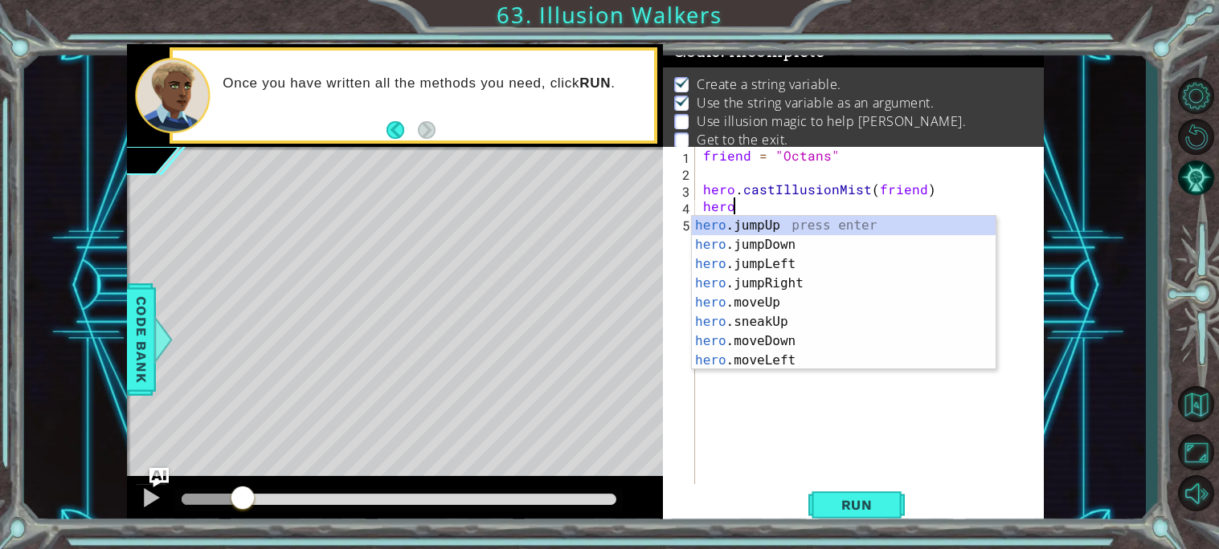
scroll to position [0, 1]
click at [757, 316] on div "hero .jumpUp press enter hero .jumpDown press enter hero .jumpLeft press enter …" at bounding box center [844, 312] width 304 height 193
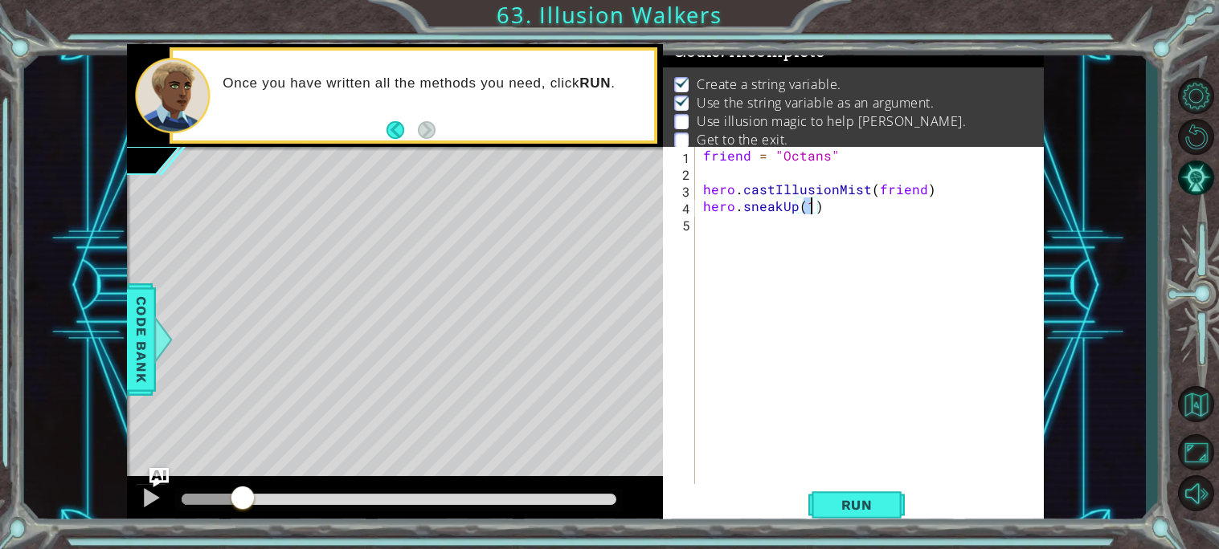
scroll to position [0, 6]
type textarea "hero.sneakUp(2)"
click at [876, 504] on span "Run" at bounding box center [856, 505] width 63 height 16
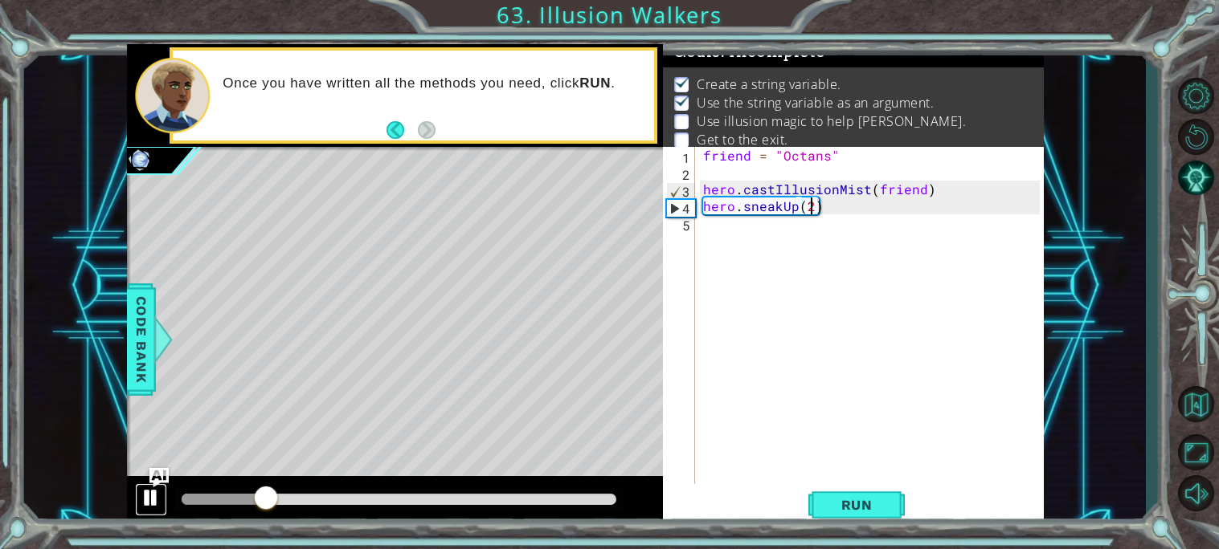
click at [149, 489] on div at bounding box center [151, 498] width 21 height 21
click at [722, 235] on div "friend = "Octans" hero . castIllusionMist ( friend ) hero . sneakUp ( 2 )" at bounding box center [874, 332] width 348 height 371
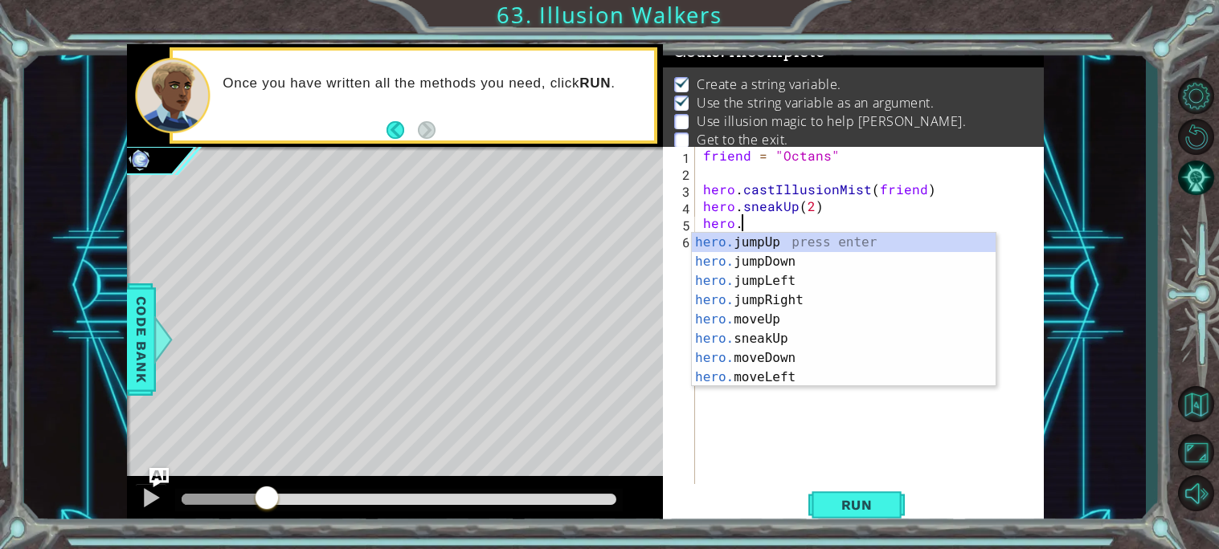
scroll to position [0, 2]
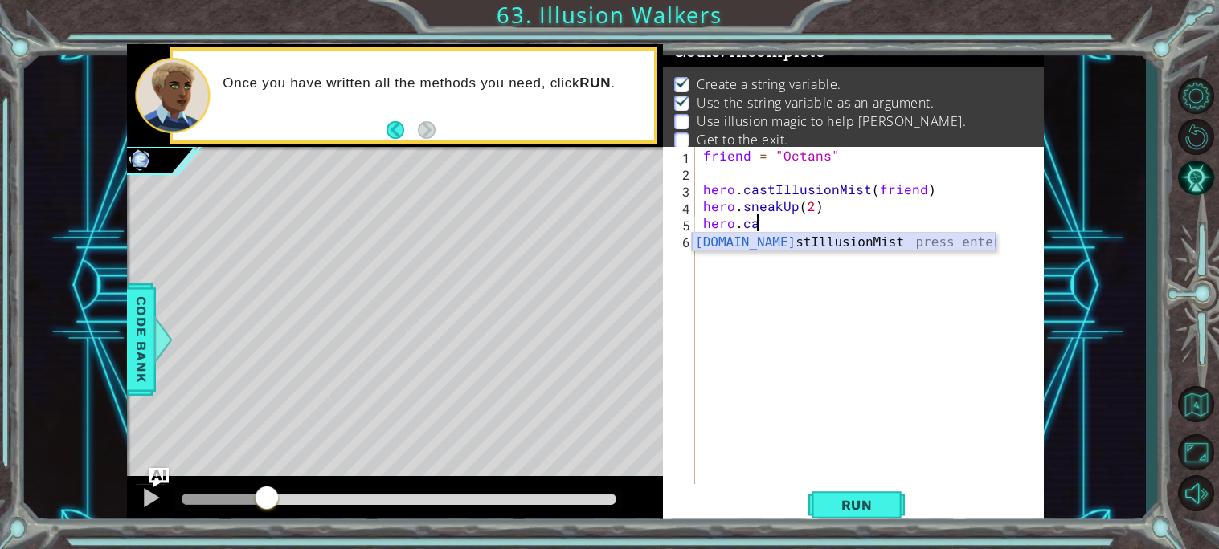
click at [788, 242] on div "[DOMAIN_NAME] stIllusionMist press enter" at bounding box center [844, 262] width 304 height 58
type textarea "hero.castIllusionMist(friend)"
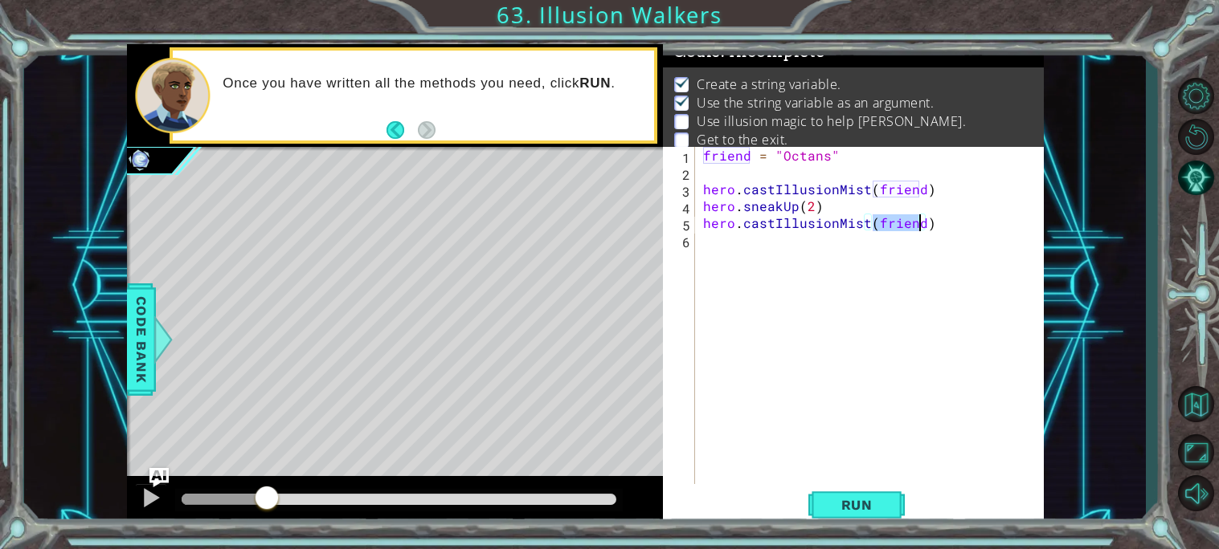
click at [792, 247] on div "friend = "Octans" hero . castIllusionMist ( friend ) hero . sneakUp ( 2 ) hero …" at bounding box center [874, 332] width 348 height 371
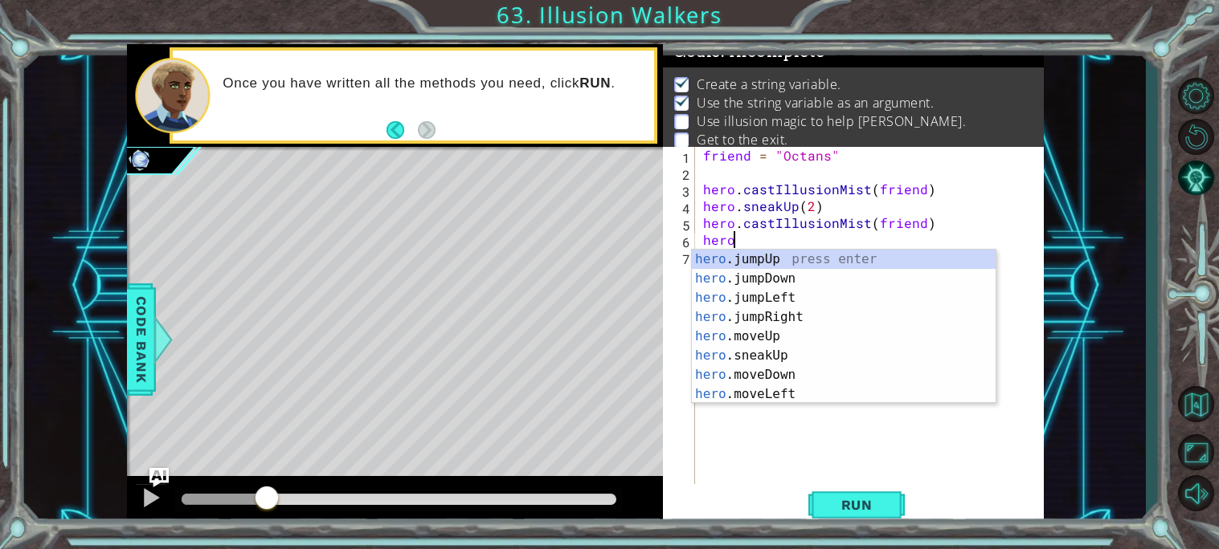
scroll to position [0, 1]
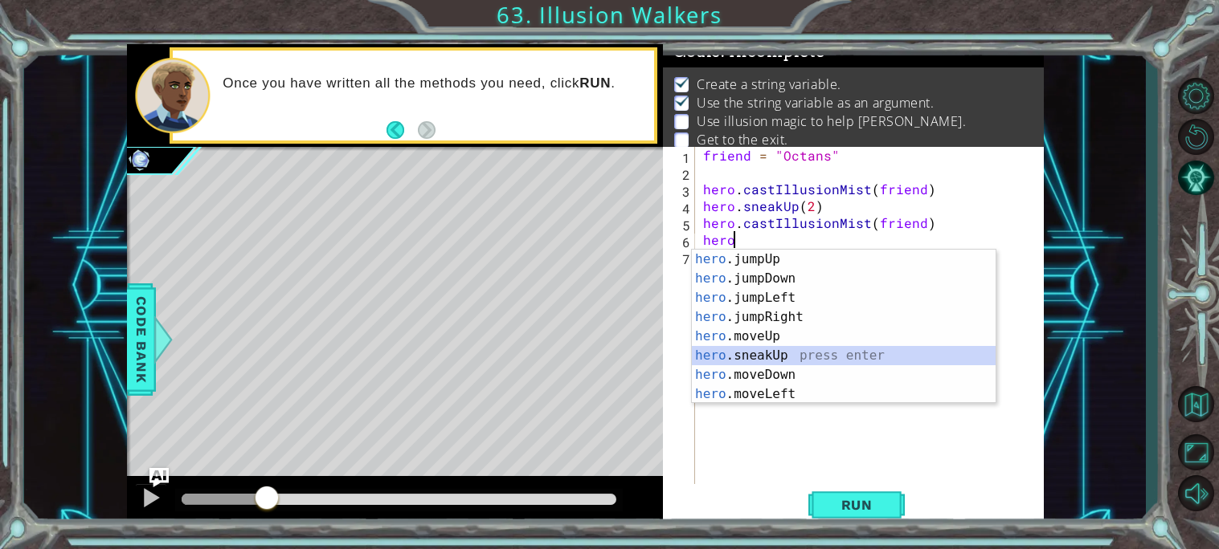
click at [773, 358] on div "hero .jumpUp press enter hero .jumpDown press enter hero .jumpLeft press enter …" at bounding box center [844, 346] width 304 height 193
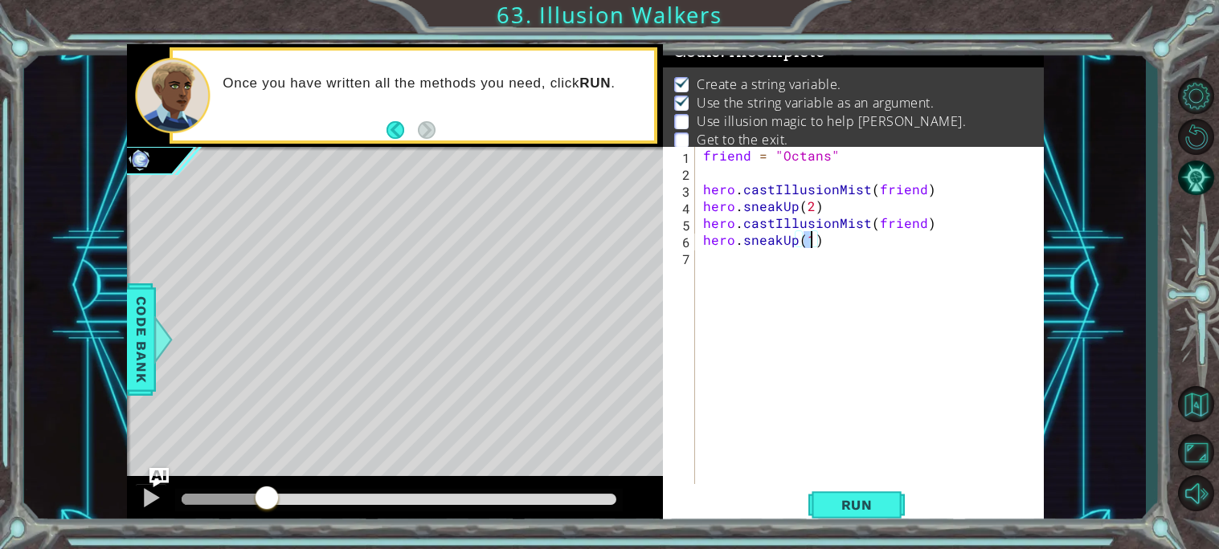
scroll to position [0, 6]
click at [855, 498] on span "Run" at bounding box center [856, 505] width 63 height 16
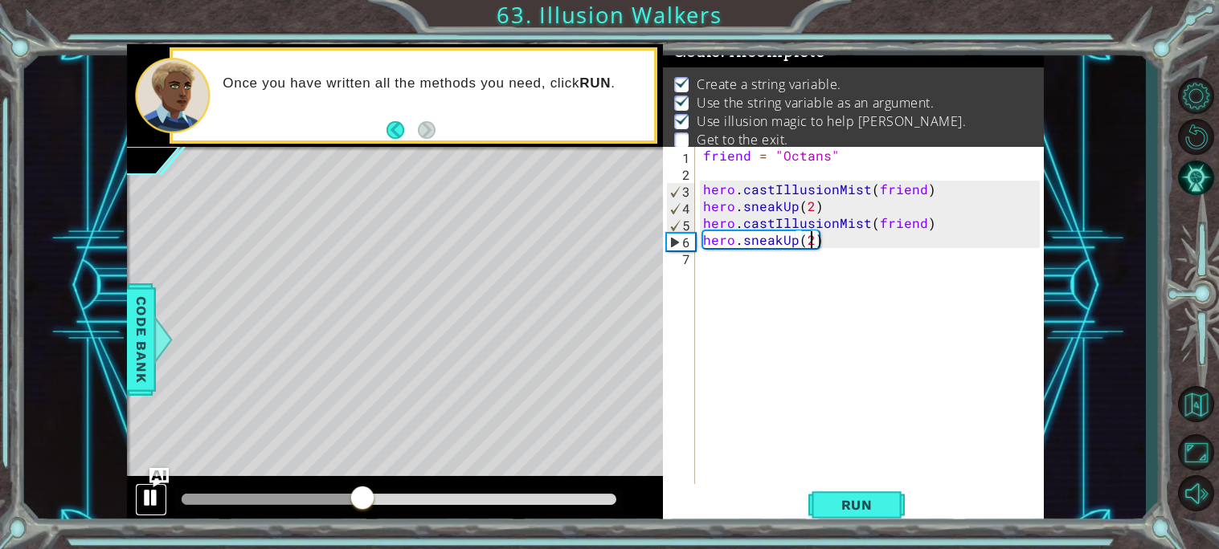
click at [141, 493] on div at bounding box center [151, 498] width 21 height 21
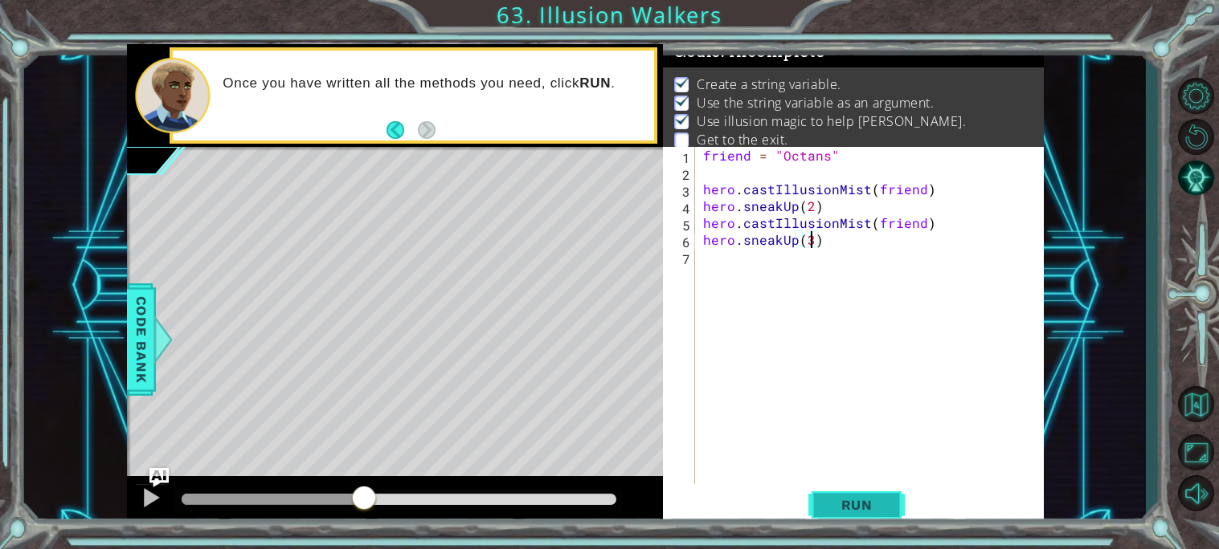
type textarea "hero.sneakUp(3)"
click at [835, 512] on span "Run" at bounding box center [856, 505] width 63 height 16
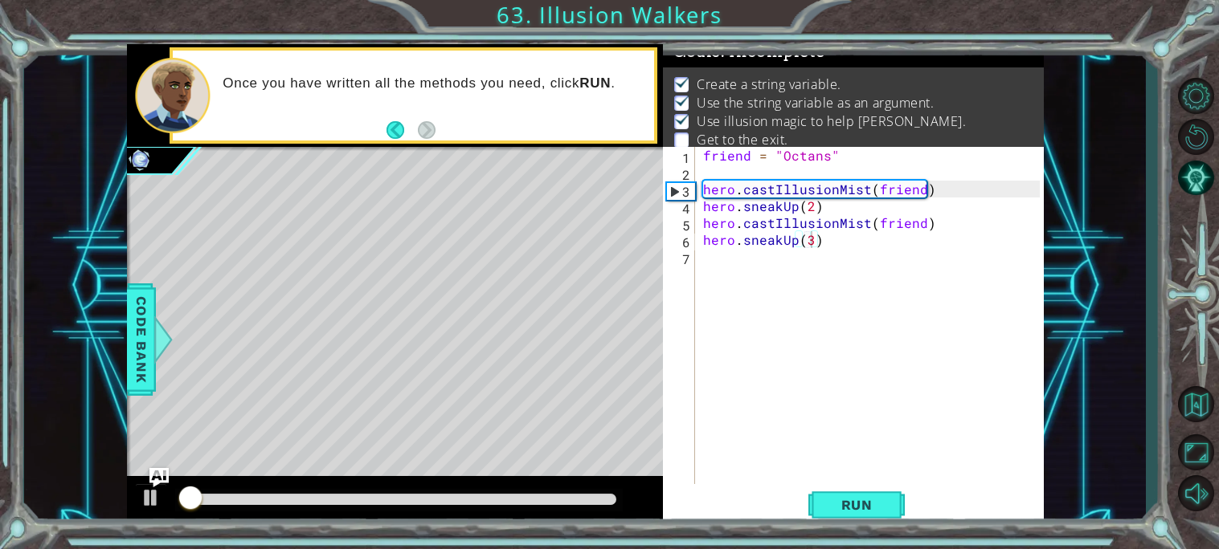
drag, startPoint x: 286, startPoint y: 493, endPoint x: 398, endPoint y: 515, distance: 114.5
click at [398, 515] on div at bounding box center [395, 501] width 536 height 51
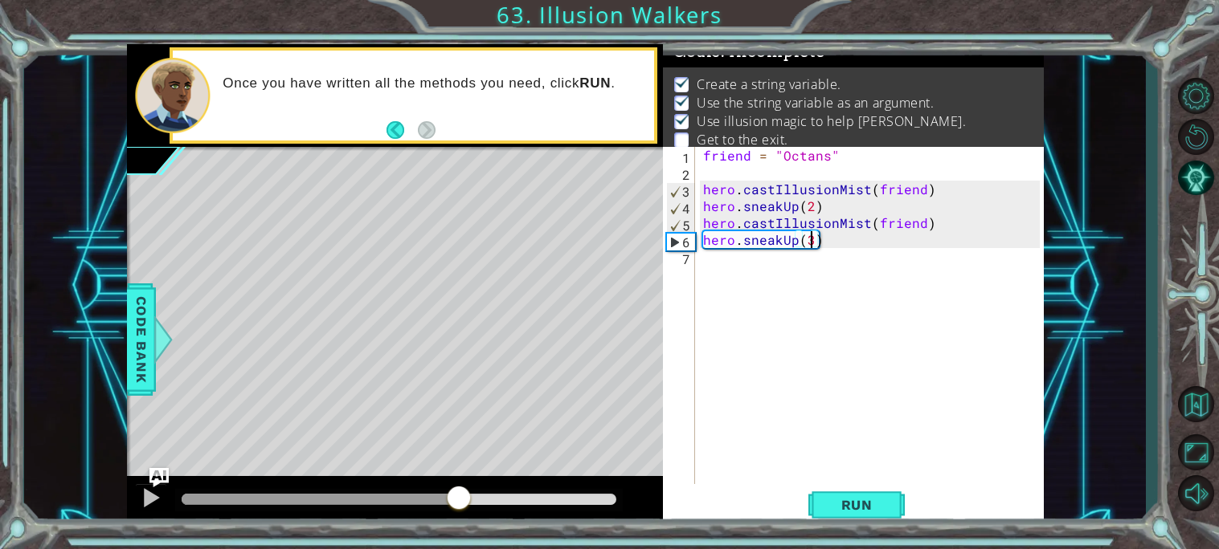
drag, startPoint x: 412, startPoint y: 496, endPoint x: 513, endPoint y: 510, distance: 101.3
click at [513, 505] on div at bounding box center [399, 499] width 435 height 11
click at [142, 510] on button at bounding box center [151, 500] width 32 height 33
click at [710, 273] on div "friend = "Octans" hero . castIllusionMist ( friend ) hero . sneakUp ( 2 ) hero …" at bounding box center [874, 332] width 348 height 371
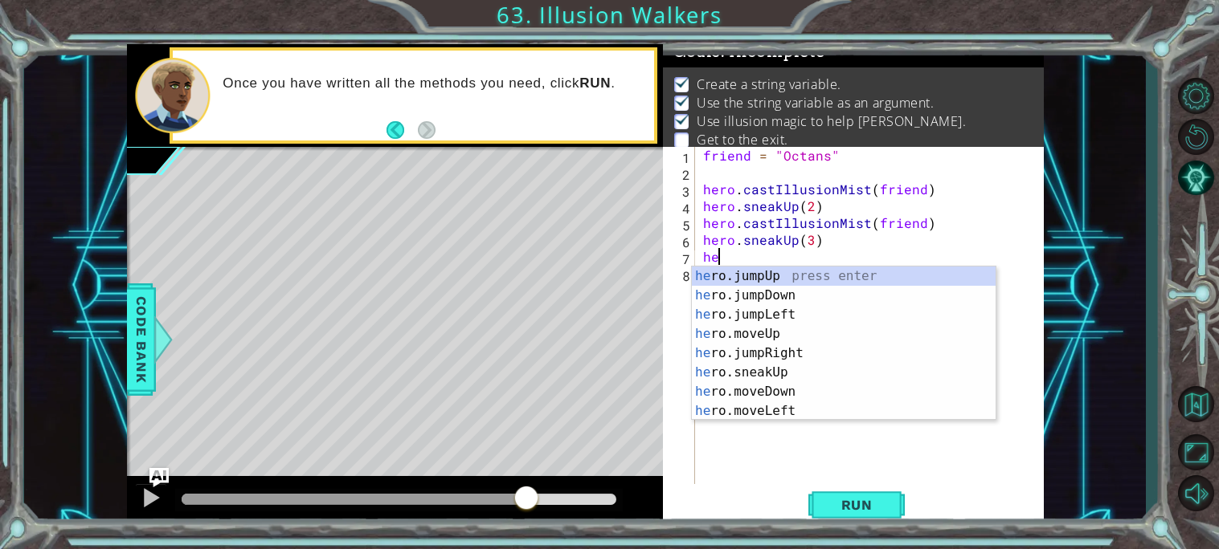
scroll to position [0, 1]
click at [709, 410] on div "hero .jumpUp press enter hero .jumpDown press enter hero .jumpLeft press enter …" at bounding box center [844, 363] width 304 height 193
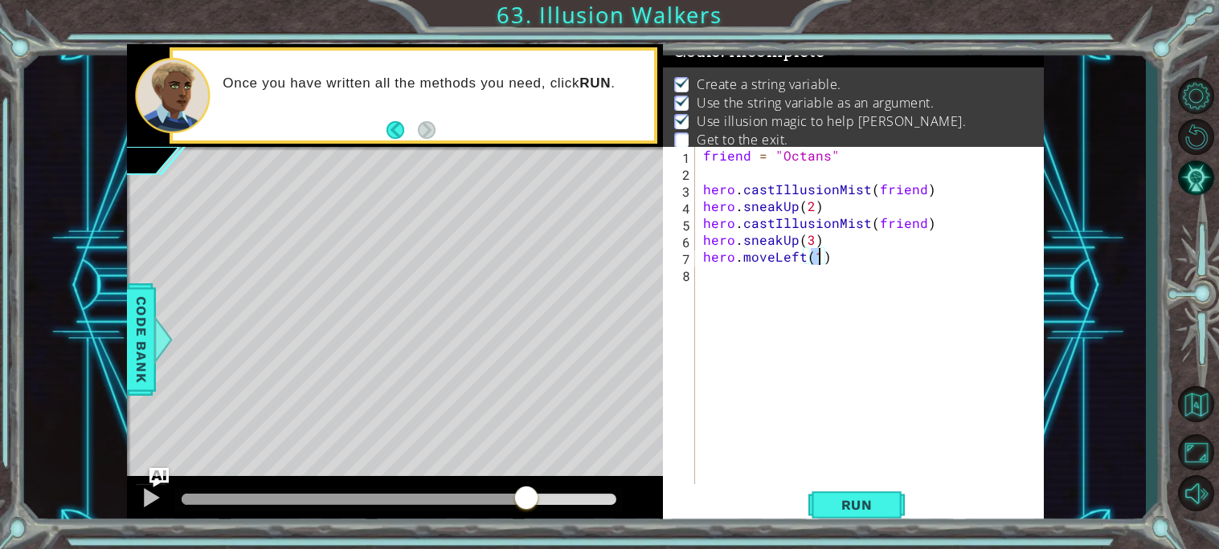
scroll to position [0, 6]
click at [864, 497] on span "Run" at bounding box center [856, 505] width 63 height 16
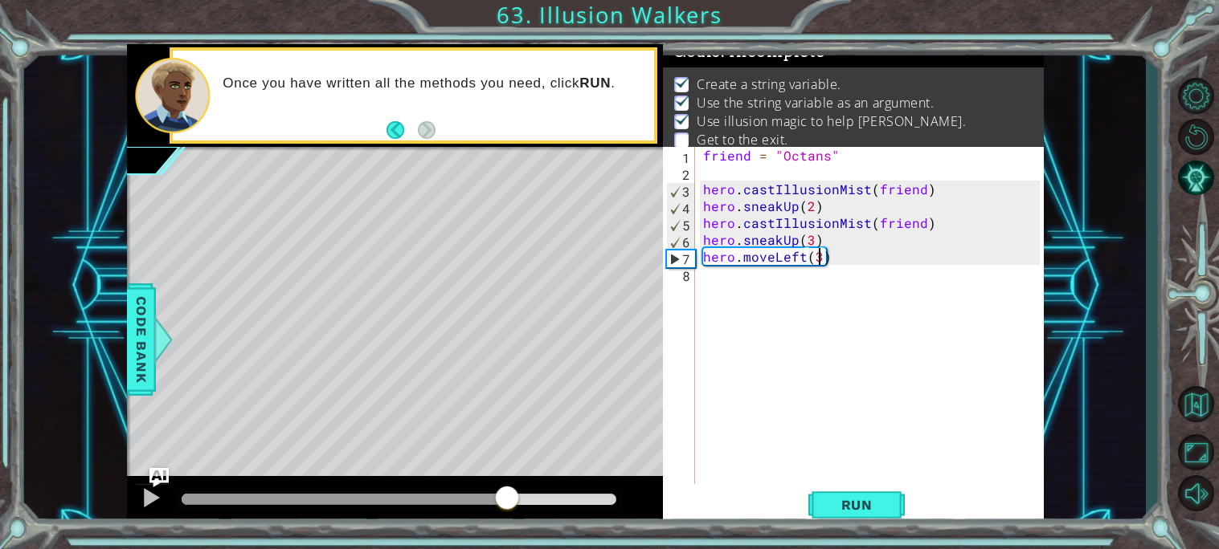
click at [508, 504] on div at bounding box center [399, 499] width 435 height 11
click at [784, 262] on div "friend = "Octans" hero . castIllusionMist ( friend ) hero . sneakUp ( 2 ) hero …" at bounding box center [874, 332] width 348 height 371
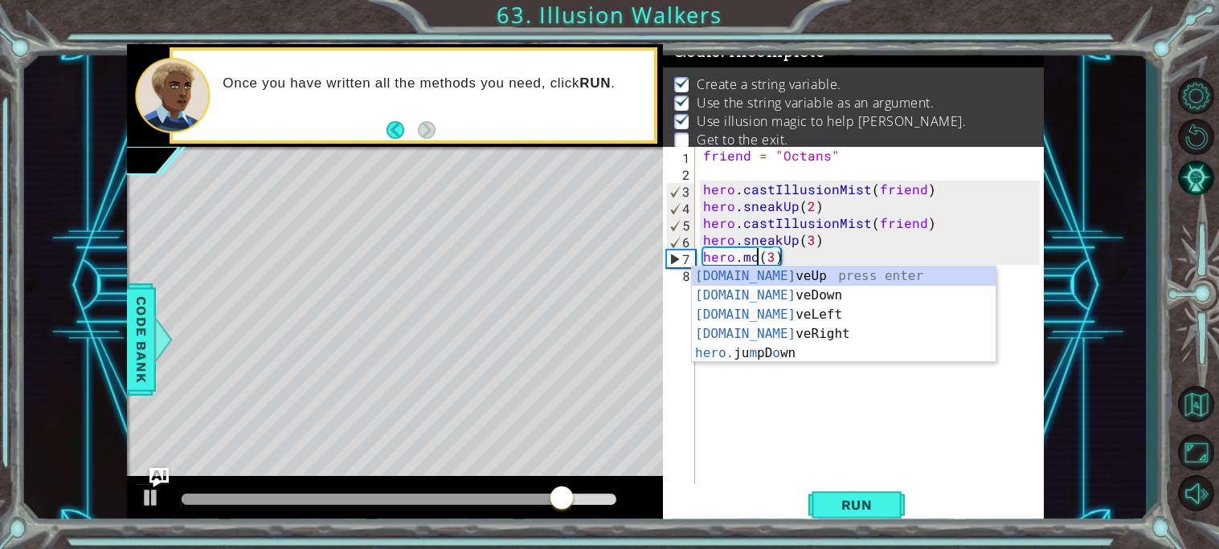
scroll to position [0, 3]
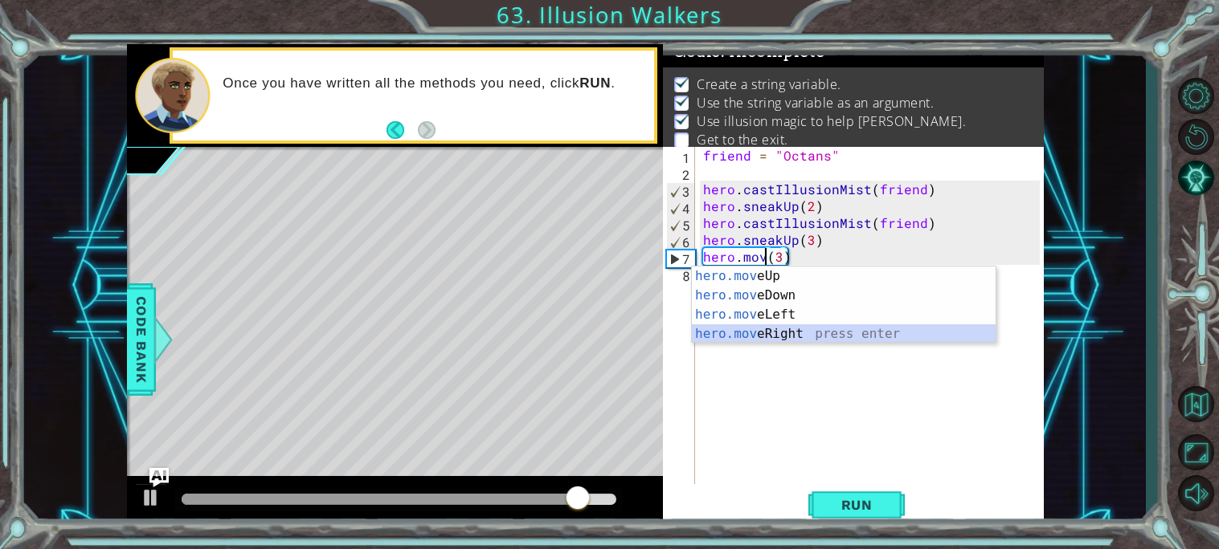
click at [836, 333] on div "hero.mov eUp press enter hero.mov eDown press enter hero.mov eLeft press enter …" at bounding box center [844, 325] width 304 height 116
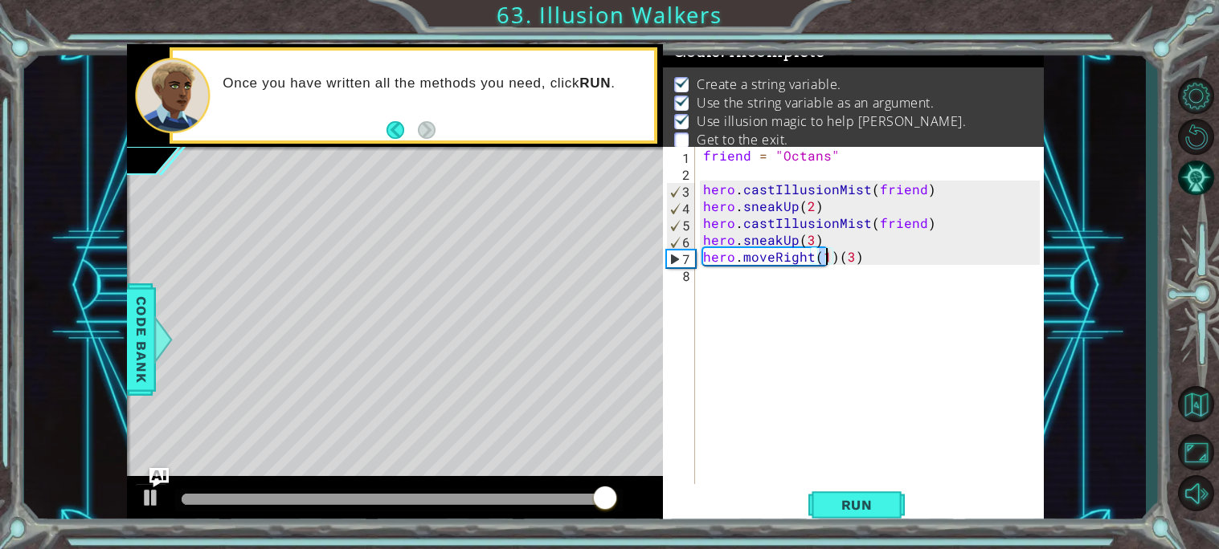
click at [836, 252] on div "friend = "Octans" hero . castIllusionMist ( friend ) hero . sneakUp ( 2 ) hero …" at bounding box center [874, 332] width 348 height 371
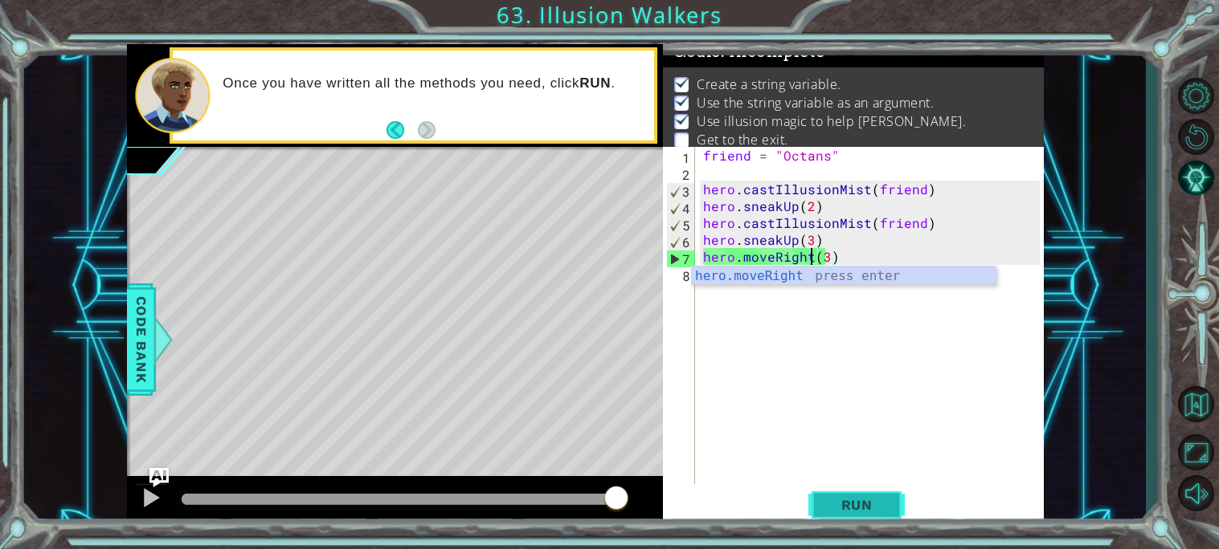
type textarea "hero.moveRight(3)"
click at [841, 514] on button "Run" at bounding box center [856, 505] width 96 height 38
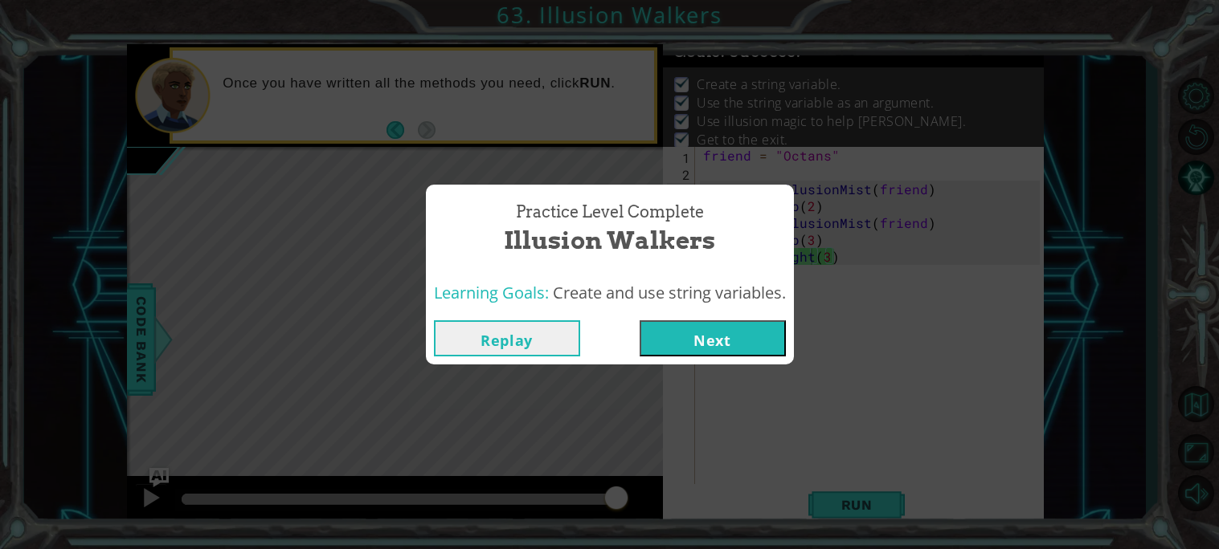
click at [700, 354] on button "Next" at bounding box center [712, 339] width 146 height 36
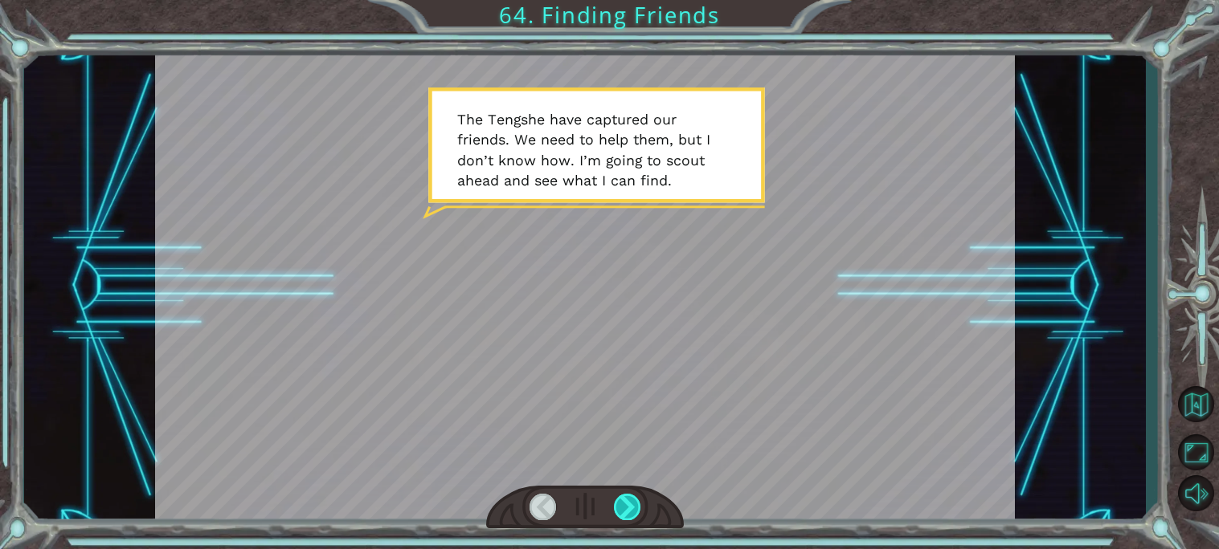
click at [620, 506] on div at bounding box center [627, 507] width 27 height 27
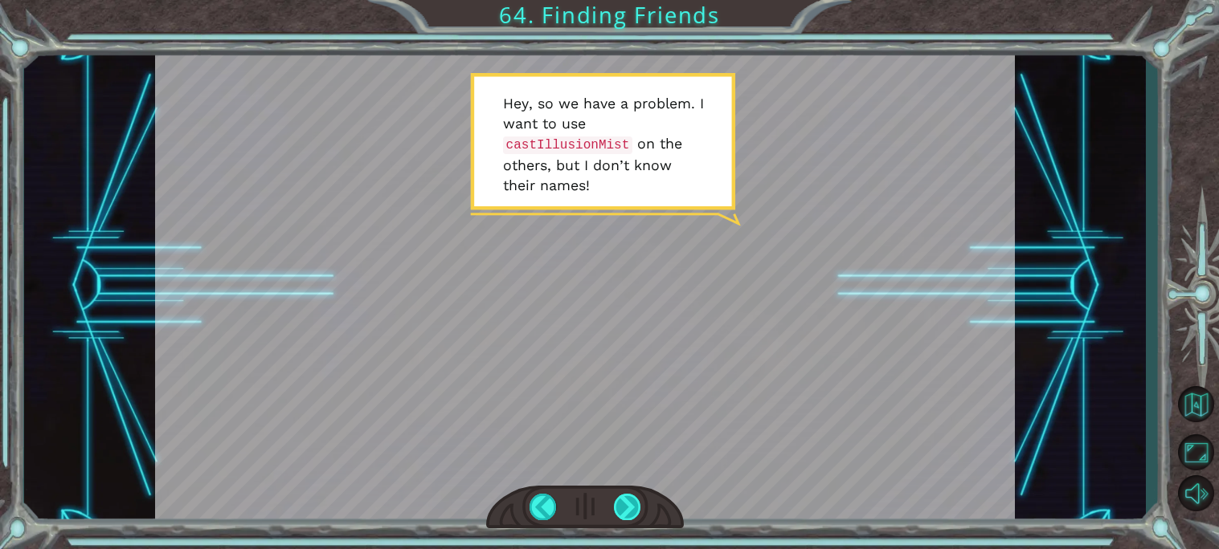
click at [620, 506] on div at bounding box center [627, 507] width 27 height 27
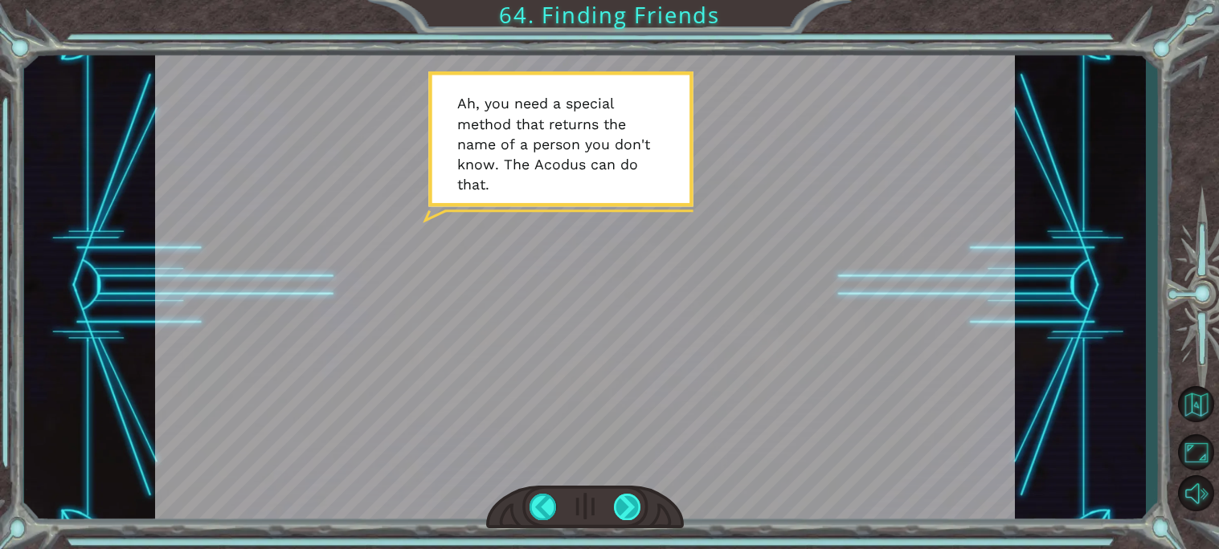
click at [623, 509] on div at bounding box center [627, 507] width 27 height 27
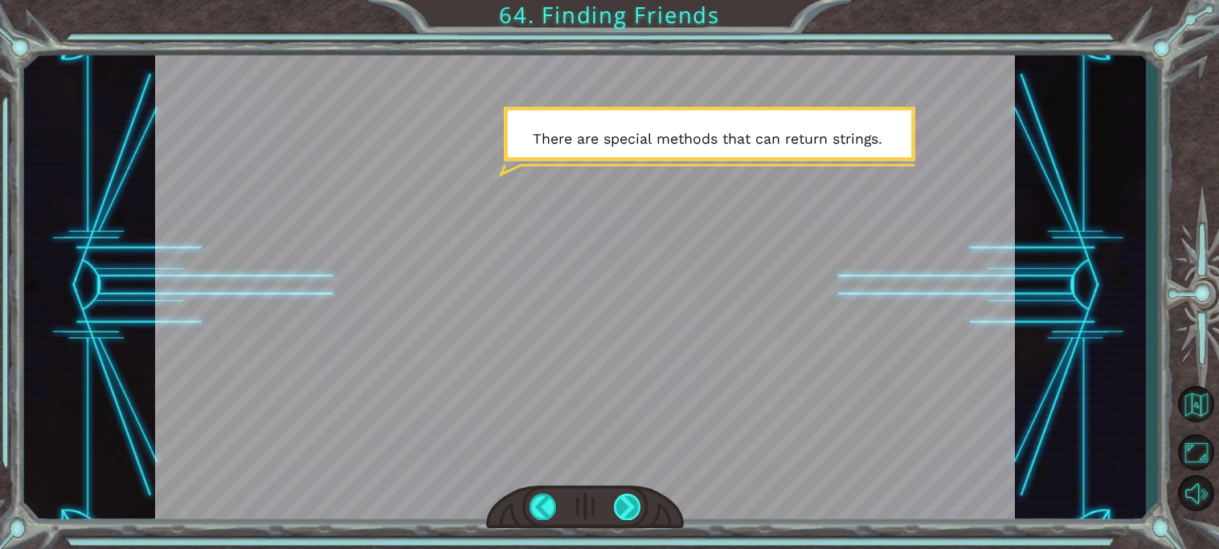
click at [623, 509] on div at bounding box center [627, 507] width 27 height 27
